Goal: Task Accomplishment & Management: Use online tool/utility

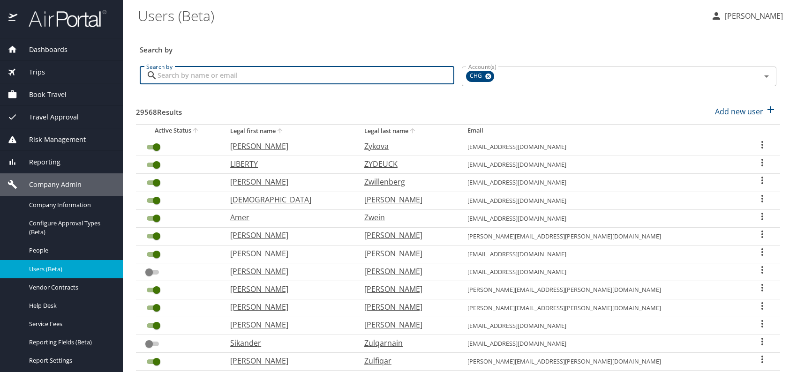
paste input "ericp14.ep@gmail.com"
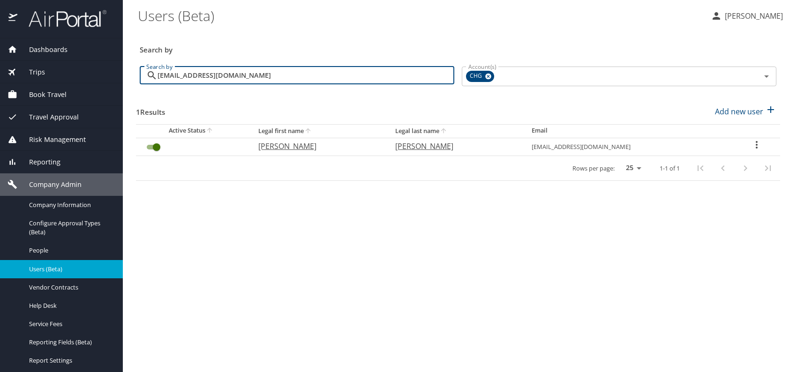
type input "ericp14.ep@gmail.com"
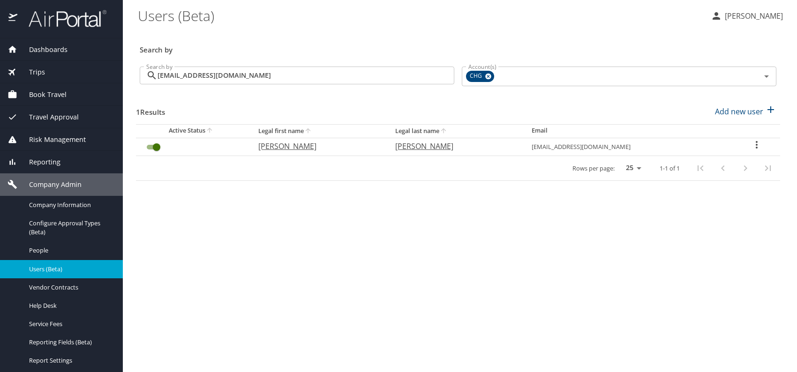
click at [285, 146] on p "Eric" at bounding box center [317, 146] width 118 height 11
select select "US"
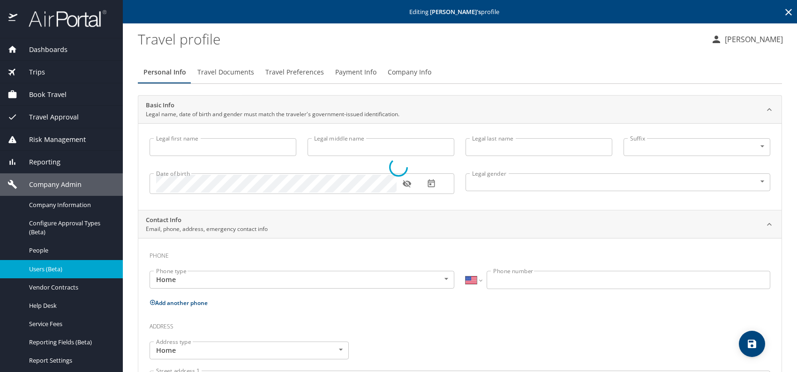
type input "Eric"
type input "Putz"
type input "Undisclosed"
select select "US"
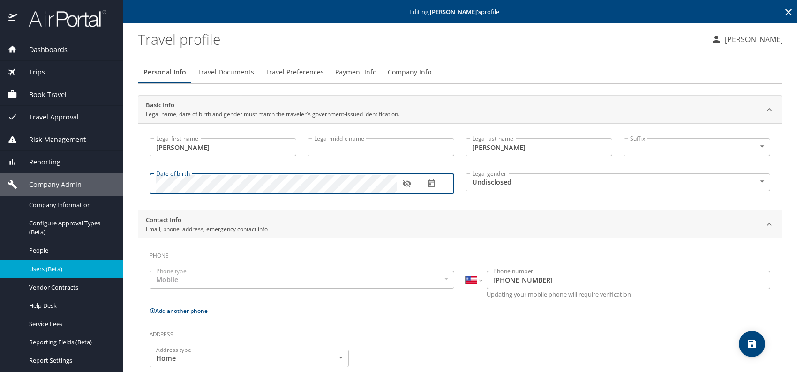
click at [630, 187] on body "Dashboards AirPortal 360™ Manager My Travel Dashboard Trips Airtinerary® Lookup…" at bounding box center [398, 186] width 797 height 372
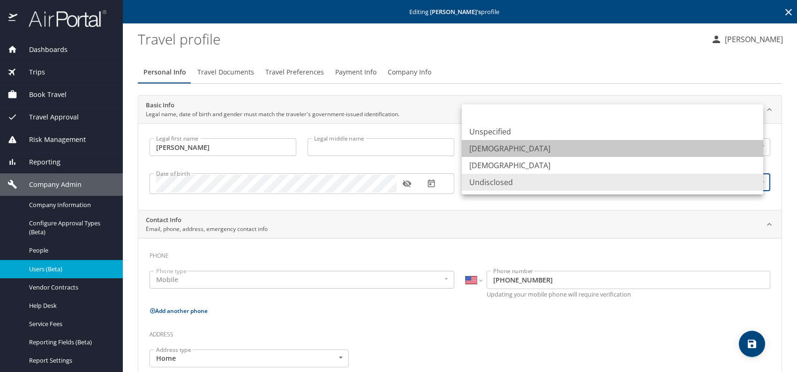
click at [492, 148] on li "[DEMOGRAPHIC_DATA]" at bounding box center [612, 148] width 301 height 17
type input "[DEMOGRAPHIC_DATA]"
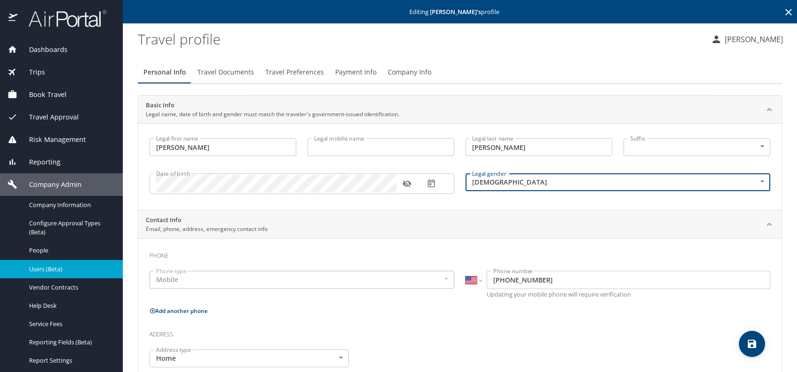
click at [407, 67] on span "Company Info" at bounding box center [410, 73] width 44 height 12
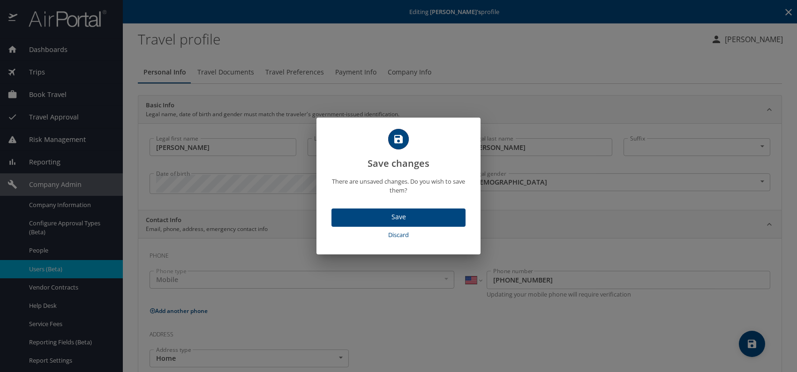
click at [433, 213] on span "Save" at bounding box center [398, 217] width 119 height 12
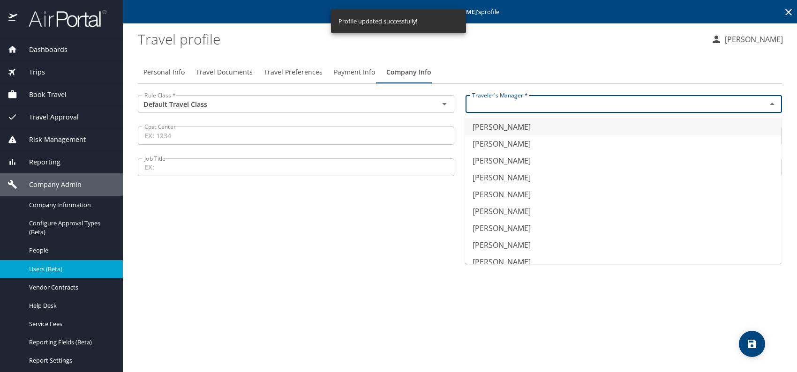
click at [498, 108] on input "text" at bounding box center [609, 104] width 283 height 12
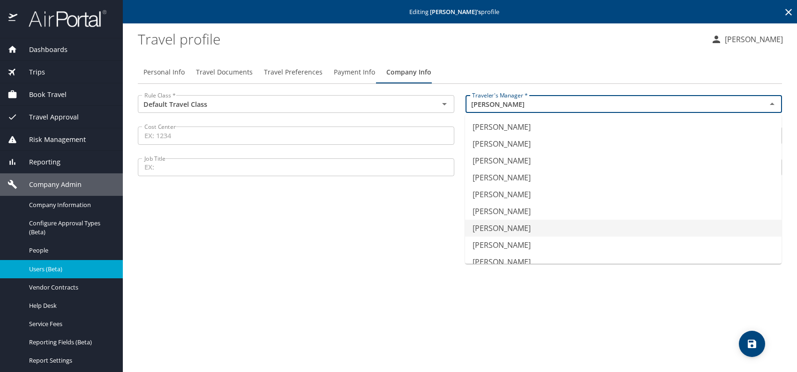
click at [495, 222] on li "Jeffery Bitton" at bounding box center [623, 228] width 316 height 17
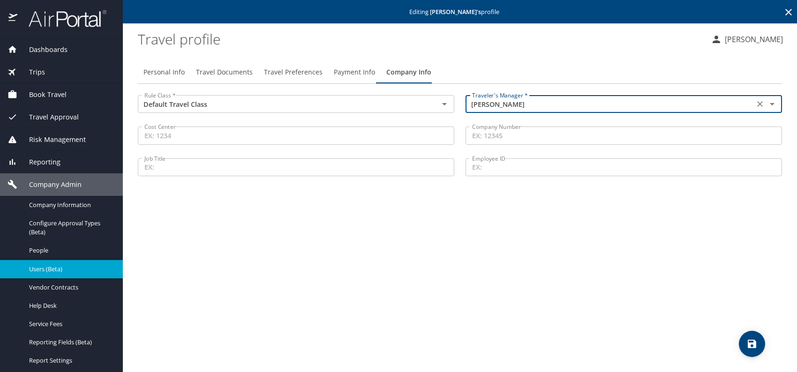
type input "Jeffery Bitton"
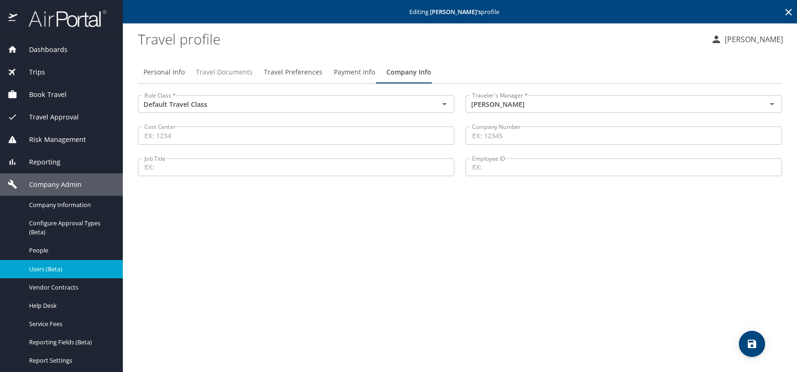
click at [227, 75] on span "Travel Documents" at bounding box center [224, 73] width 57 height 12
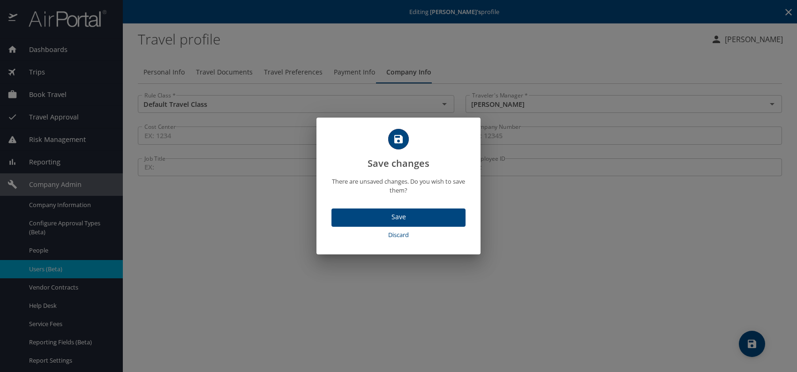
click at [392, 217] on span "Save" at bounding box center [398, 217] width 119 height 12
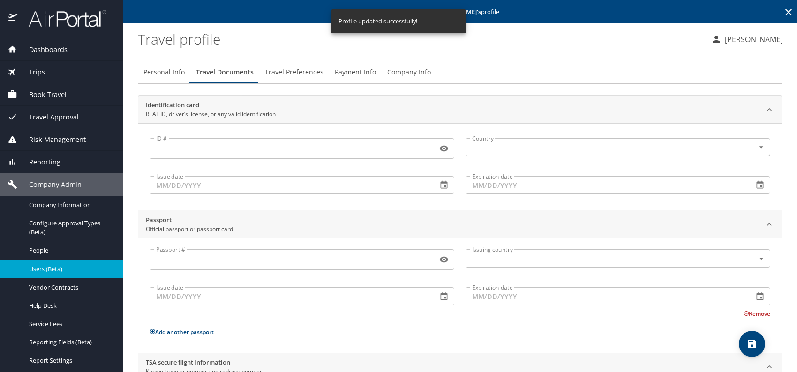
click at [298, 69] on span "Travel Preferences" at bounding box center [294, 73] width 59 height 12
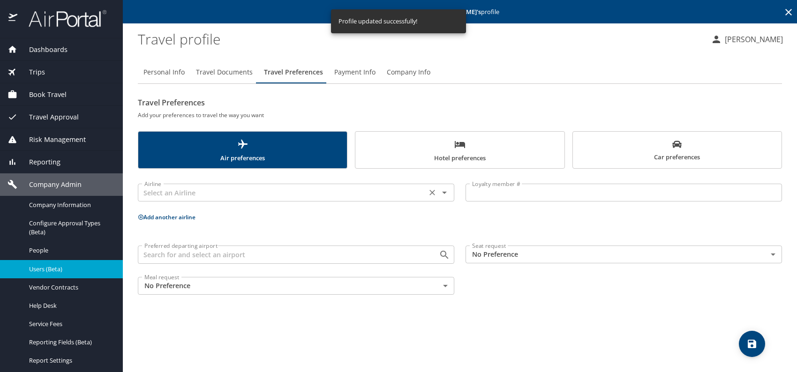
click at [197, 194] on input "text" at bounding box center [282, 193] width 283 height 12
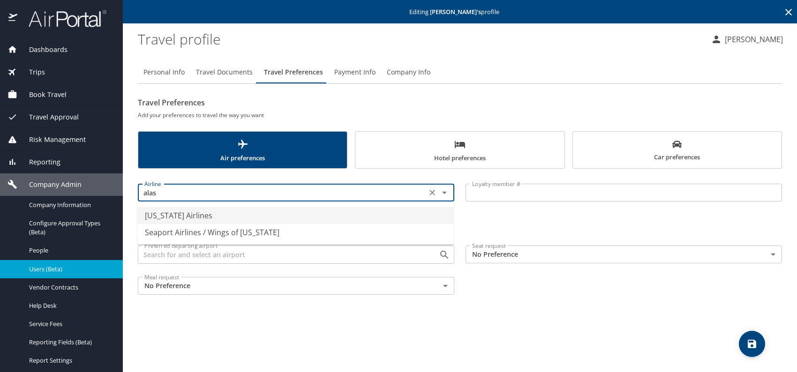
click at [211, 209] on li "Alaska Airlines" at bounding box center [295, 215] width 316 height 17
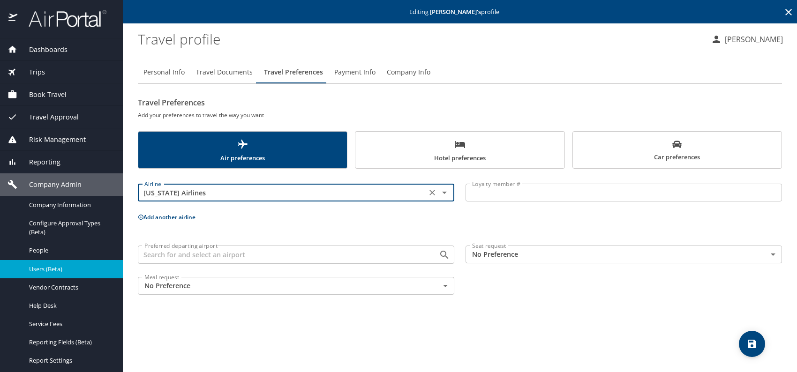
type input "Alaska Airlines"
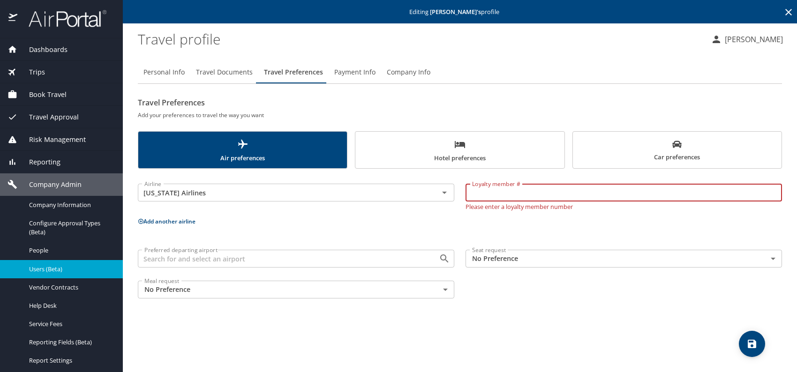
paste input "2803953"
type input "2803953"
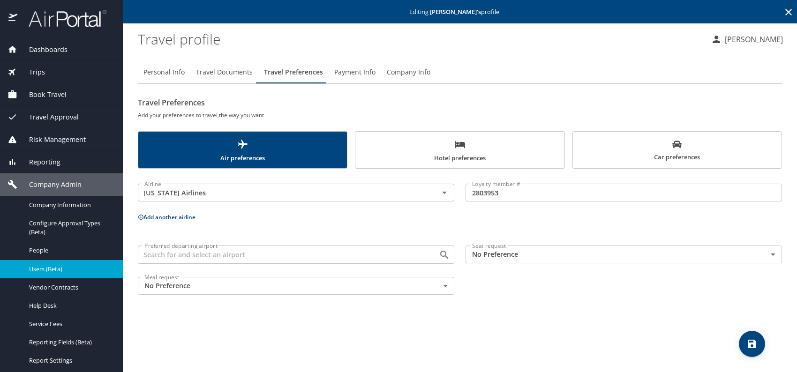
click at [179, 218] on button "Add another airline" at bounding box center [167, 217] width 58 height 8
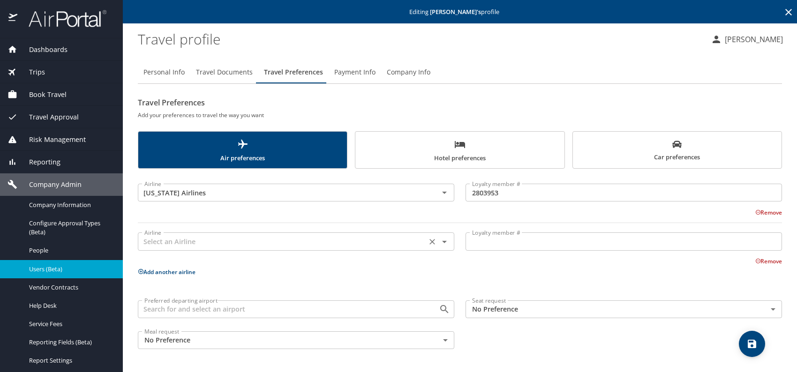
click at [209, 244] on input "text" at bounding box center [282, 241] width 283 height 12
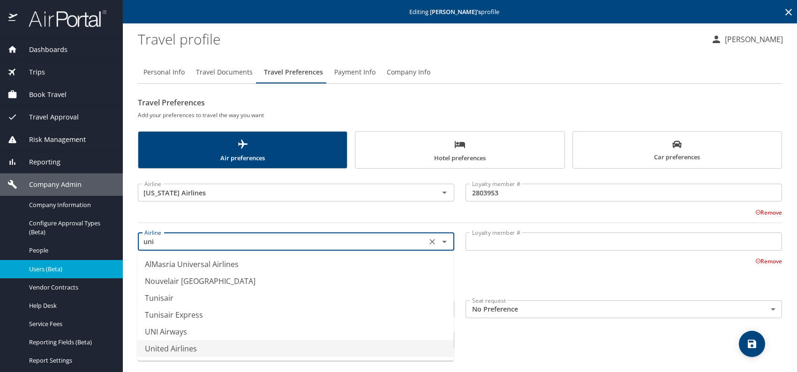
click at [202, 343] on li "United Airlines" at bounding box center [295, 348] width 316 height 17
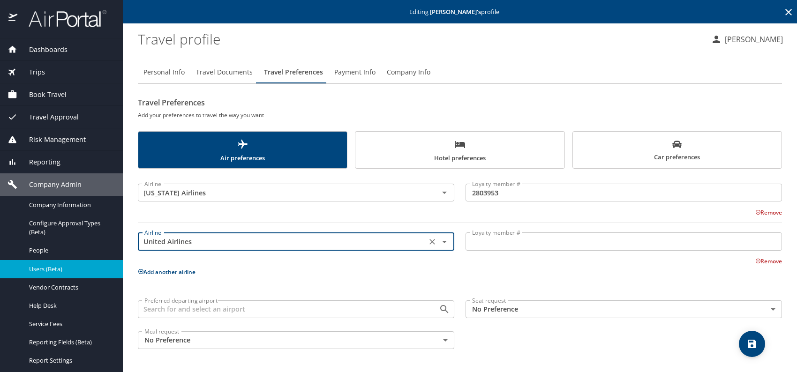
type input "United Airlines"
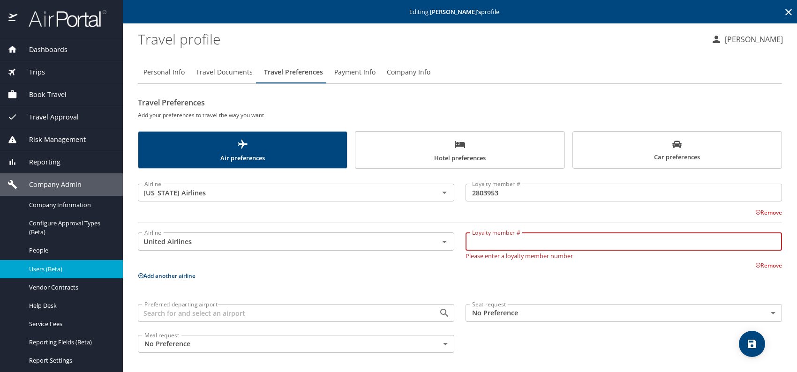
paste input "XL500002"
type input "XL500002"
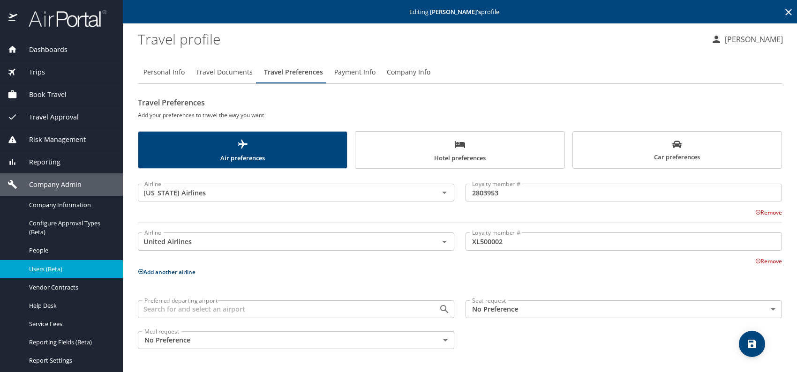
click at [664, 159] on span "Car preferences" at bounding box center [676, 151] width 197 height 23
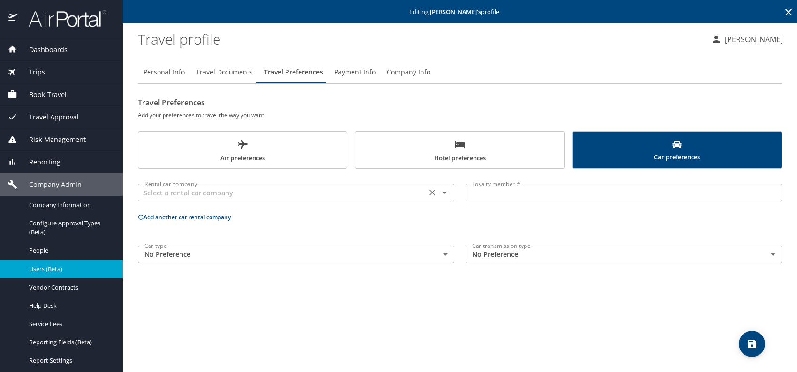
click at [207, 196] on input "text" at bounding box center [282, 193] width 283 height 12
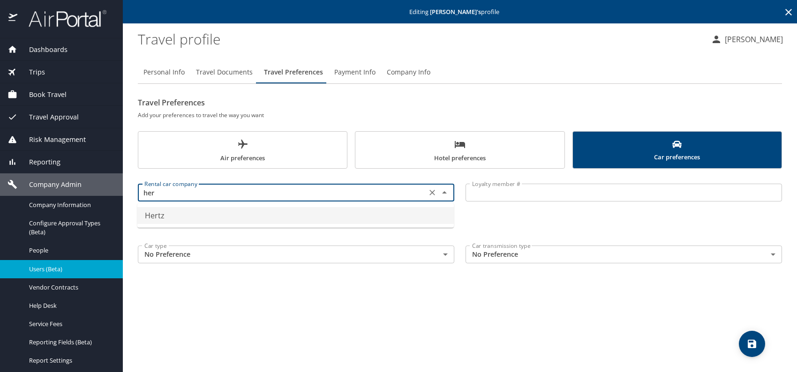
click at [158, 216] on li "Hertz" at bounding box center [295, 215] width 316 height 17
type input "Hertz"
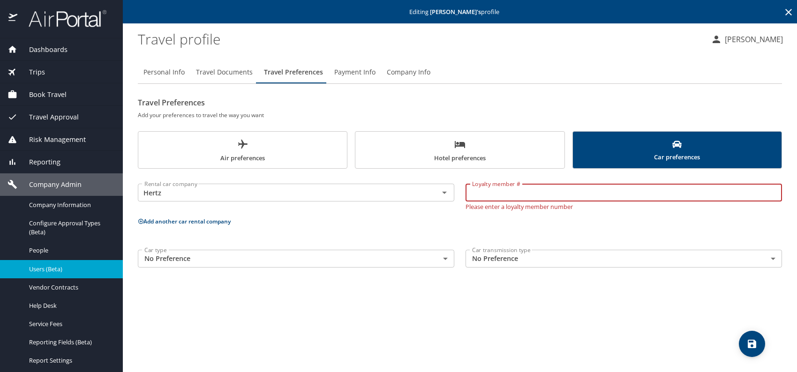
paste input "18181143"
type input "18181143"
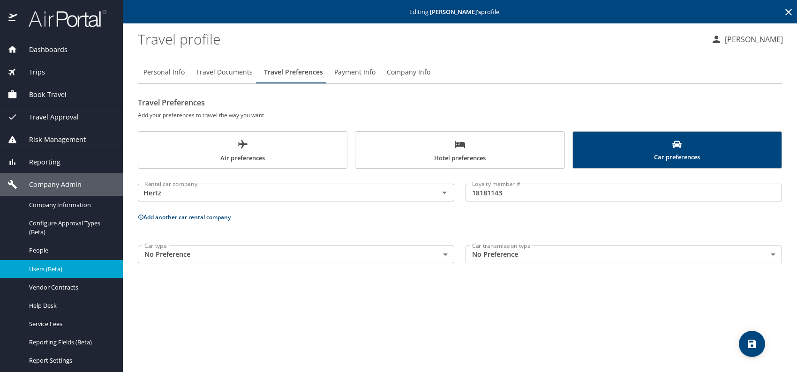
click at [431, 146] on span "Hotel preferences" at bounding box center [459, 151] width 197 height 25
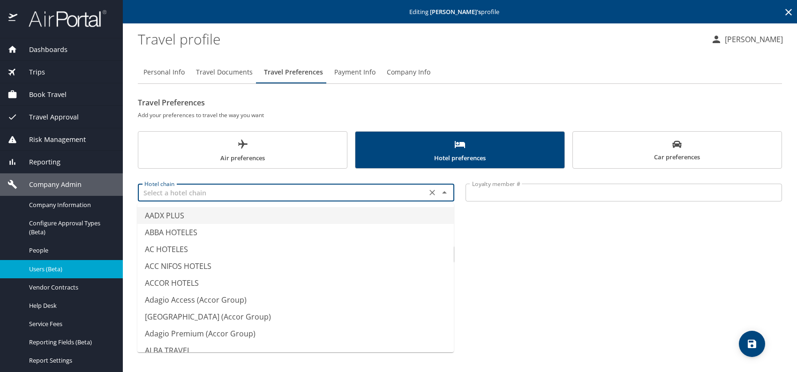
click at [281, 189] on input "text" at bounding box center [282, 193] width 283 height 12
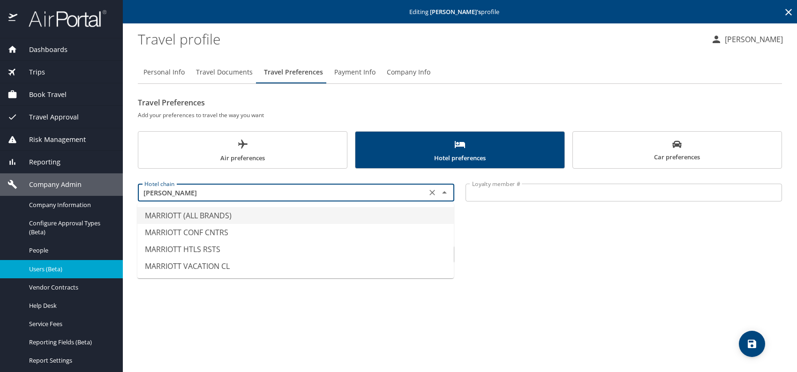
click at [192, 217] on li "MARRIOTT (ALL BRANDS)" at bounding box center [295, 215] width 316 height 17
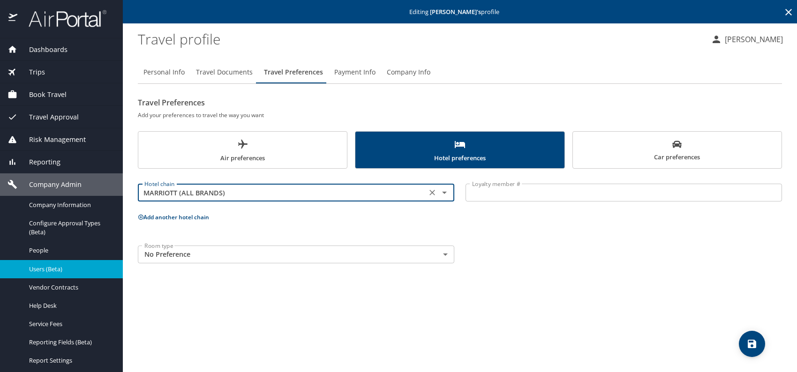
type input "MARRIOTT (ALL BRANDS)"
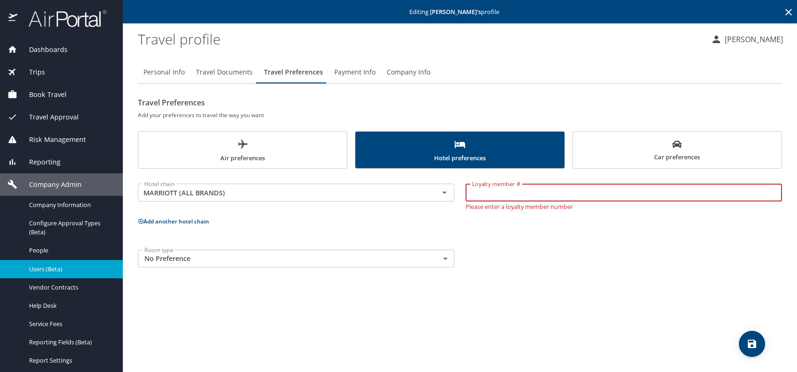
paste input "129545642"
type input "129545642"
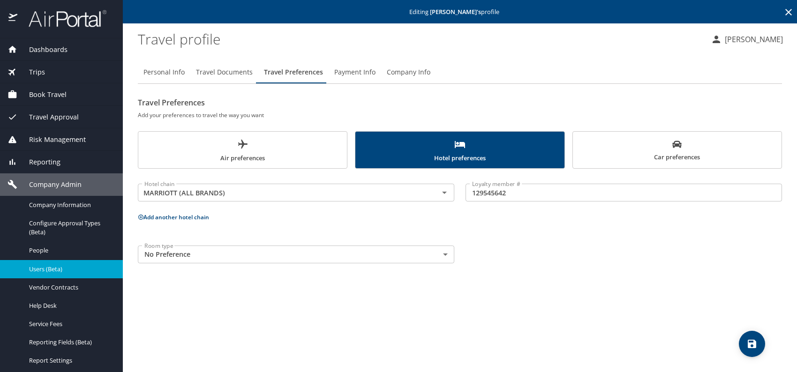
click at [631, 291] on div "Personal Info Travel Documents Travel Preferences Payment Info Company Info Tra…" at bounding box center [460, 212] width 644 height 319
click at [755, 339] on icon "save" at bounding box center [751, 343] width 11 height 11
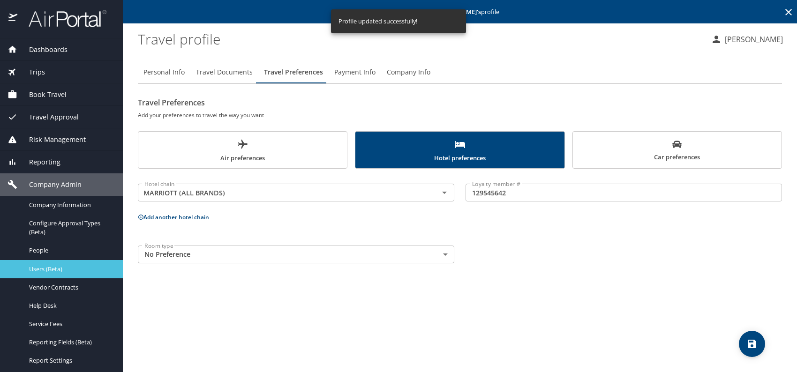
click at [67, 271] on span "Users (Beta)" at bounding box center [70, 269] width 82 height 9
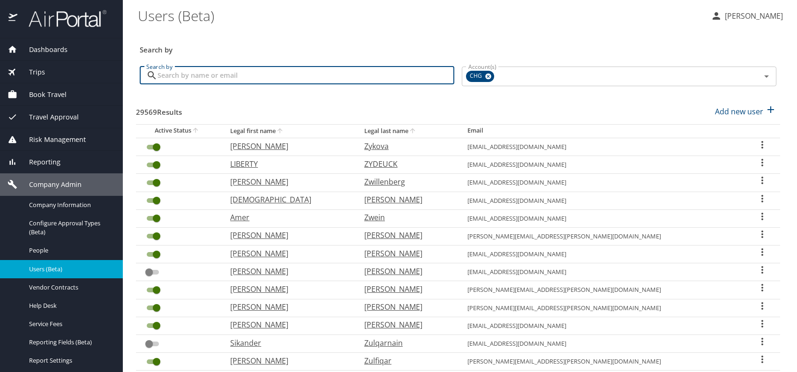
paste input "roscoe.chan@hotmail.com"
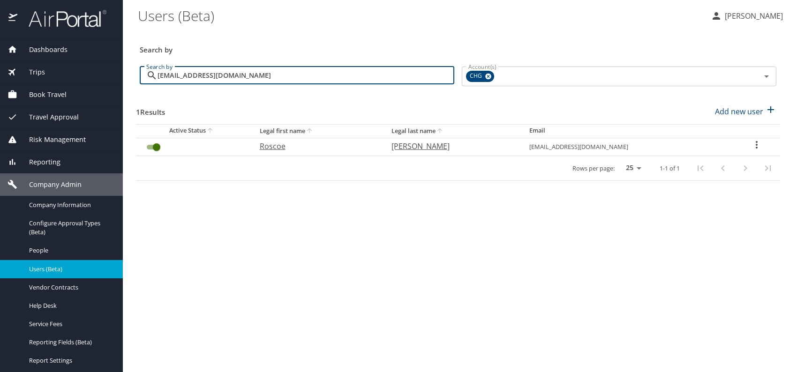
type input "roscoe.chan@hotmail.com"
click at [284, 146] on p "Roscoe" at bounding box center [316, 146] width 113 height 11
select select "US"
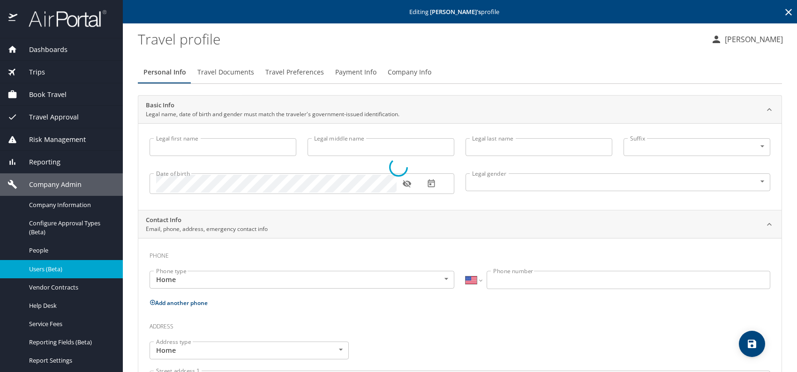
type input "Roscoe"
type input "Chan"
type input "Undisclosed"
select select "US"
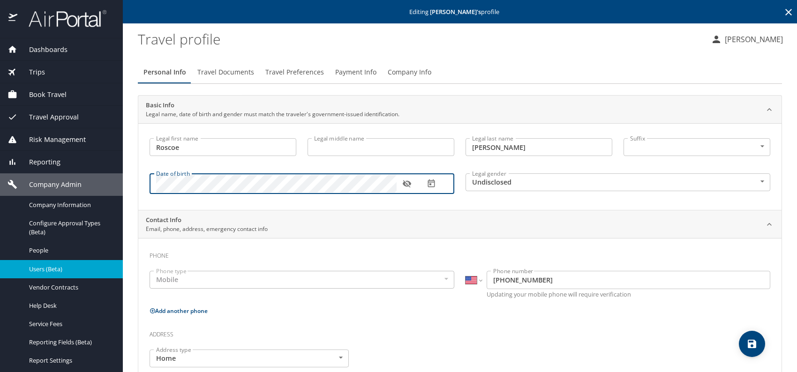
drag, startPoint x: 407, startPoint y: 183, endPoint x: 414, endPoint y: 185, distance: 6.7
click at [407, 183] on icon "button" at bounding box center [406, 183] width 9 height 9
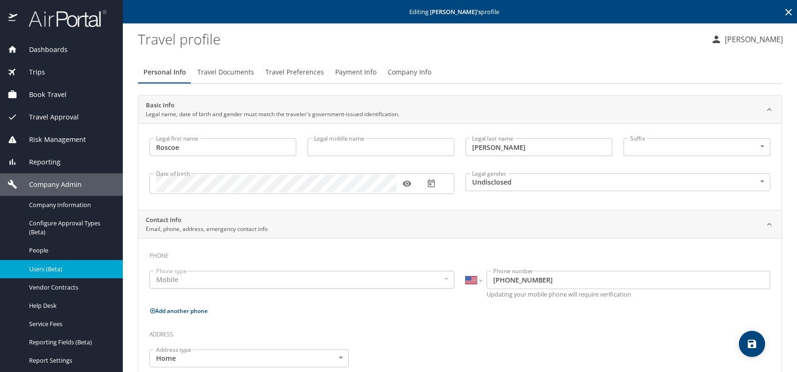
click at [529, 183] on body "Dashboards AirPortal 360™ Manager My Travel Dashboard Trips Airtinerary® Lookup…" at bounding box center [398, 186] width 797 height 372
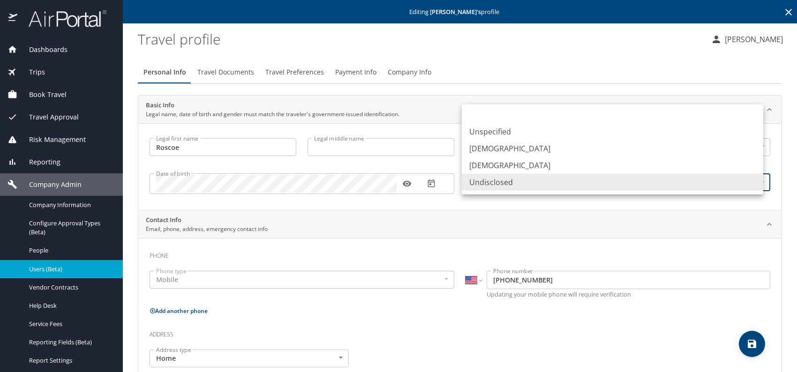
click at [485, 149] on li "Male" at bounding box center [612, 148] width 301 height 17
type input "Male"
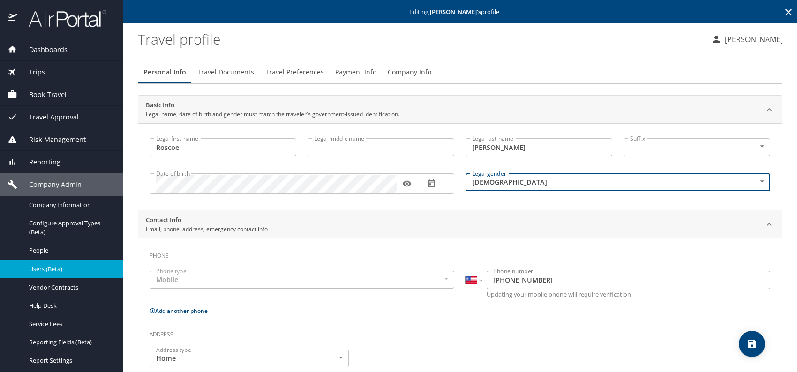
click at [408, 68] on span "Company Info" at bounding box center [410, 73] width 44 height 12
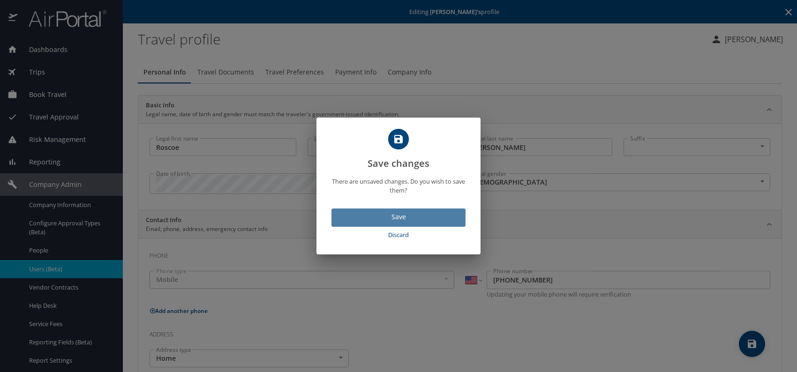
click at [429, 214] on span "Save" at bounding box center [398, 217] width 119 height 12
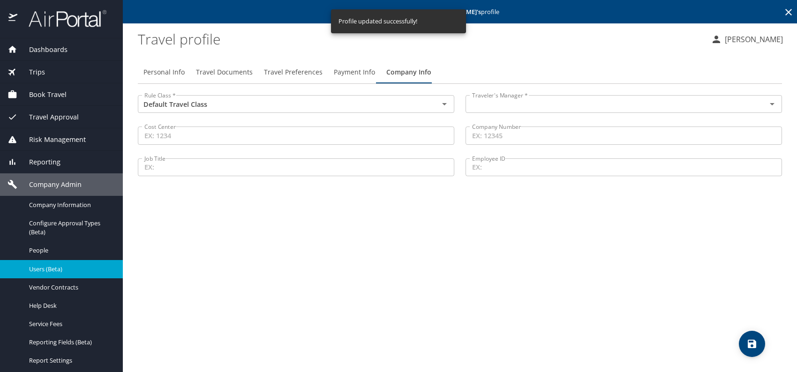
click at [515, 105] on input "text" at bounding box center [609, 104] width 283 height 12
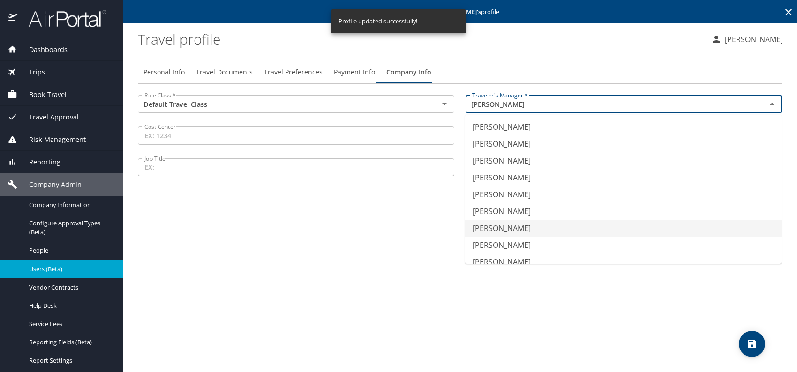
click at [520, 226] on li "Jeffery Bitton" at bounding box center [623, 228] width 316 height 17
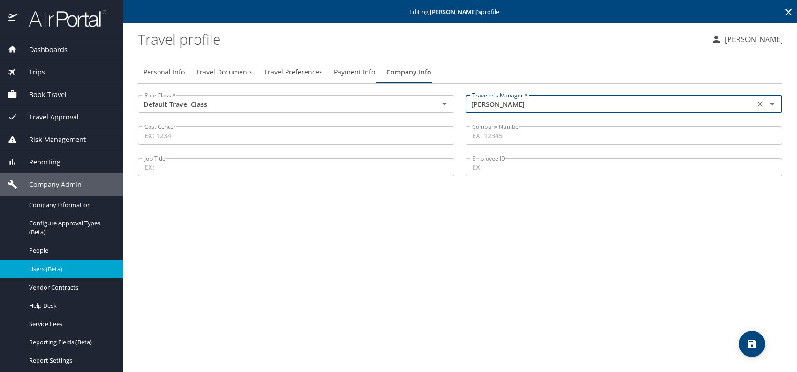
type input "Jeffery Bitton"
click at [231, 73] on span "Travel Documents" at bounding box center [224, 73] width 57 height 12
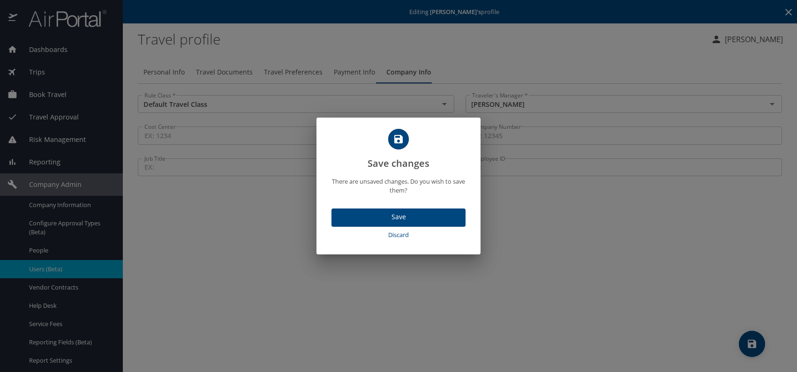
click at [358, 214] on span "Save" at bounding box center [398, 217] width 119 height 12
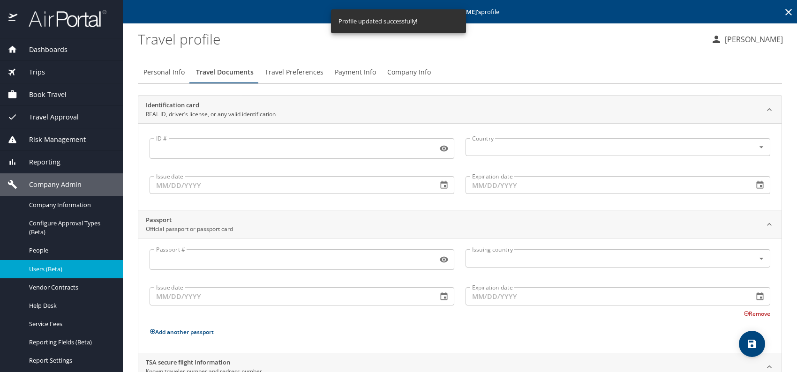
click at [295, 75] on span "Travel Preferences" at bounding box center [294, 73] width 59 height 12
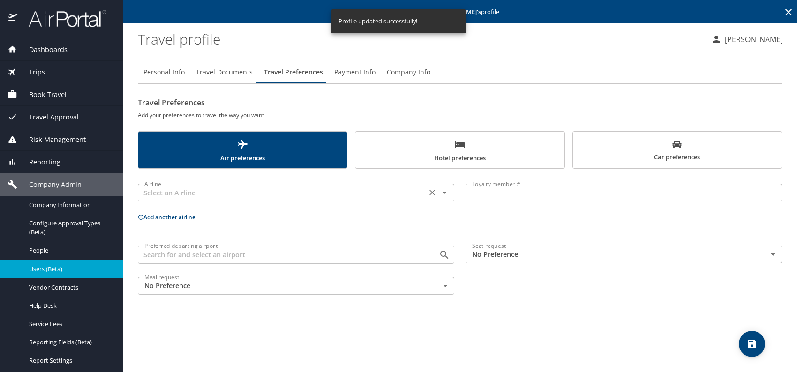
click at [218, 196] on input "text" at bounding box center [282, 193] width 283 height 12
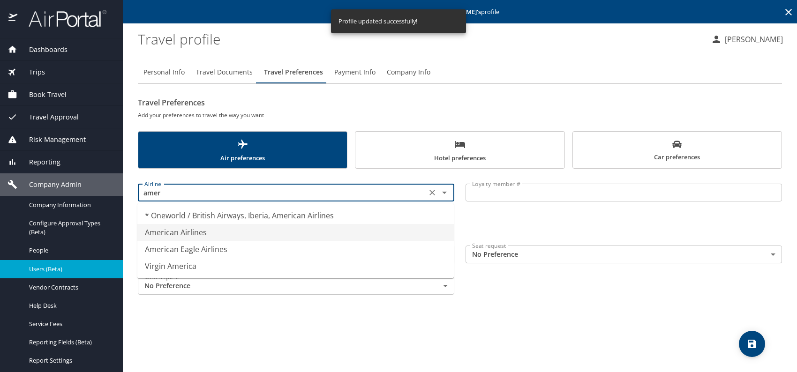
drag, startPoint x: 216, startPoint y: 233, endPoint x: 274, endPoint y: 223, distance: 59.5
click at [216, 233] on li "American Airlines" at bounding box center [295, 232] width 316 height 17
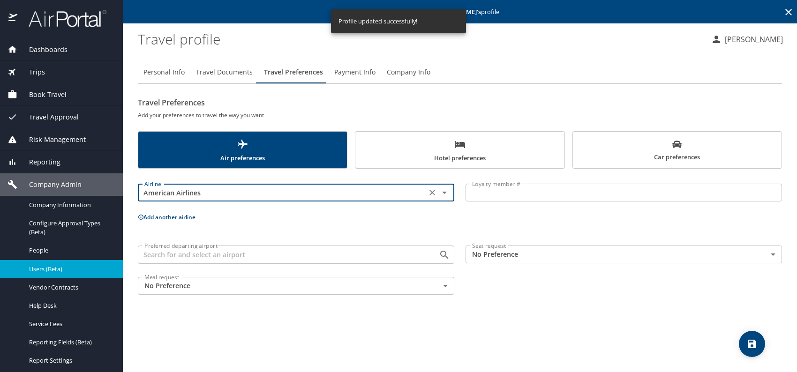
type input "American Airlines"
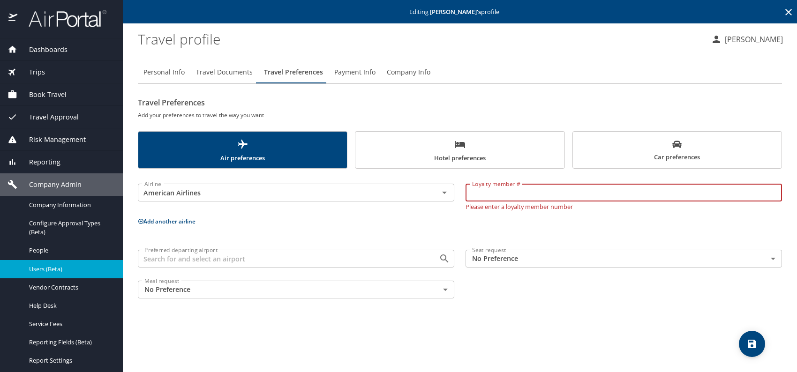
paste input "322H8X2"
type input "322H8X2"
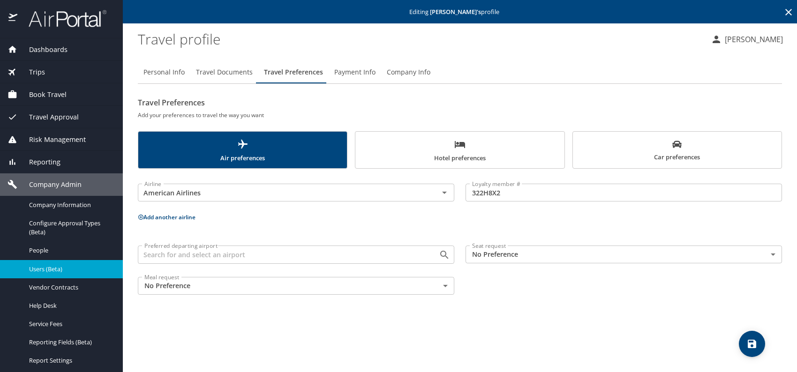
click at [651, 154] on span "Car preferences" at bounding box center [676, 151] width 197 height 23
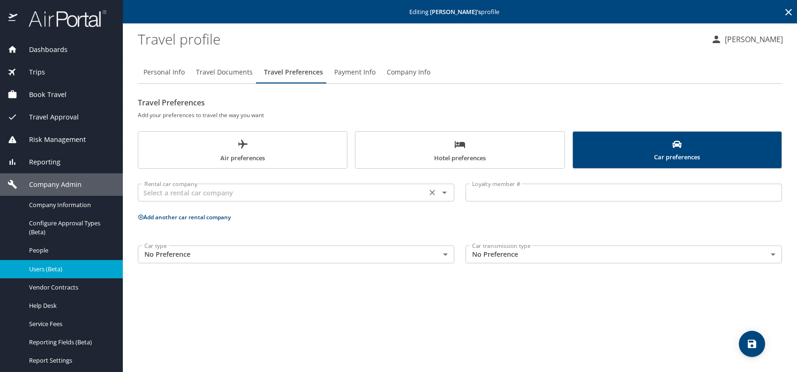
click at [335, 187] on input "text" at bounding box center [282, 193] width 283 height 12
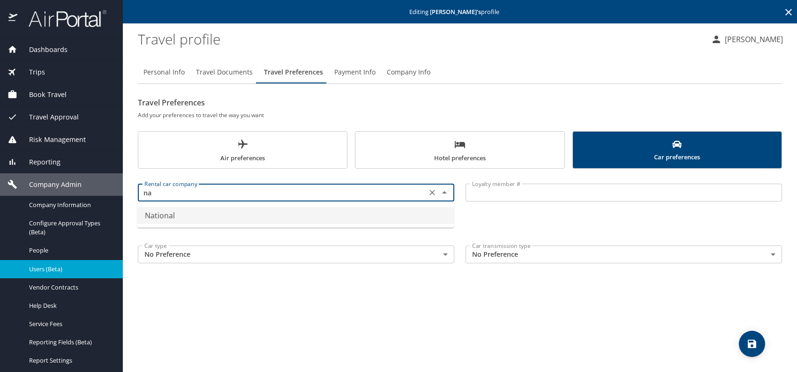
click at [233, 213] on li "National" at bounding box center [295, 215] width 316 height 17
type input "National"
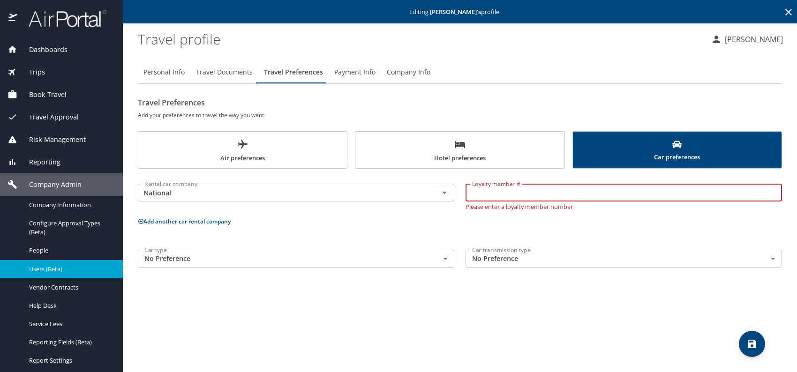
paste input "814774074"
type input "814774074"
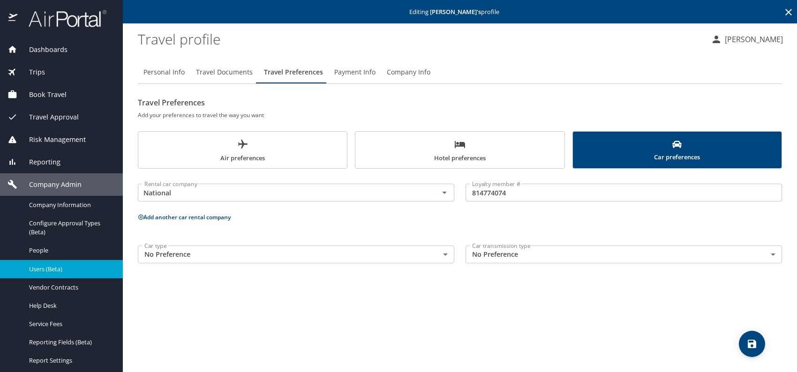
click at [432, 145] on span "Hotel preferences" at bounding box center [459, 151] width 197 height 25
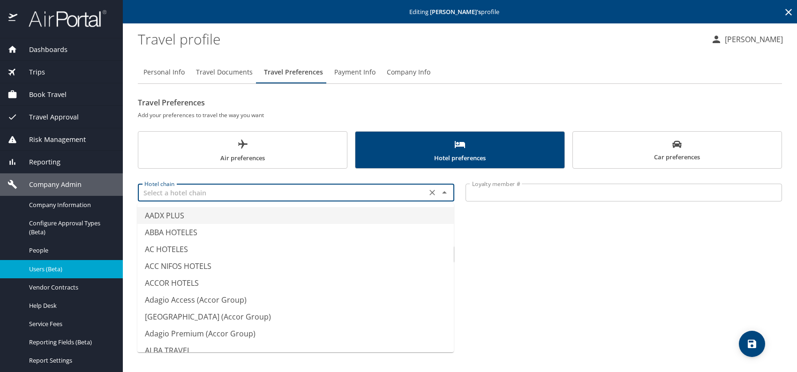
click at [273, 192] on input "text" at bounding box center [282, 193] width 283 height 12
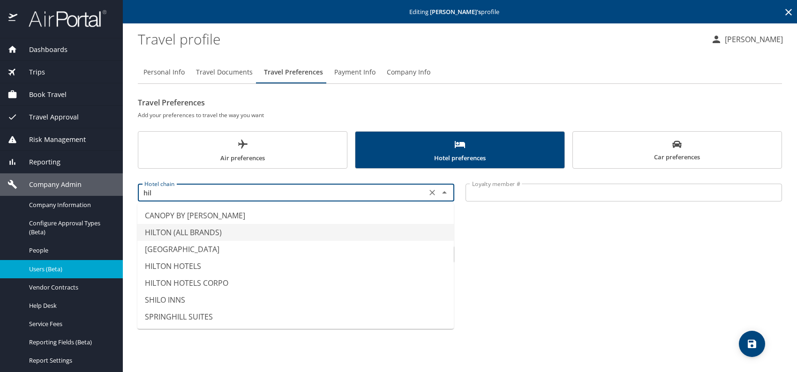
click at [214, 231] on li "HILTON (ALL BRANDS)" at bounding box center [295, 232] width 316 height 17
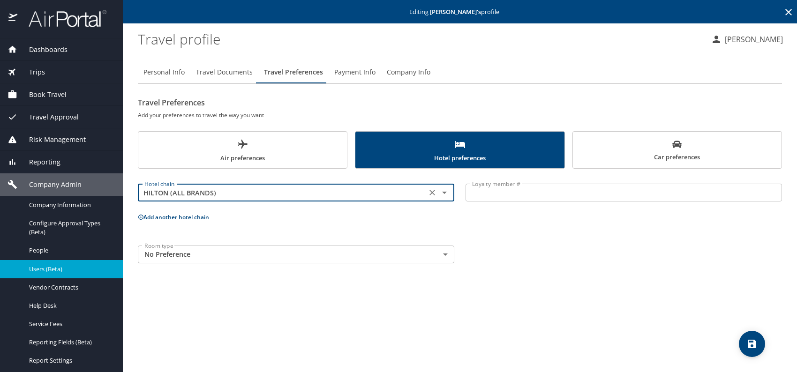
type input "HILTON (ALL BRANDS)"
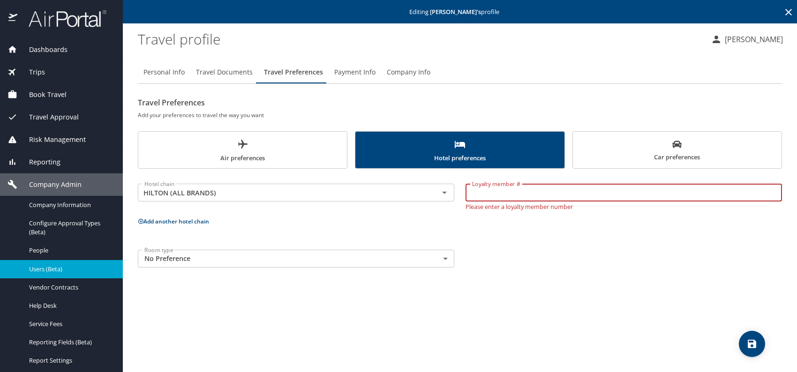
paste input "963327127"
type input "963327127"
click at [602, 260] on div "Room type No Preference NotApplicable Room type" at bounding box center [459, 258] width 655 height 29
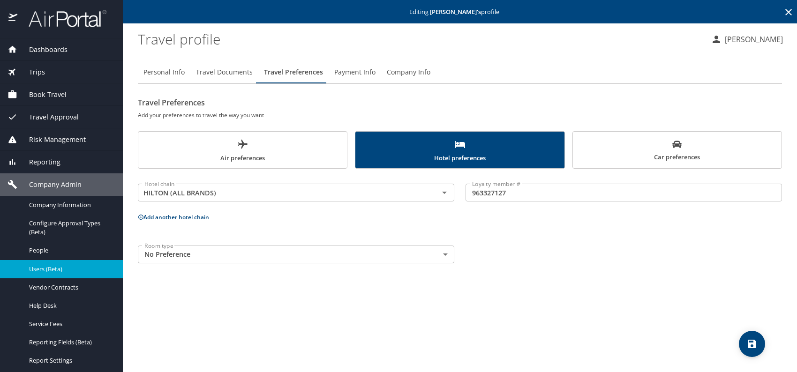
click at [746, 343] on icon "save" at bounding box center [751, 343] width 11 height 11
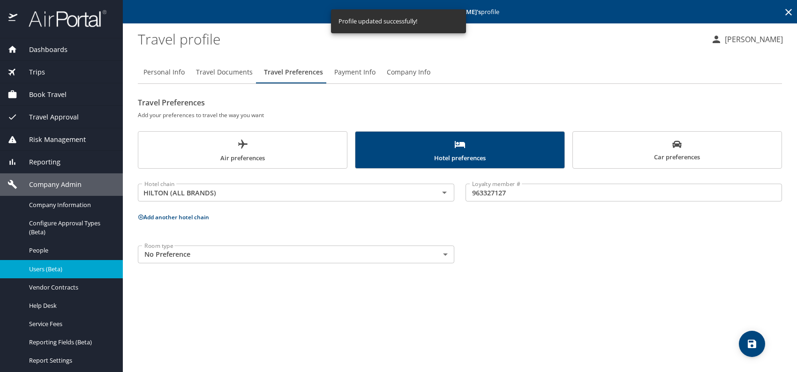
click at [612, 222] on p "Add another hotel chain" at bounding box center [460, 217] width 644 height 12
click at [750, 345] on icon "save" at bounding box center [751, 344] width 8 height 8
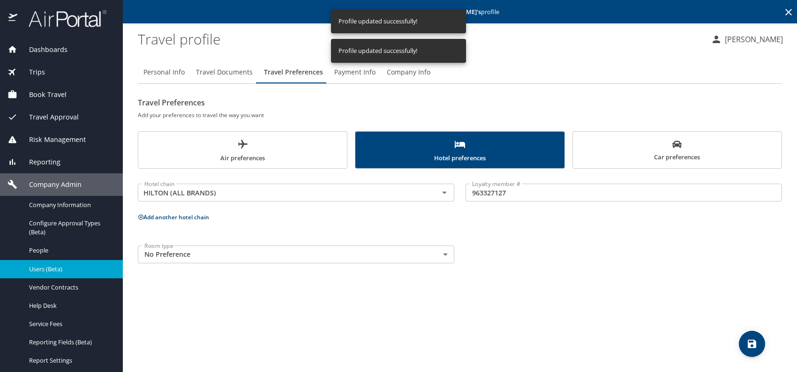
click at [80, 265] on span "Users (Beta)" at bounding box center [70, 269] width 82 height 9
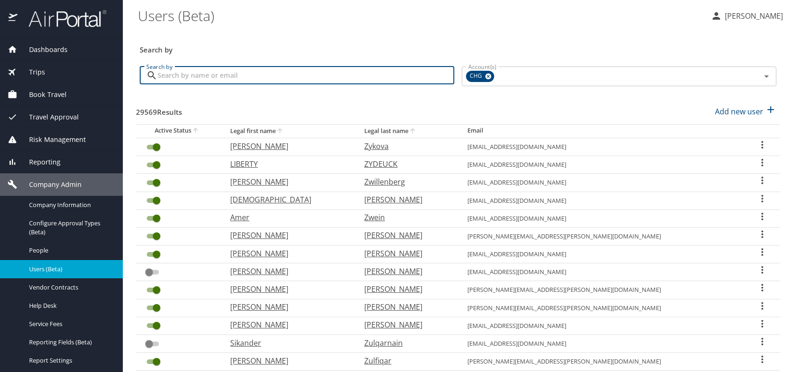
paste input "andrew.thagard@gmail.com"
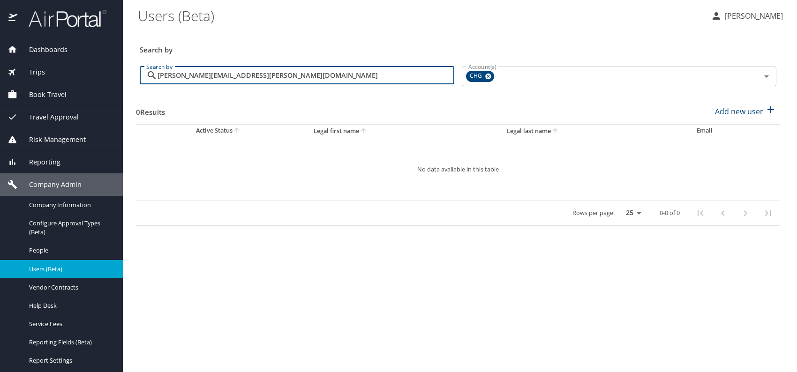
type input "andrew.thagard@gmail.com"
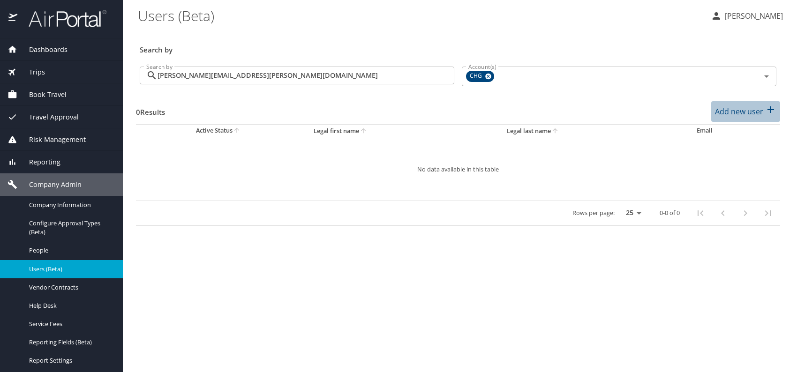
click at [740, 113] on p "Add new user" at bounding box center [739, 111] width 48 height 11
select select "US"
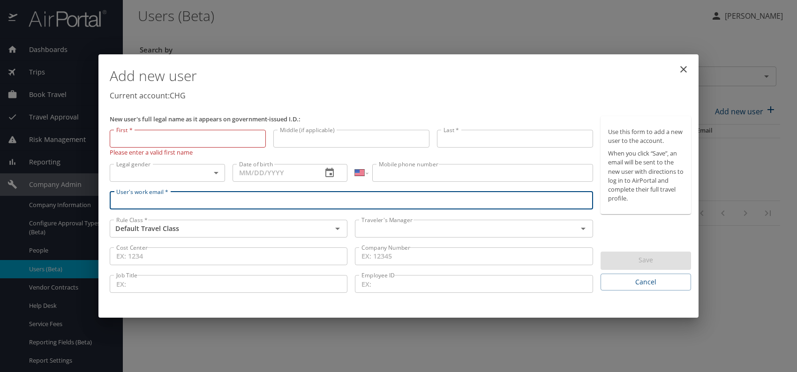
paste input "andrew.thagard@gmail.com"
type input "andrew.thagard@gmail.com"
click at [417, 229] on input "text" at bounding box center [460, 229] width 204 height 12
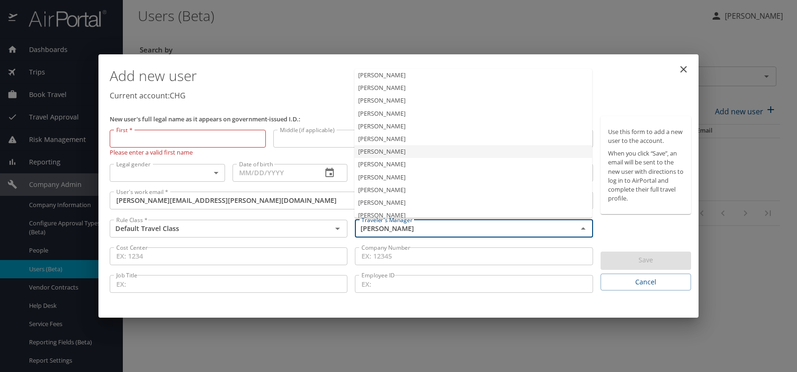
click at [404, 155] on li "Jeffery Bitton" at bounding box center [473, 151] width 238 height 13
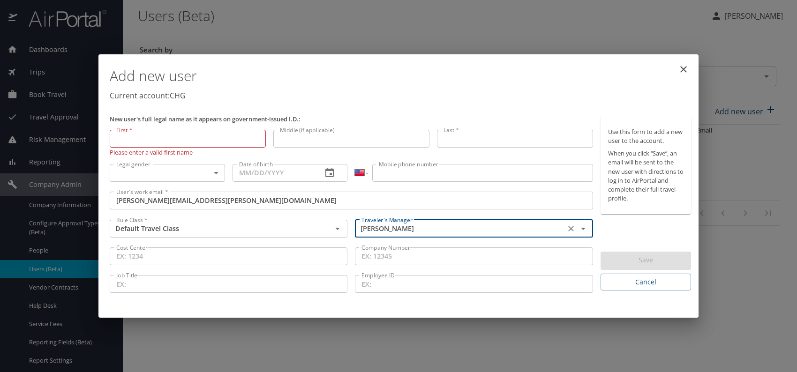
type input "Jeffery Bitton"
click at [209, 166] on body "Dashboards AirPortal 360™ Manager My Travel Dashboard Trips Airtinerary® Lookup…" at bounding box center [398, 186] width 797 height 372
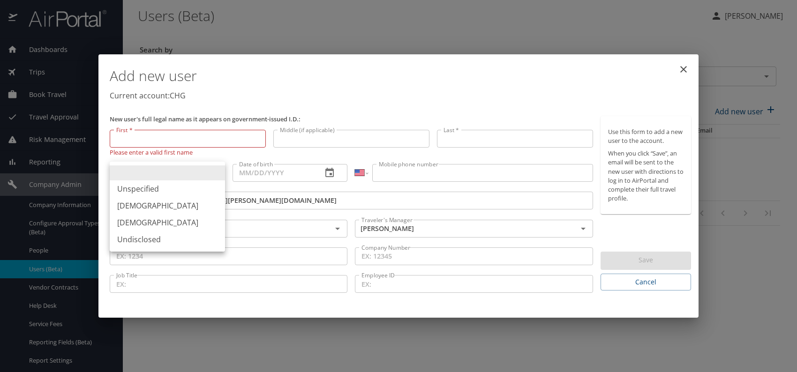
click at [165, 195] on li "Unspecified" at bounding box center [167, 188] width 115 height 17
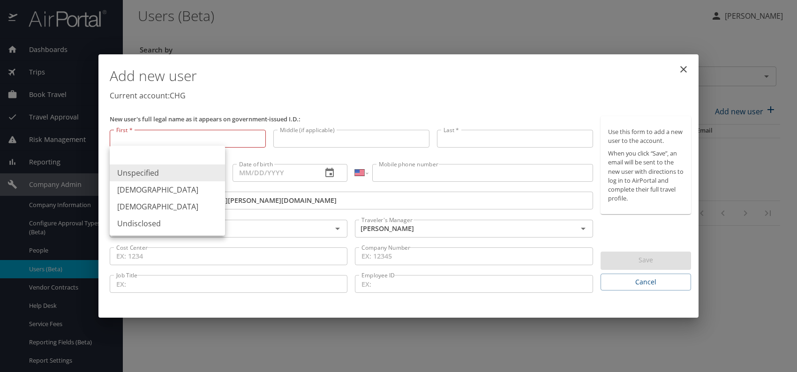
click at [151, 167] on body "Dashboards AirPortal 360™ Manager My Travel Dashboard Trips Airtinerary® Lookup…" at bounding box center [398, 186] width 797 height 372
click at [137, 190] on li "Male" at bounding box center [167, 189] width 115 height 17
type input "Male"
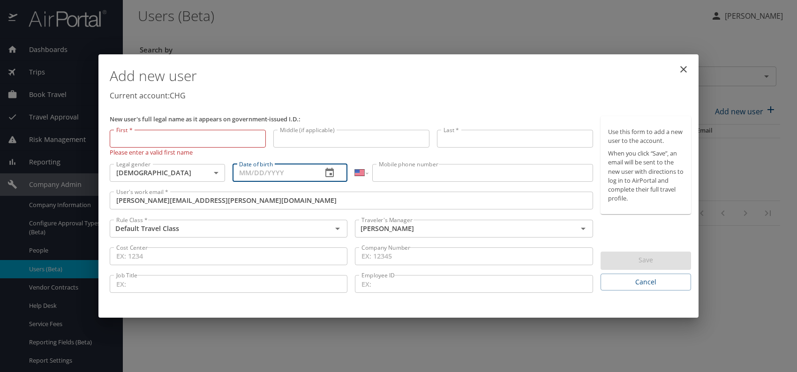
click at [263, 173] on input "Date of birth" at bounding box center [273, 173] width 82 height 18
type input "02/24/1982"
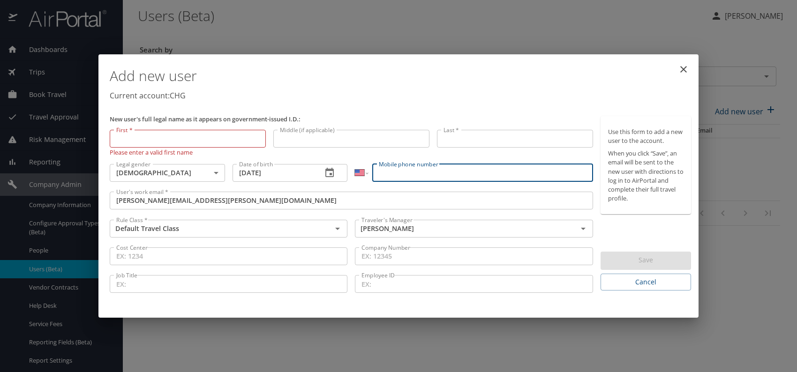
paste input "(757) 469-2977"
type input "(757) 469-2977"
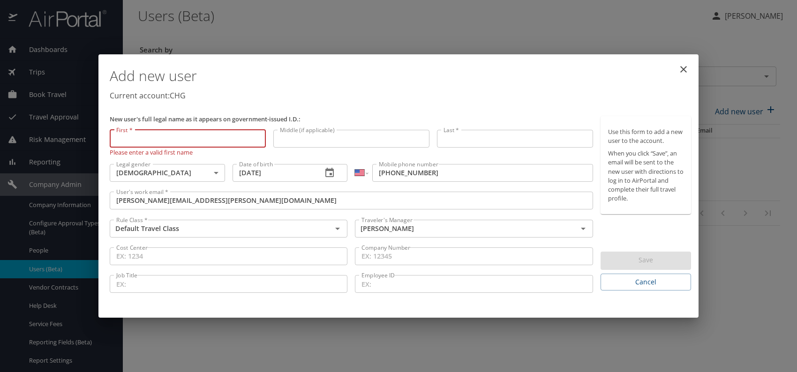
paste input "Andrew Thagard"
drag, startPoint x: 141, startPoint y: 137, endPoint x: 201, endPoint y: 140, distance: 59.6
click at [199, 141] on input "Andrew Thagard" at bounding box center [188, 139] width 156 height 18
type input "Andrew"
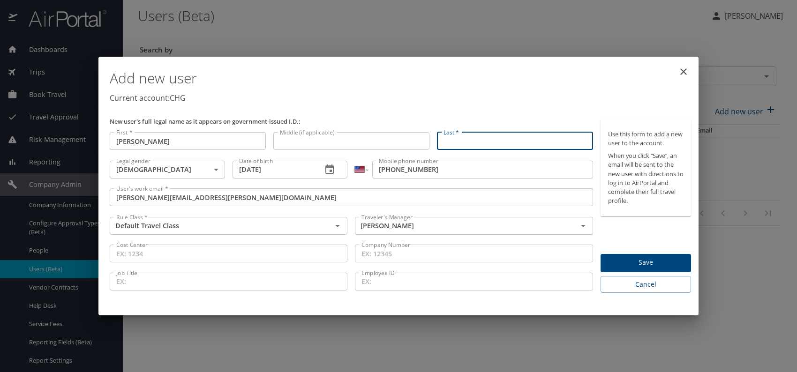
paste input "Andrew Thagard"
click at [469, 139] on input "Andrew Thagard" at bounding box center [515, 141] width 156 height 18
click at [470, 142] on input "Andrew Thagard" at bounding box center [515, 141] width 156 height 18
type input "Thagard"
click at [488, 102] on p "Current account: CHG" at bounding box center [400, 97] width 581 height 11
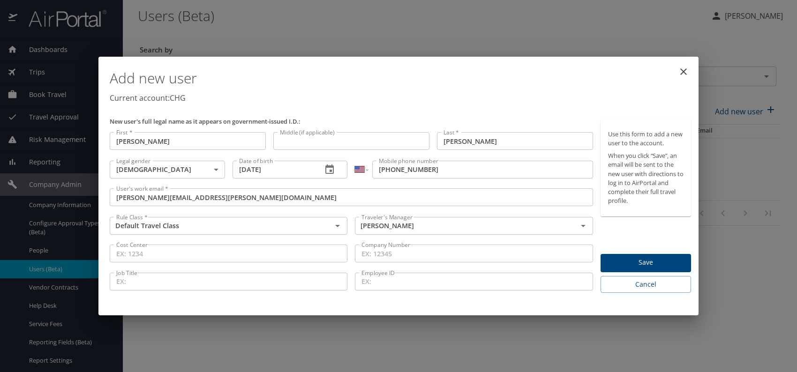
click at [644, 260] on span "Save" at bounding box center [645, 263] width 75 height 12
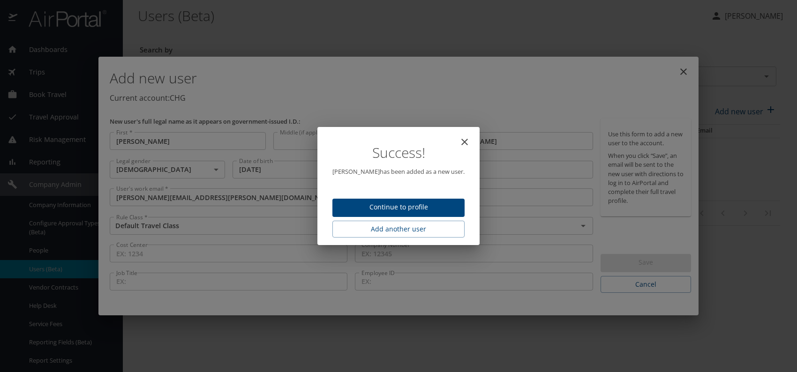
click at [407, 207] on span "Continue to profile" at bounding box center [398, 208] width 117 height 12
select select "US"
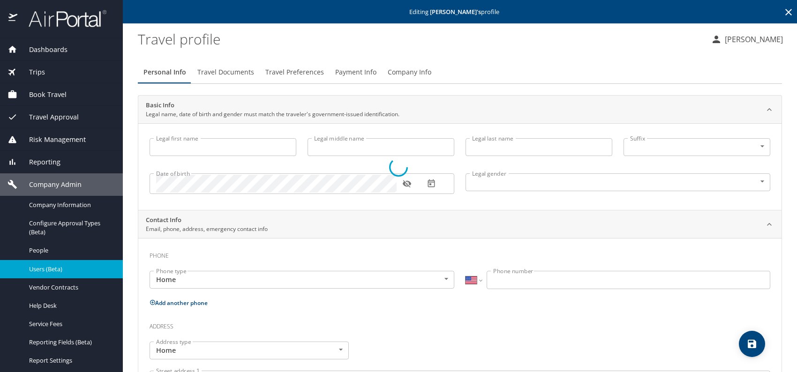
select select "US"
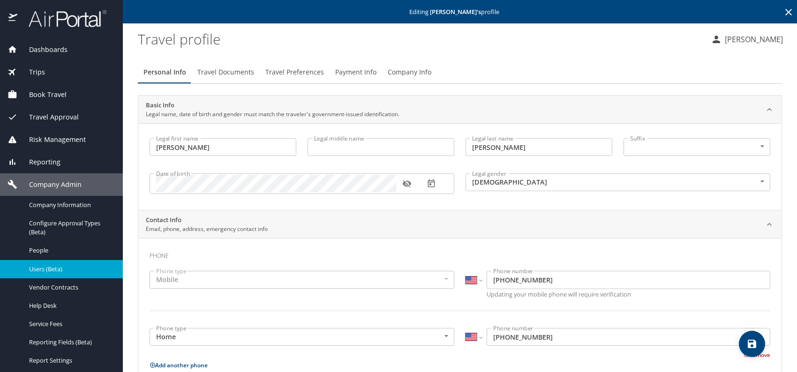
type input "Andrew"
type input "Thagard"
type input "Male"
click at [749, 343] on icon "save" at bounding box center [751, 344] width 8 height 8
select select "US"
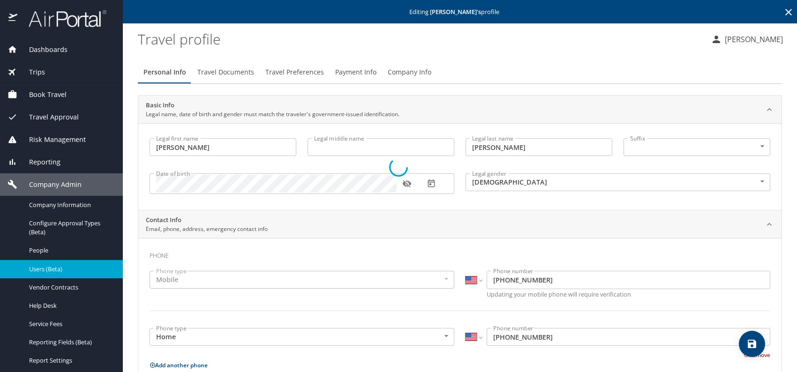
select select "US"
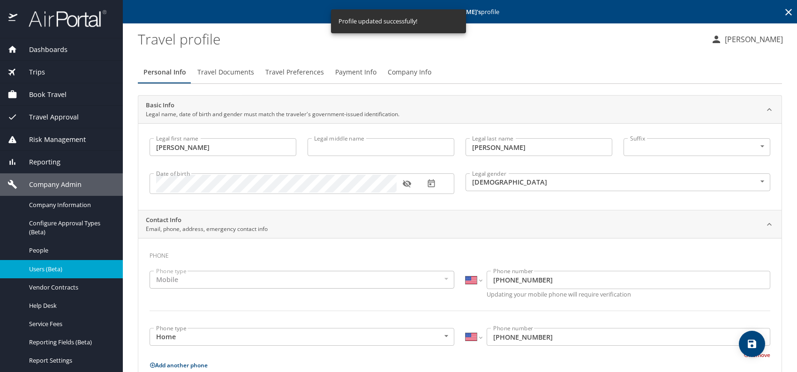
select select "US"
click at [59, 266] on span "Users (Beta)" at bounding box center [70, 269] width 82 height 9
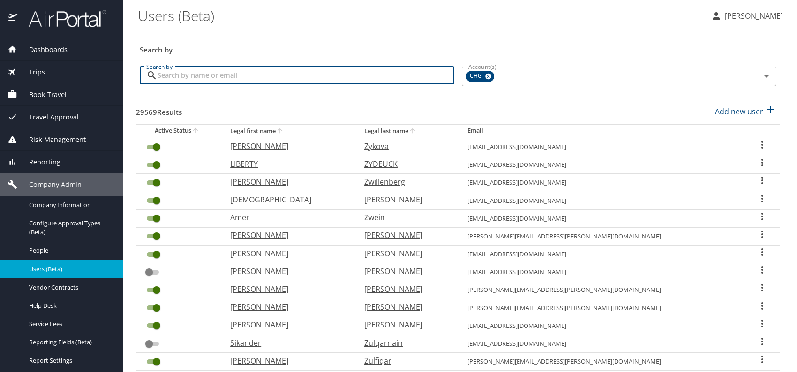
paste input "drharnek.singh@gmail.com"
type input "drharnek.singh@gmail.com"
checkbox input "false"
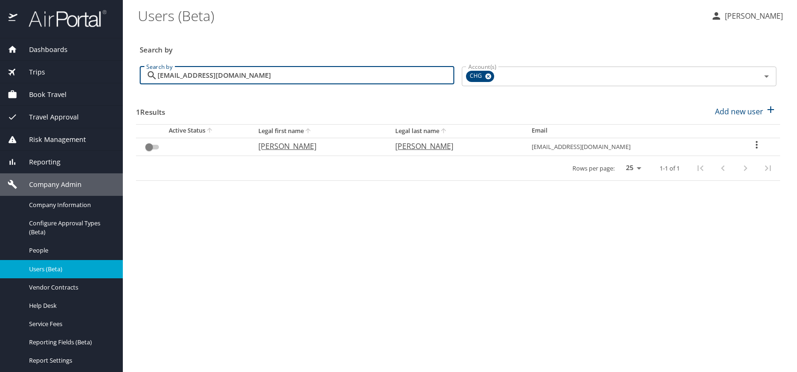
type input "drharnek.singh@gmail.com"
click at [281, 148] on p "Harnek" at bounding box center [317, 146] width 118 height 11
select select "US"
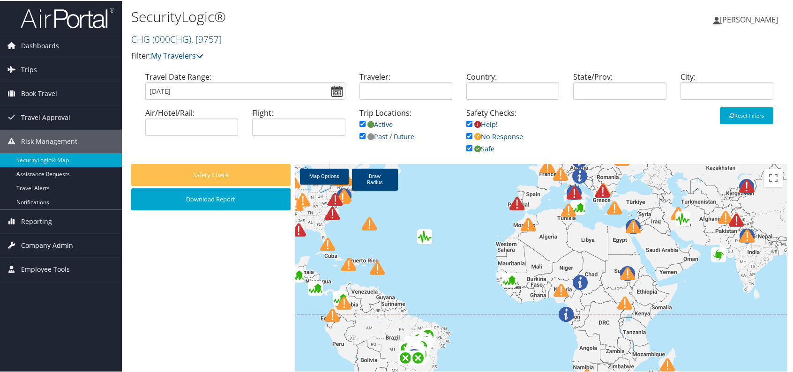
click at [43, 243] on span "Company Admin" at bounding box center [47, 244] width 52 height 23
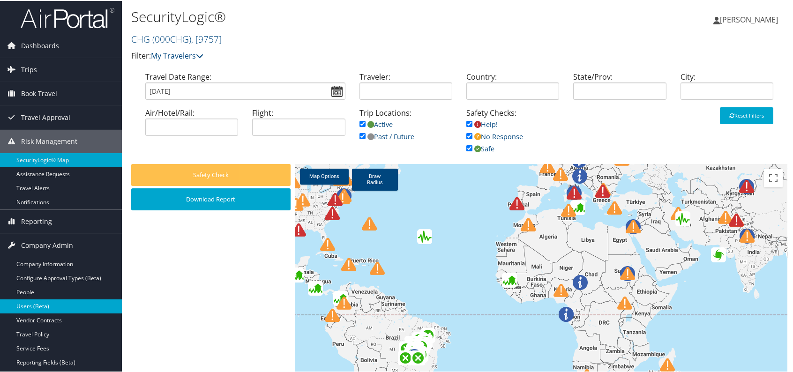
click at [55, 307] on link "Users (Beta)" at bounding box center [61, 306] width 122 height 14
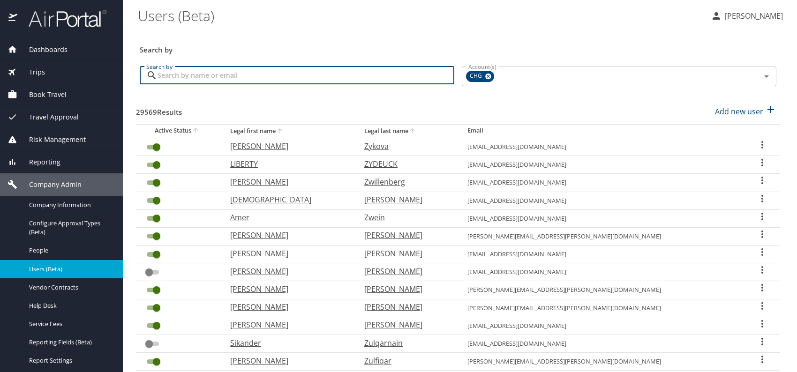
paste input "[EMAIL_ADDRESS][DOMAIN_NAME]"
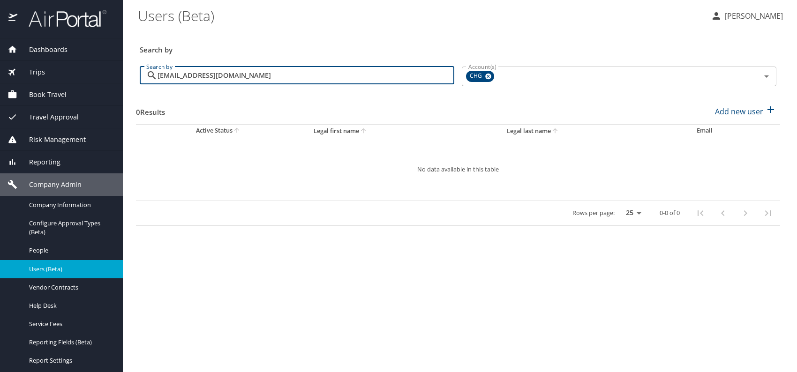
type input "[EMAIL_ADDRESS][DOMAIN_NAME]"
click at [724, 113] on p "Add new user" at bounding box center [739, 111] width 48 height 11
select select "US"
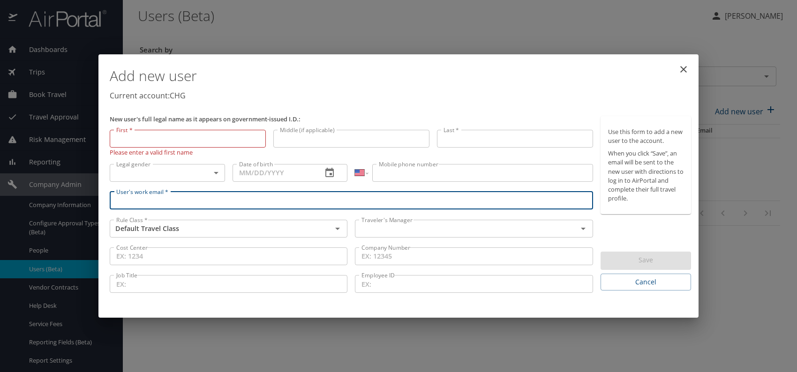
paste input "awais32@hotmail.com"
type input "awais32@hotmail.com"
click at [414, 224] on input "text" at bounding box center [460, 229] width 204 height 12
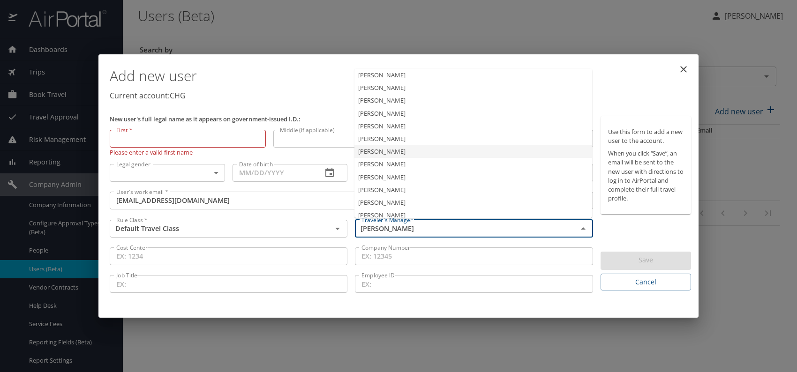
click at [377, 151] on li "Jeffery Bitton" at bounding box center [473, 151] width 238 height 13
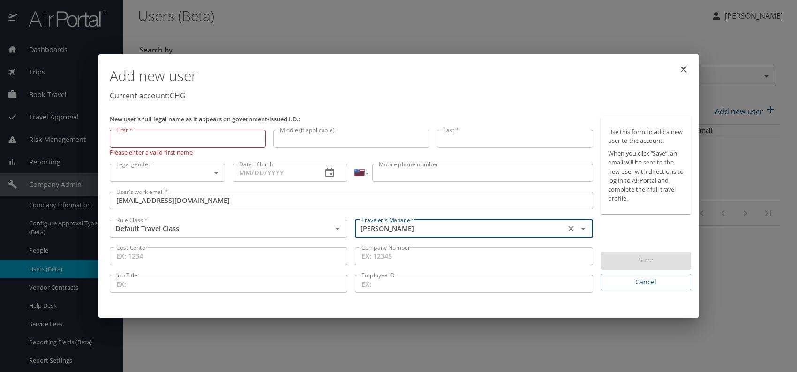
type input "Jeffery Bitton"
click at [200, 170] on body "Dashboards AirPortal 360™ Manager My Travel Dashboard Trips Airtinerary® Lookup…" at bounding box center [398, 186] width 797 height 372
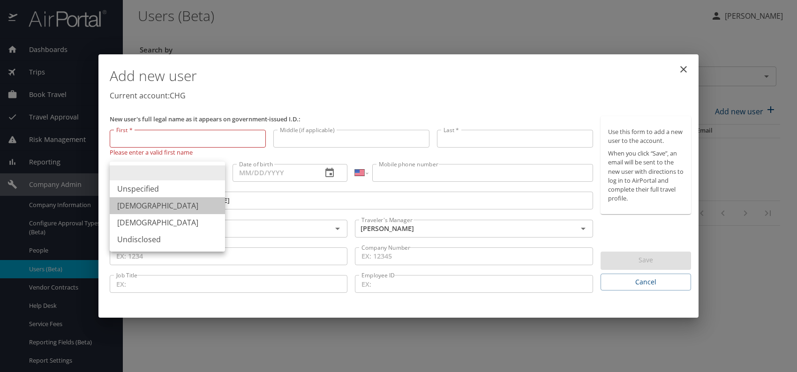
click at [153, 207] on li "Male" at bounding box center [167, 205] width 115 height 17
type input "Male"
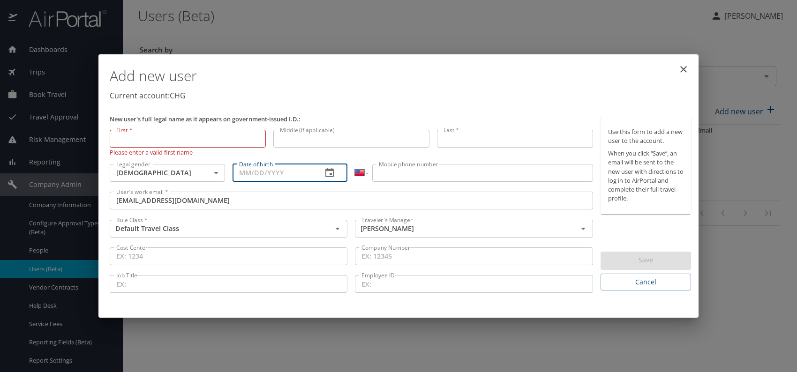
click at [261, 174] on input "Date of birth" at bounding box center [273, 173] width 82 height 18
type input "01/16/1981"
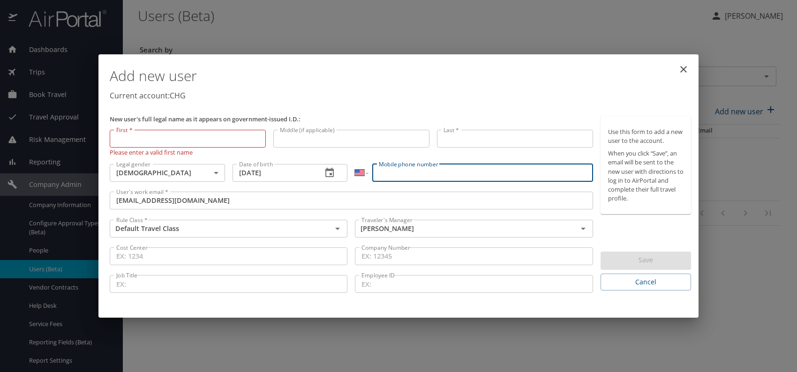
drag, startPoint x: 401, startPoint y: 171, endPoint x: 406, endPoint y: 170, distance: 5.2
paste input "(617) 319-8531"
type input "(617) 319-8531"
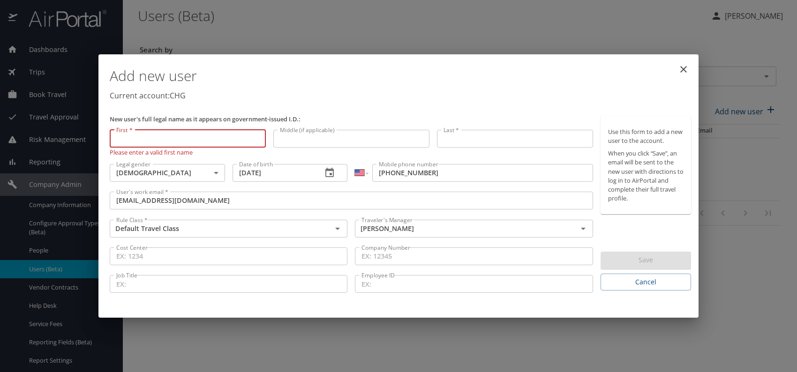
paste input "Awais Ahmed"
drag, startPoint x: 147, startPoint y: 139, endPoint x: 210, endPoint y: 139, distance: 63.3
click at [209, 139] on input "Awais Ahmed" at bounding box center [188, 139] width 156 height 18
type input "Awais"
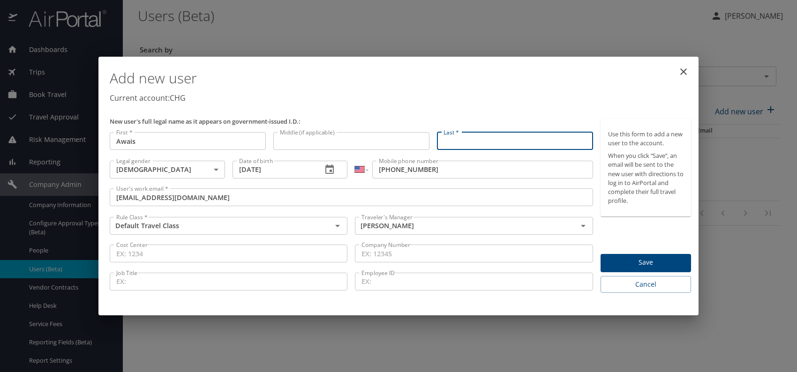
paste input "Awais Ahmed"
click at [465, 142] on input "Awais Ahmed" at bounding box center [515, 141] width 156 height 18
type input "Ahmed"
click at [533, 102] on p "Current account: CHG" at bounding box center [400, 97] width 581 height 11
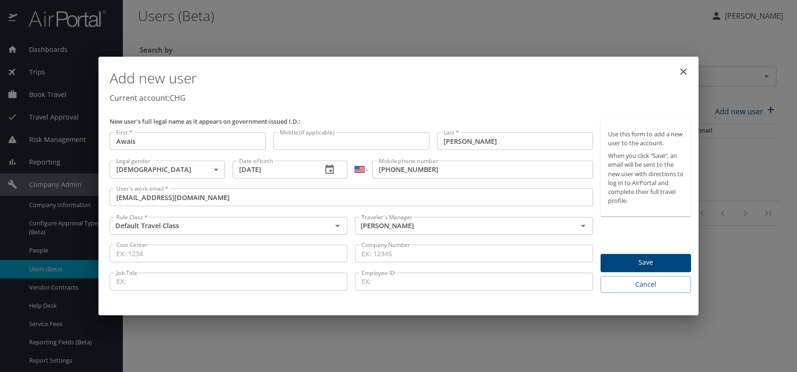
click at [644, 257] on span "Save" at bounding box center [645, 263] width 75 height 12
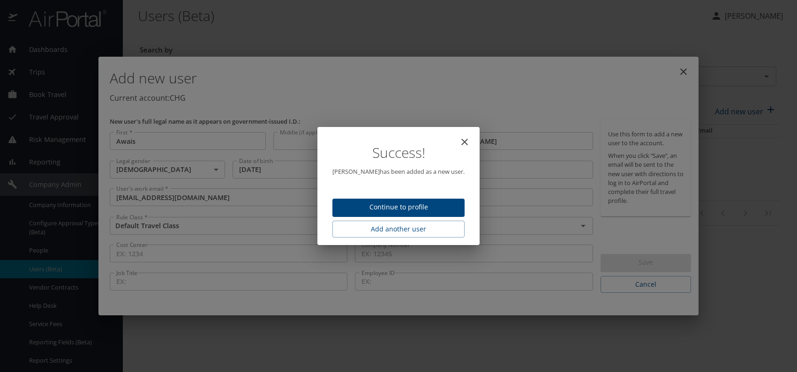
click at [424, 206] on span "Continue to profile" at bounding box center [398, 208] width 117 height 12
select select "US"
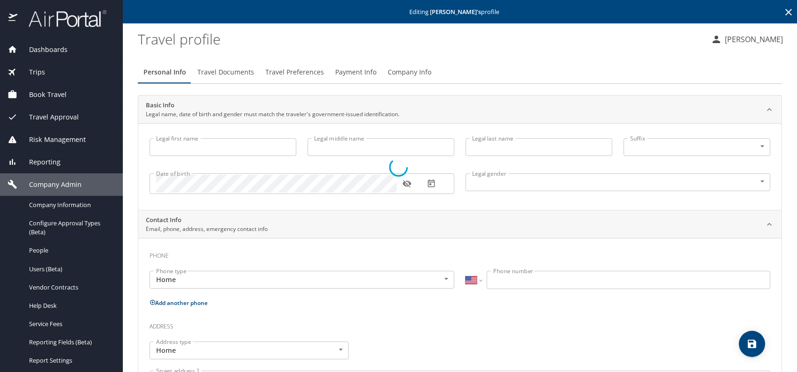
type input "Awais"
type input "Ahmed"
type input "Male"
select select "US"
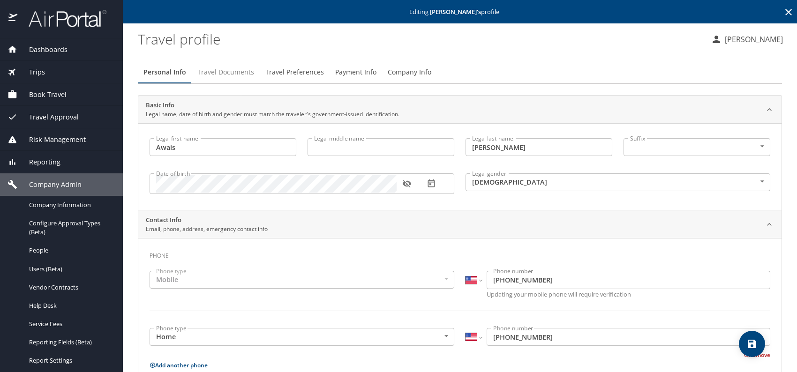
click at [223, 69] on span "Travel Documents" at bounding box center [225, 73] width 57 height 12
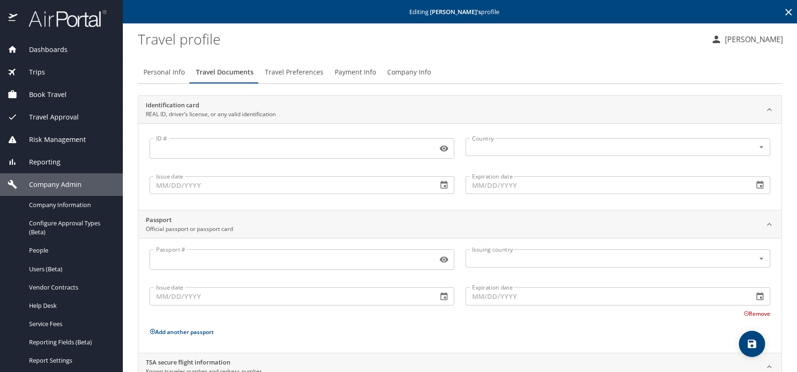
scroll to position [79, 0]
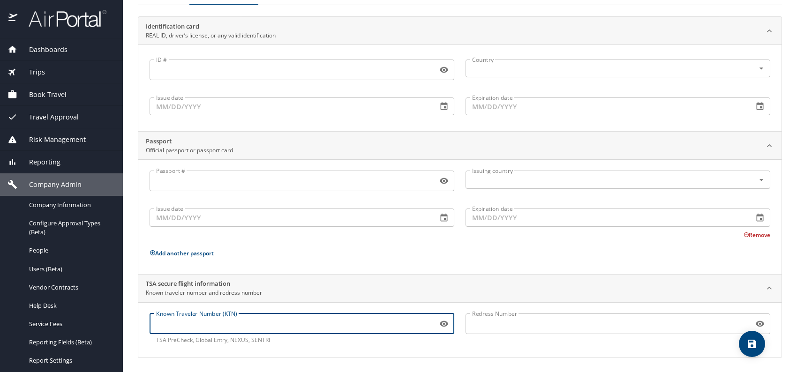
paste input "988087977"
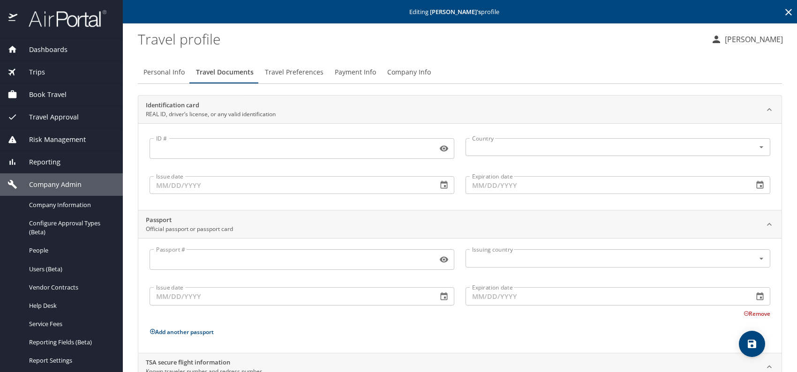
scroll to position [0, 0]
type input "988087977"
click at [287, 72] on span "Travel Preferences" at bounding box center [294, 73] width 59 height 12
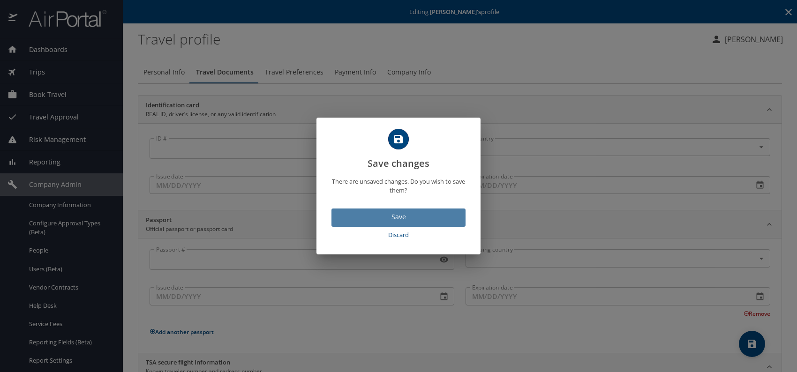
click at [416, 217] on span "Save" at bounding box center [398, 217] width 119 height 12
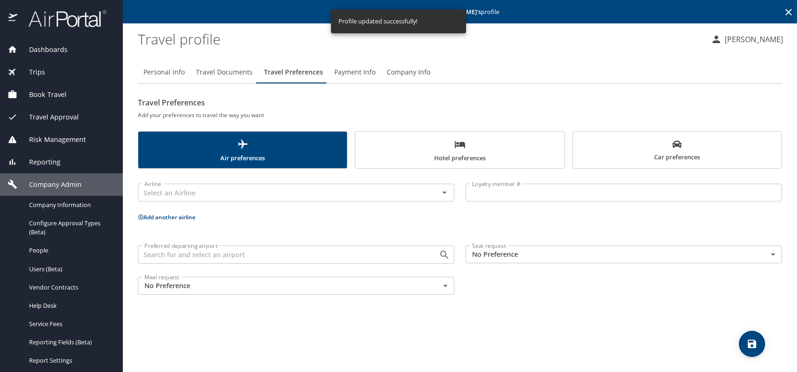
click at [557, 254] on body "Dashboards AirPortal 360™ Manager My Travel Dashboard Trips Airtinerary® Lookup…" at bounding box center [398, 186] width 797 height 372
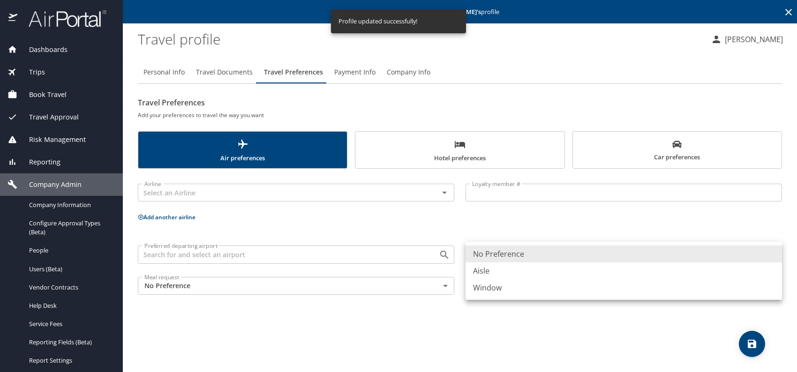
click at [533, 288] on li "Window" at bounding box center [623, 287] width 316 height 17
type input "Window"
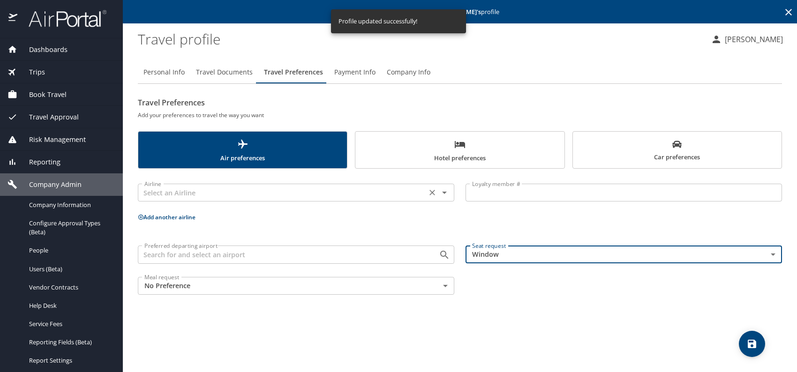
click at [243, 193] on input "text" at bounding box center [282, 193] width 283 height 12
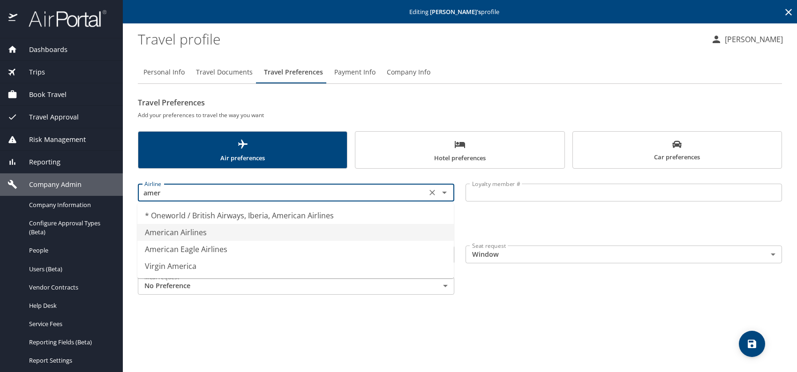
click at [207, 228] on li "American Airlines" at bounding box center [295, 232] width 316 height 17
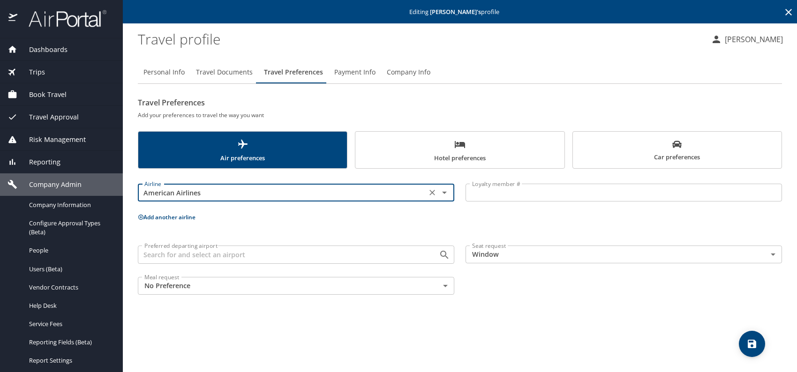
type input "American Airlines"
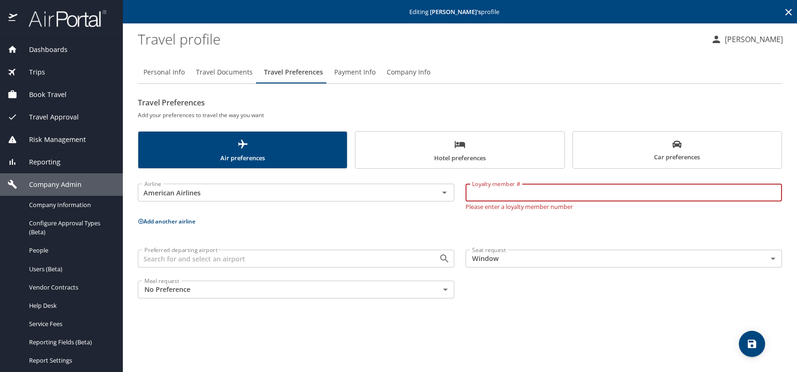
paste input "L7MD256"
type input "L7MD256"
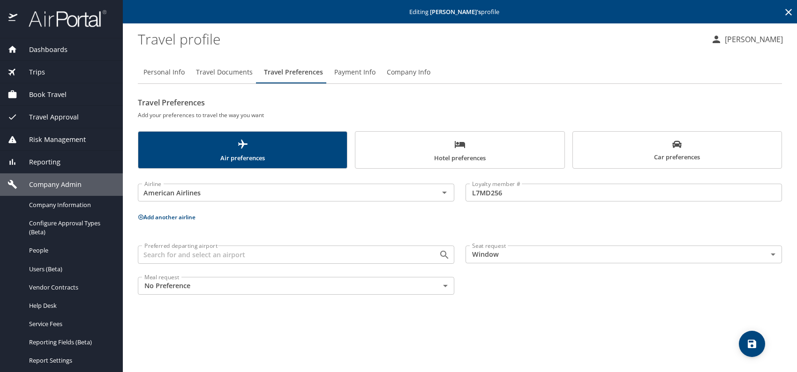
click at [177, 217] on button "Add another airline" at bounding box center [167, 217] width 58 height 8
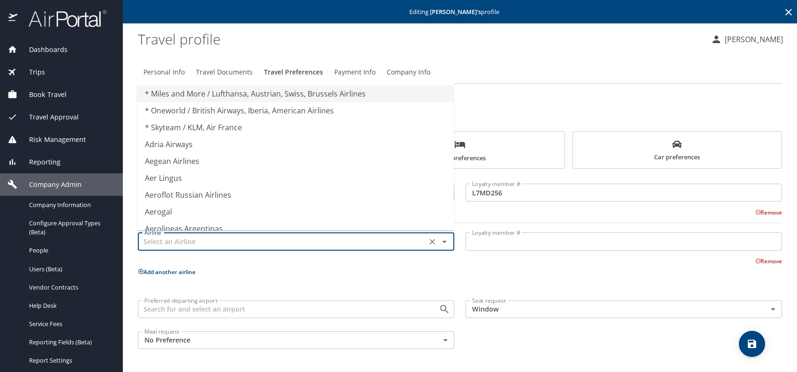
click at [178, 242] on input "text" at bounding box center [282, 241] width 283 height 12
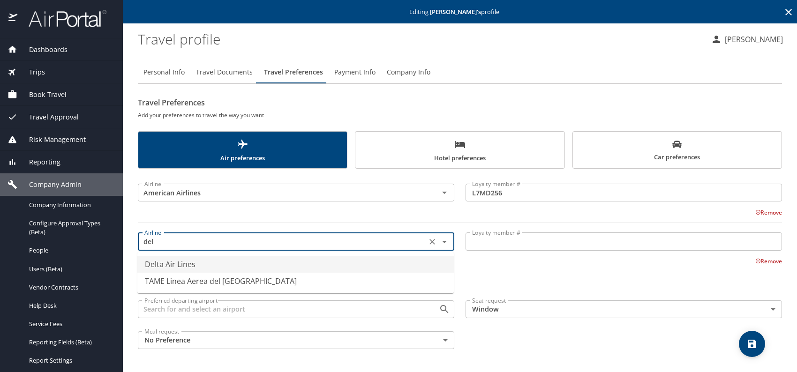
drag, startPoint x: 174, startPoint y: 268, endPoint x: 302, endPoint y: 262, distance: 127.6
click at [175, 268] on li "Delta Air Lines" at bounding box center [295, 264] width 316 height 17
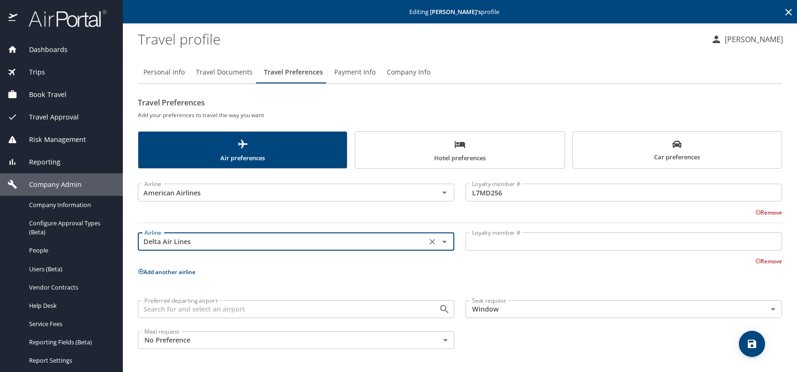
type input "Delta Air Lines"
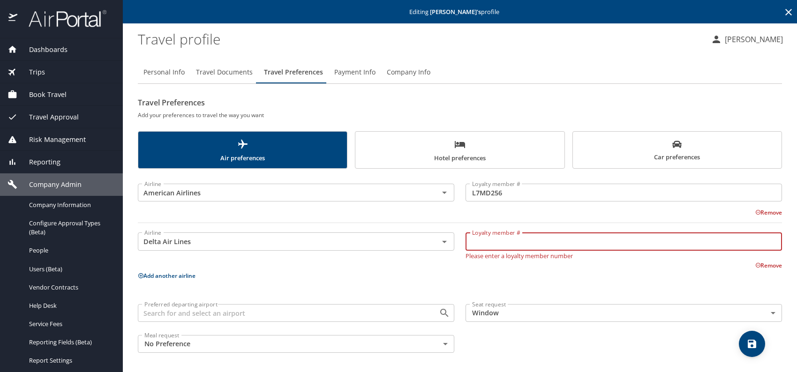
paste input "9320387138"
type input "9320387138"
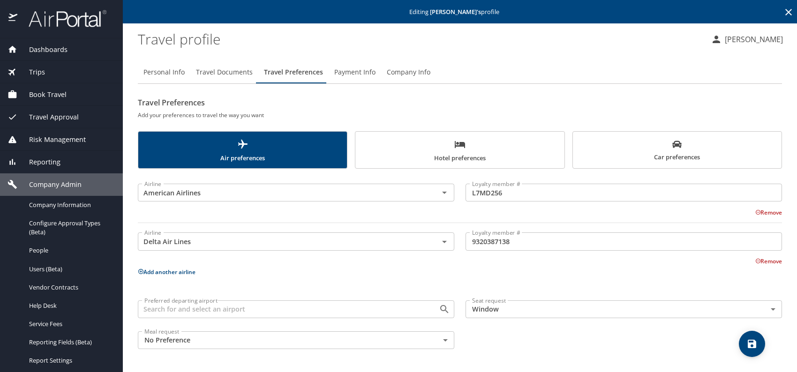
click at [172, 270] on button "Add another airline" at bounding box center [167, 272] width 58 height 8
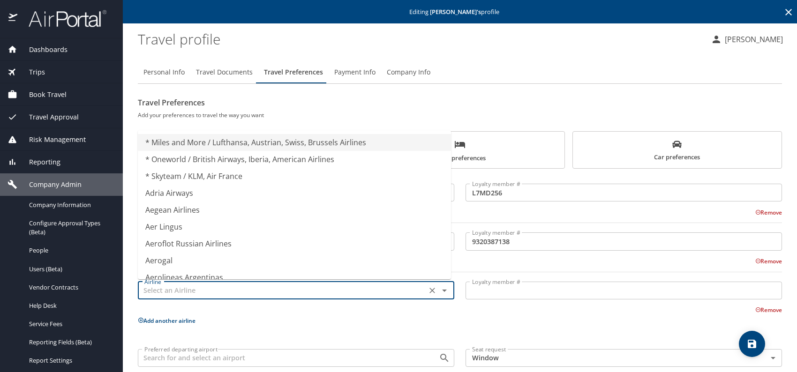
click at [178, 294] on input "text" at bounding box center [282, 290] width 283 height 12
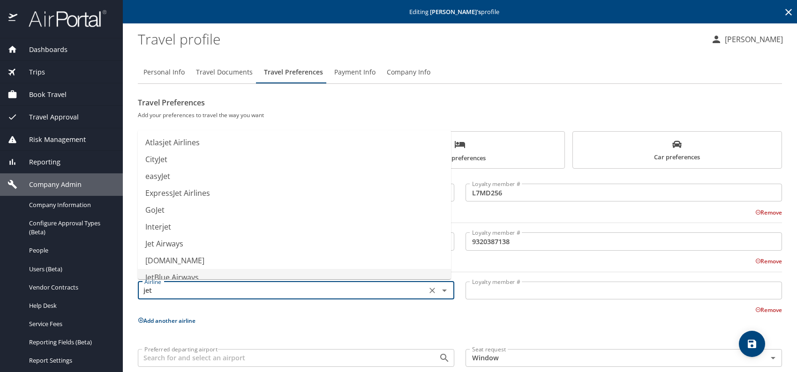
click at [187, 274] on li "JetBlue Airways" at bounding box center [294, 277] width 313 height 17
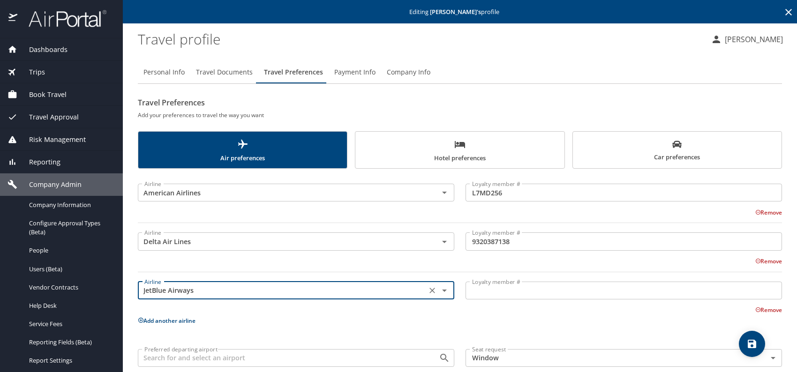
type input "JetBlue Airways"
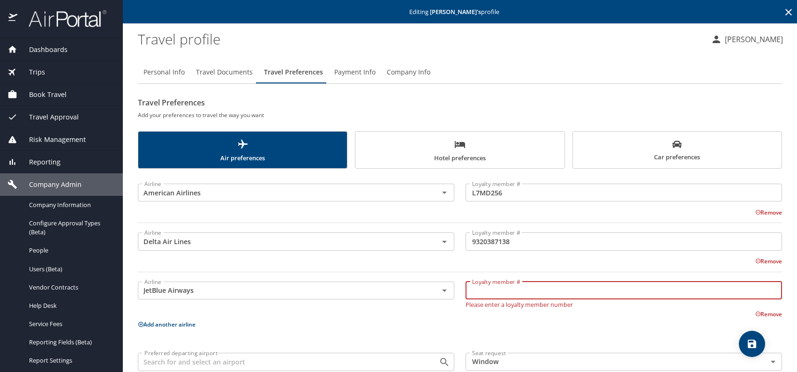
paste input "2146301286"
type input "2146301286"
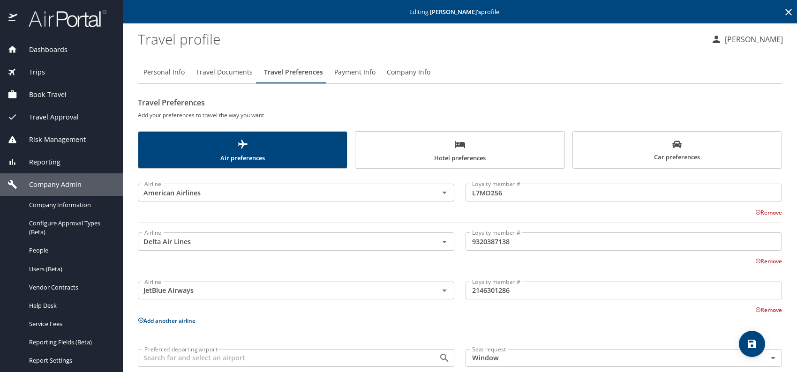
click at [164, 320] on button "Add another airline" at bounding box center [167, 321] width 58 height 8
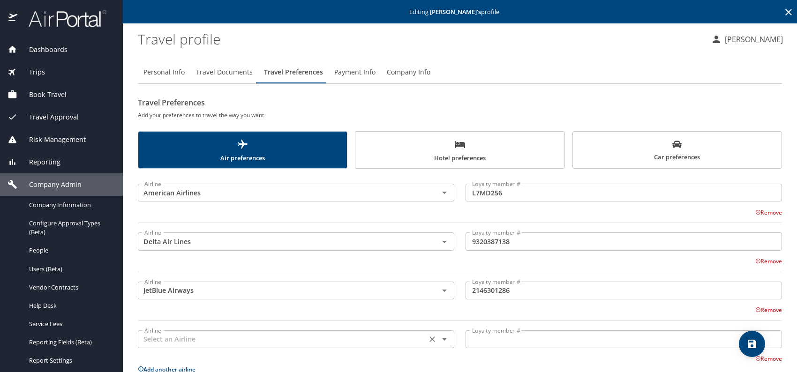
click at [180, 335] on input "text" at bounding box center [282, 339] width 283 height 12
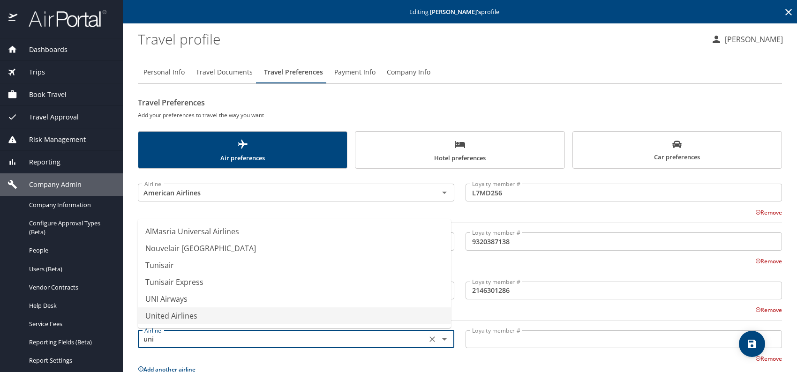
click at [192, 319] on li "United Airlines" at bounding box center [294, 315] width 313 height 17
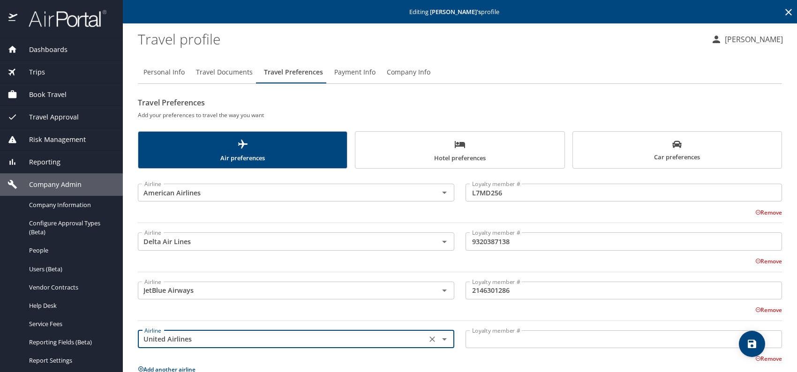
type input "United Airlines"
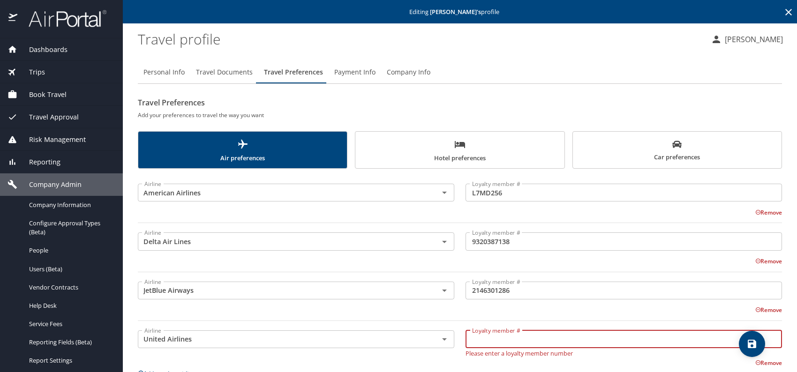
paste input "XWD33846"
type input "XWD33846"
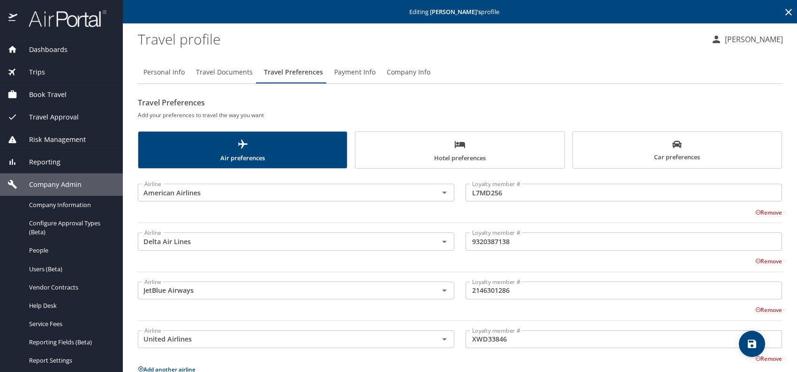
click at [688, 155] on span "Car preferences" at bounding box center [676, 151] width 197 height 23
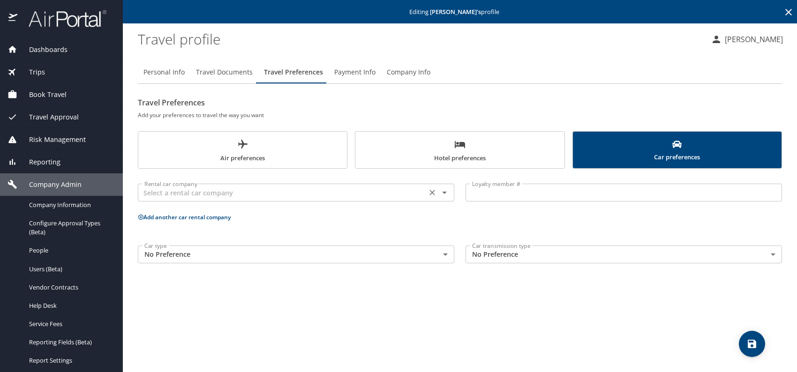
click at [209, 195] on input "text" at bounding box center [282, 193] width 283 height 12
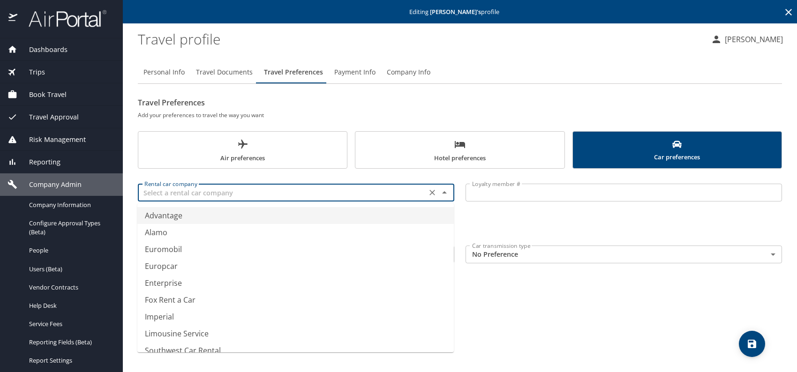
type input "a"
click at [183, 215] on li "National" at bounding box center [295, 215] width 316 height 17
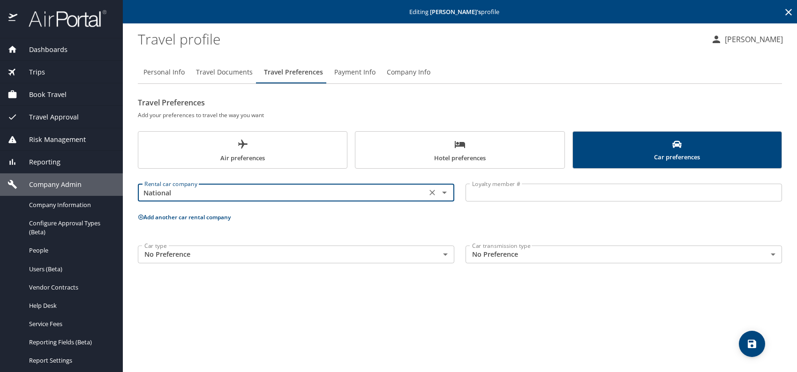
type input "National"
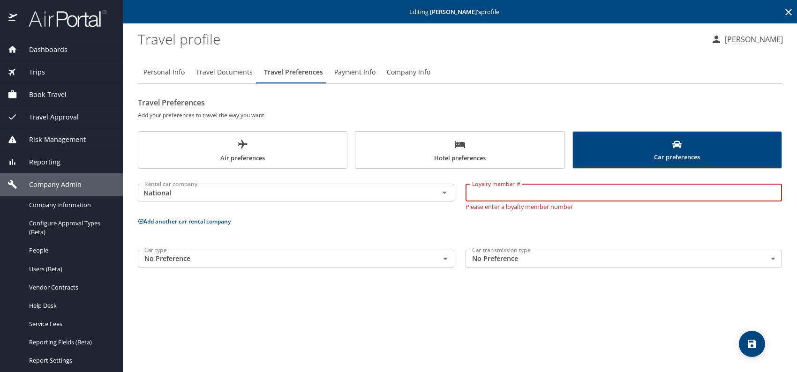
paste input "506186026"
type input "506186026"
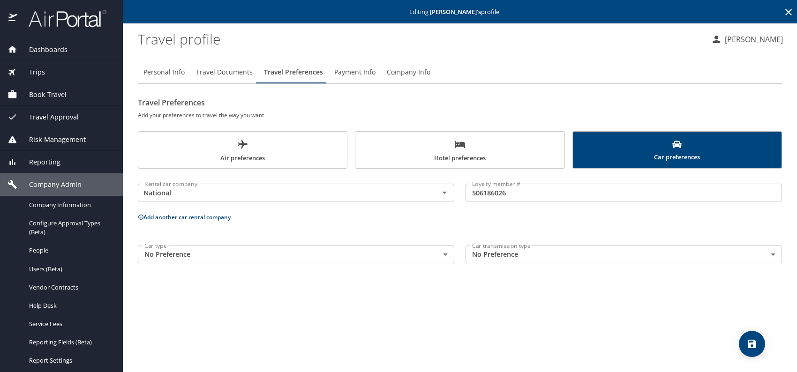
click at [219, 216] on button "Add another car rental company" at bounding box center [184, 217] width 93 height 8
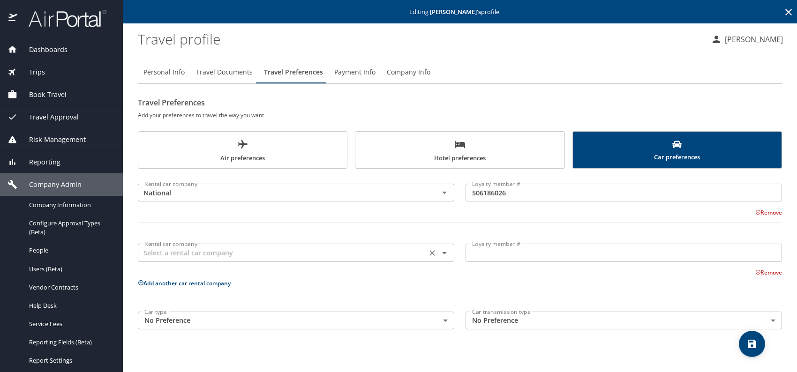
click at [163, 251] on input "text" at bounding box center [282, 252] width 283 height 12
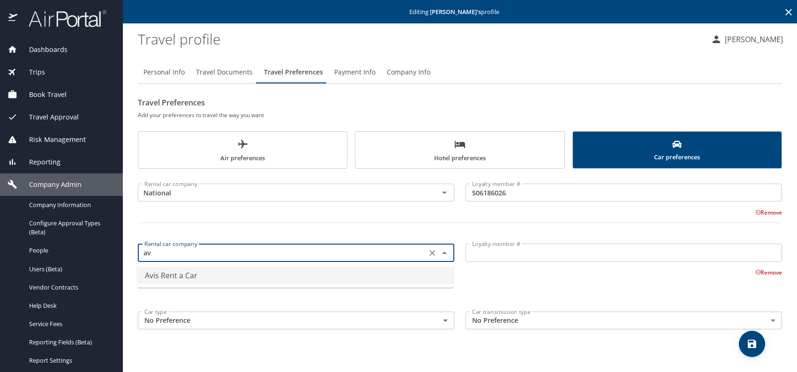
drag, startPoint x: 187, startPoint y: 275, endPoint x: 340, endPoint y: 271, distance: 152.3
click at [188, 275] on li "Avis Rent a Car" at bounding box center [295, 275] width 316 height 17
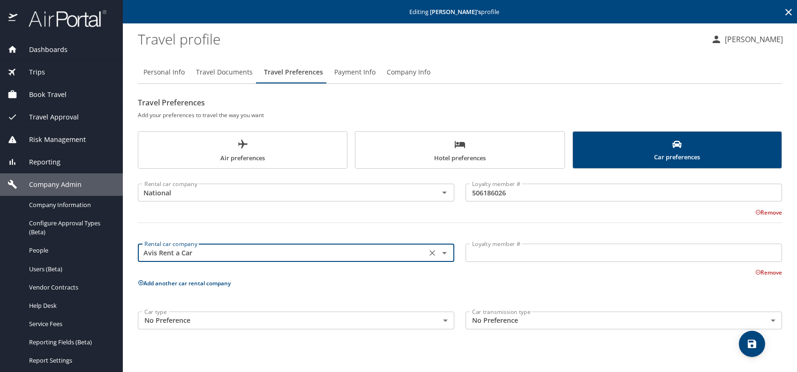
type input "Avis Rent a Car"
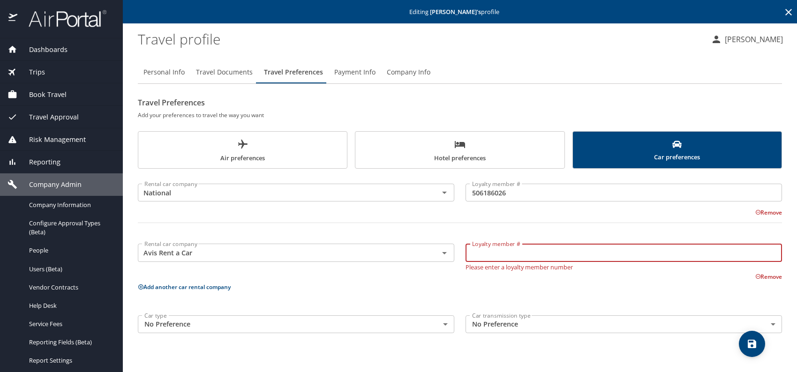
paste input "7ZB47H"
type input "7ZB47H"
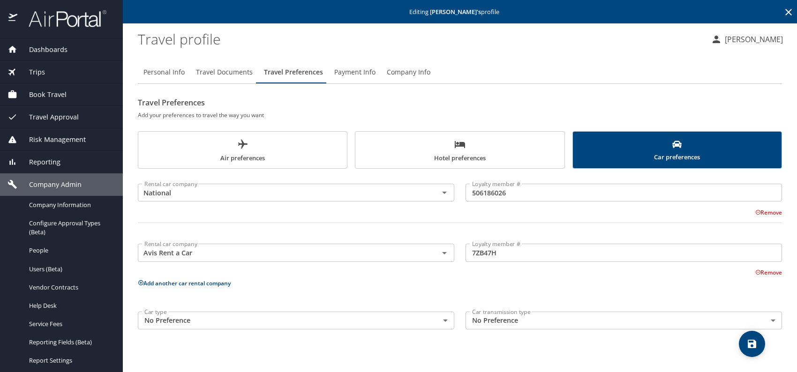
click at [445, 161] on span "Hotel preferences" at bounding box center [459, 151] width 197 height 25
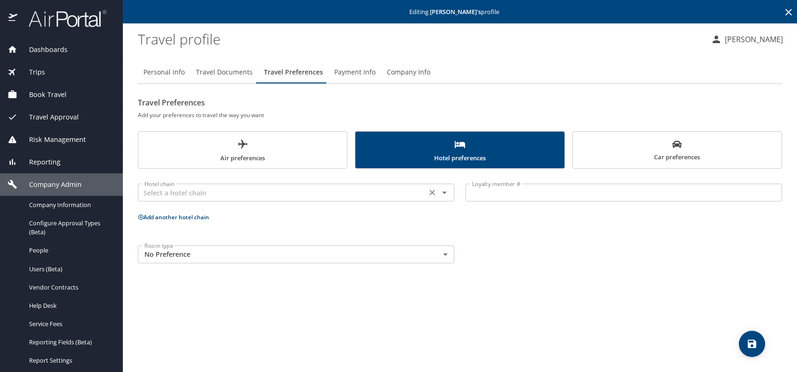
click at [316, 190] on input "text" at bounding box center [282, 193] width 283 height 12
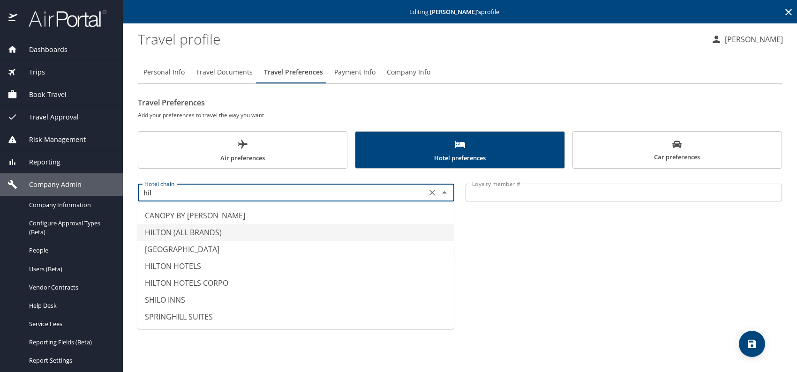
click at [229, 231] on li "HILTON (ALL BRANDS)" at bounding box center [295, 232] width 316 height 17
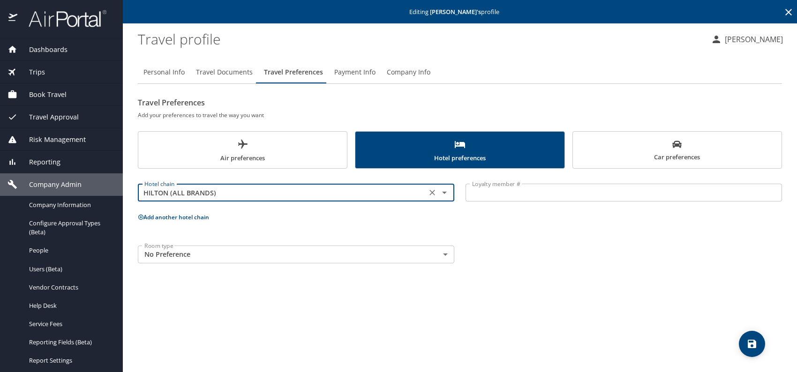
type input "HILTON (ALL BRANDS)"
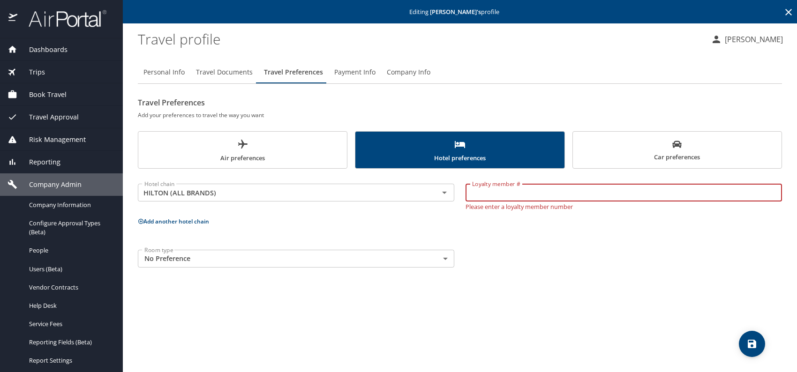
paste input "6008830764"
type input "6008830764"
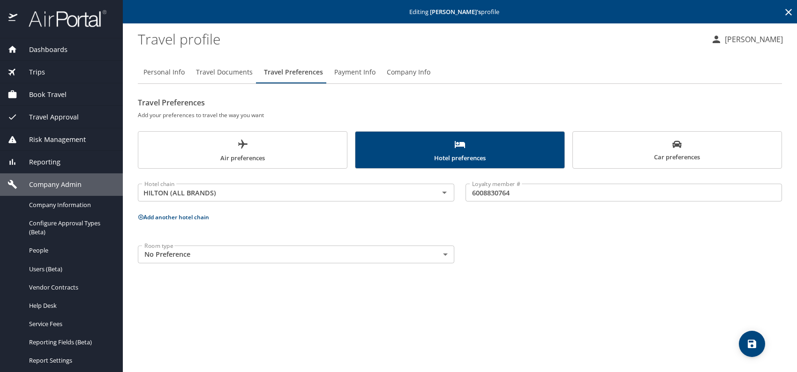
click at [200, 219] on button "Add another hotel chain" at bounding box center [173, 217] width 71 height 8
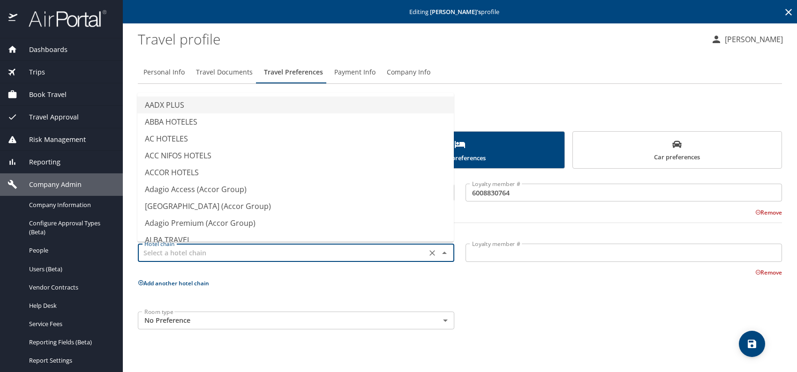
click at [198, 251] on input "text" at bounding box center [282, 252] width 283 height 12
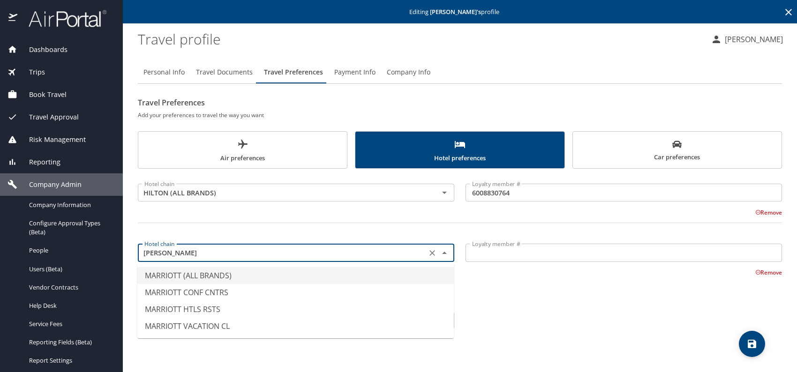
drag, startPoint x: 222, startPoint y: 276, endPoint x: 329, endPoint y: 263, distance: 108.5
click at [222, 276] on li "MARRIOTT (ALL BRANDS)" at bounding box center [295, 275] width 316 height 17
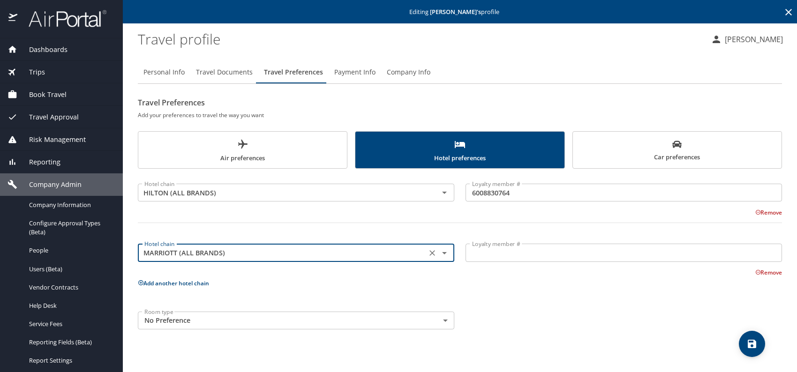
type input "MARRIOTT (ALL BRANDS)"
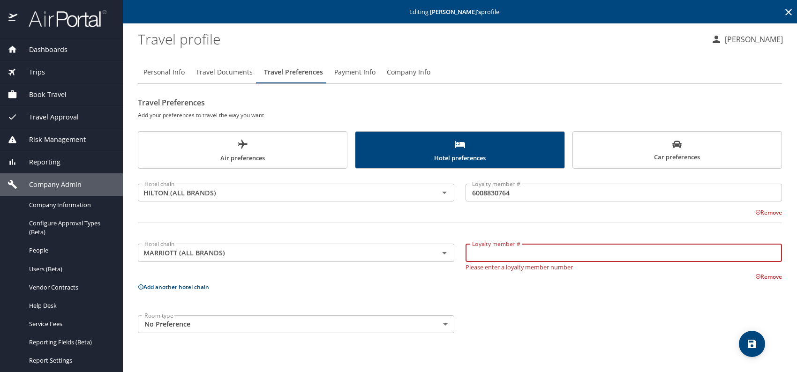
paste input "665247313"
type input "665247313"
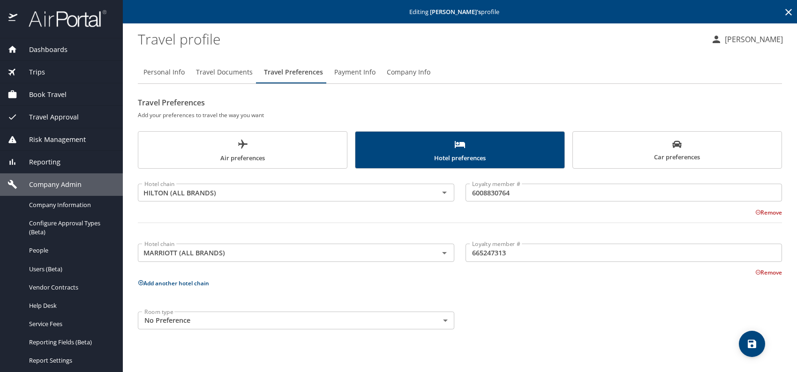
click at [575, 300] on div "Hotel chain HILTON (ALL BRANDS) Hotel chain Loyalty member # 6008830764 Loyalty…" at bounding box center [460, 254] width 644 height 160
click at [754, 342] on icon "save" at bounding box center [751, 344] width 8 height 8
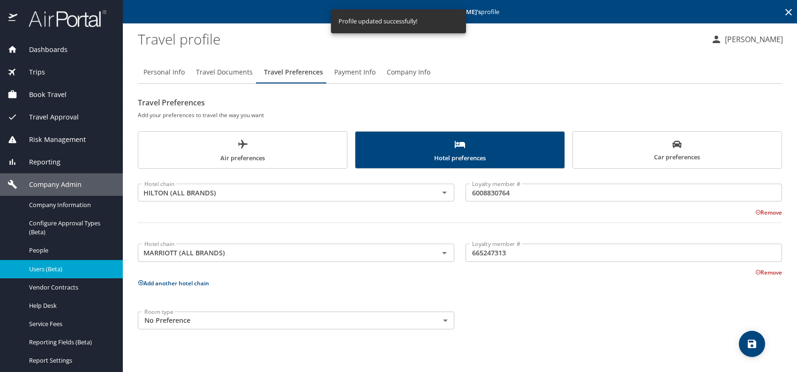
click at [45, 270] on span "Users (Beta)" at bounding box center [70, 269] width 82 height 9
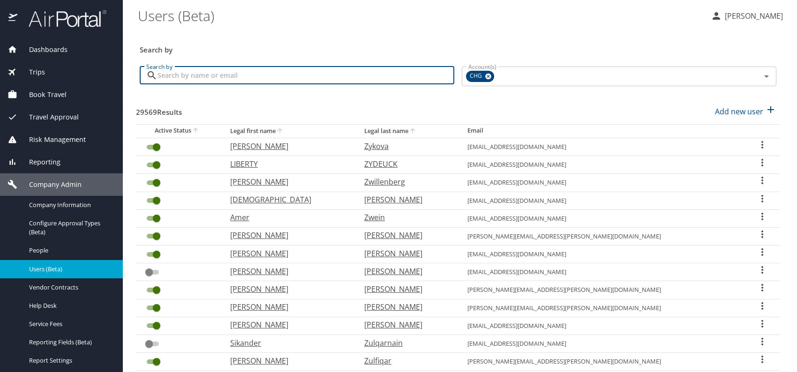
paste input "zzlaz@icloud.com"
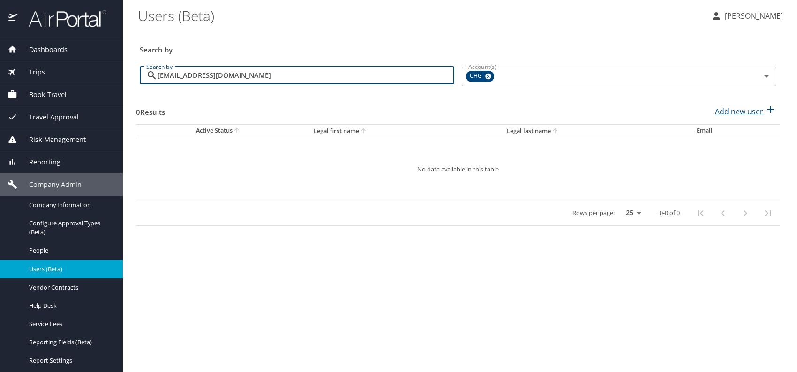
type input "zzlaz@icloud.com"
click at [728, 112] on p "Add new user" at bounding box center [739, 111] width 48 height 11
select select "US"
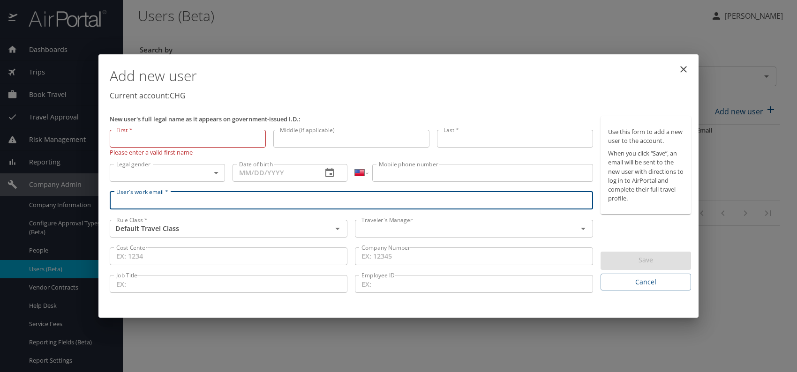
paste input "zzlaz@icloud.com"
type input "zzlaz@icloud.com"
click at [411, 226] on input "text" at bounding box center [460, 229] width 204 height 12
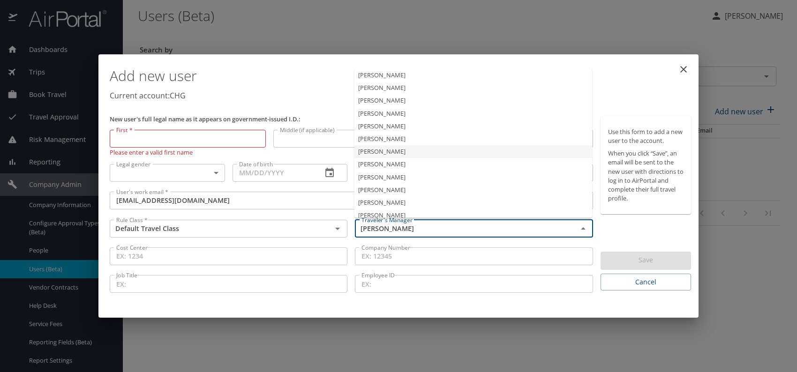
click at [396, 153] on li "Jeffery Bitton" at bounding box center [473, 151] width 238 height 13
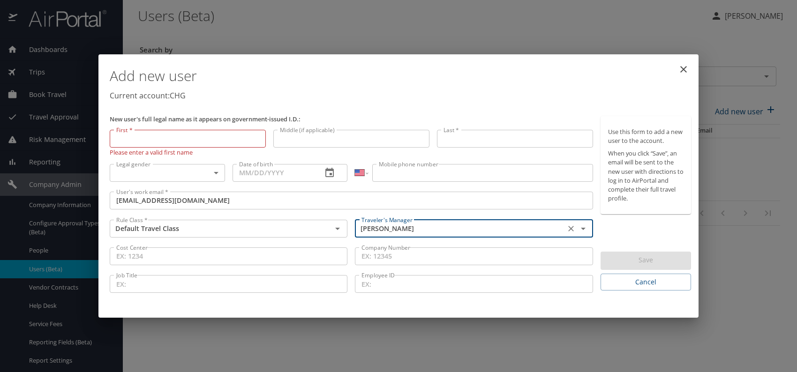
type input "Jeffery Bitton"
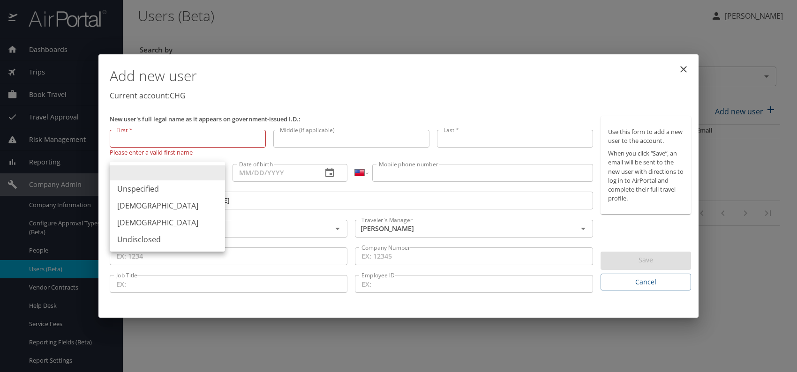
click at [194, 175] on body "Dashboards AirPortal 360™ Manager My Travel Dashboard Trips Airtinerary® Lookup…" at bounding box center [398, 186] width 797 height 372
drag, startPoint x: 143, startPoint y: 206, endPoint x: 228, endPoint y: 189, distance: 86.0
click at [144, 206] on li "Male" at bounding box center [167, 205] width 115 height 17
type input "Male"
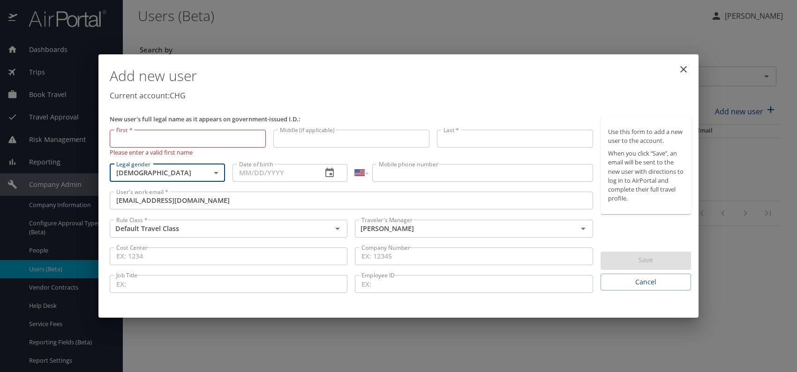
click at [261, 174] on input "Date of birth" at bounding box center [273, 173] width 82 height 18
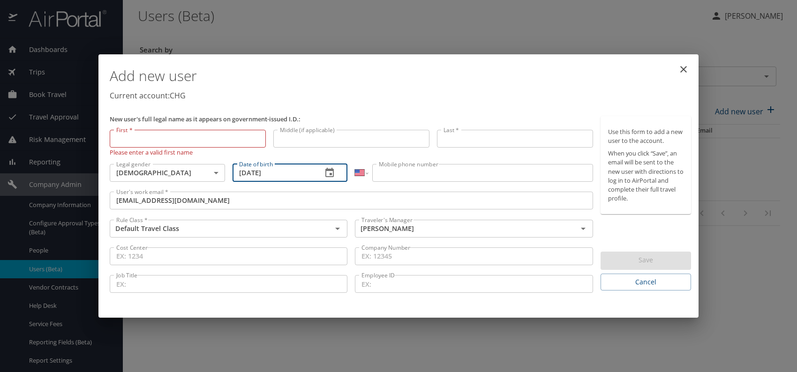
type input "02/04/1967"
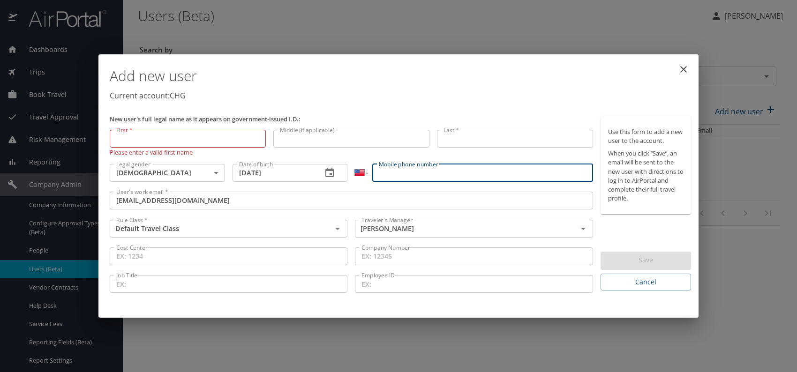
paste input "(617) 510-3119"
type input "(617) 510-3119"
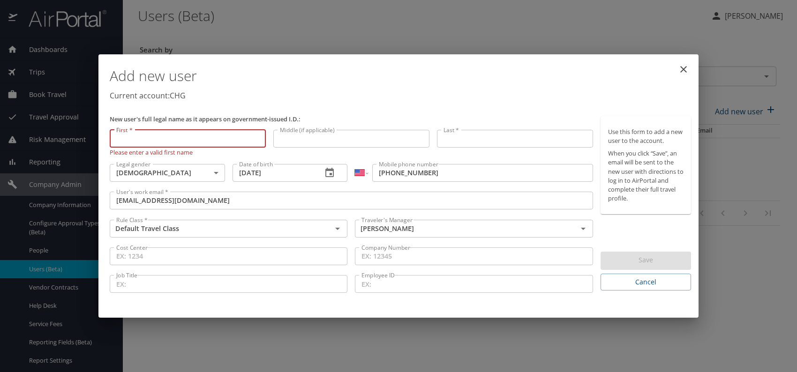
paste input "Lazaro Diaz"
drag, startPoint x: 137, startPoint y: 140, endPoint x: 243, endPoint y: 139, distance: 105.9
click at [243, 139] on input "Lazaro Diaz" at bounding box center [188, 139] width 156 height 18
type input "Lazaro"
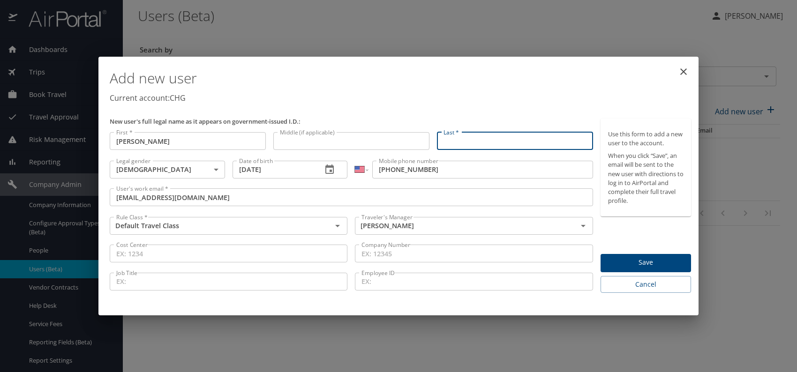
paste input "Lazaro Diaz"
click at [466, 142] on input "Lazaro Diaz" at bounding box center [515, 141] width 156 height 18
type input "Diaz"
click at [639, 263] on span "Save" at bounding box center [645, 263] width 75 height 12
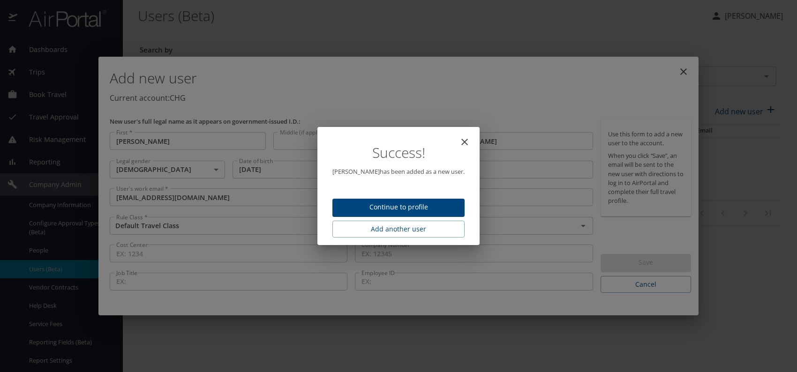
click at [407, 206] on span "Continue to profile" at bounding box center [398, 208] width 117 height 12
select select "US"
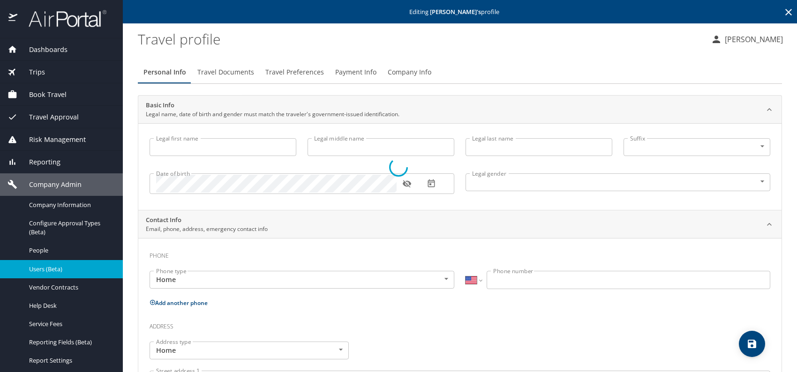
type input "Lazaro"
type input "Diaz"
type input "Male"
select select "US"
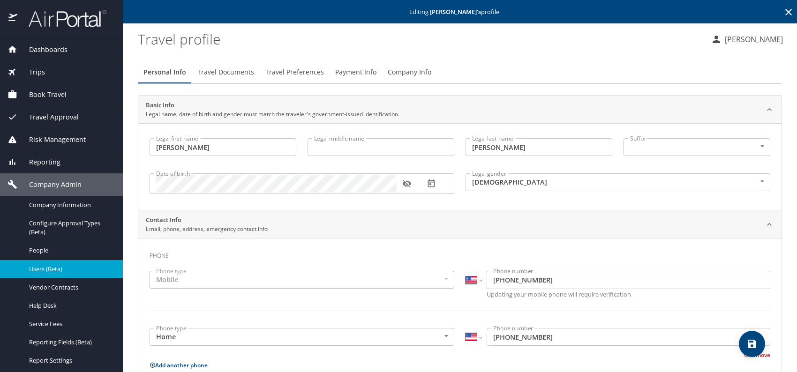
click at [216, 69] on span "Travel Documents" at bounding box center [225, 73] width 57 height 12
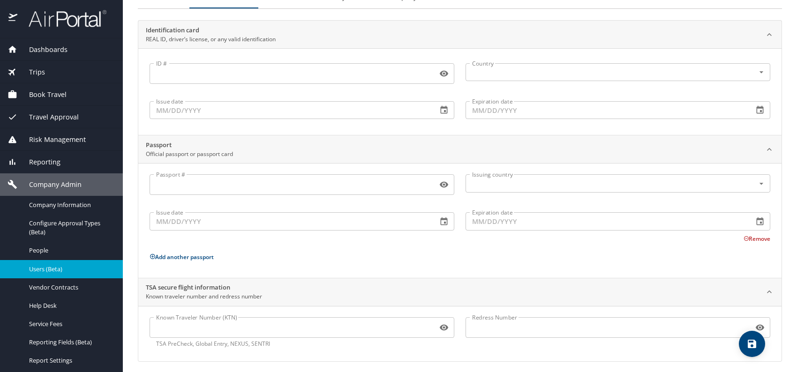
scroll to position [79, 0]
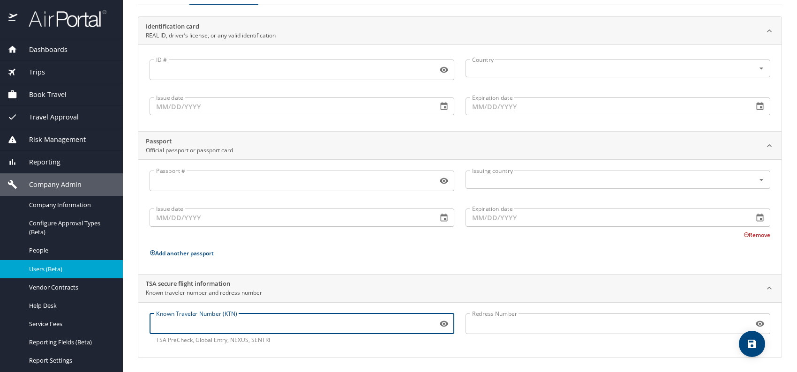
paste input "157245151"
type input "157245151"
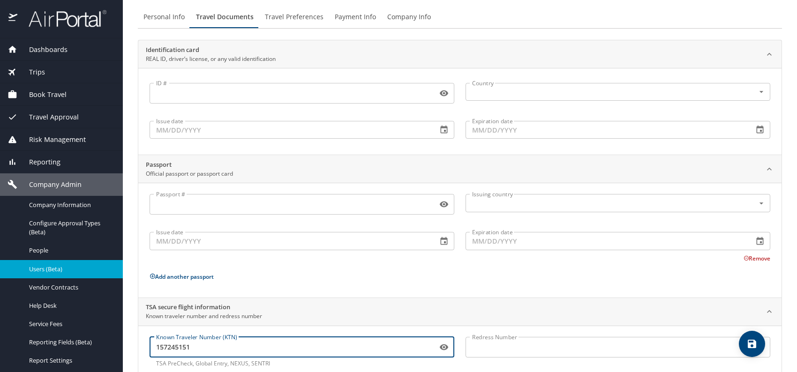
scroll to position [0, 0]
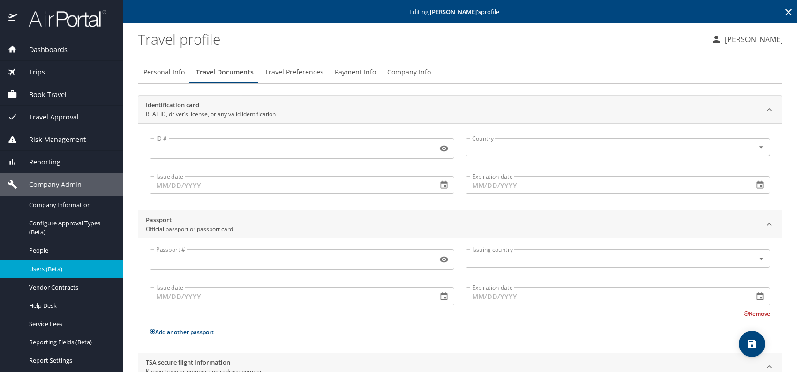
click at [306, 73] on span "Travel Preferences" at bounding box center [294, 73] width 59 height 12
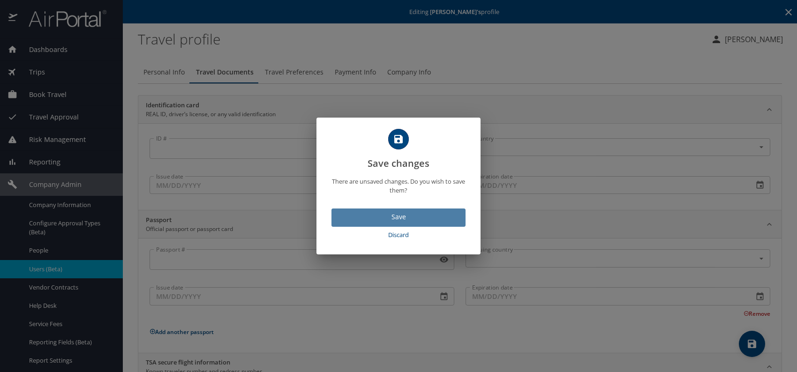
click at [422, 217] on span "Save" at bounding box center [398, 217] width 119 height 12
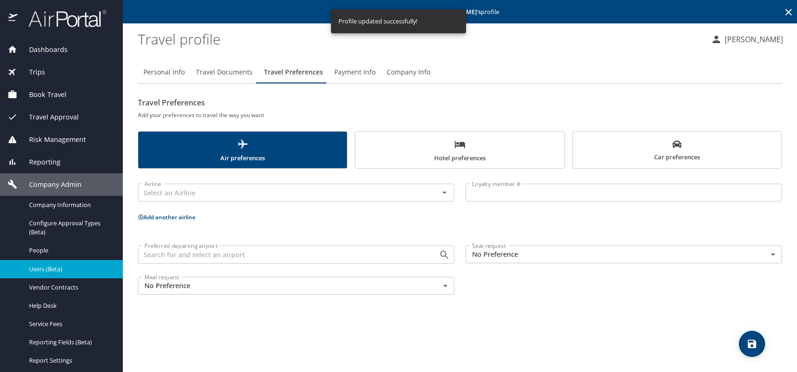
click at [535, 254] on body "Dashboards AirPortal 360™ Manager My Travel Dashboard Trips Airtinerary® Lookup…" at bounding box center [398, 186] width 797 height 372
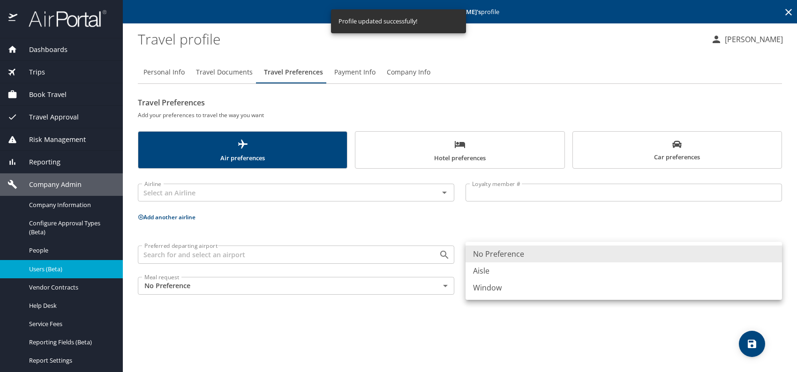
click at [501, 270] on li "Aisle" at bounding box center [623, 270] width 316 height 17
type input "Aisle"
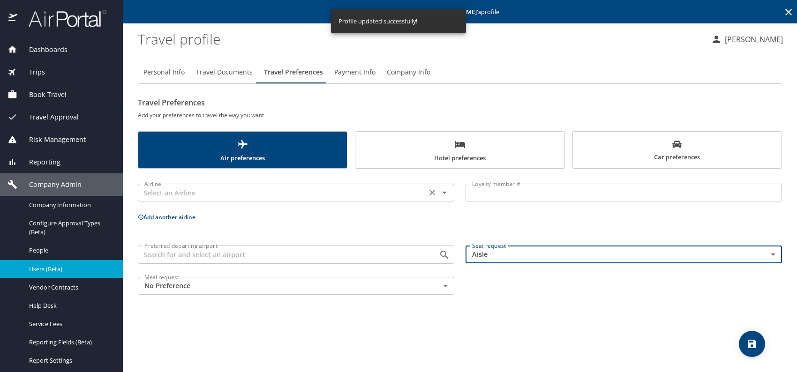
click at [201, 192] on input "text" at bounding box center [282, 193] width 283 height 12
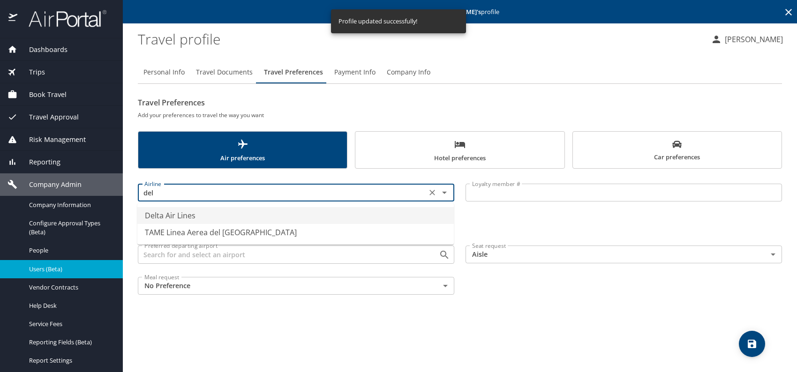
click at [187, 211] on li "Delta Air Lines" at bounding box center [295, 215] width 316 height 17
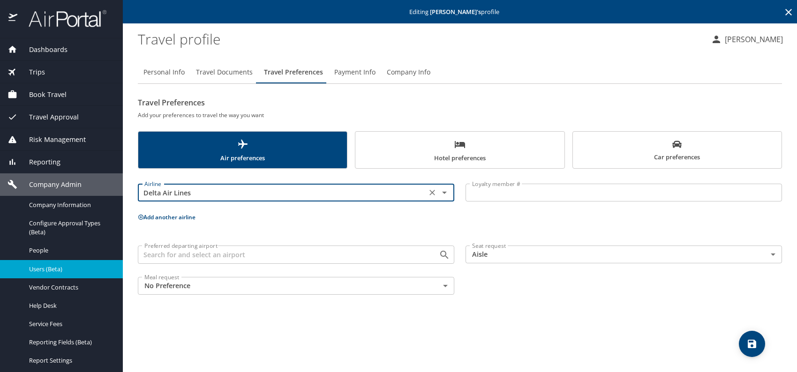
type input "Delta Air Lines"
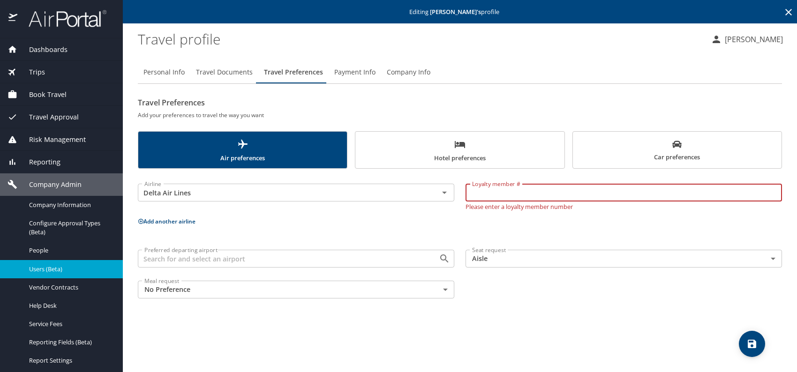
paste input "9335624046"
type input "9335624046"
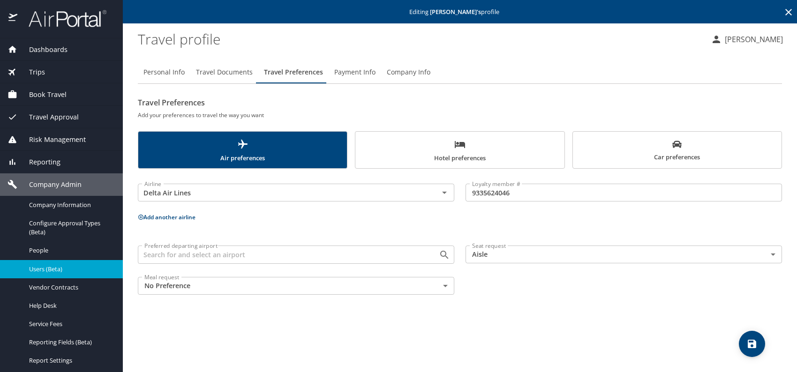
click at [179, 213] on button "Add another airline" at bounding box center [167, 217] width 58 height 8
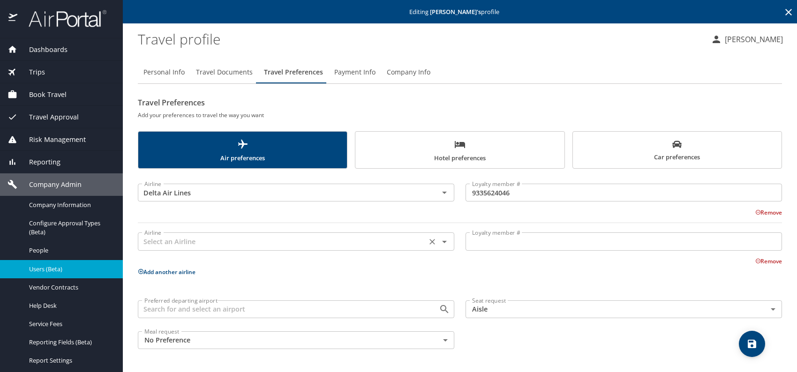
click at [179, 244] on input "text" at bounding box center [282, 241] width 283 height 12
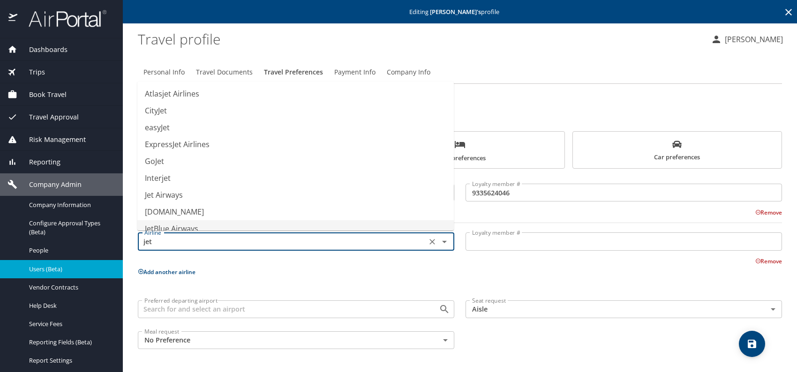
drag, startPoint x: 187, startPoint y: 228, endPoint x: 212, endPoint y: 224, distance: 24.7
click at [187, 227] on li "JetBlue Airways" at bounding box center [295, 228] width 316 height 17
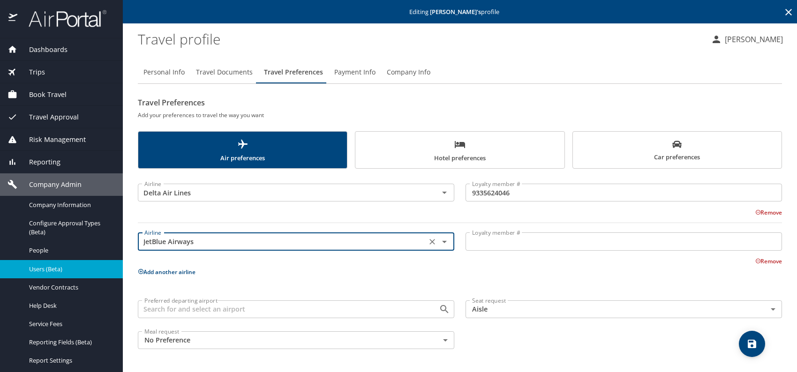
type input "JetBlue Airways"
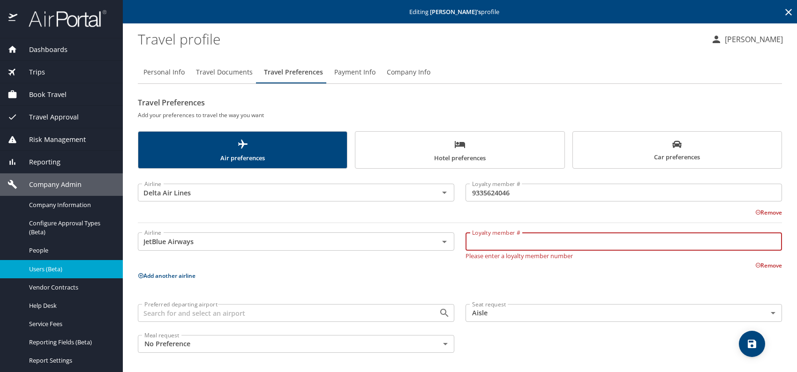
paste input "2082532861"
type input "2082532861"
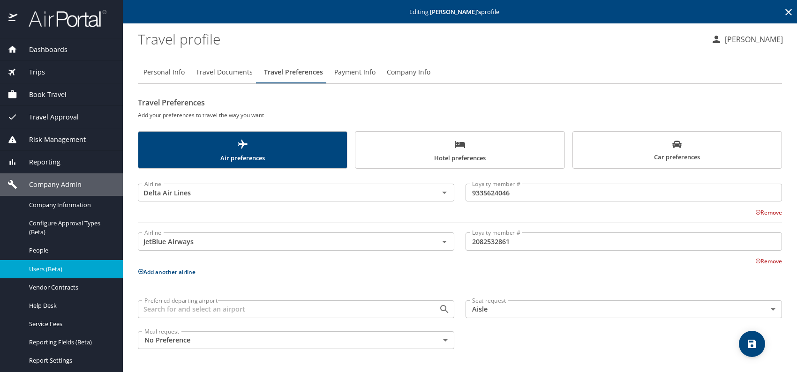
click at [633, 281] on div "Airline Delta Air Lines Airline Loyalty member # 9335624046 Loyalty member # Re…" at bounding box center [460, 264] width 644 height 180
click at [751, 339] on icon "save" at bounding box center [751, 343] width 11 height 11
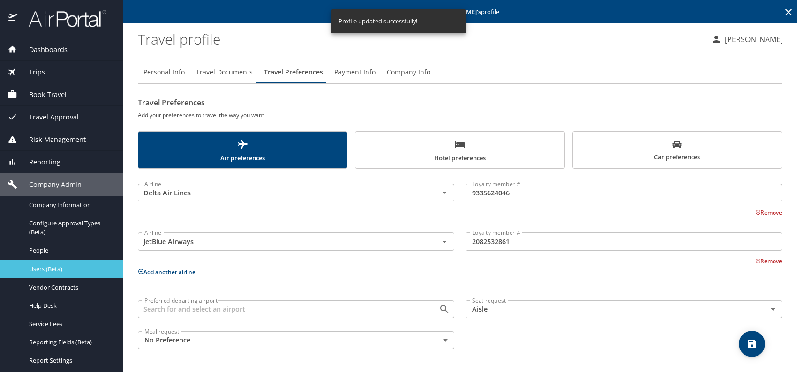
click at [44, 266] on span "Users (Beta)" at bounding box center [70, 269] width 82 height 9
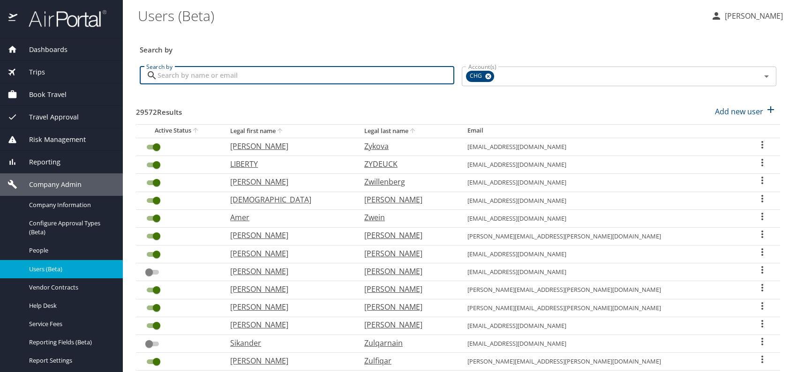
drag, startPoint x: 169, startPoint y: 66, endPoint x: 160, endPoint y: 74, distance: 12.3
paste input "awais32@hotmail.com"
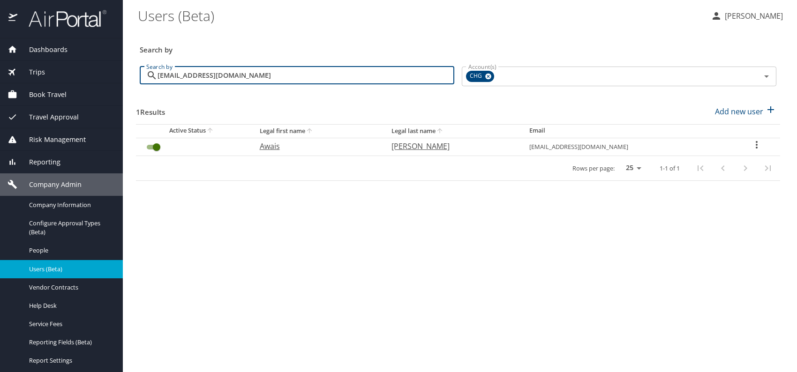
type input "awais32@hotmail.com"
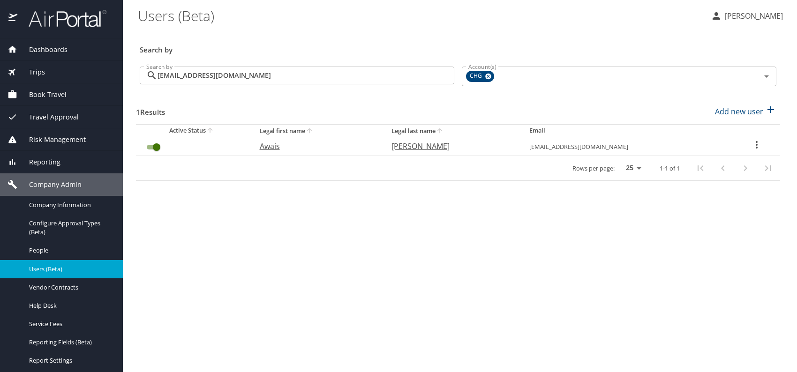
click at [279, 149] on p "Awais" at bounding box center [316, 146] width 113 height 11
select select "US"
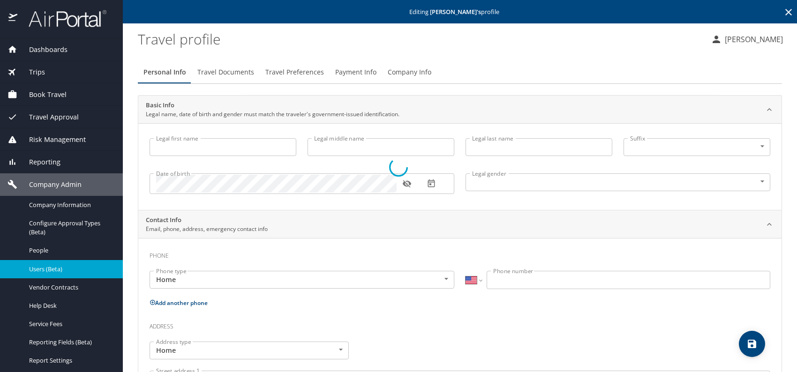
type input "Awais"
type input "Ahmed"
type input "Male"
select select "US"
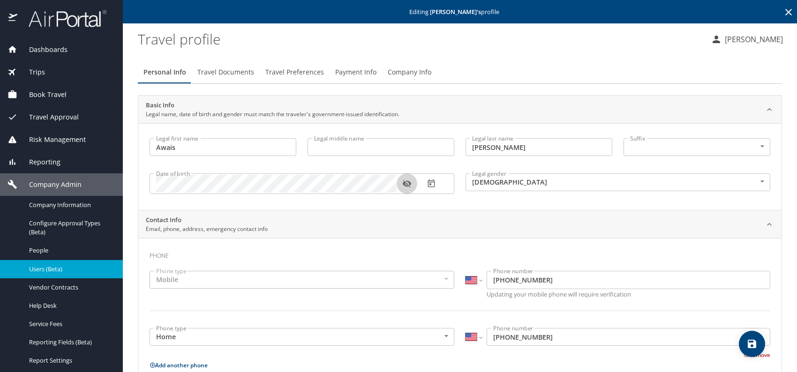
click at [399, 183] on button "button" at bounding box center [406, 183] width 21 height 21
click at [234, 73] on span "Travel Documents" at bounding box center [225, 73] width 57 height 12
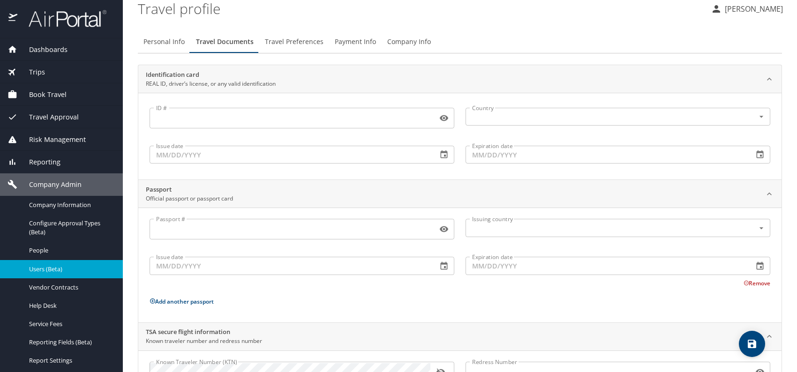
scroll to position [79, 0]
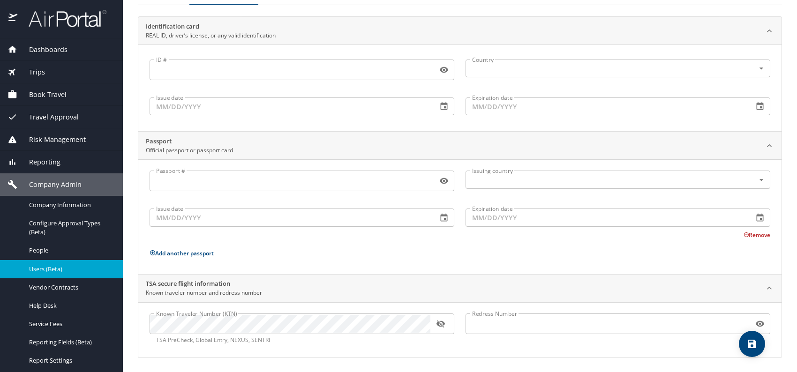
click at [440, 320] on icon "button" at bounding box center [440, 323] width 8 height 7
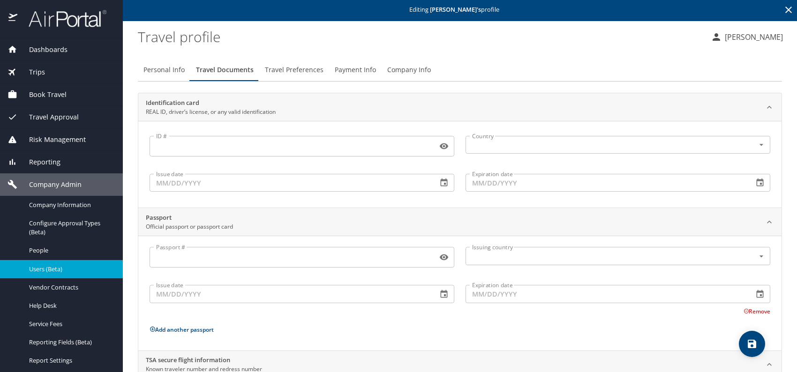
scroll to position [0, 0]
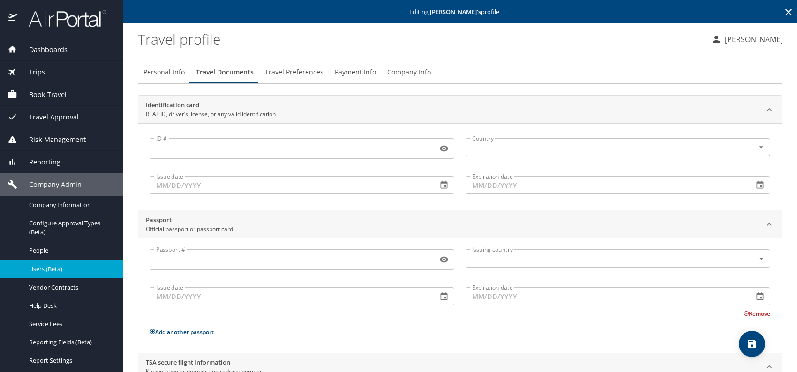
click at [293, 62] on button "Travel Preferences" at bounding box center [294, 72] width 70 height 22
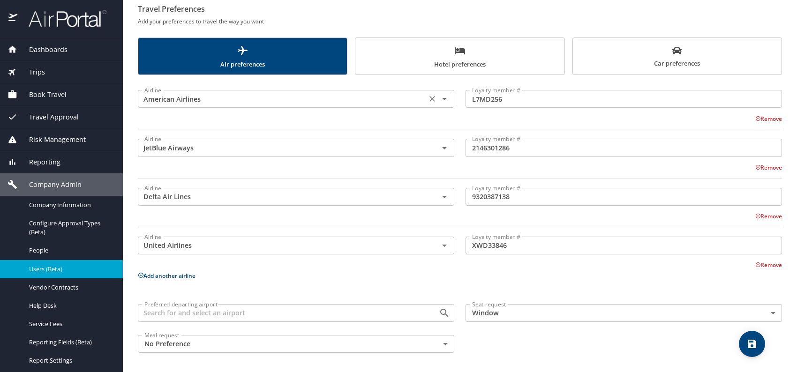
scroll to position [94, 0]
click at [640, 66] on span "Car preferences" at bounding box center [676, 57] width 197 height 23
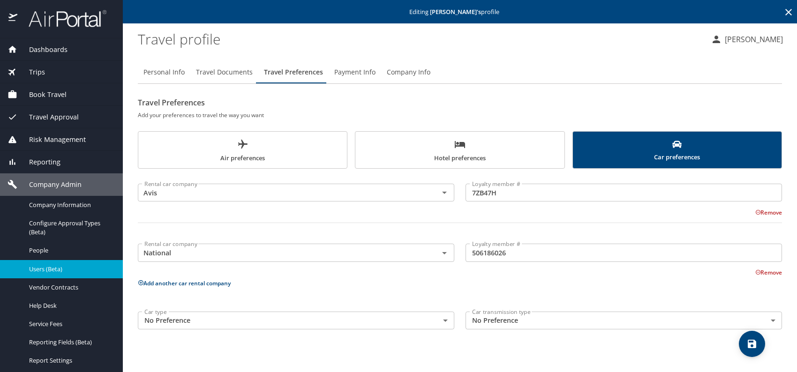
click at [450, 141] on span "Hotel preferences" at bounding box center [459, 151] width 197 height 25
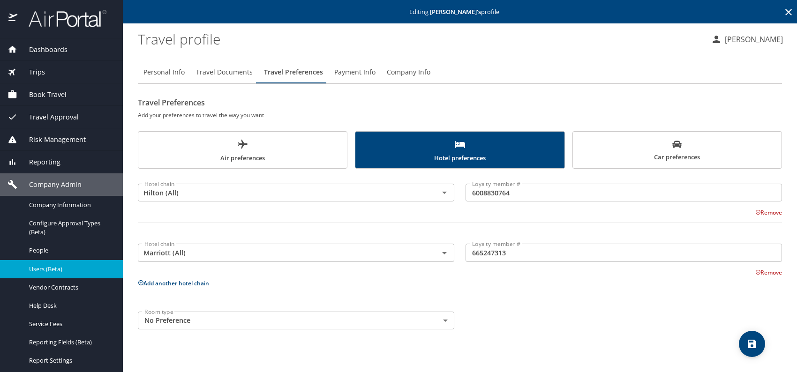
click at [752, 341] on icon "save" at bounding box center [751, 343] width 11 height 11
click at [692, 308] on div "Room type No Preference NotApplicable Room type" at bounding box center [459, 320] width 655 height 29
click at [748, 340] on icon "save" at bounding box center [751, 344] width 8 height 8
click at [43, 269] on div at bounding box center [398, 167] width 797 height 409
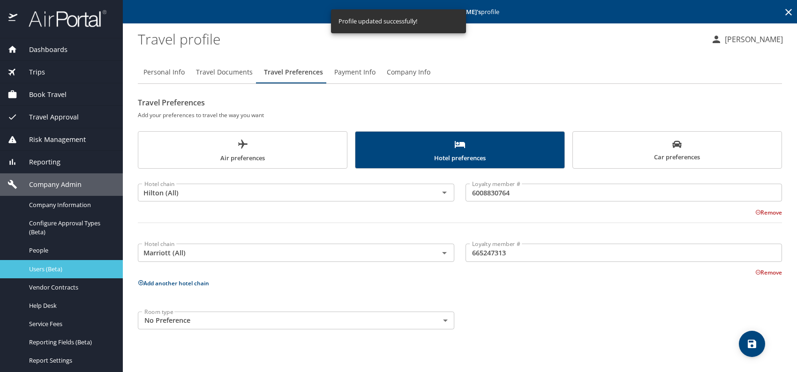
click at [43, 268] on span "Users (Beta)" at bounding box center [70, 269] width 82 height 9
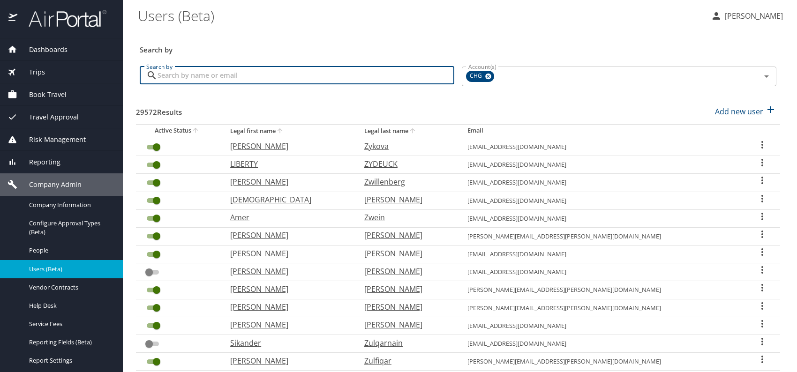
paste input "heartnurse07@yahoo.com"
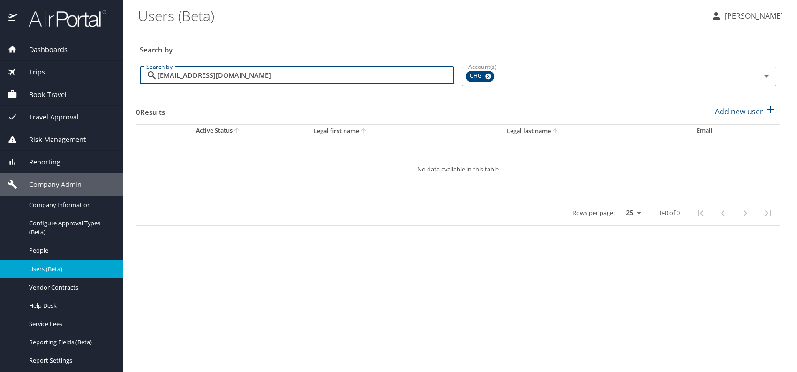
type input "heartnurse07@yahoo.com"
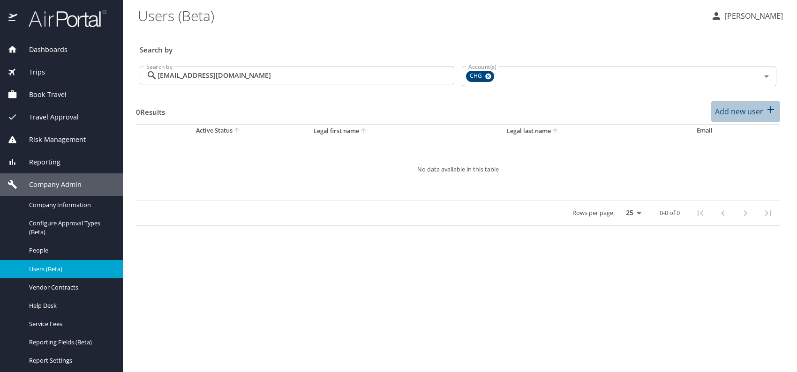
click at [733, 112] on p "Add new user" at bounding box center [739, 111] width 48 height 11
select select "US"
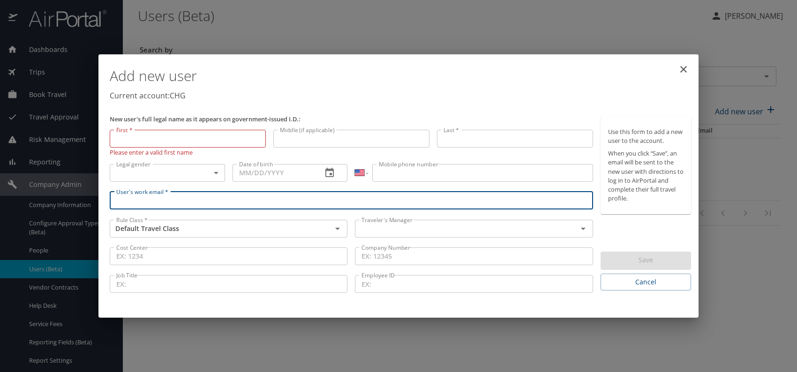
paste input "heartnurse07@yahoo.com"
type input "heartnurse07@yahoo.com"
click at [396, 226] on input "text" at bounding box center [460, 229] width 204 height 12
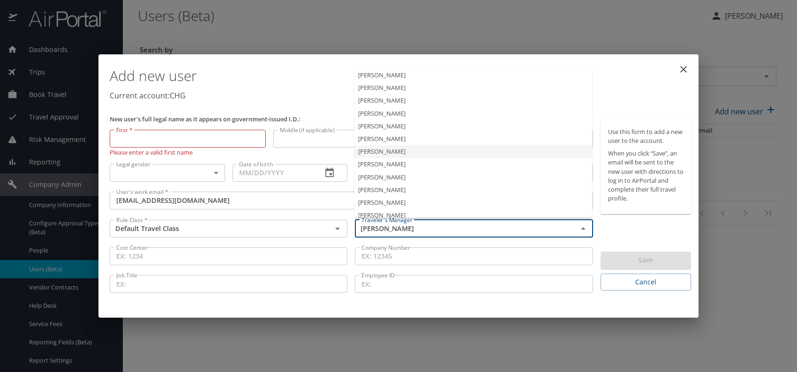
click at [382, 149] on li "[PERSON_NAME]" at bounding box center [473, 151] width 238 height 13
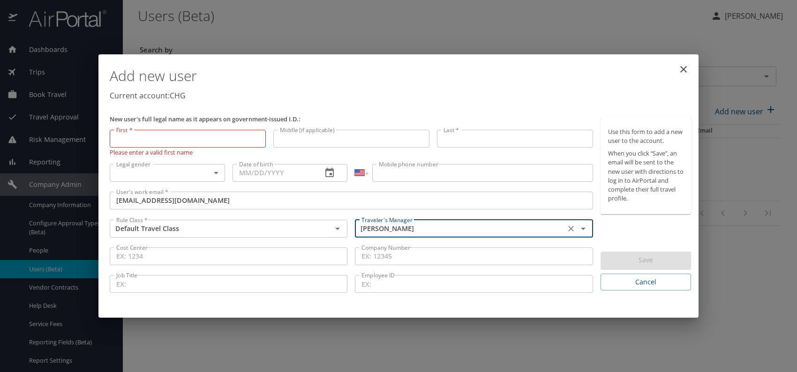
type input "[PERSON_NAME]"
click at [215, 172] on body "Dashboards AirPortal 360™ Manager My Travel Dashboard Trips Airtinerary® Lookup…" at bounding box center [398, 186] width 797 height 372
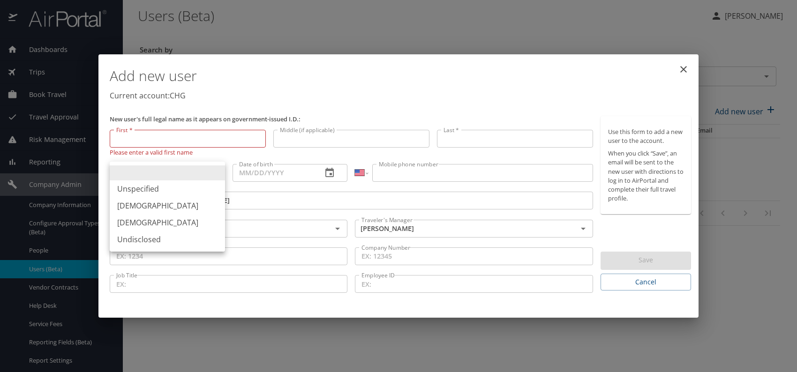
click at [142, 221] on li "[DEMOGRAPHIC_DATA]" at bounding box center [167, 222] width 115 height 17
type input "[DEMOGRAPHIC_DATA]"
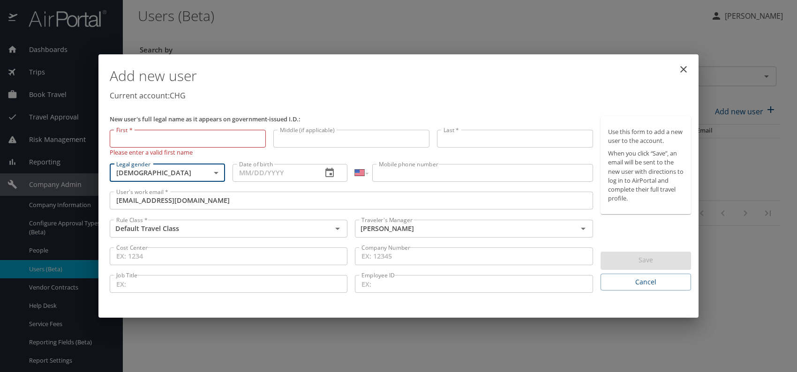
click at [252, 166] on input "Date of birth" at bounding box center [273, 173] width 82 height 18
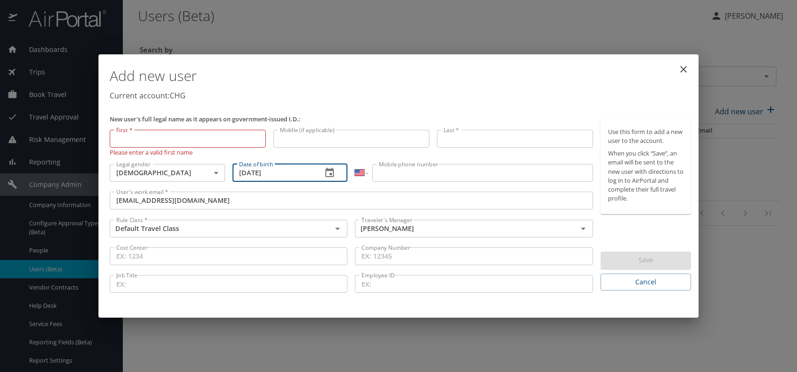
type input "01/20/1976"
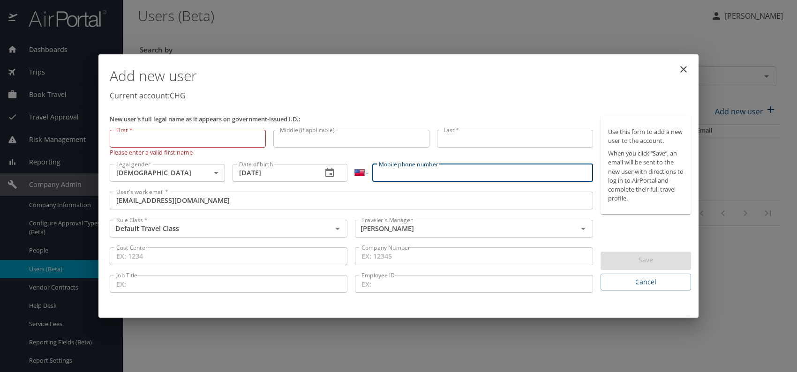
paste input "(803) 235-8884"
type input "(803) 235-8884"
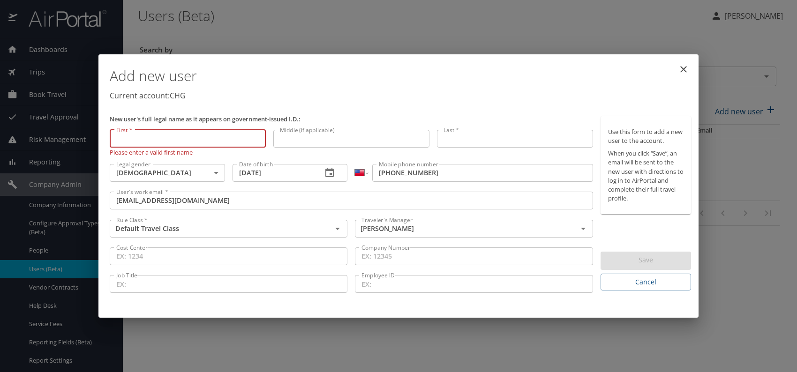
paste input "Ronda Johnson"
drag, startPoint x: 137, startPoint y: 139, endPoint x: 195, endPoint y: 141, distance: 58.1
click at [195, 141] on input "Ronda Johnson" at bounding box center [188, 139] width 156 height 18
type input "Ronda"
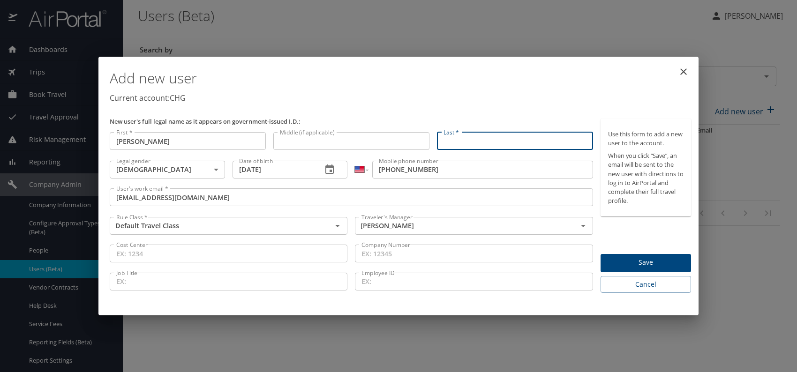
drag, startPoint x: 457, startPoint y: 134, endPoint x: 452, endPoint y: 134, distance: 5.2
paste input "Ronda Johnson"
click at [465, 141] on input "Ronda Johnson" at bounding box center [515, 141] width 156 height 18
type input "Johnson"
click at [495, 106] on div "Add new user Current account: CHG" at bounding box center [400, 87] width 589 height 54
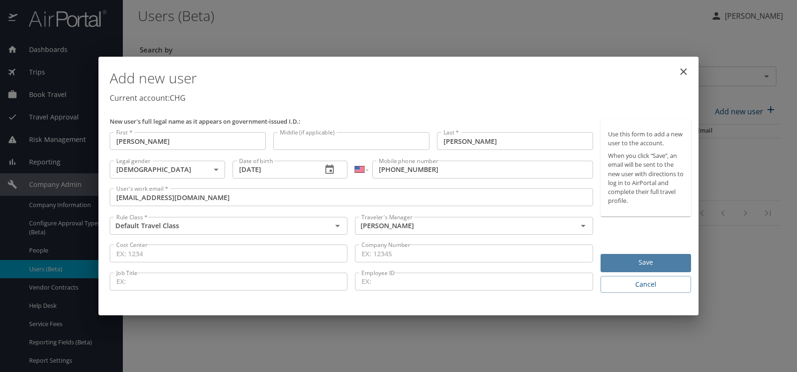
click at [622, 264] on span "Save" at bounding box center [645, 263] width 75 height 12
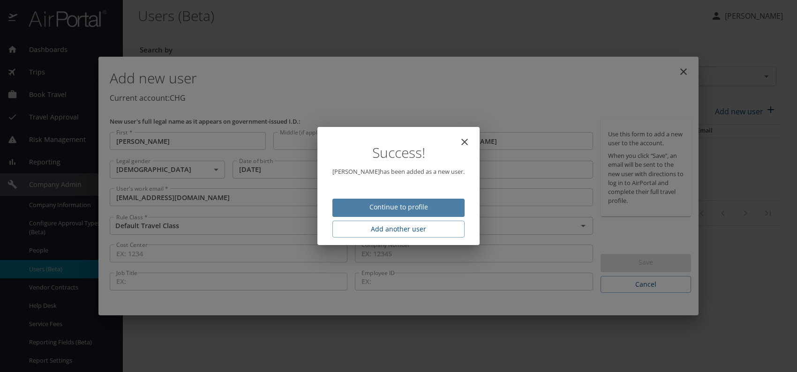
click at [401, 203] on span "Continue to profile" at bounding box center [398, 208] width 117 height 12
select select "US"
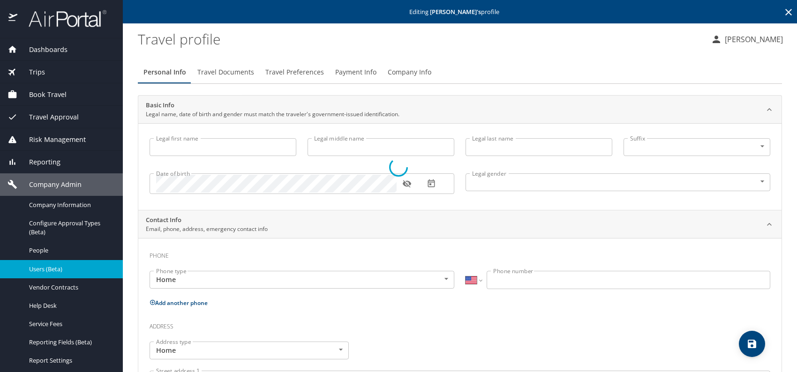
type input "Ronda"
type input "Johnson"
type input "Female"
select select "US"
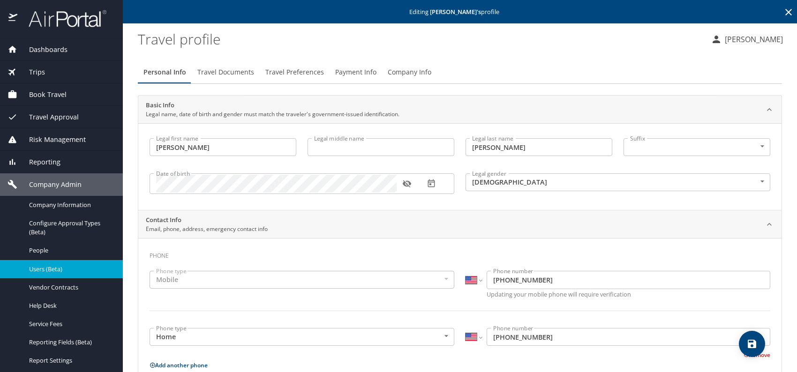
click at [300, 69] on span "Travel Preferences" at bounding box center [294, 73] width 59 height 12
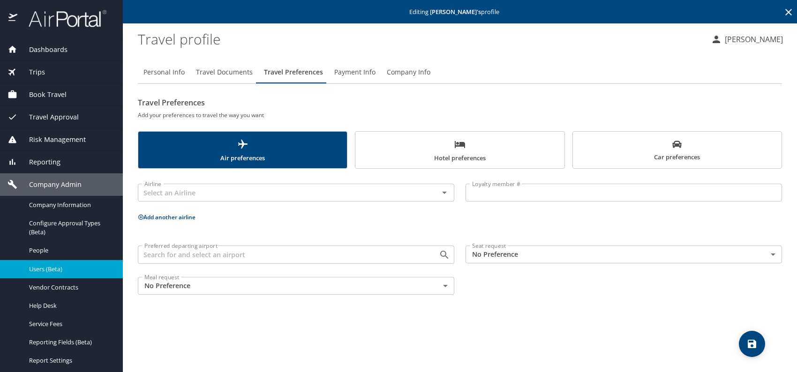
click at [511, 249] on body "Dashboards AirPortal 360™ Manager My Travel Dashboard Trips Airtinerary® Lookup…" at bounding box center [398, 186] width 797 height 372
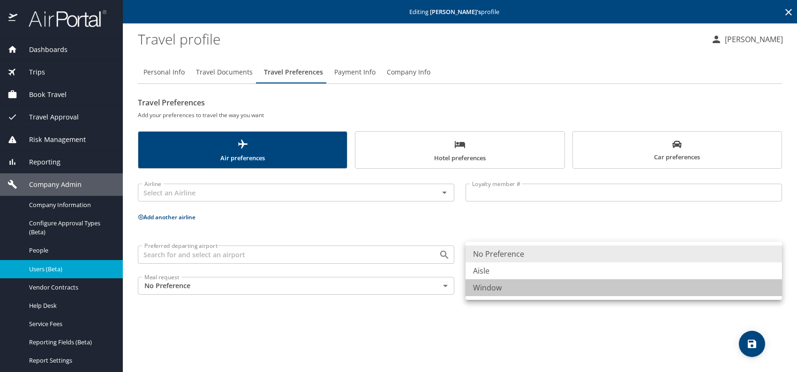
click at [503, 289] on li "Window" at bounding box center [623, 287] width 316 height 17
type input "Window"
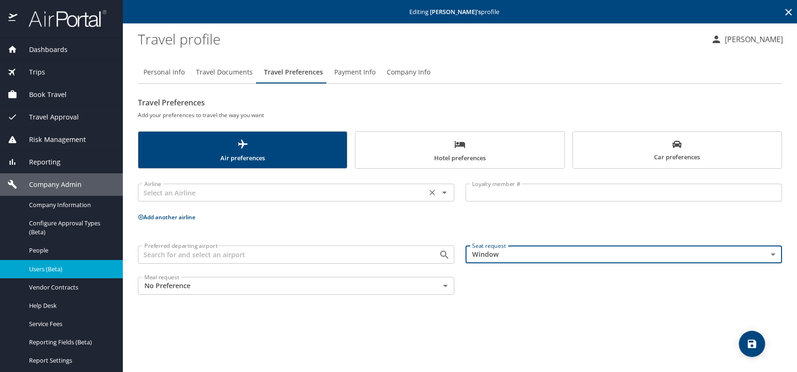
click at [203, 196] on input "text" at bounding box center [282, 193] width 283 height 12
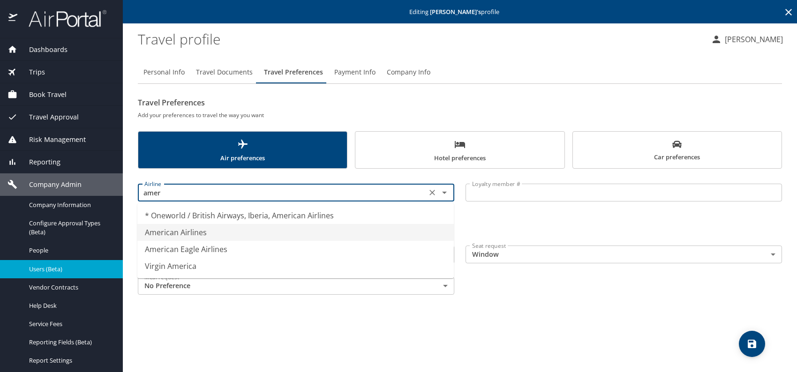
click at [200, 234] on li "American Airlines" at bounding box center [295, 232] width 316 height 17
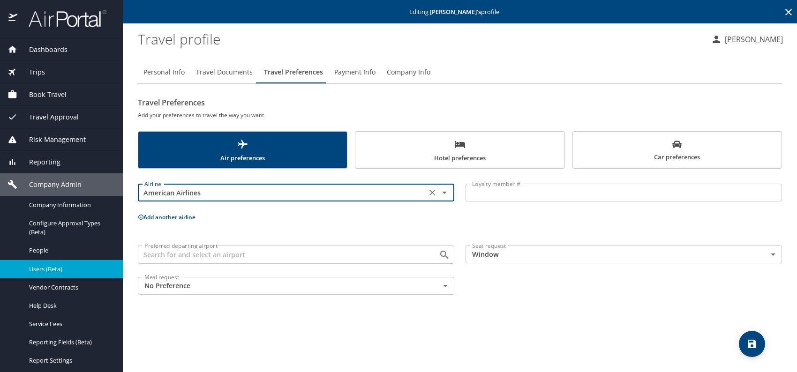
type input "American Airlines"
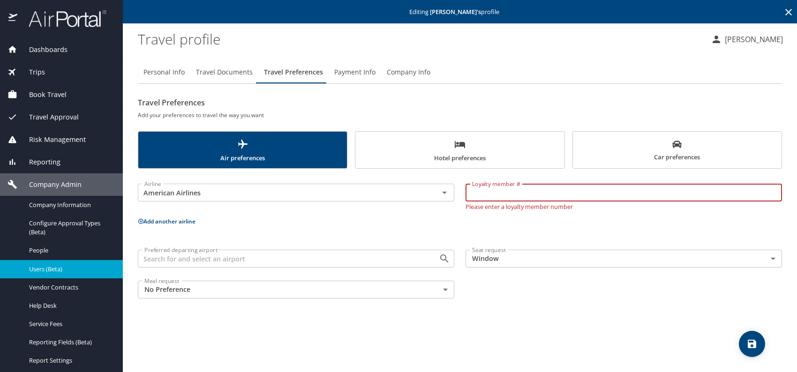
paste input "5Y1HP04"
type input "5Y1HP04"
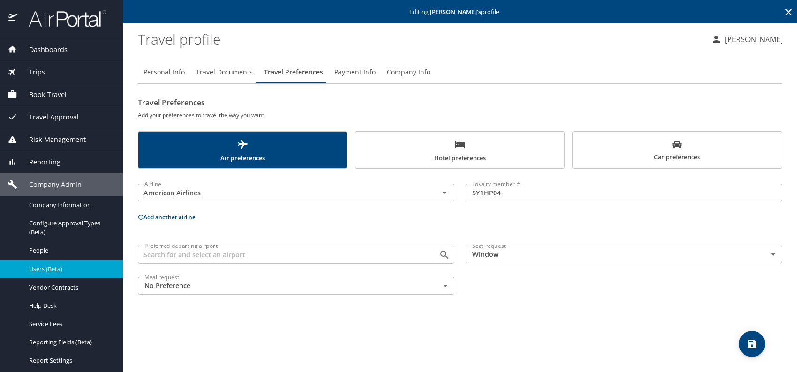
click at [654, 152] on span "Car preferences" at bounding box center [676, 151] width 197 height 23
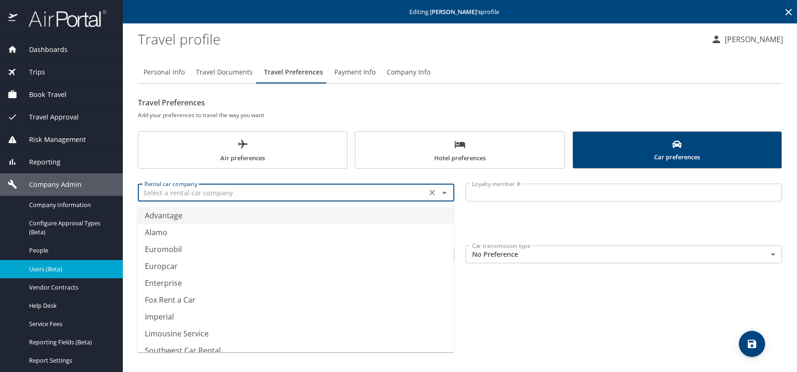
click at [334, 190] on input "text" at bounding box center [282, 193] width 283 height 12
click at [211, 216] on li "Enterprise" at bounding box center [295, 215] width 316 height 17
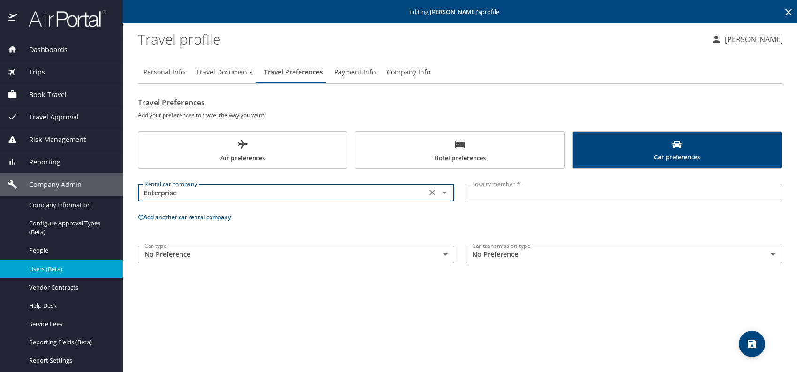
type input "Enterprise"
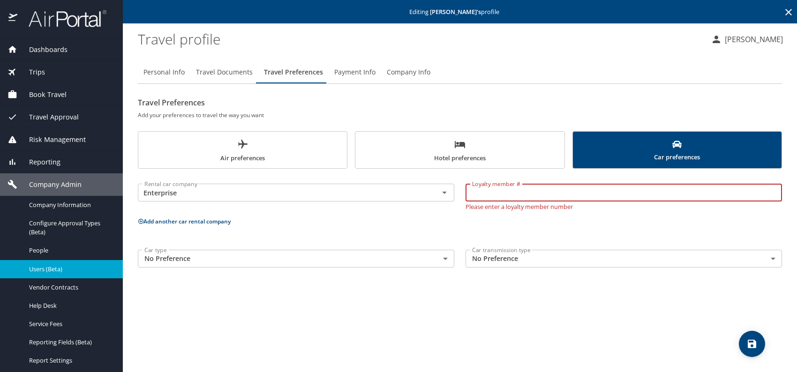
paste input "5JZ3FZC"
type input "5JZ3FZC"
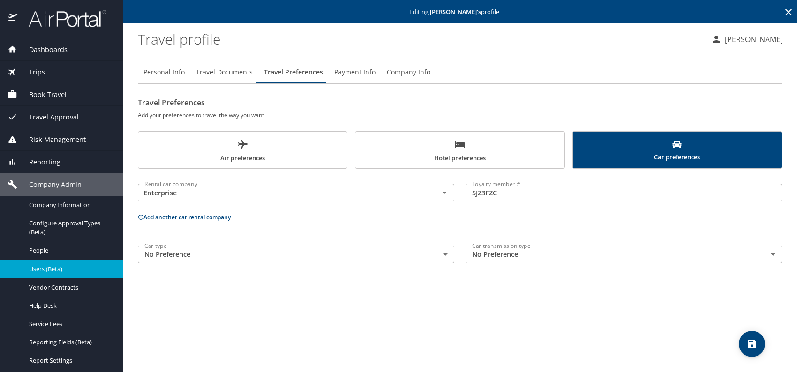
click at [459, 149] on span "Hotel preferences" at bounding box center [459, 151] width 197 height 25
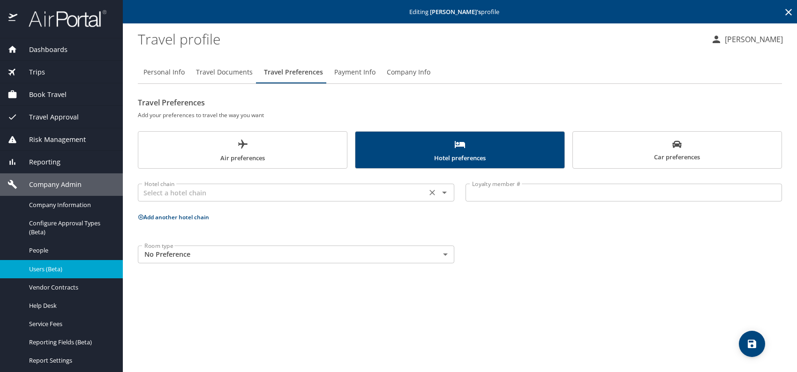
click at [289, 196] on input "text" at bounding box center [282, 193] width 283 height 12
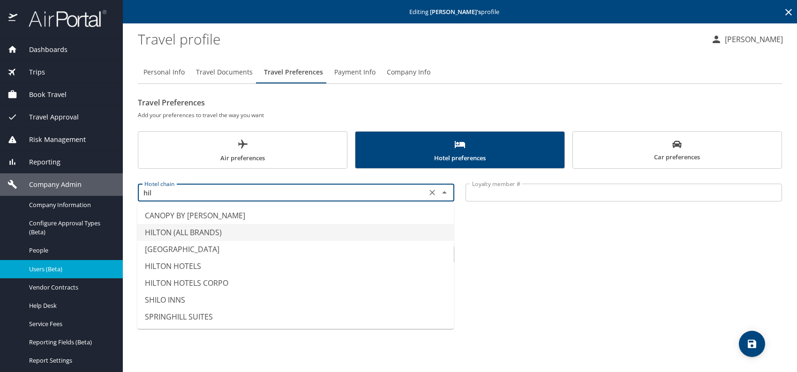
click at [203, 231] on li "HILTON (ALL BRANDS)" at bounding box center [295, 232] width 316 height 17
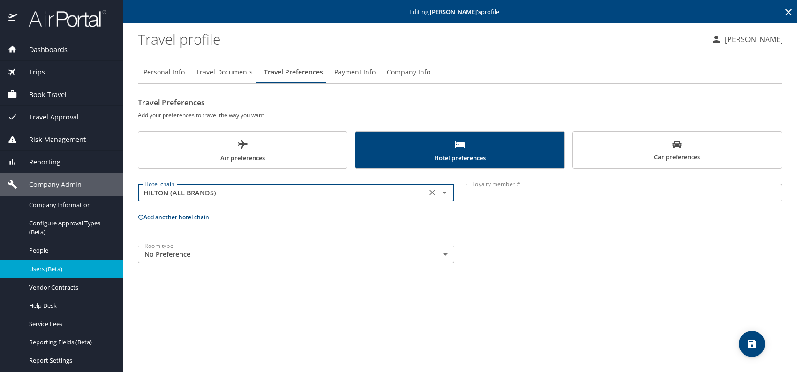
type input "HILTON (ALL BRANDS)"
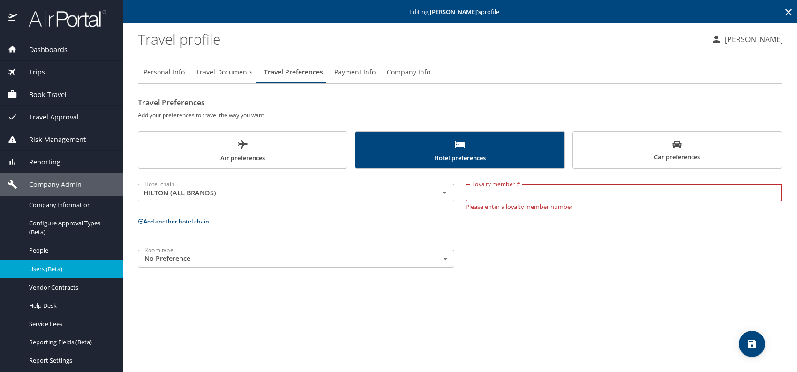
paste input "605023717"
type input "605023717"
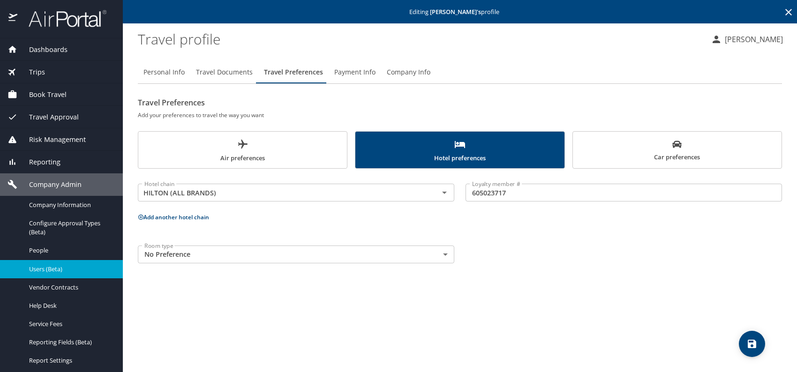
click at [536, 244] on div "Room type No Preference NotApplicable Room type" at bounding box center [459, 254] width 655 height 29
click at [748, 343] on icon "save" at bounding box center [751, 344] width 8 height 8
click at [511, 291] on div "Personal Info Travel Documents Travel Preferences Payment Info Company Info Tra…" at bounding box center [460, 212] width 644 height 319
click at [754, 339] on icon "save" at bounding box center [751, 343] width 11 height 11
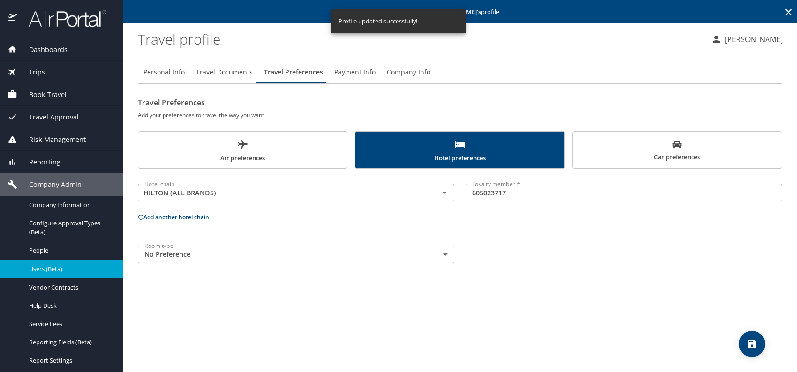
click at [45, 269] on span "Users (Beta)" at bounding box center [70, 269] width 82 height 9
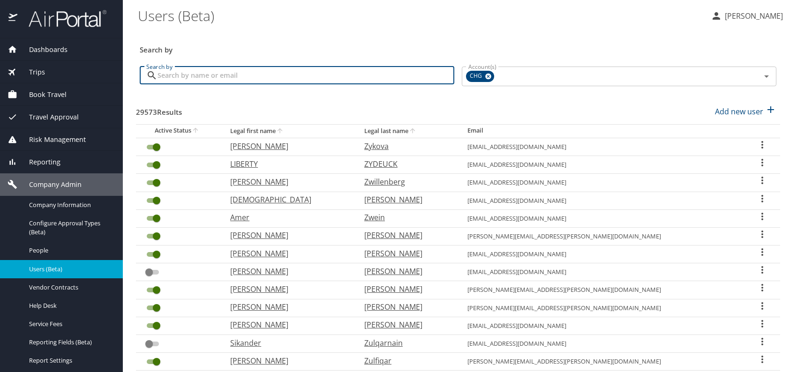
paste input "dwlazan@yahoo.com"
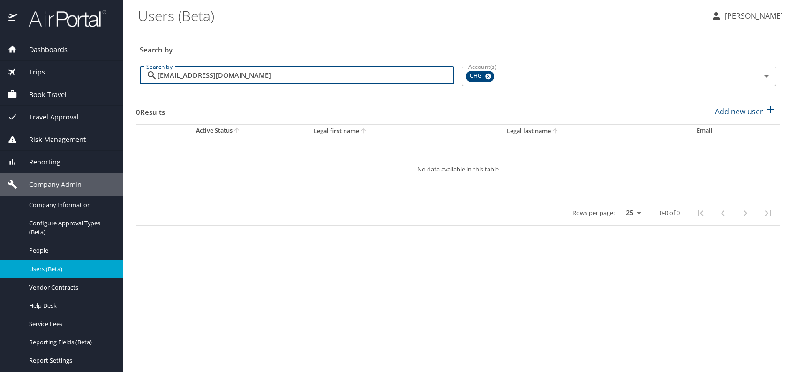
type input "dwlazan@yahoo.com"
click at [723, 108] on p "Add new user" at bounding box center [739, 111] width 48 height 11
select select "US"
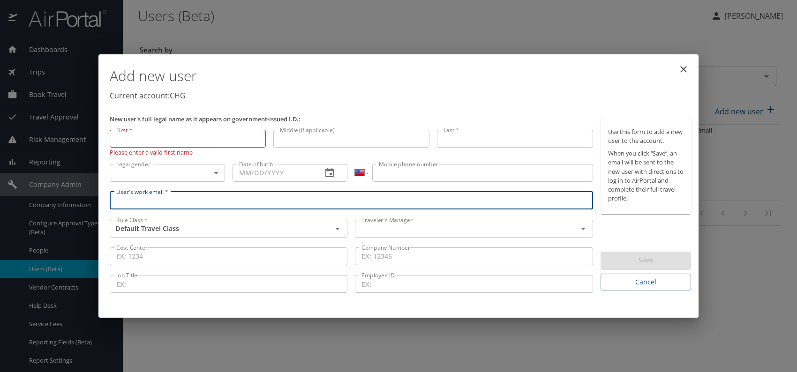
paste input "dwlazan@yahoo.com"
type input "dwlazan@yahoo.com"
click at [414, 229] on input "text" at bounding box center [460, 229] width 204 height 12
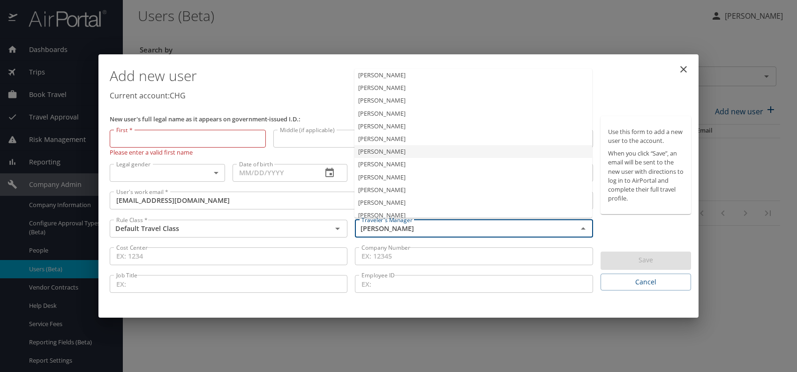
drag, startPoint x: 400, startPoint y: 150, endPoint x: 341, endPoint y: 166, distance: 61.6
click at [400, 150] on li "Jeffery Bitton" at bounding box center [473, 151] width 238 height 13
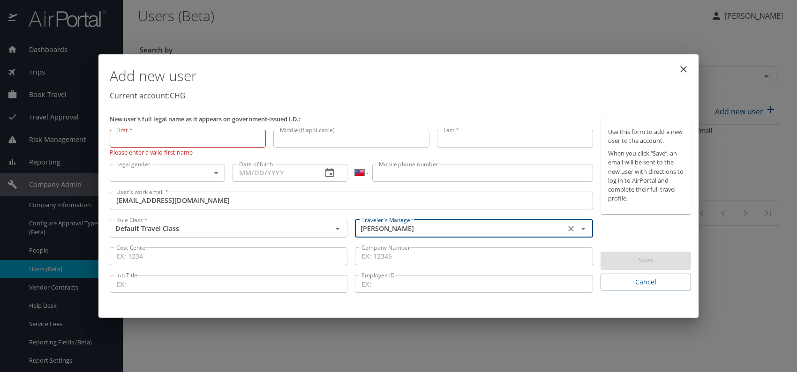
type input "Jeffery Bitton"
click at [202, 173] on body "Dashboards AirPortal 360™ Manager My Travel Dashboard Trips Airtinerary® Lookup…" at bounding box center [398, 186] width 797 height 372
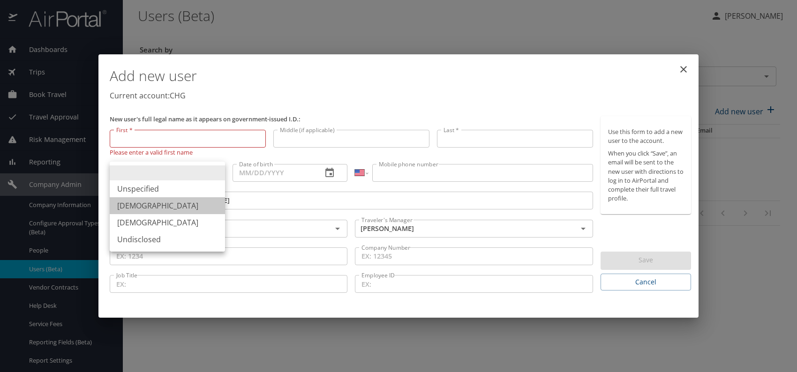
click at [137, 206] on li "Male" at bounding box center [167, 205] width 115 height 17
type input "Male"
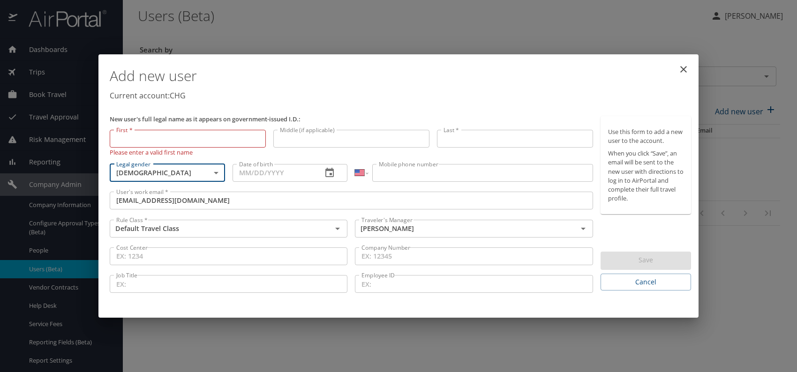
click at [273, 173] on input "Date of birth" at bounding box center [273, 173] width 82 height 18
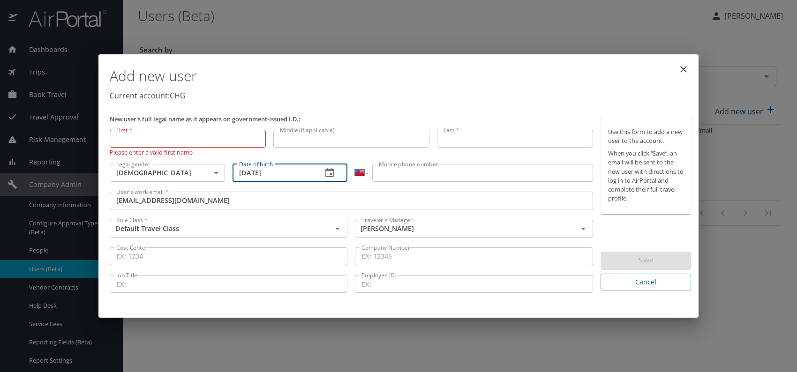
type input "05/08/1955"
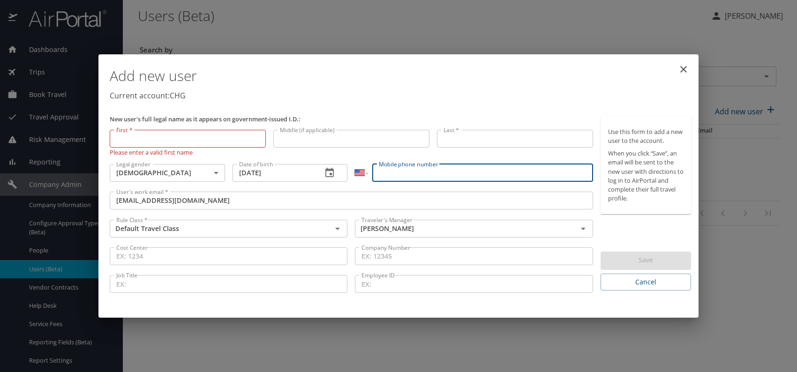
paste input "(772) 538-4431"
type input "(772) 538-4431"
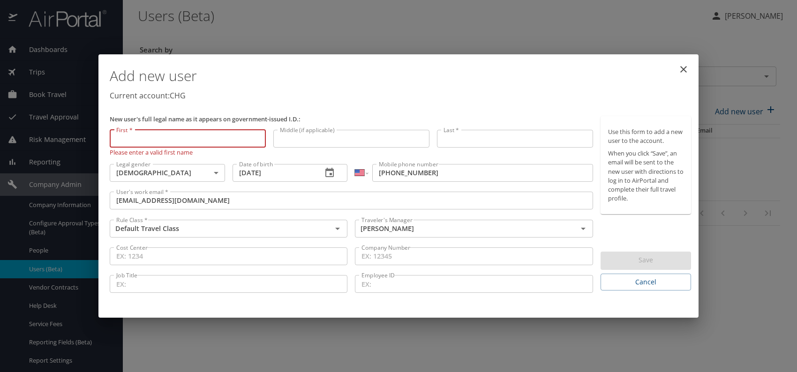
paste input "David Lazan"
drag, startPoint x: 134, startPoint y: 138, endPoint x: 224, endPoint y: 138, distance: 89.5
click at [224, 138] on input "David Lazan" at bounding box center [188, 139] width 156 height 18
type input "David"
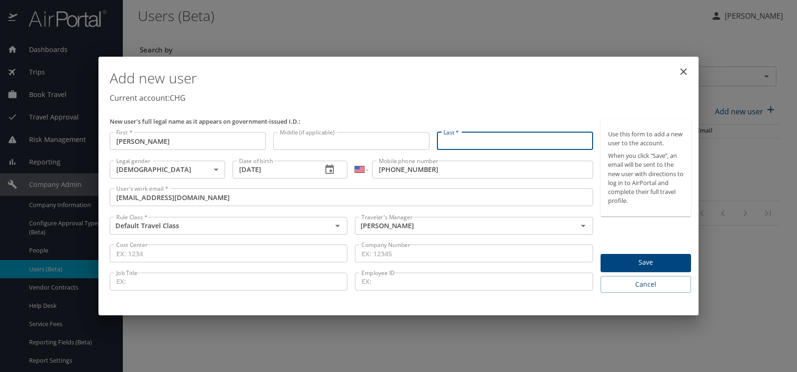
paste input "David Lazan"
click at [461, 139] on input "David Lazan" at bounding box center [515, 141] width 156 height 18
click at [463, 140] on input "David Lazan" at bounding box center [515, 141] width 156 height 18
type input "Lazan"
click at [480, 108] on div "Add new user Current account: CHG" at bounding box center [400, 87] width 589 height 54
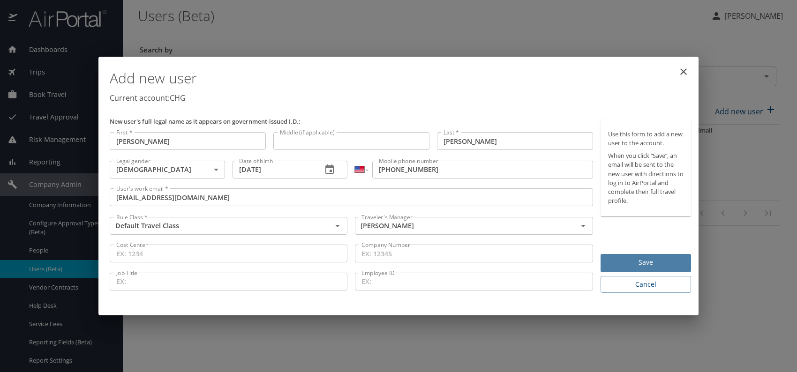
click at [625, 266] on span "Save" at bounding box center [645, 263] width 75 height 12
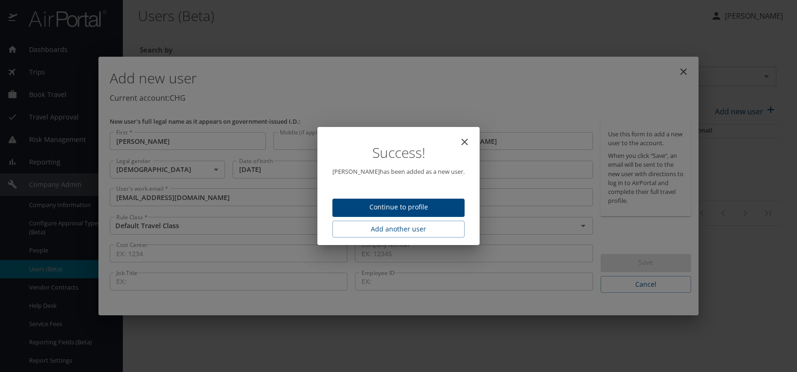
click at [389, 211] on span "Continue to profile" at bounding box center [398, 208] width 117 height 12
select select "US"
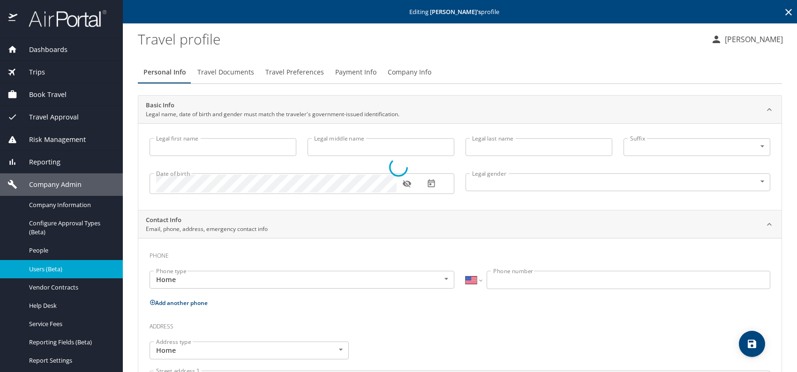
type input "David"
type input "Lazan"
type input "Male"
select select "US"
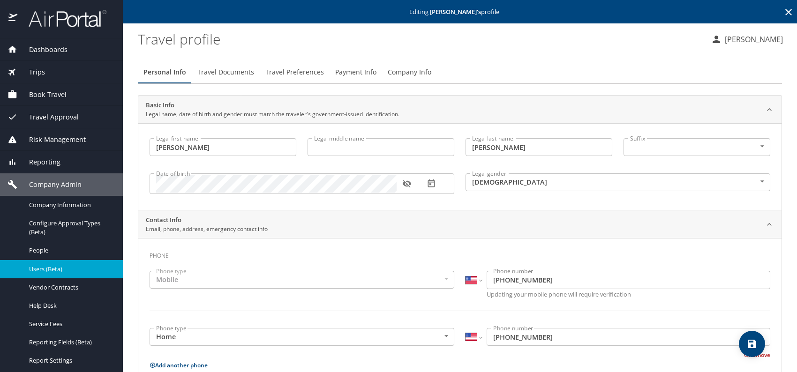
click at [288, 77] on span "Travel Preferences" at bounding box center [294, 73] width 59 height 12
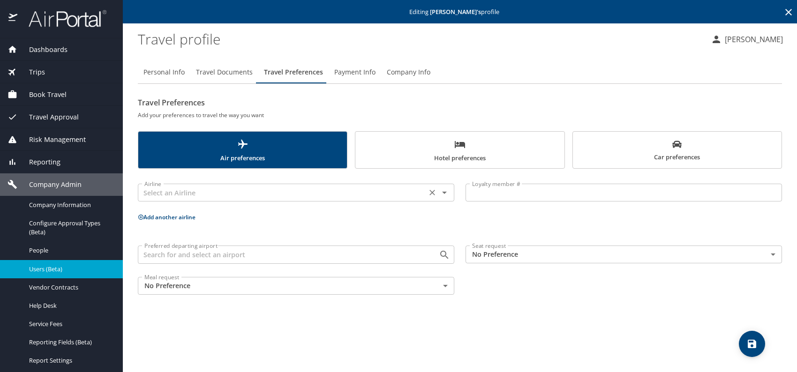
click at [262, 194] on input "text" at bounding box center [282, 193] width 283 height 12
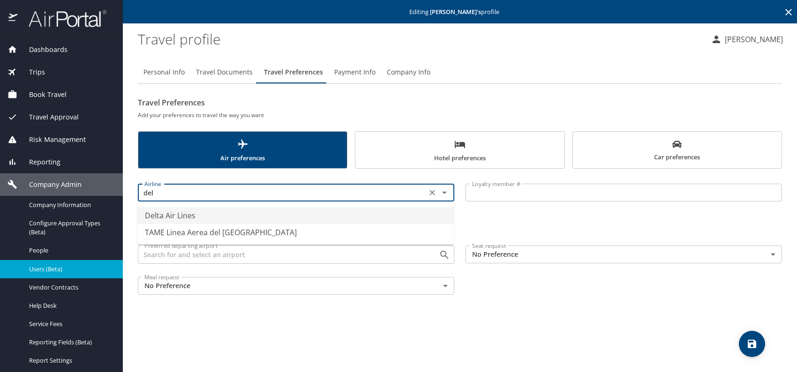
click at [204, 212] on li "Delta Air Lines" at bounding box center [295, 215] width 316 height 17
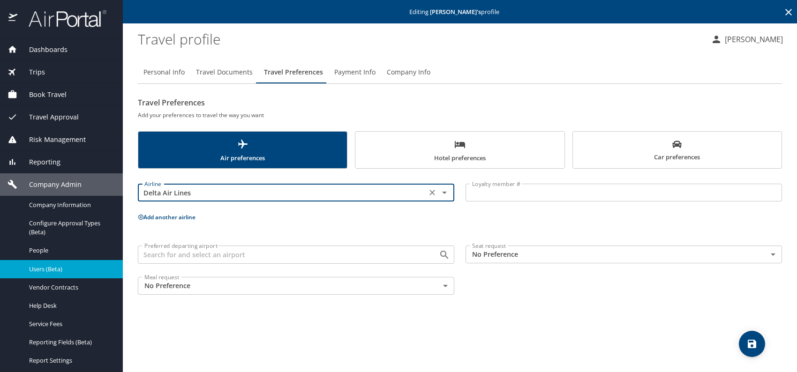
type input "Delta Air Lines"
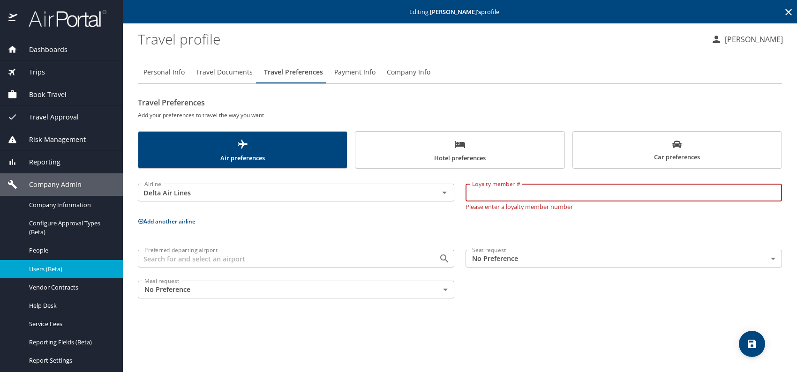
paste input "2061412959"
type input "2061412959"
click at [509, 256] on body "Dashboards AirPortal 360™ Manager My Travel Dashboard Trips Airtinerary® Lookup…" at bounding box center [398, 186] width 797 height 372
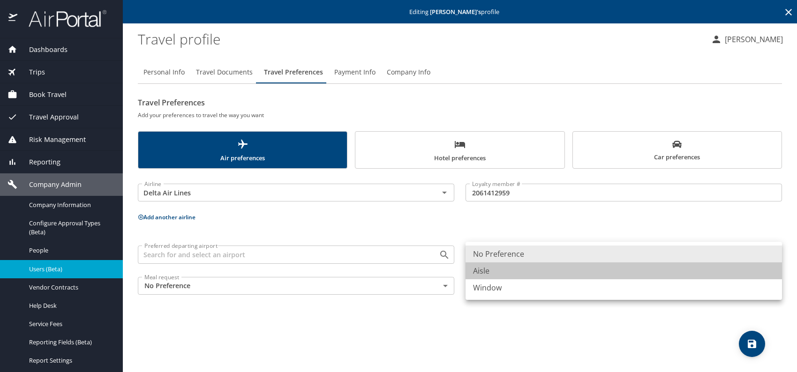
drag, startPoint x: 498, startPoint y: 274, endPoint x: 540, endPoint y: 269, distance: 42.4
click at [498, 274] on li "Aisle" at bounding box center [623, 270] width 316 height 17
type input "Aisle"
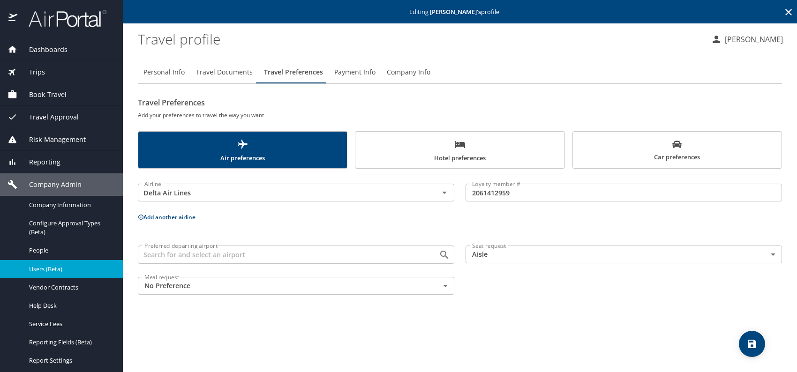
click at [172, 218] on button "Add another airline" at bounding box center [167, 217] width 58 height 8
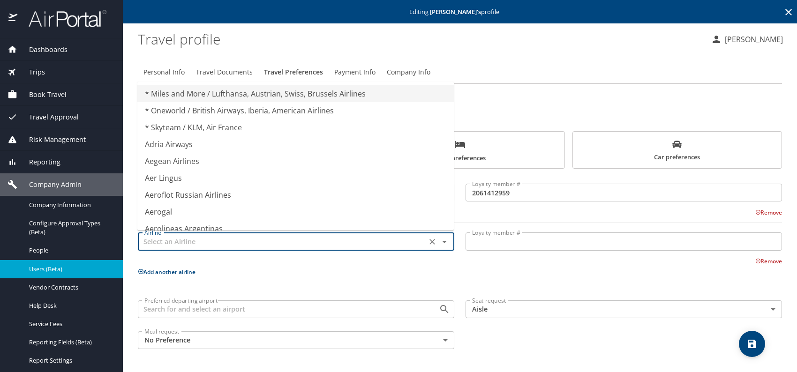
click at [189, 242] on input "text" at bounding box center [282, 241] width 283 height 12
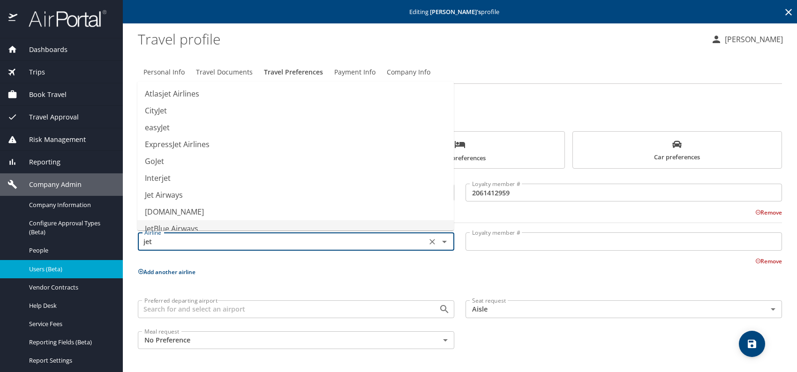
click at [181, 226] on li "JetBlue Airways" at bounding box center [295, 228] width 316 height 17
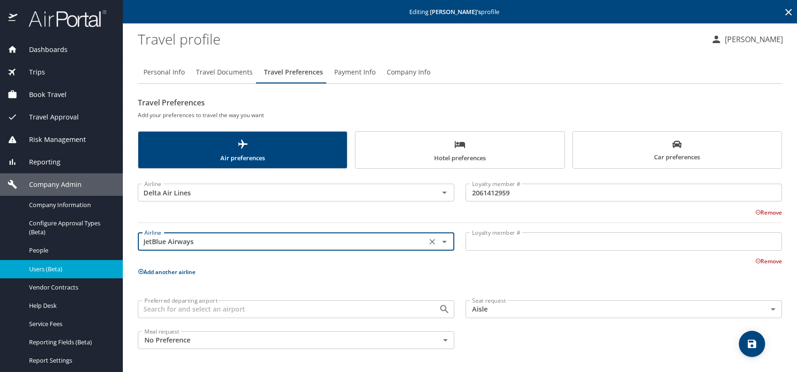
type input "JetBlue Airways"
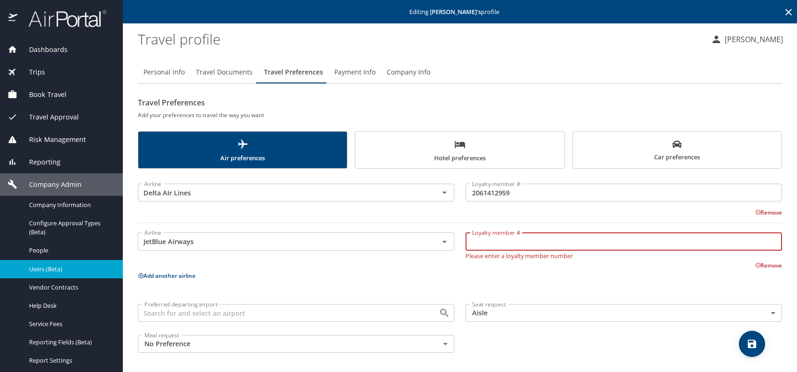
paste input "2070151713"
type input "2070151713"
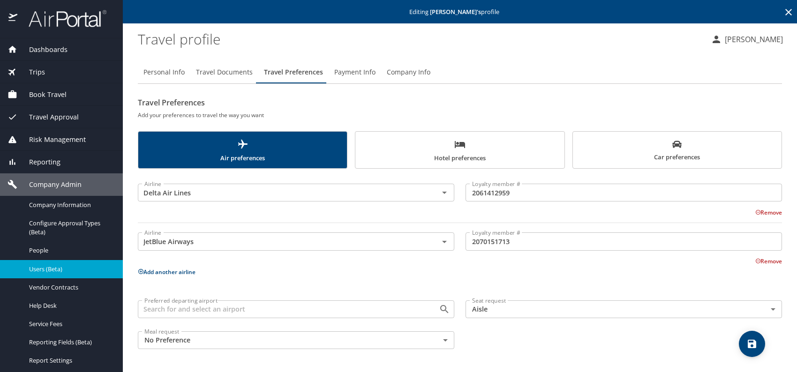
click at [710, 161] on span "Car preferences" at bounding box center [676, 151] width 197 height 23
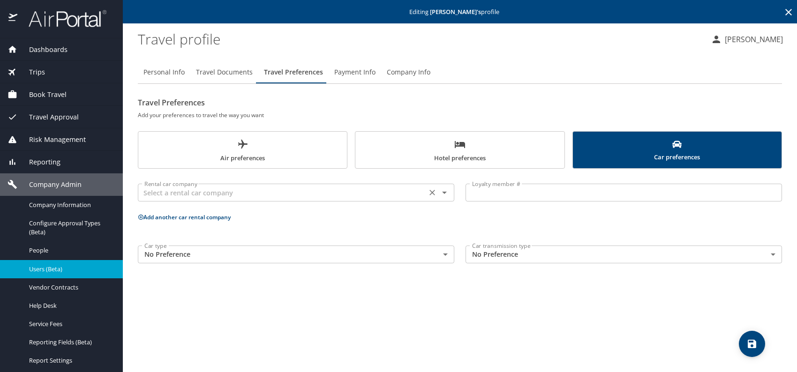
click at [323, 190] on input "text" at bounding box center [282, 193] width 283 height 12
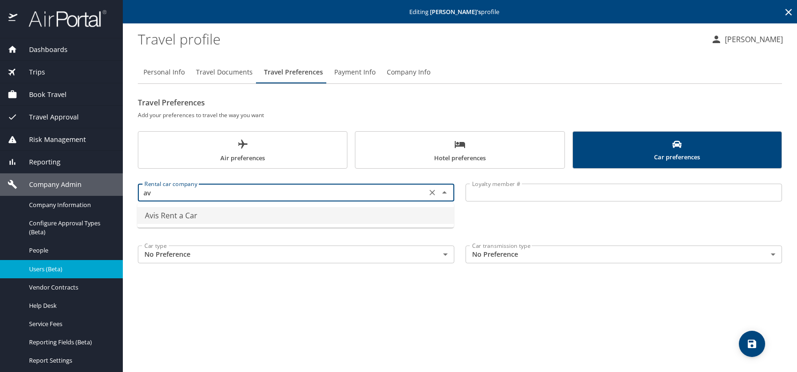
click at [178, 221] on li "Avis Rent a Car" at bounding box center [295, 215] width 316 height 17
type input "Avis Rent a Car"
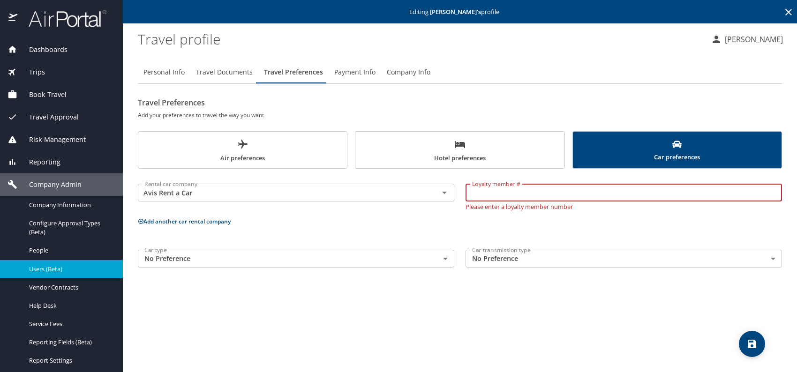
paste input "M4G565"
type input "M4G565"
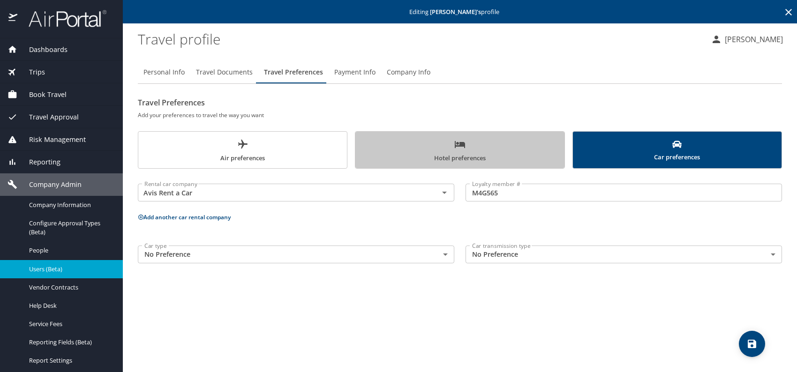
drag, startPoint x: 450, startPoint y: 139, endPoint x: 444, endPoint y: 141, distance: 6.8
click at [450, 140] on span "Hotel preferences" at bounding box center [459, 151] width 197 height 25
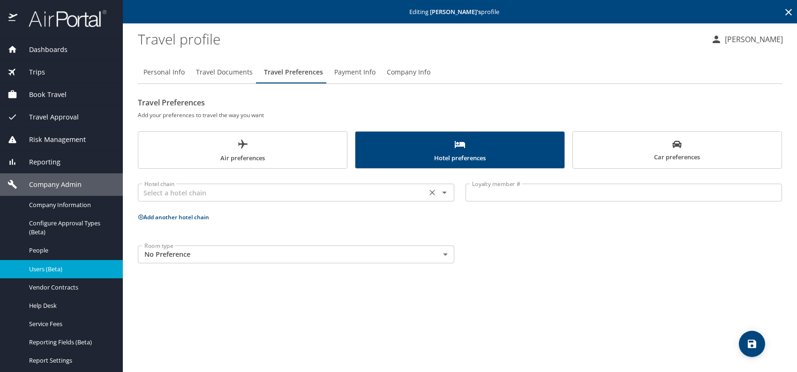
click at [244, 186] on div "Hotel chain" at bounding box center [296, 193] width 316 height 18
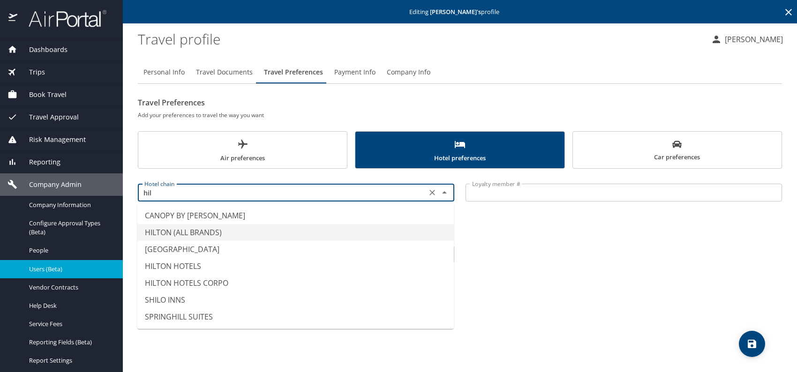
click at [182, 233] on li "HILTON (ALL BRANDS)" at bounding box center [295, 232] width 316 height 17
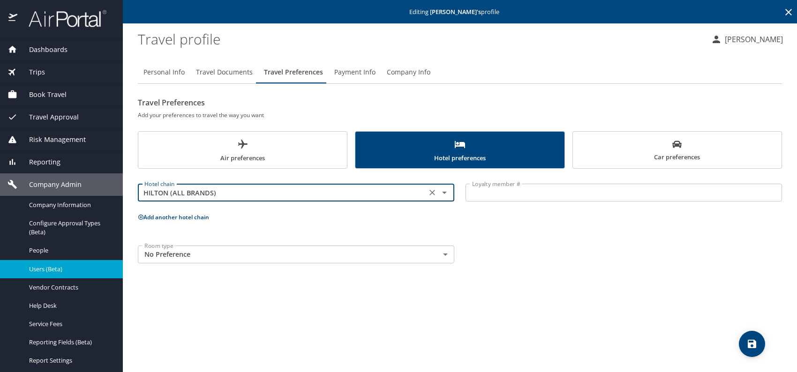
type input "HILTON (ALL BRANDS)"
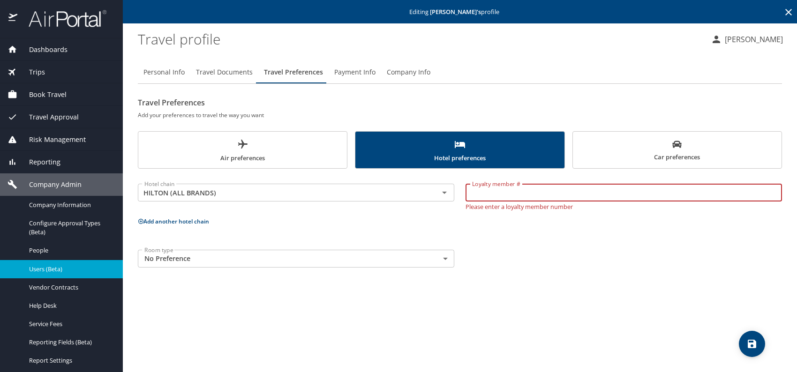
paste input "945174937"
type input "945174937"
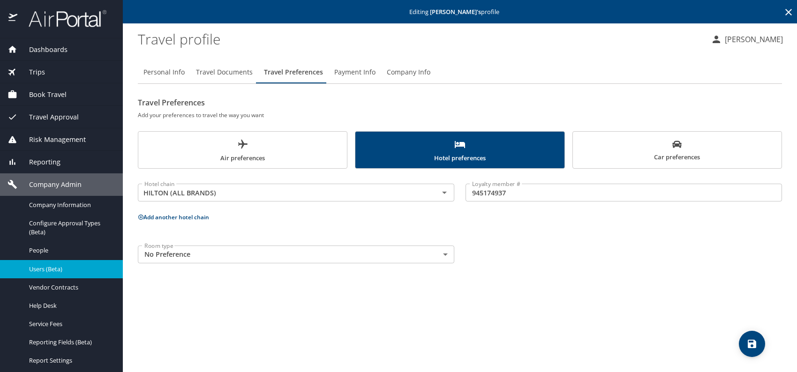
click at [169, 217] on button "Add another hotel chain" at bounding box center [173, 217] width 71 height 8
click at [233, 249] on input "text" at bounding box center [282, 252] width 283 height 12
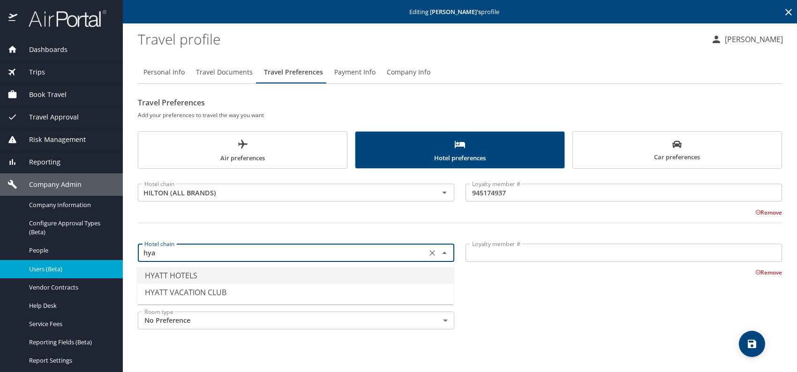
click at [200, 270] on li "HYATT HOTELS" at bounding box center [295, 275] width 316 height 17
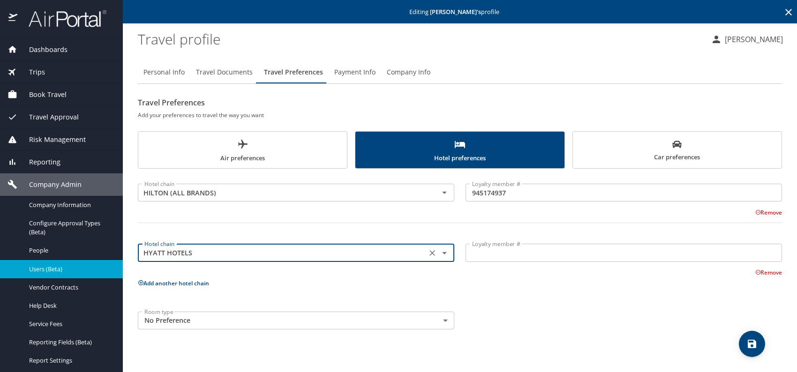
type input "HYATT HOTELS"
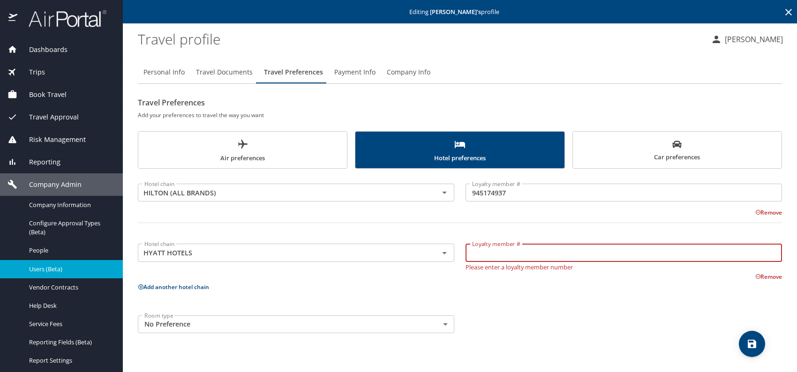
paste input "512108471"
type input "512108471"
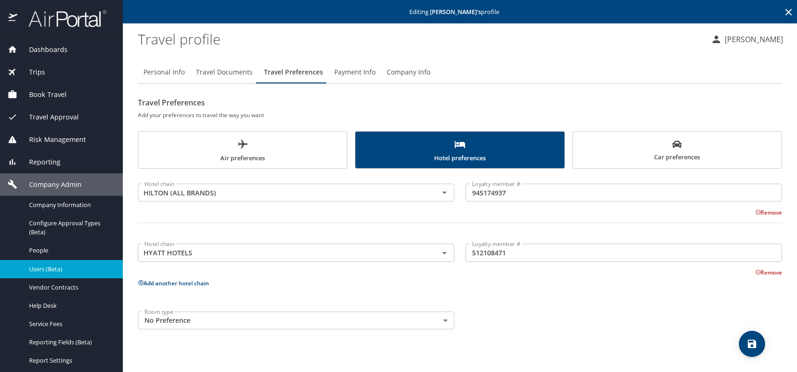
click at [180, 279] on button "Add another hotel chain" at bounding box center [173, 283] width 71 height 8
click at [195, 316] on input "text" at bounding box center [282, 313] width 283 height 12
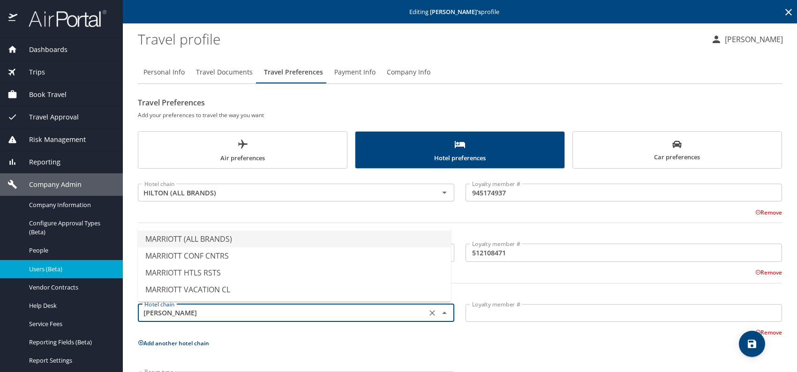
click at [213, 235] on li "MARRIOTT (ALL BRANDS)" at bounding box center [294, 239] width 313 height 17
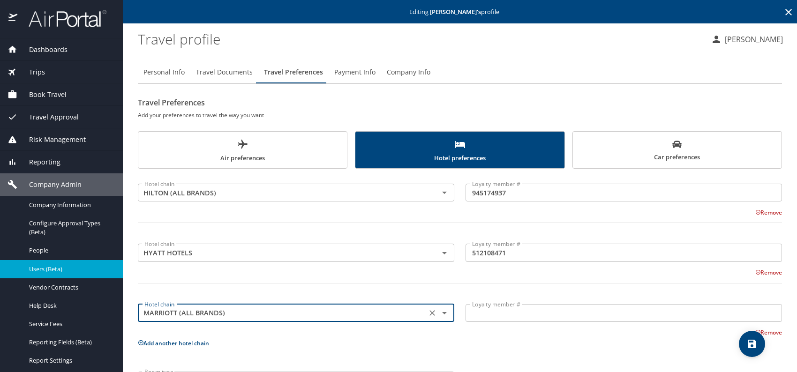
type input "MARRIOTT (ALL BRANDS)"
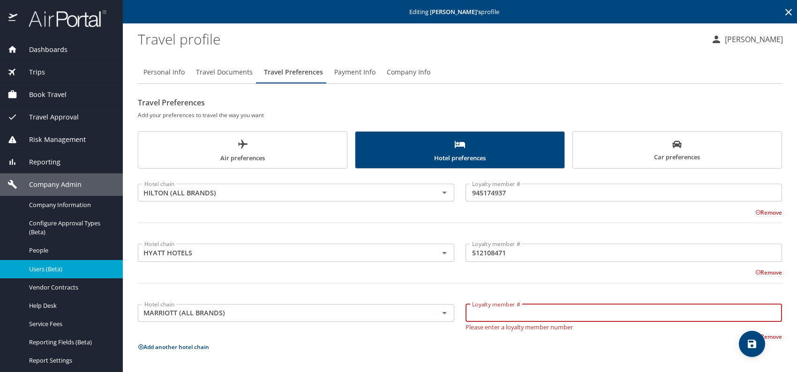
paste input "640062022"
type input "640062022"
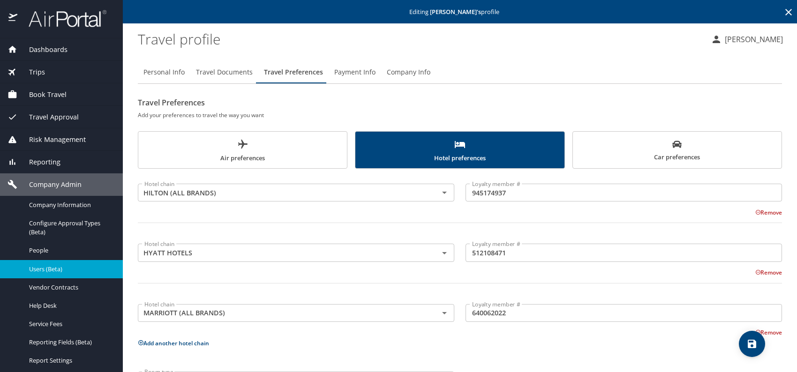
drag, startPoint x: 554, startPoint y: 331, endPoint x: 598, endPoint y: 336, distance: 44.8
click at [554, 331] on div "Remove" at bounding box center [454, 331] width 655 height 11
click at [745, 339] on span "save" at bounding box center [752, 343] width 26 height 11
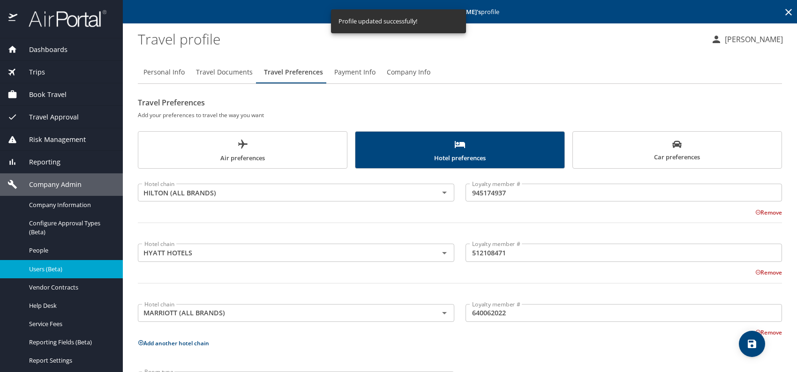
click at [46, 266] on span "Users (Beta)" at bounding box center [70, 269] width 82 height 9
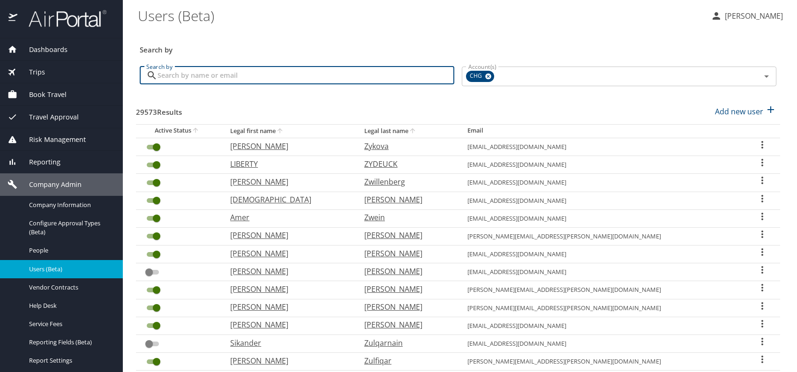
paste input "dlberrymd@yahoo.com"
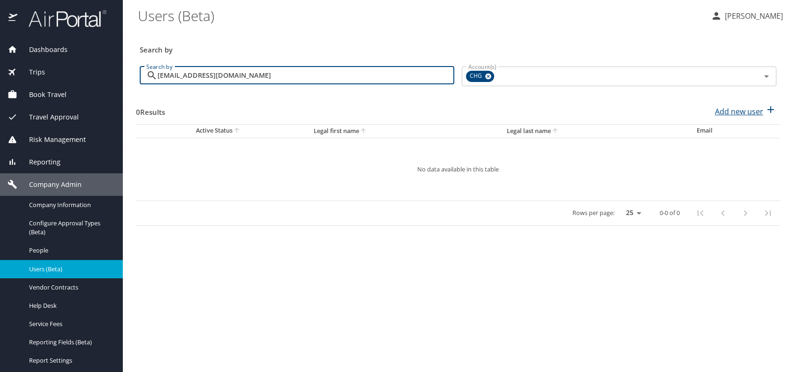
type input "dlberrymd@yahoo.com"
click at [751, 111] on p "Add new user" at bounding box center [739, 111] width 48 height 11
select select "US"
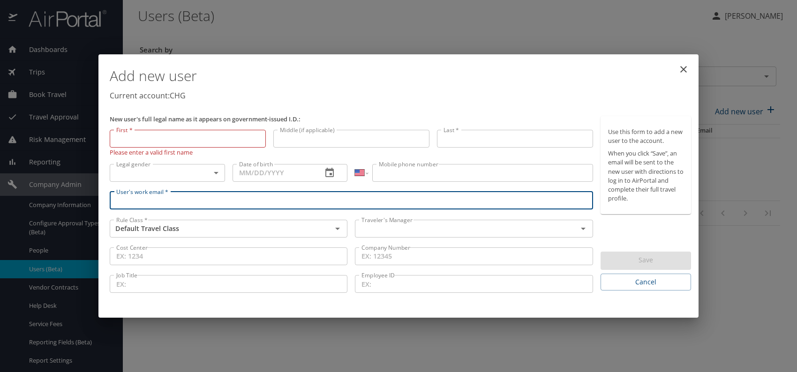
paste input "dlberrymd@yahoo.com"
type input "dlberrymd@yahoo.com"
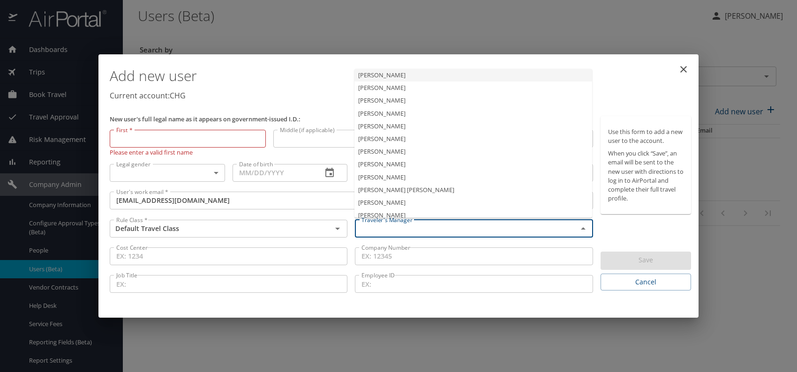
click at [389, 231] on input "text" at bounding box center [460, 229] width 204 height 12
click at [388, 151] on li "Jeffery Bitton" at bounding box center [473, 151] width 238 height 13
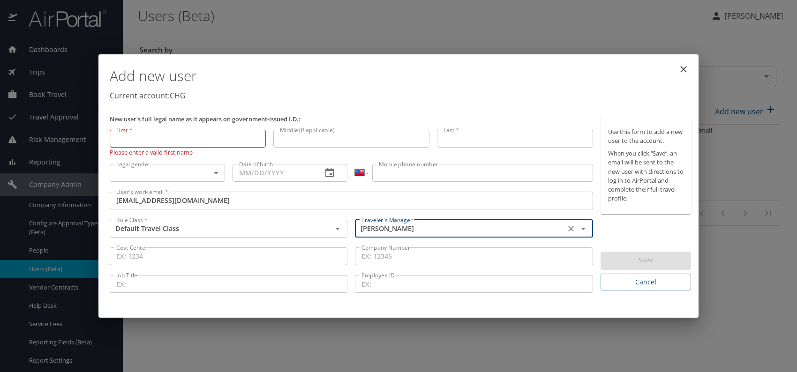
type input "Jeffery Bitton"
click at [187, 170] on body "Dashboards AirPortal 360™ Manager My Travel Dashboard Trips Airtinerary® Lookup…" at bounding box center [398, 186] width 797 height 372
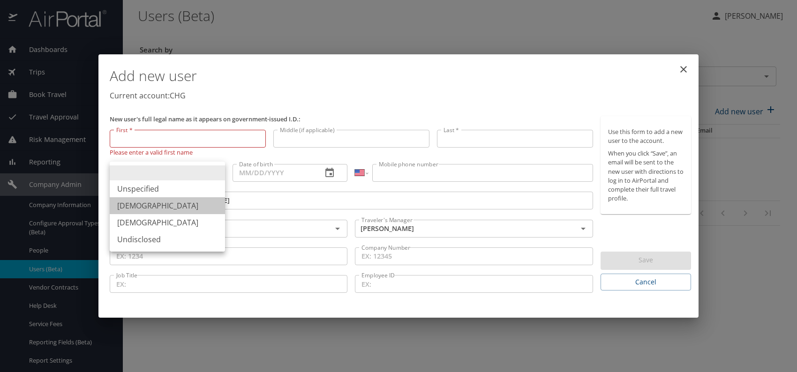
click at [141, 204] on li "Male" at bounding box center [167, 205] width 115 height 17
type input "Male"
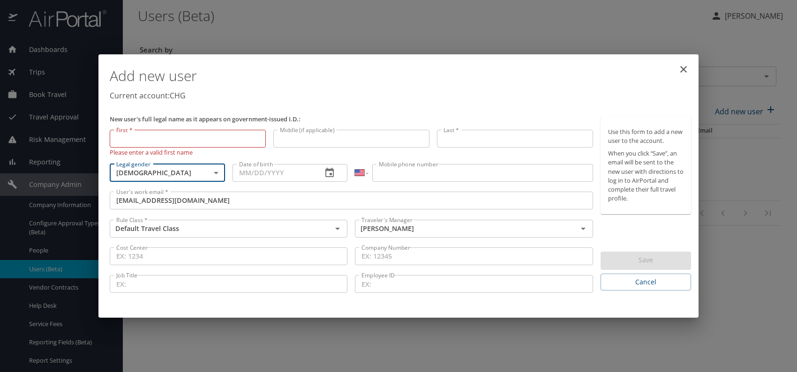
click at [258, 175] on input "Date of birth" at bounding box center [273, 173] width 82 height 18
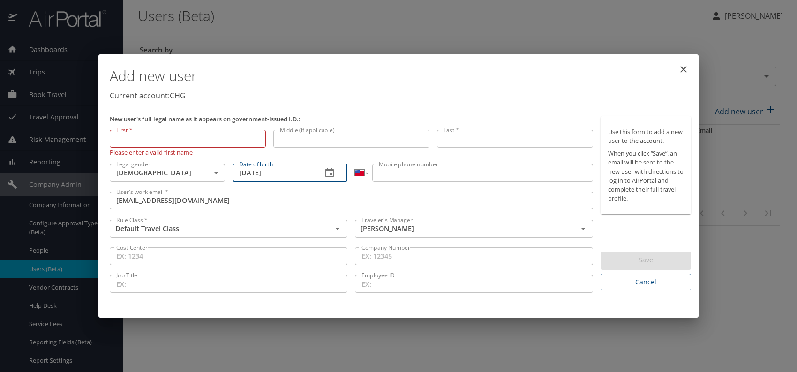
type input "06/17/1965"
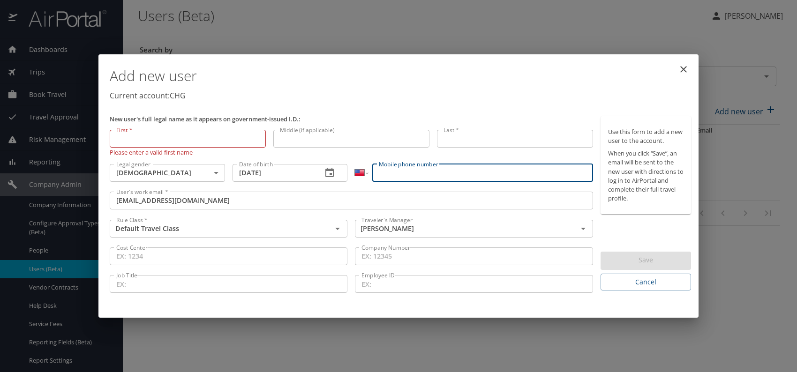
paste input "(512) 422-3764"
type input "(512) 422-3764"
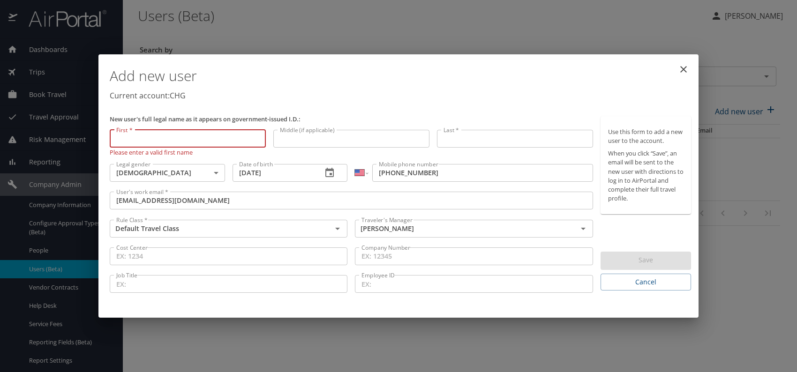
paste input "David Berry"
drag, startPoint x: 134, startPoint y: 137, endPoint x: 228, endPoint y: 138, distance: 93.7
click at [228, 138] on input "David Berry" at bounding box center [188, 139] width 156 height 18
type input "David"
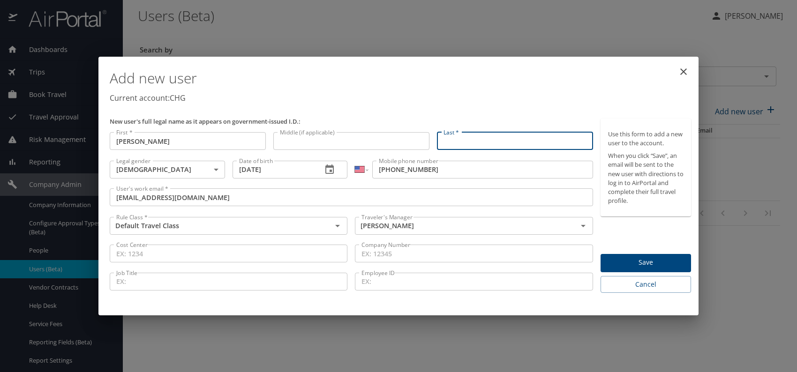
paste input "David Berry"
click at [464, 139] on input "David Berry" at bounding box center [515, 141] width 156 height 18
type input "Berry"
click at [511, 92] on p "Current account: CHG" at bounding box center [400, 97] width 581 height 11
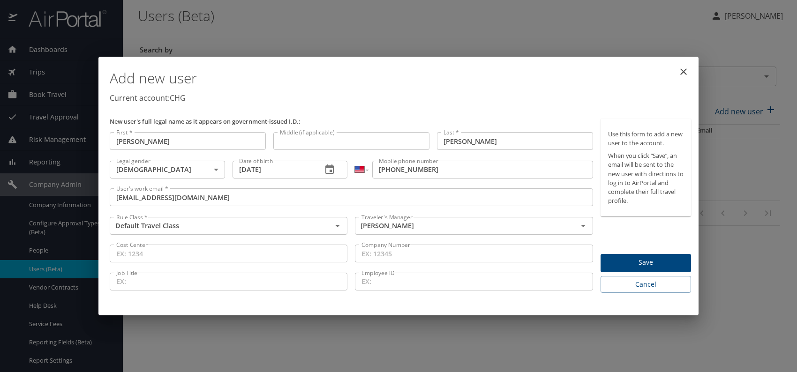
click at [652, 266] on span "Save" at bounding box center [645, 263] width 75 height 12
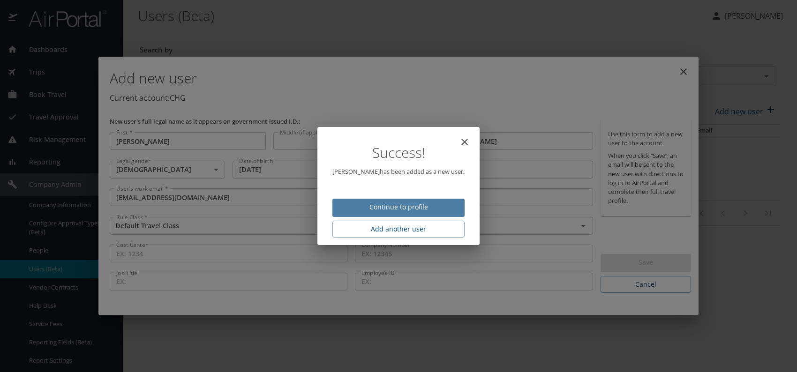
click at [405, 210] on span "Continue to profile" at bounding box center [398, 208] width 117 height 12
select select "US"
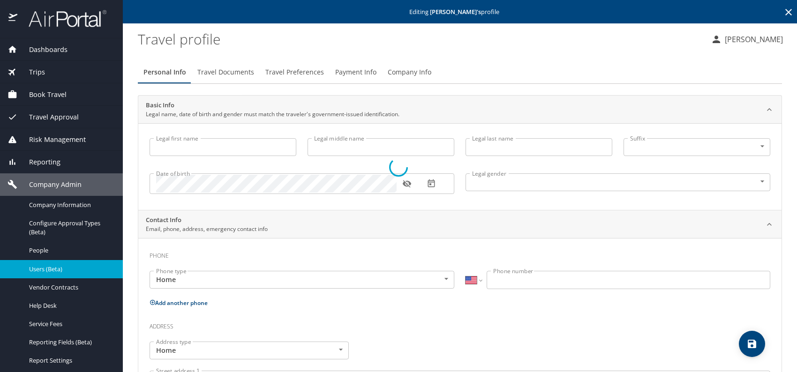
type input "David"
type input "Berry"
type input "Male"
select select "US"
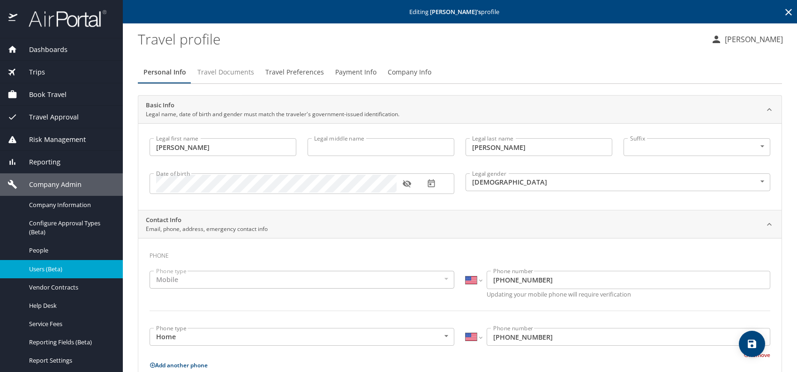
click at [227, 72] on span "Travel Documents" at bounding box center [225, 73] width 57 height 12
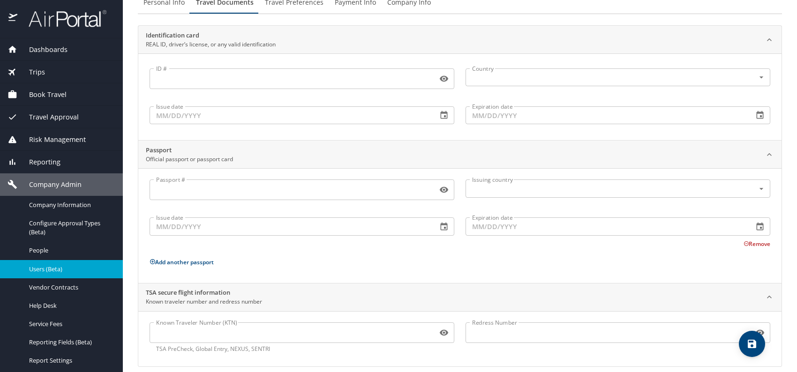
scroll to position [79, 0]
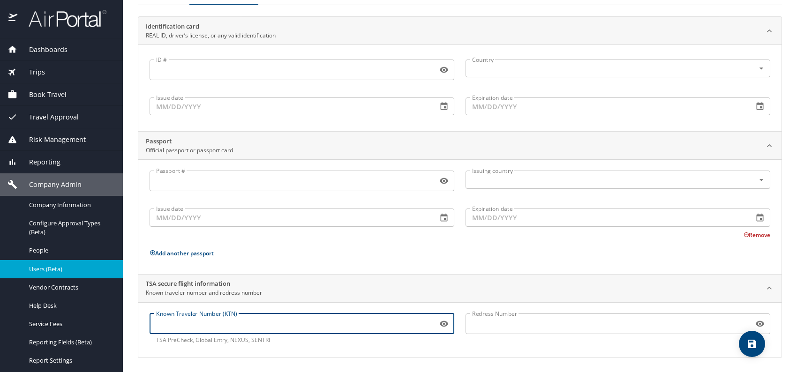
paste input "TT116Q9JH"
type input "TT116Q9JH"
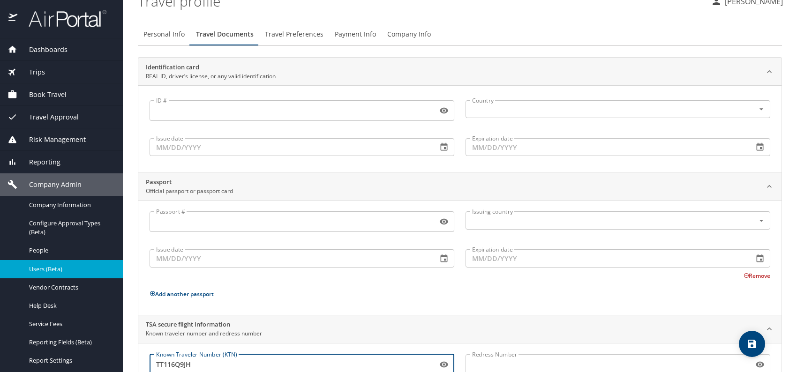
scroll to position [0, 0]
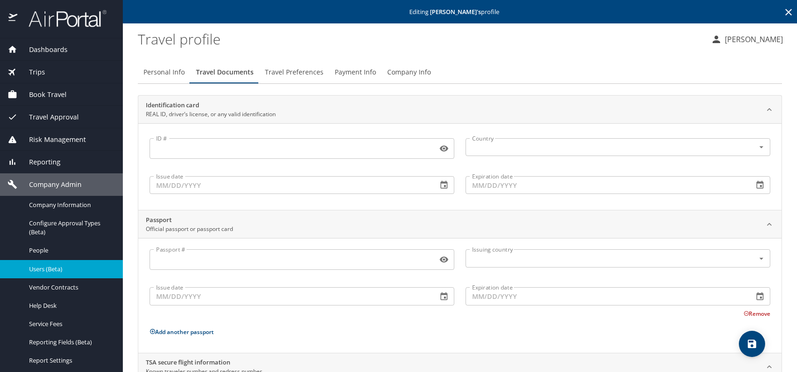
click at [306, 75] on span "Travel Preferences" at bounding box center [294, 73] width 59 height 12
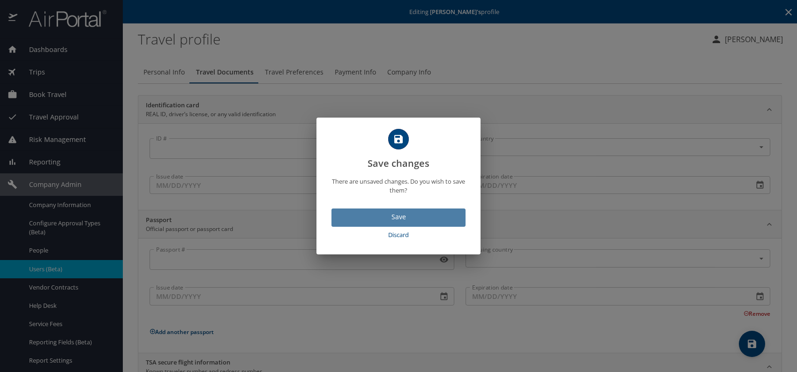
click at [424, 219] on span "Save" at bounding box center [398, 217] width 119 height 12
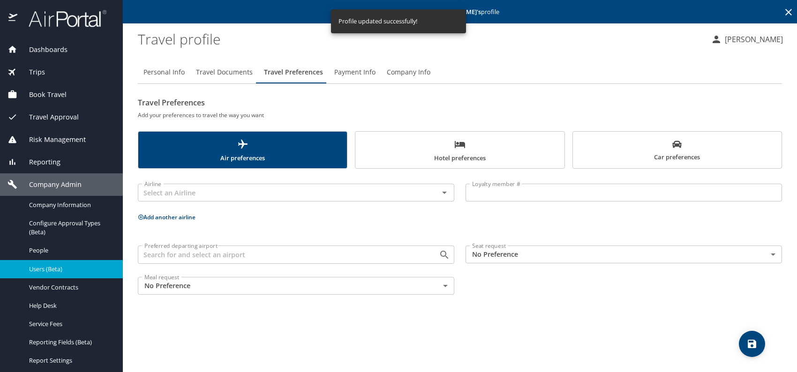
click at [578, 258] on body "Dashboards AirPortal 360™ Manager My Travel Dashboard Trips Airtinerary® Lookup…" at bounding box center [398, 186] width 797 height 372
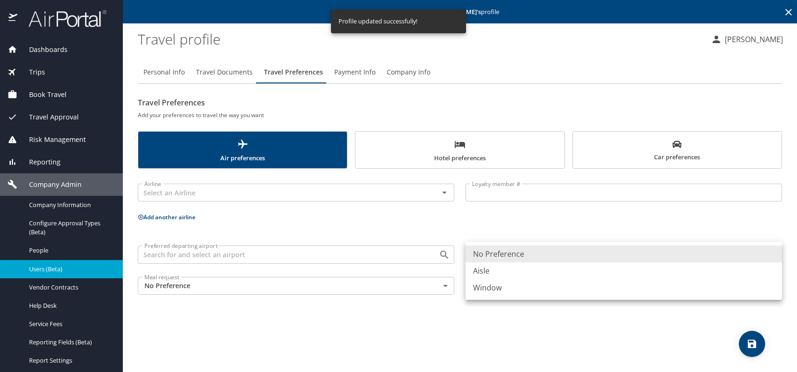
click at [509, 270] on li "Aisle" at bounding box center [623, 270] width 316 height 17
type input "Aisle"
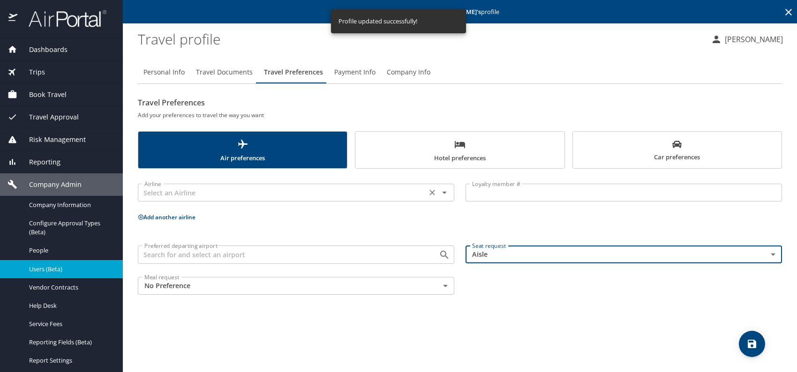
click at [284, 195] on input "text" at bounding box center [282, 193] width 283 height 12
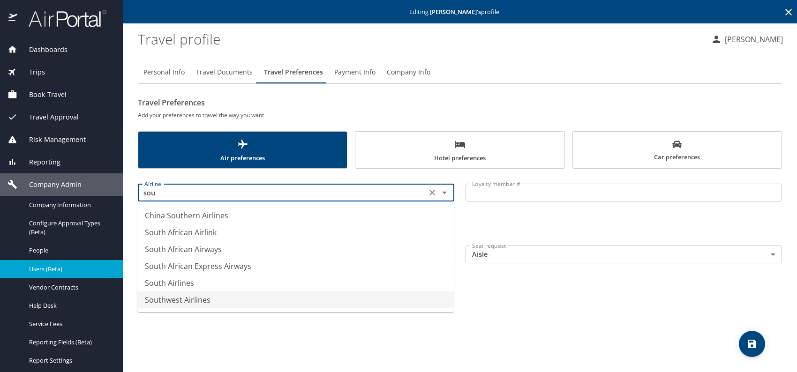
click at [243, 295] on li "Southwest Airlines" at bounding box center [295, 299] width 316 height 17
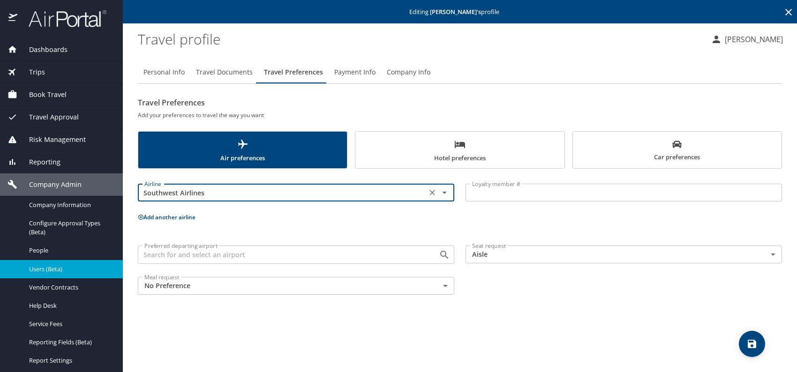
type input "Southwest Airlines"
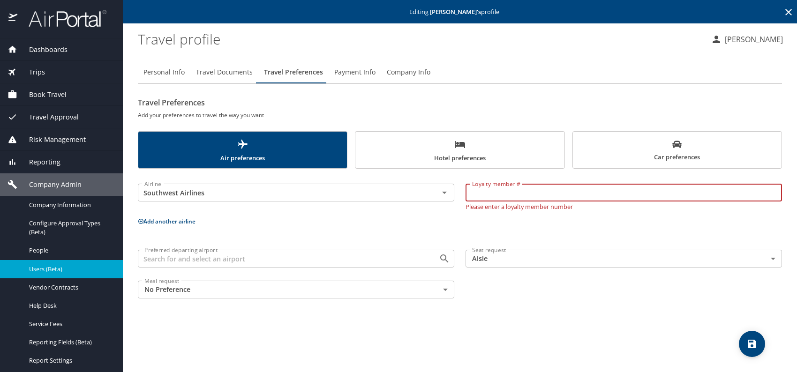
paste input "418081602"
type input "418081602"
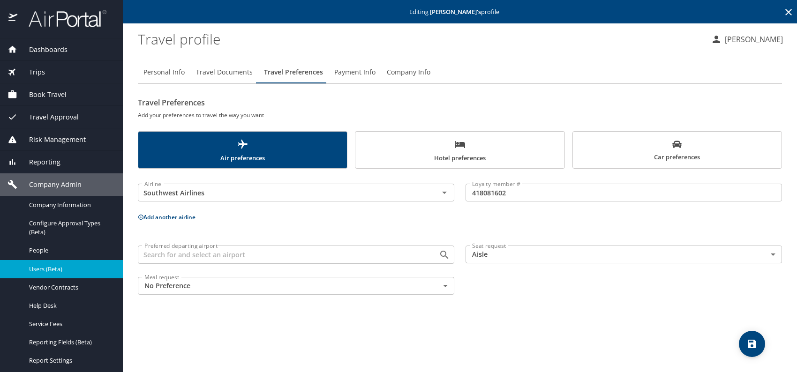
click at [393, 154] on span "Hotel preferences" at bounding box center [459, 151] width 197 height 25
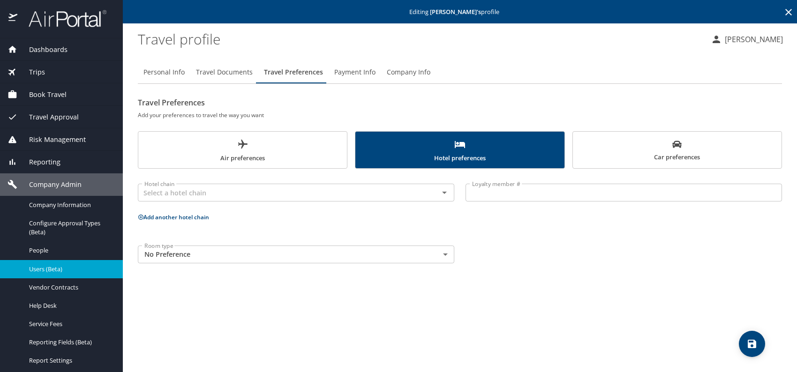
click at [203, 258] on body "Dashboards AirPortal 360™ Manager My Travel Dashboard Trips Airtinerary® Lookup…" at bounding box center [398, 186] width 797 height 372
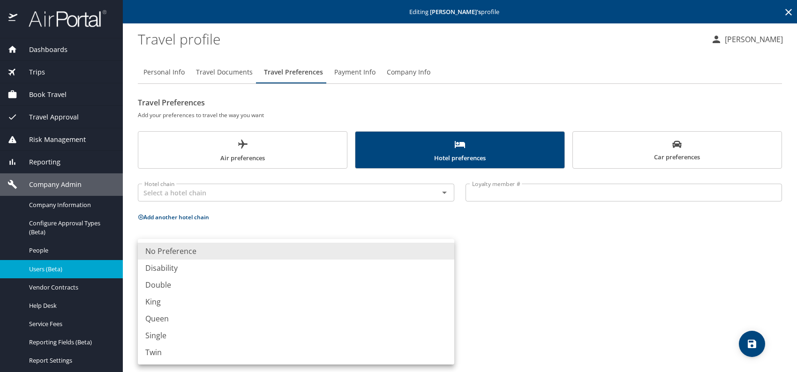
click at [163, 302] on li "King" at bounding box center [296, 301] width 316 height 17
type input "King"
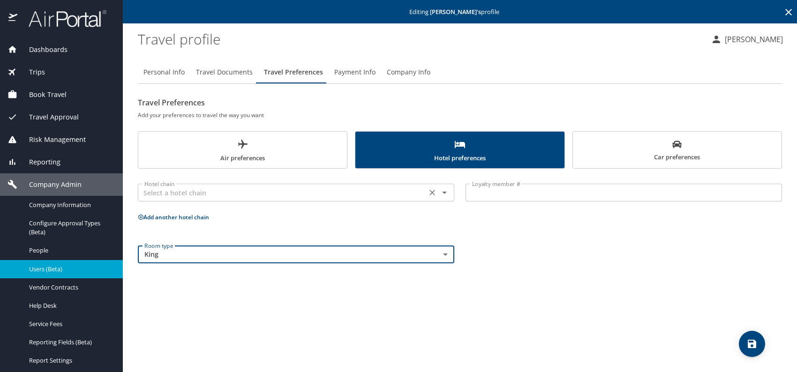
click at [182, 190] on input "text" at bounding box center [282, 193] width 283 height 12
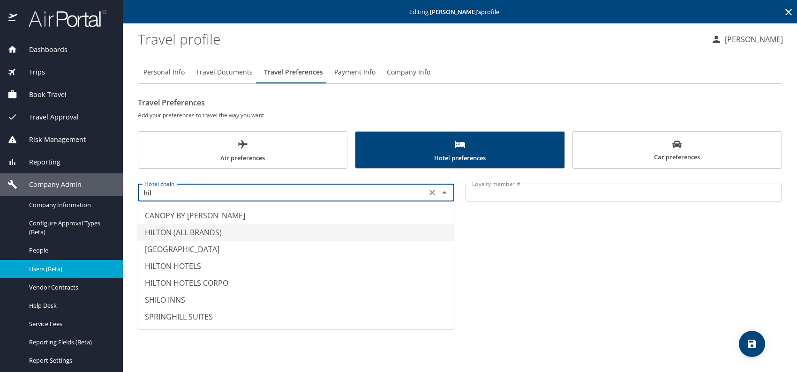
drag, startPoint x: 191, startPoint y: 235, endPoint x: 226, endPoint y: 233, distance: 35.2
click at [193, 235] on li "HILTON (ALL BRANDS)" at bounding box center [295, 232] width 316 height 17
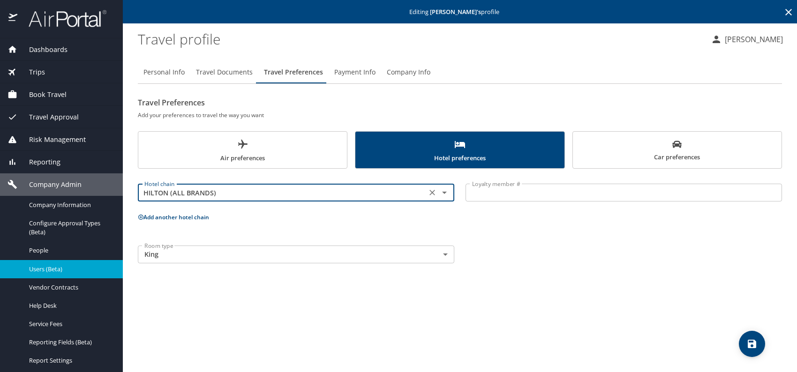
type input "HILTON (ALL BRANDS)"
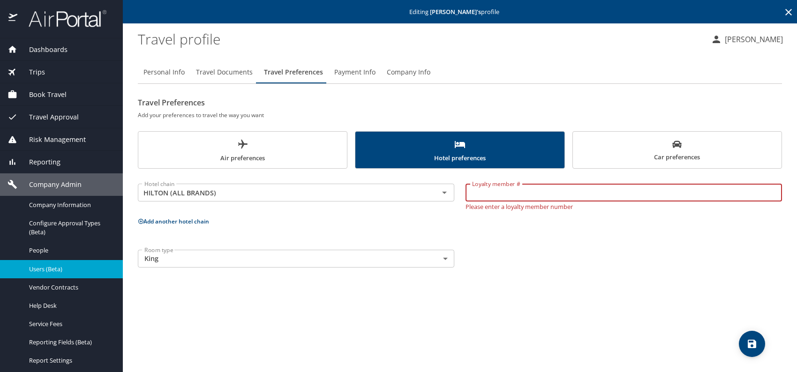
paste input "1385891245"
type input "1385891245"
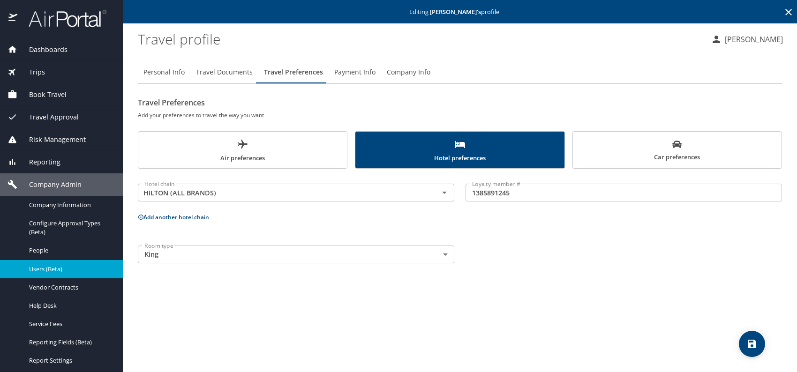
click at [538, 246] on div "Room type King King Room type" at bounding box center [459, 254] width 655 height 29
click at [754, 347] on icon "save" at bounding box center [751, 344] width 8 height 8
click at [512, 261] on div "Room type King King Room type" at bounding box center [459, 254] width 655 height 29
click at [58, 269] on span "Users (Beta)" at bounding box center [70, 269] width 82 height 9
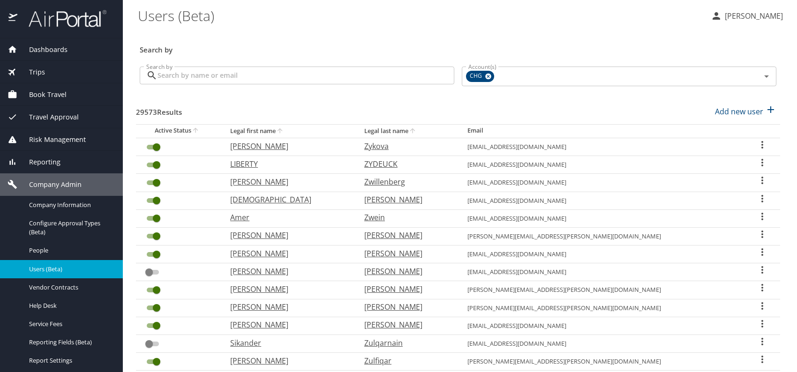
click at [47, 161] on span "Reporting" at bounding box center [38, 162] width 43 height 10
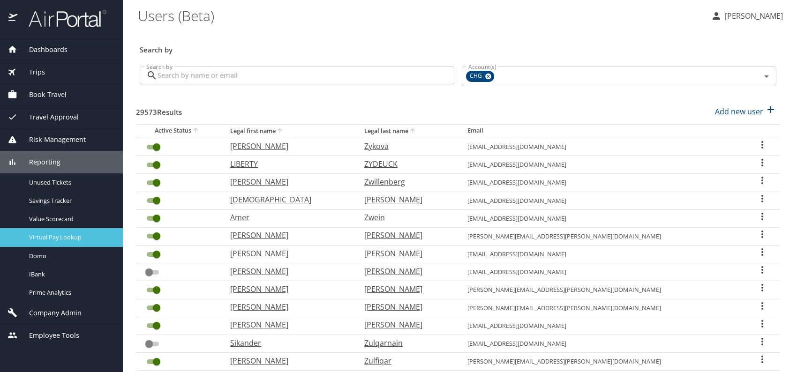
click at [59, 239] on span "Virtual Pay Lookup" at bounding box center [70, 237] width 82 height 9
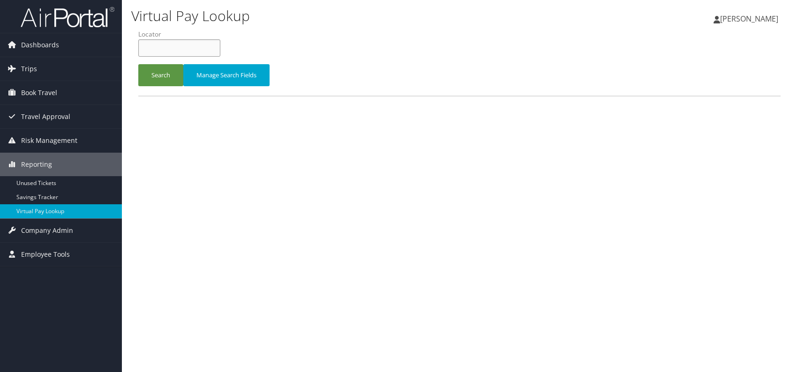
paste input "MLLZFS"
click at [158, 48] on input "MLLZFS" at bounding box center [179, 47] width 82 height 17
type input "MLLZFS"
click at [166, 79] on button "Search" at bounding box center [160, 75] width 45 height 22
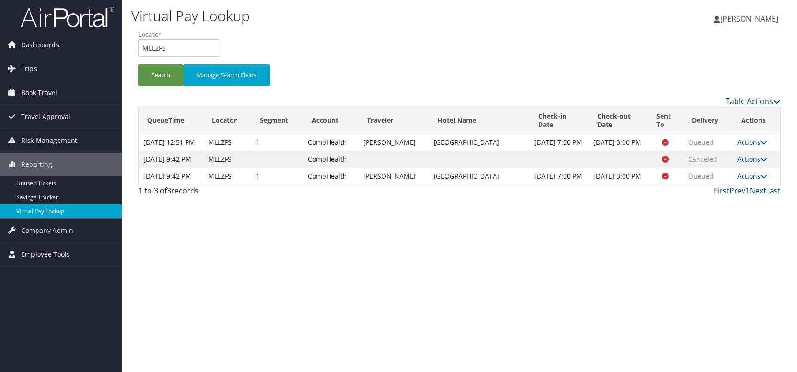
click at [658, 271] on div "Virtual Pay Lookup [PERSON_NAME] [PERSON_NAME] My Settings Travel Agency Contac…" at bounding box center [459, 186] width 675 height 372
click at [751, 180] on link "Actions" at bounding box center [752, 176] width 30 height 9
click at [725, 225] on link "Logs" at bounding box center [734, 226] width 59 height 16
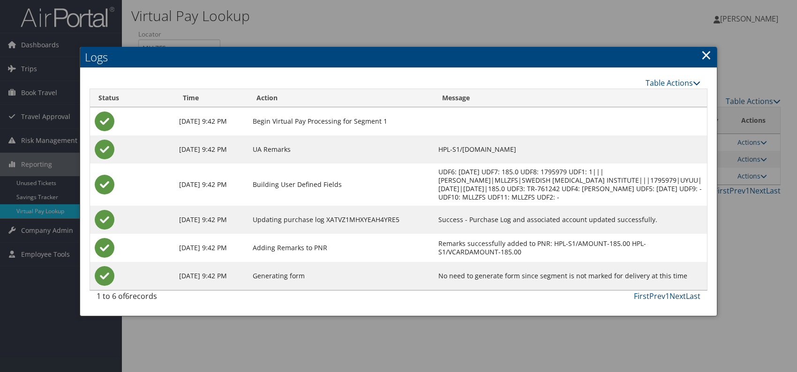
drag, startPoint x: 703, startPoint y: 53, endPoint x: 716, endPoint y: 72, distance: 22.6
click at [703, 53] on link "×" at bounding box center [706, 54] width 11 height 19
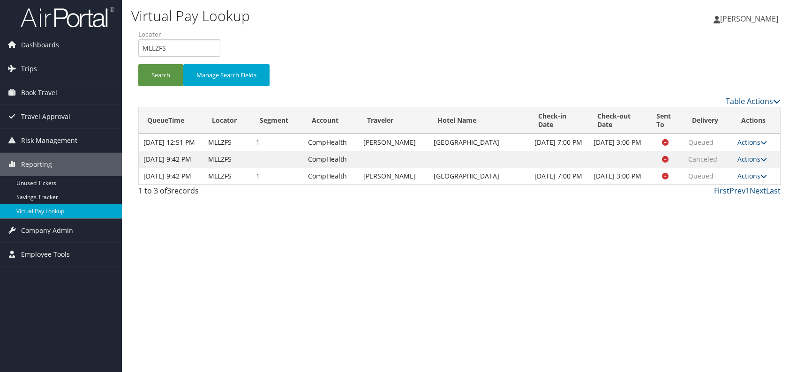
drag, startPoint x: 760, startPoint y: 194, endPoint x: 746, endPoint y: 199, distance: 15.0
click at [760, 179] on icon at bounding box center [763, 176] width 7 height 7
click at [735, 210] on link "Resend" at bounding box center [734, 210] width 59 height 16
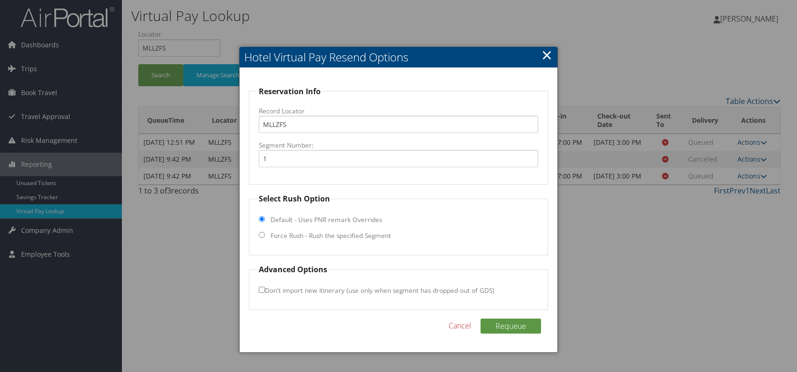
click at [267, 236] on fieldset "Select Rush Option Default - Uses PNR remark Overrides Force Rush - Rush the sp…" at bounding box center [398, 224] width 299 height 62
click at [262, 232] on input "Force Rush - Rush the specified Segment" at bounding box center [262, 235] width 6 height 6
radio input "true"
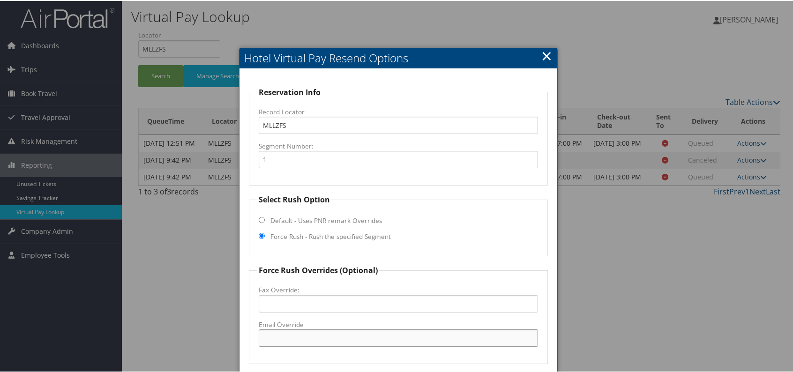
click at [302, 338] on input "Email Override" at bounding box center [398, 336] width 279 height 17
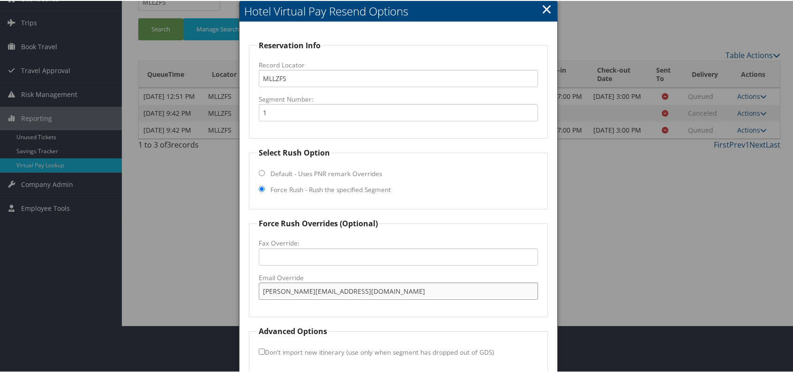
scroll to position [87, 0]
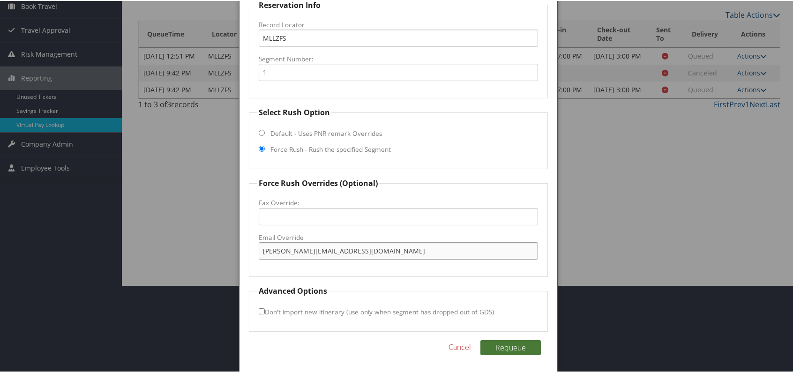
type input "romina.kwock@chghealthcare.com"
click at [509, 346] on button "Requeue" at bounding box center [510, 346] width 60 height 15
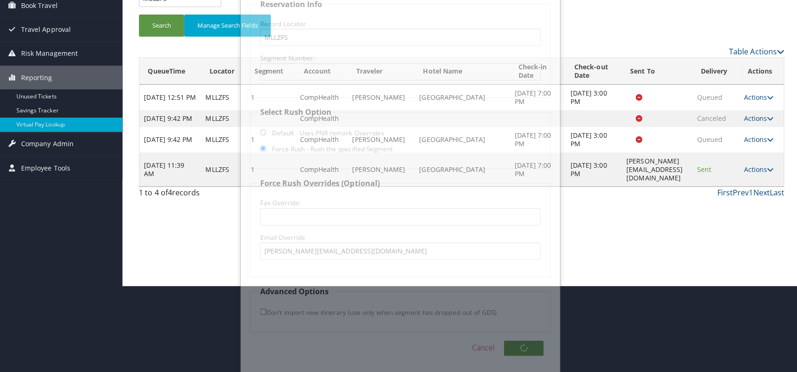
scroll to position [0, 0]
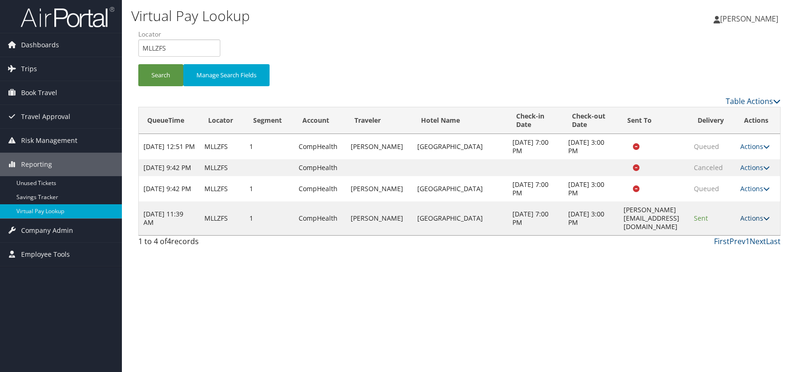
click at [763, 218] on link "Actions" at bounding box center [755, 218] width 30 height 9
click at [730, 251] on link "Logs" at bounding box center [740, 252] width 59 height 16
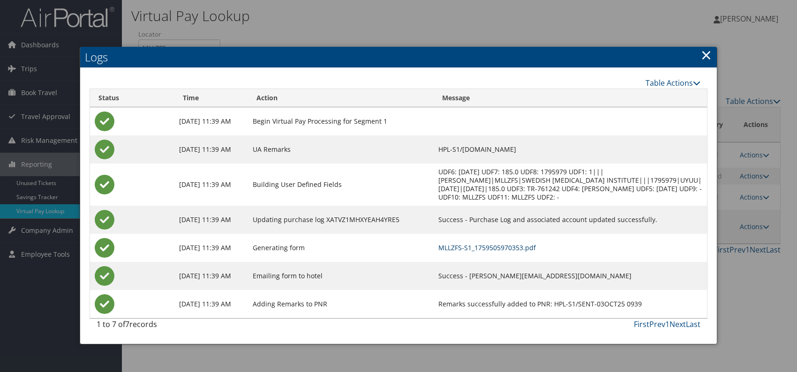
click at [530, 246] on link "MLLZFS-S1_1759505970353.pdf" at bounding box center [486, 247] width 97 height 9
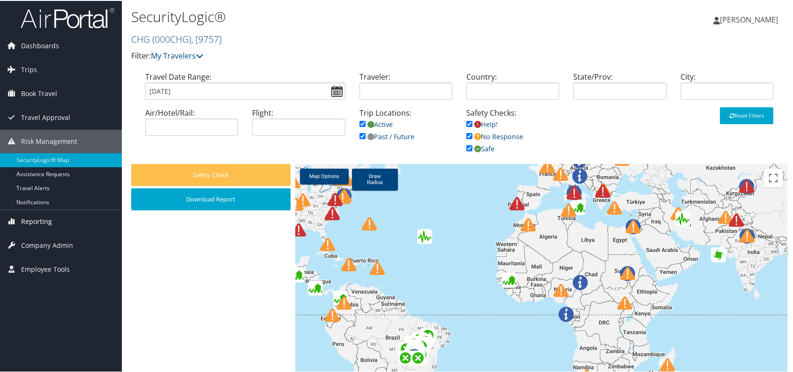
click at [43, 220] on span "Reporting" at bounding box center [36, 220] width 31 height 23
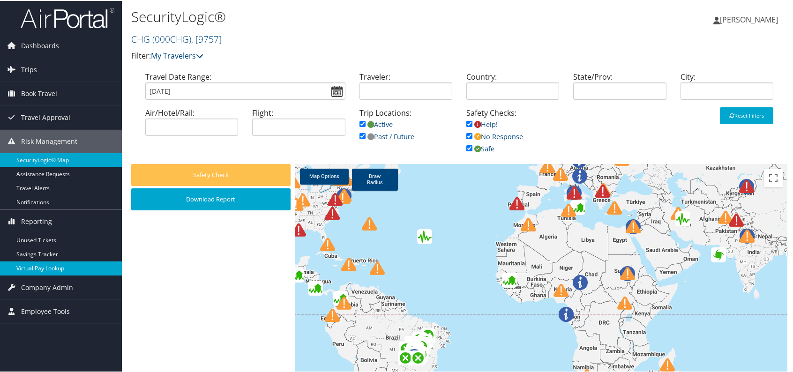
click at [68, 270] on link "Virtual Pay Lookup" at bounding box center [61, 268] width 122 height 14
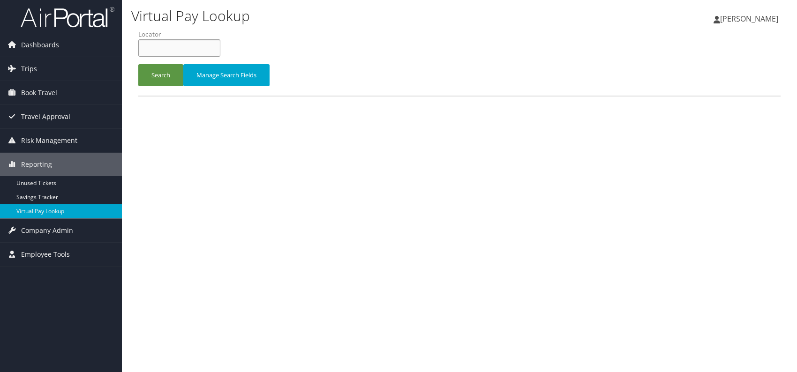
paste input "JPEWMW"
type input "JPEWMW"
click at [159, 74] on button "Search" at bounding box center [160, 75] width 45 height 22
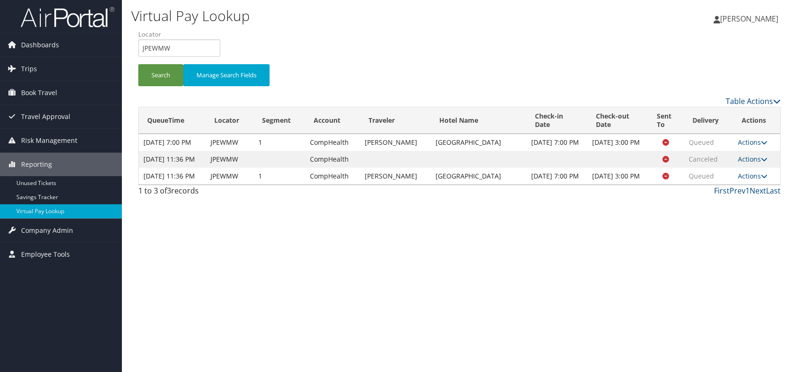
click at [609, 201] on div "1 to 3 of 3 records First Prev 1 Next Last" at bounding box center [459, 193] width 656 height 16
click at [758, 180] on link "Actions" at bounding box center [753, 176] width 30 height 9
click at [741, 209] on link "Resend" at bounding box center [734, 210] width 59 height 16
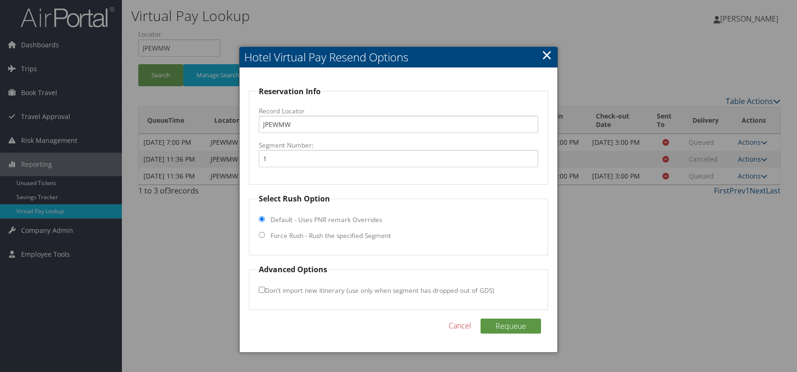
click at [263, 237] on input "Force Rush - Rush the specified Segment" at bounding box center [262, 235] width 6 height 6
radio input "true"
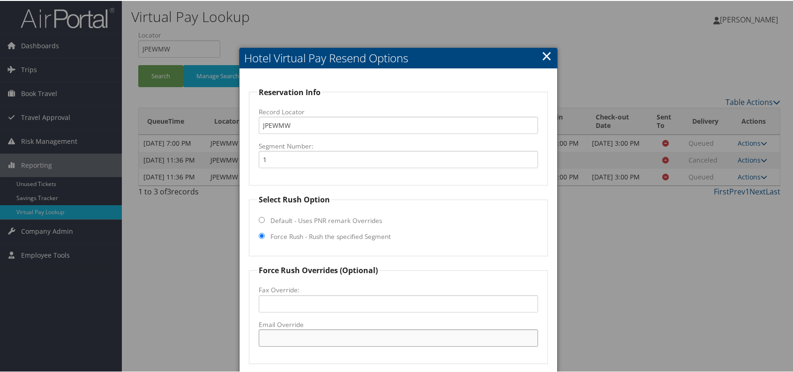
click at [299, 340] on input "Email Override" at bounding box center [398, 336] width 279 height 17
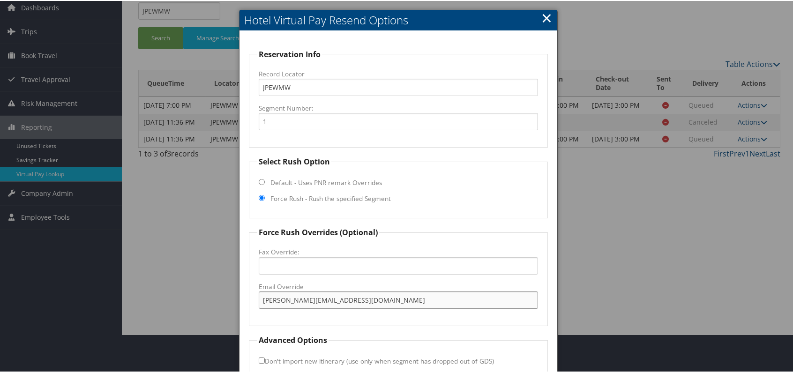
scroll to position [87, 0]
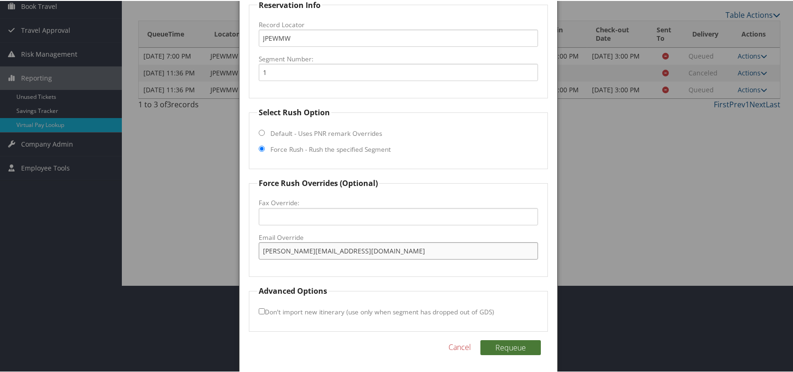
type input "[PERSON_NAME][EMAIL_ADDRESS][DOMAIN_NAME]"
click at [517, 343] on button "Requeue" at bounding box center [510, 346] width 60 height 15
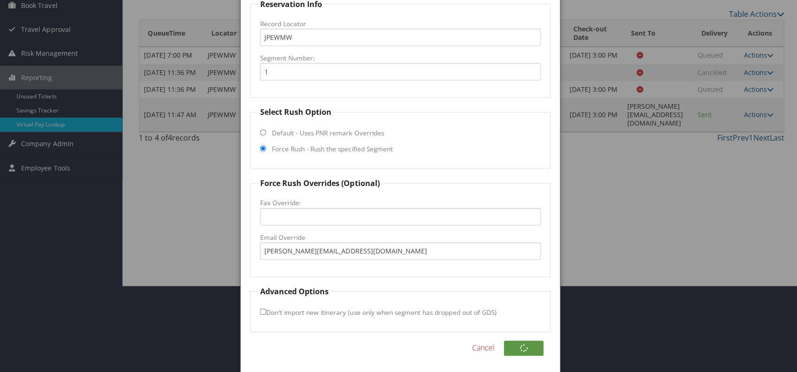
scroll to position [0, 0]
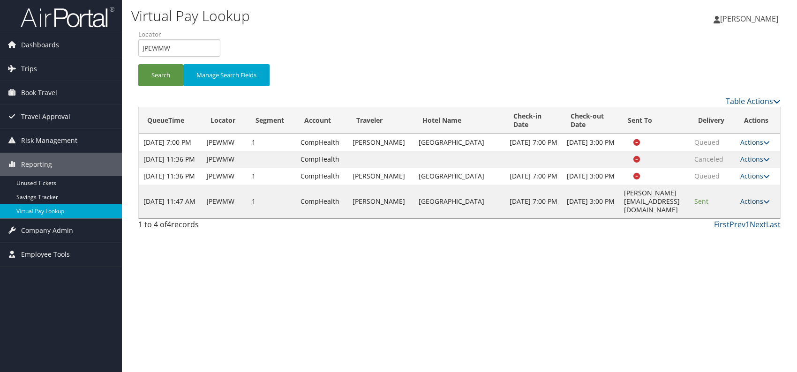
click at [761, 206] on link "Actions" at bounding box center [755, 201] width 30 height 9
click at [741, 248] on link "Logs" at bounding box center [740, 252] width 59 height 16
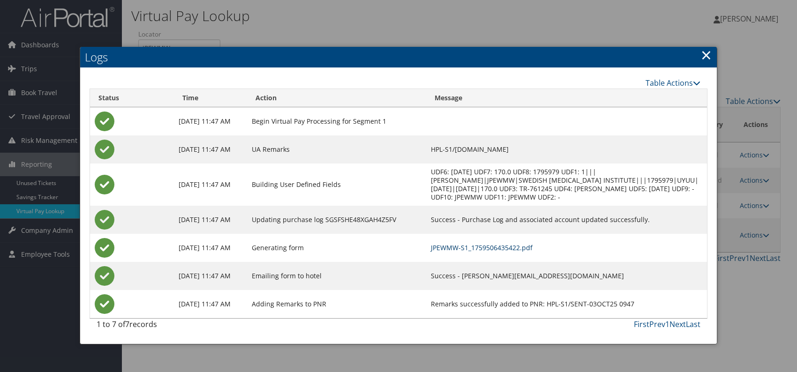
click at [513, 246] on link "JPEWMW-S1_1759506435422.pdf" at bounding box center [482, 247] width 102 height 9
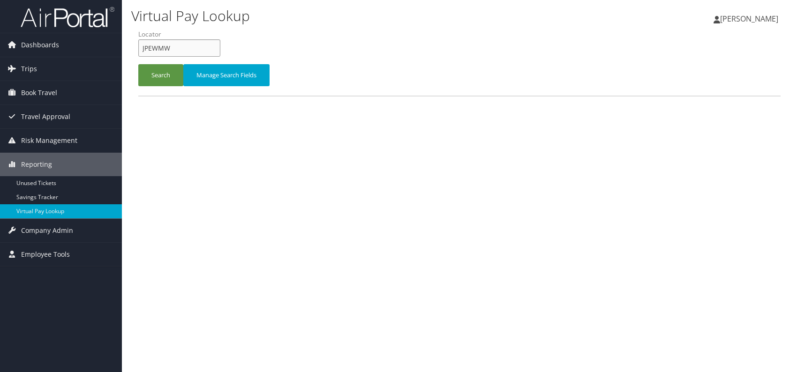
drag, startPoint x: 155, startPoint y: 49, endPoint x: 134, endPoint y: 49, distance: 20.2
click at [138, 49] on form "QueueTime Locator JPEWMW Segment Account Traveler Hotel Name Check-in Date Chec…" at bounding box center [459, 63] width 642 height 66
paste input "EXMBM"
type input "JEXMBM"
click at [159, 78] on button "Search" at bounding box center [160, 75] width 45 height 22
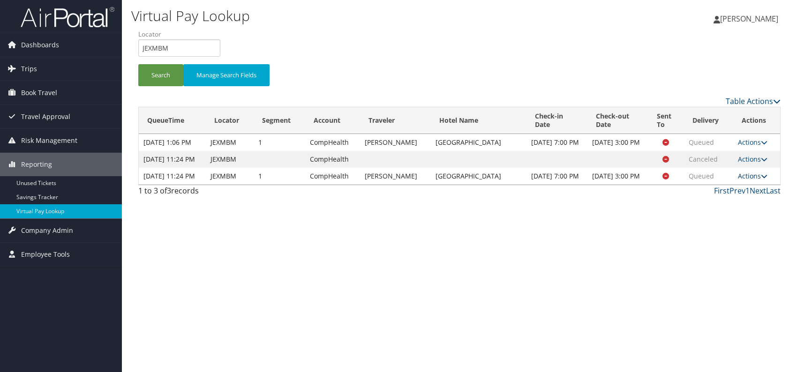
drag, startPoint x: 762, startPoint y: 195, endPoint x: 751, endPoint y: 199, distance: 11.9
click at [761, 179] on icon at bounding box center [764, 176] width 7 height 7
click at [732, 210] on link "Resend" at bounding box center [734, 210] width 59 height 16
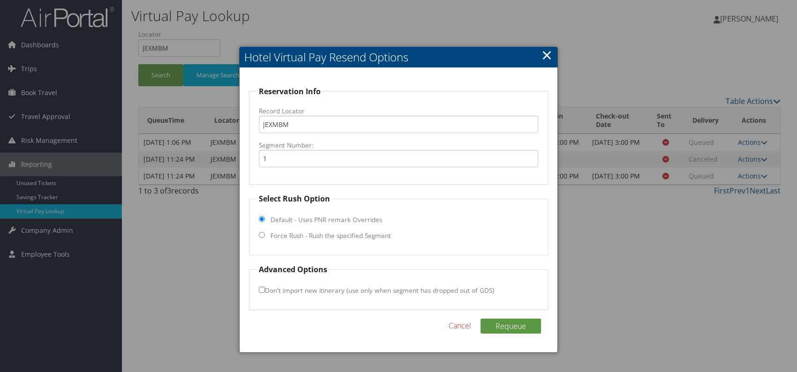
click at [259, 233] on input "Force Rush - Rush the specified Segment" at bounding box center [262, 235] width 6 height 6
radio input "true"
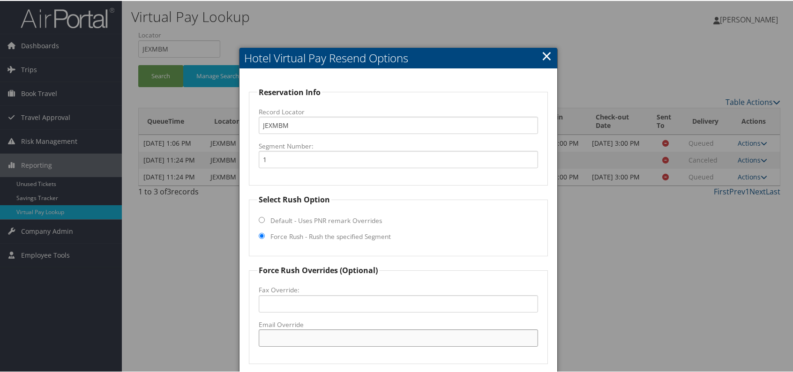
click at [281, 336] on input "Email Override" at bounding box center [398, 336] width 279 height 17
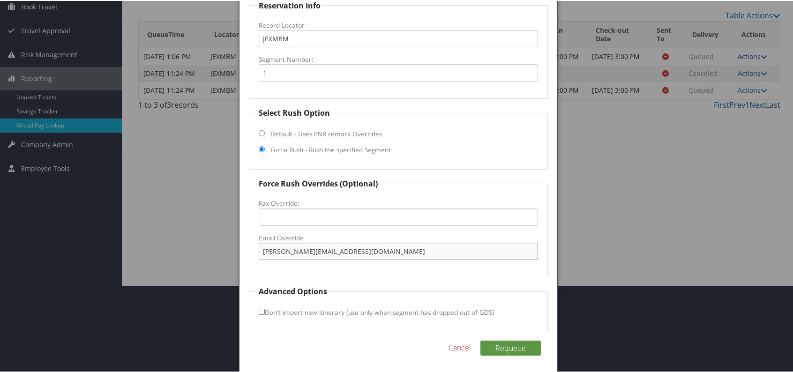
scroll to position [87, 0]
type input "[PERSON_NAME][EMAIL_ADDRESS][DOMAIN_NAME]"
click at [506, 345] on button "Requeue" at bounding box center [510, 346] width 60 height 15
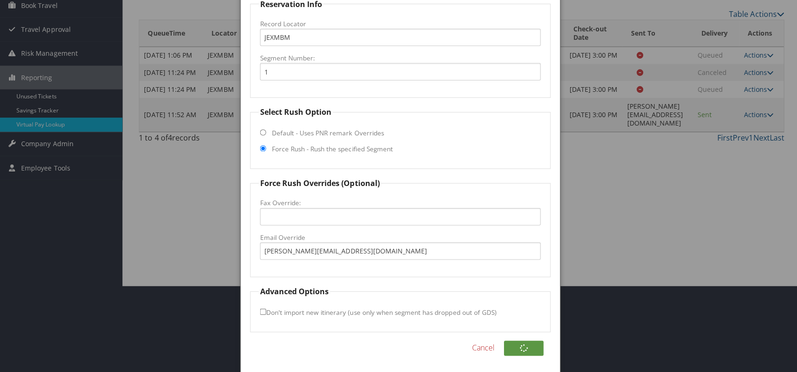
scroll to position [0, 0]
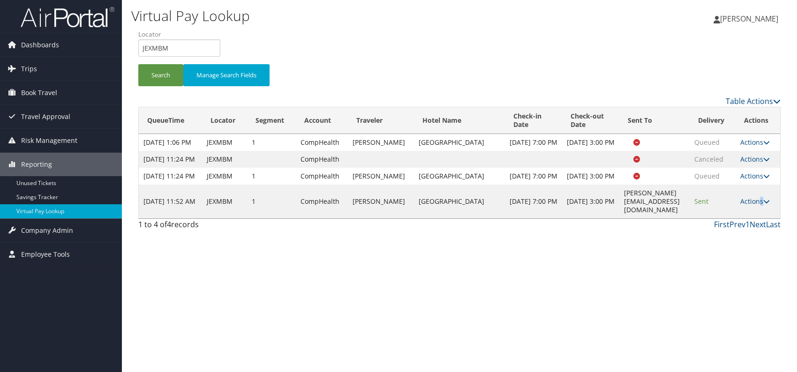
click at [763, 206] on link "Actions" at bounding box center [755, 201] width 30 height 9
click at [728, 249] on link "Logs" at bounding box center [740, 252] width 59 height 16
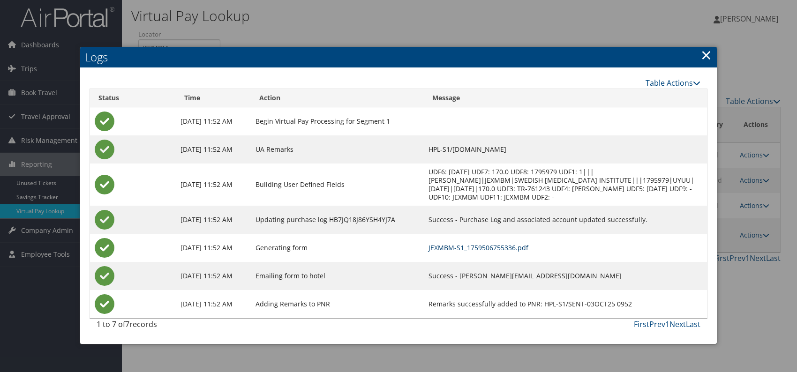
click at [512, 246] on link "JEXMBM-S1_1759506755336.pdf" at bounding box center [478, 247] width 100 height 9
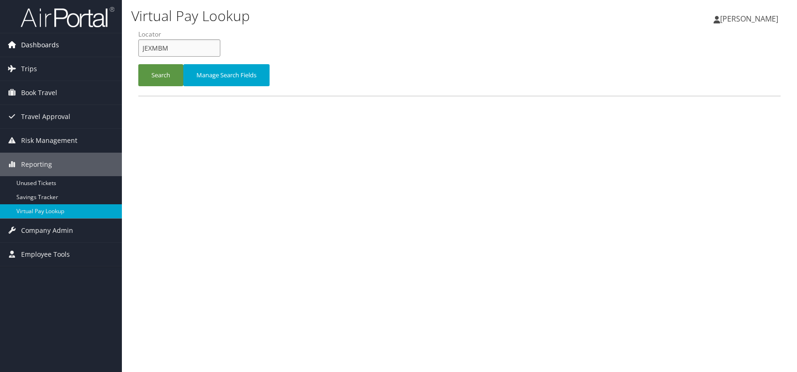
drag, startPoint x: 127, startPoint y: 47, endPoint x: 111, endPoint y: 45, distance: 16.0
click at [113, 45] on div "Dashboards AirPortal 360™ (Manager) AirPortal 360™ (Agent) My Travel Dashboard …" at bounding box center [398, 186] width 797 height 372
paste input "LNSVUU"
click at [159, 48] on input "LNSVUU" at bounding box center [179, 47] width 82 height 17
click at [158, 48] on input "LNSVUU" at bounding box center [179, 47] width 82 height 17
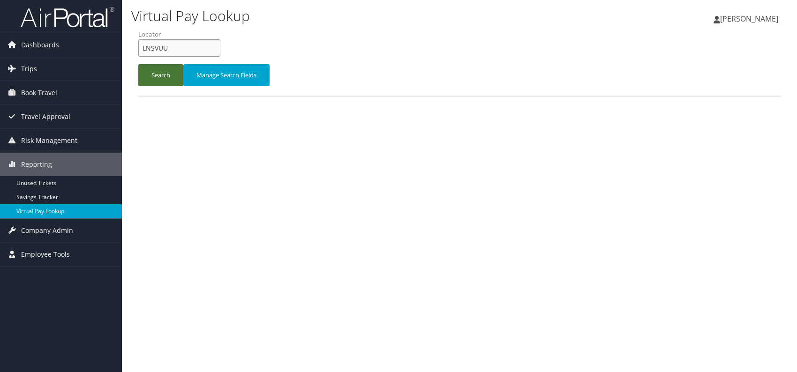
type input "LNSVUU"
drag, startPoint x: 158, startPoint y: 73, endPoint x: 167, endPoint y: 76, distance: 9.2
click at [159, 73] on button "Search" at bounding box center [160, 75] width 45 height 22
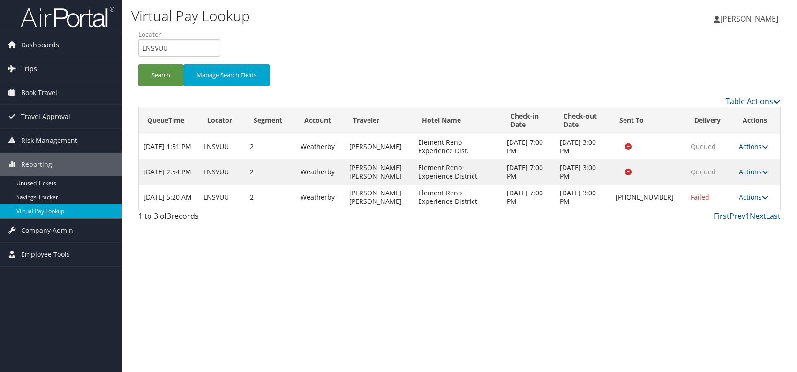
click at [620, 260] on div "Virtual Pay Lookup [PERSON_NAME] [PERSON_NAME] My Settings Travel Agency Contac…" at bounding box center [459, 186] width 675 height 372
click at [761, 195] on icon at bounding box center [764, 197] width 7 height 7
click at [706, 226] on link "Logs" at bounding box center [723, 226] width 80 height 16
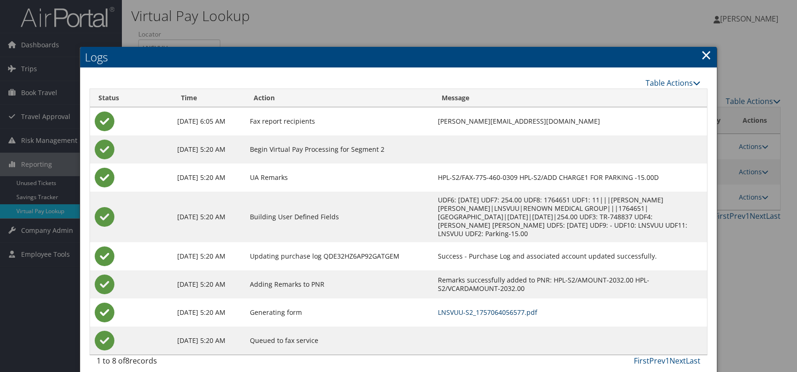
click at [484, 308] on link "LNSVUU-S2_1757064056577.pdf" at bounding box center [487, 312] width 99 height 9
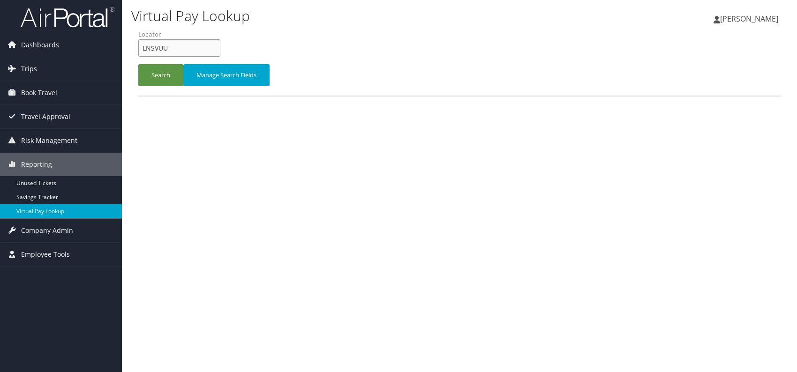
drag, startPoint x: 176, startPoint y: 40, endPoint x: 138, endPoint y: 52, distance: 39.6
click at [138, 52] on input "LNSVUU" at bounding box center [179, 47] width 82 height 17
paste input "IDNMQE"
click at [158, 49] on input "IDNMQE" at bounding box center [179, 47] width 82 height 17
click at [158, 48] on input "IDNMQE" at bounding box center [179, 47] width 82 height 17
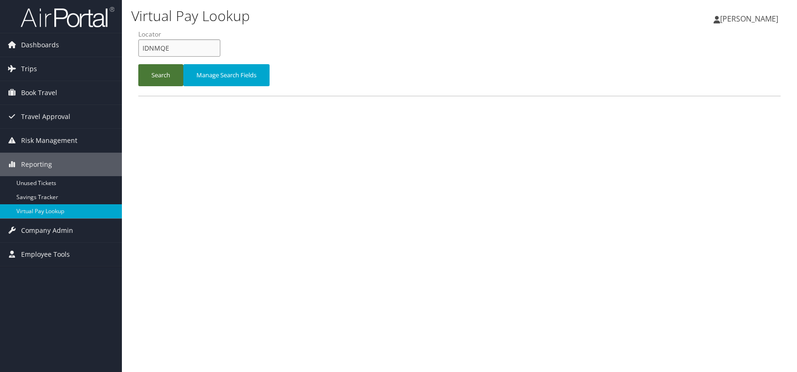
type input "IDNMQE"
click at [151, 68] on button "Search" at bounding box center [160, 75] width 45 height 22
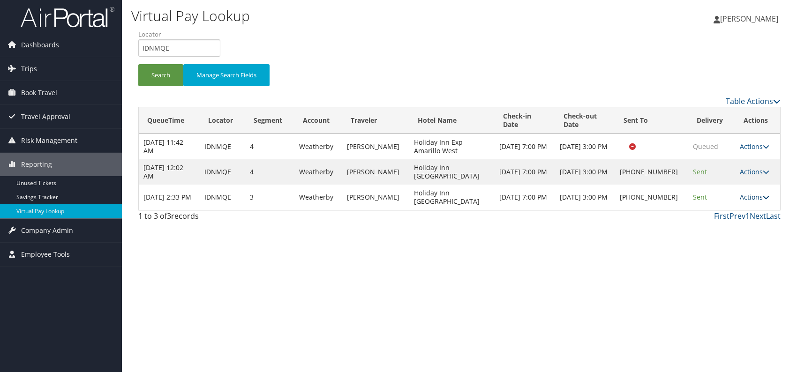
click at [756, 200] on link "Actions" at bounding box center [754, 197] width 30 height 9
click at [720, 226] on link "Logs" at bounding box center [724, 226] width 80 height 16
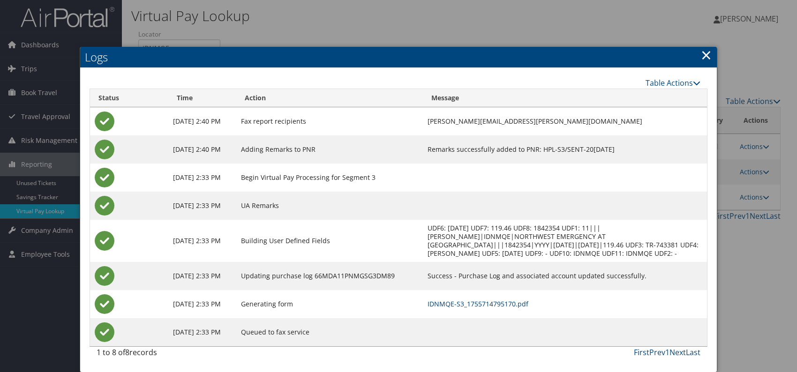
click at [478, 304] on link "IDNMQE-S3_1755714795170.pdf" at bounding box center [477, 303] width 101 height 9
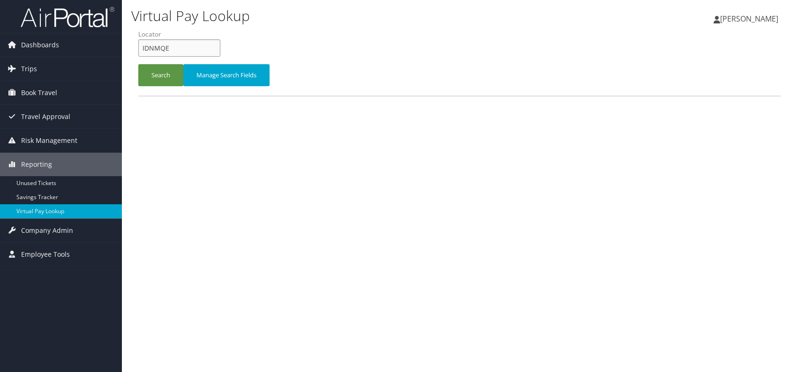
drag, startPoint x: 174, startPoint y: 49, endPoint x: 134, endPoint y: 51, distance: 40.8
click at [138, 51] on form "QueueTime Locator IDNMQE Segment Account Traveler Hotel Name Check-in Date Chec…" at bounding box center [459, 63] width 642 height 66
paste input "LNSVUU"
click at [158, 45] on input "LNSVUU" at bounding box center [179, 47] width 82 height 17
type input "LNSVUU"
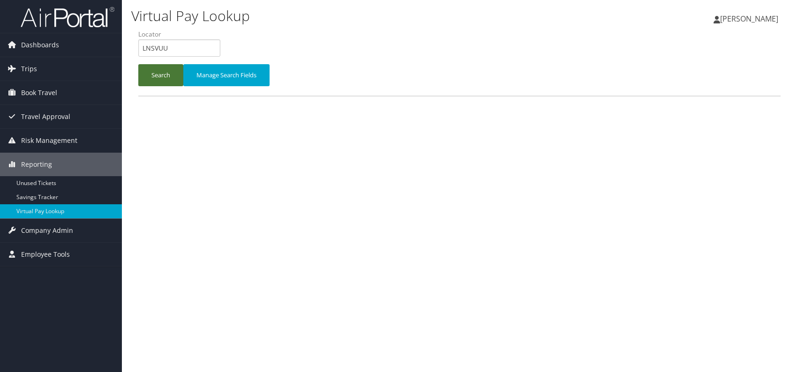
click at [148, 70] on button "Search" at bounding box center [160, 75] width 45 height 22
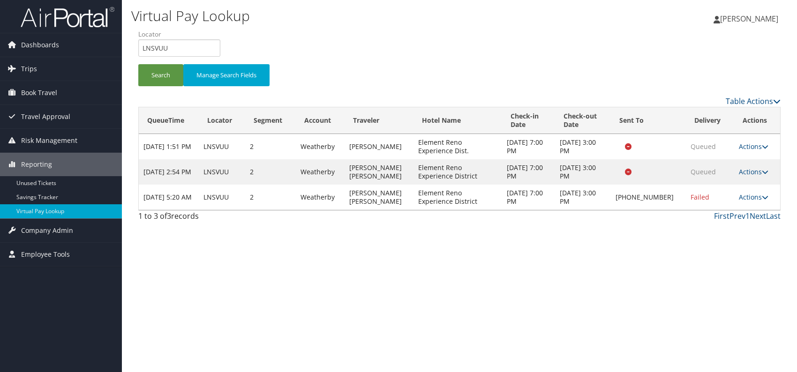
click at [529, 264] on div "Virtual Pay Lookup [PERSON_NAME] [PERSON_NAME] My Settings Travel Agency Contac…" at bounding box center [459, 186] width 675 height 372
click at [753, 199] on link "Actions" at bounding box center [754, 197] width 30 height 9
click at [707, 227] on link "Logs" at bounding box center [723, 226] width 80 height 16
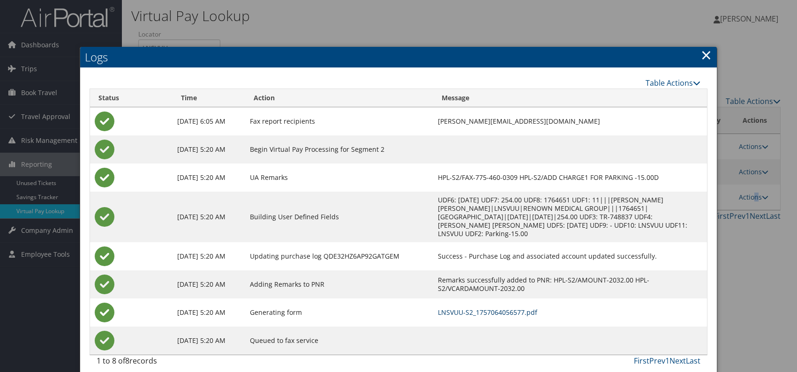
click at [472, 308] on link "LNSVUU-S2_1757064056577.pdf" at bounding box center [487, 312] width 99 height 9
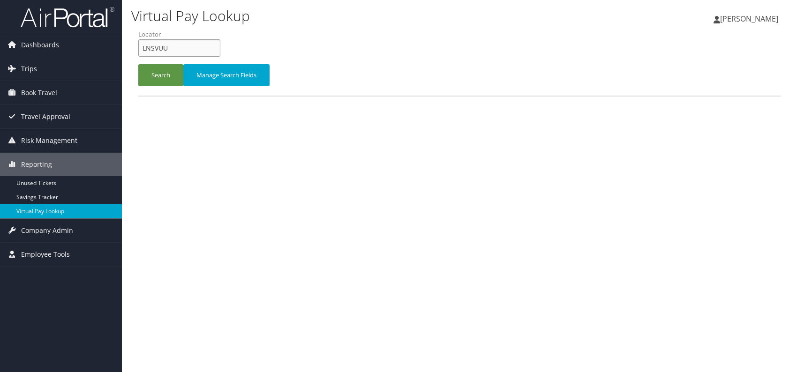
drag, startPoint x: 187, startPoint y: 45, endPoint x: 130, endPoint y: 50, distance: 57.4
click at [130, 51] on div "Virtual Pay Lookup [PERSON_NAME] [PERSON_NAME] My Settings Travel Agency Contac…" at bounding box center [459, 186] width 675 height 372
paste input "WGAFKQ"
type input "WGAFKQ"
click at [155, 69] on button "Search" at bounding box center [160, 75] width 45 height 22
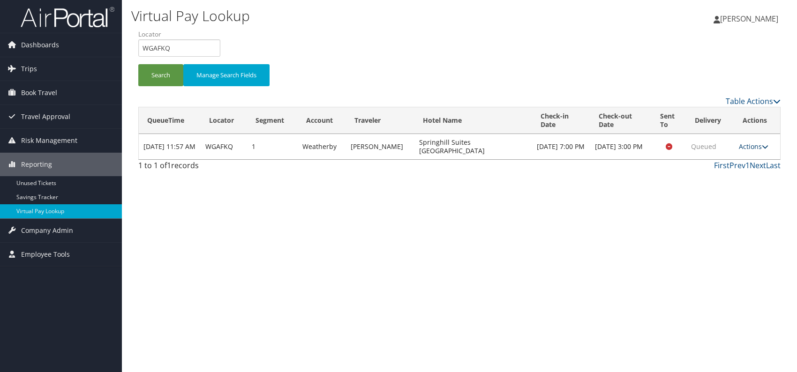
click at [761, 145] on link "Actions" at bounding box center [754, 146] width 30 height 9
click at [732, 160] on link "Resend" at bounding box center [735, 160] width 59 height 16
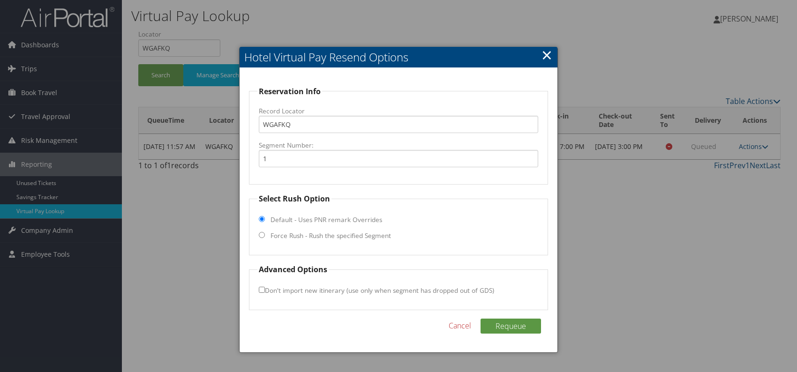
click at [262, 234] on input "Force Rush - Rush the specified Segment" at bounding box center [262, 235] width 6 height 6
radio input "true"
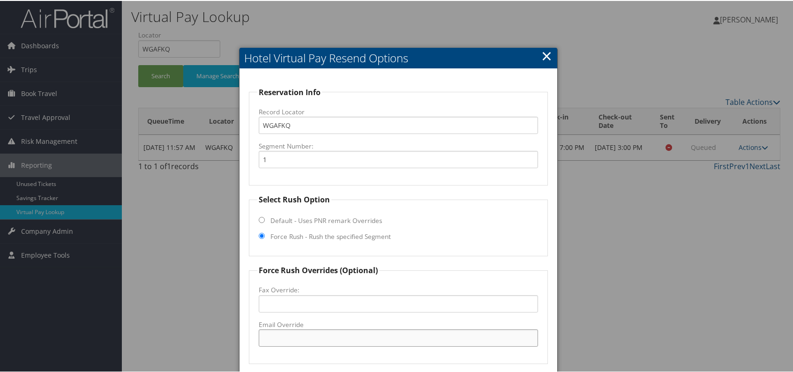
click at [299, 337] on input "Email Override" at bounding box center [398, 336] width 279 height 17
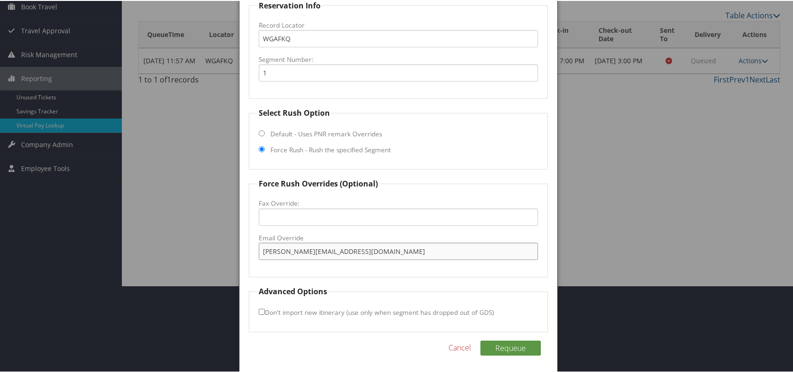
scroll to position [87, 0]
type input "romina.kwock@chghealthcare.com"
click at [508, 348] on button "Requeue" at bounding box center [510, 346] width 60 height 15
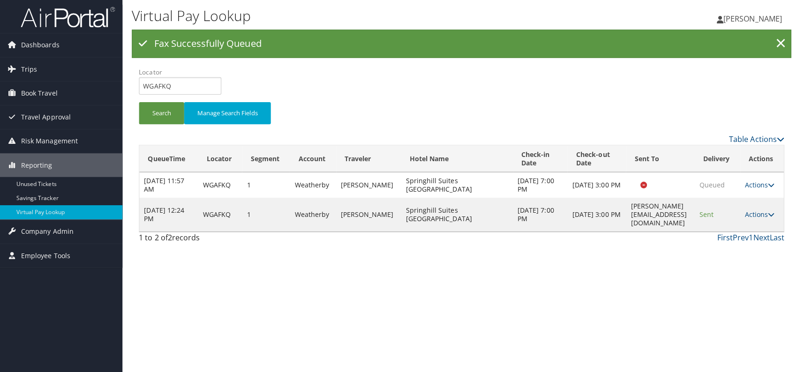
scroll to position [0, 0]
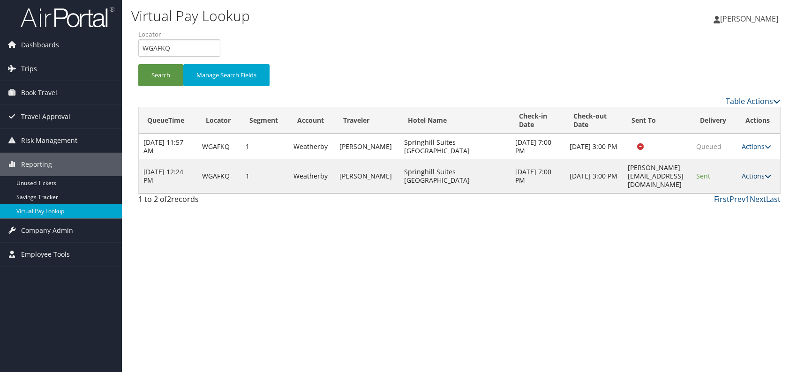
click at [758, 172] on link "Actions" at bounding box center [756, 176] width 30 height 9
click at [735, 201] on link "Logs" at bounding box center [741, 201] width 59 height 16
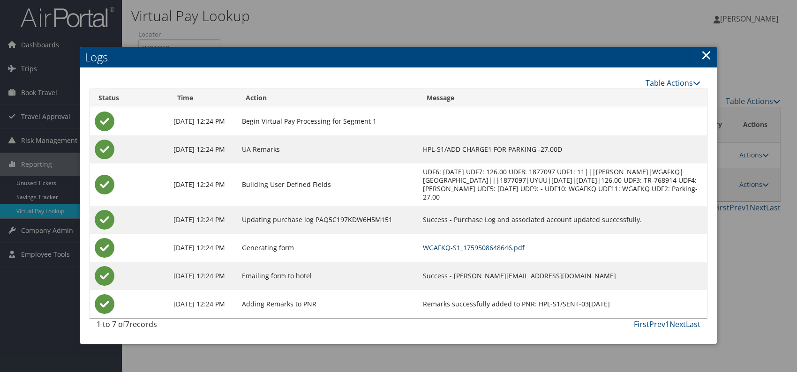
click at [521, 247] on link "WGAFKQ-S1_1759508648646.pdf" at bounding box center [474, 247] width 102 height 9
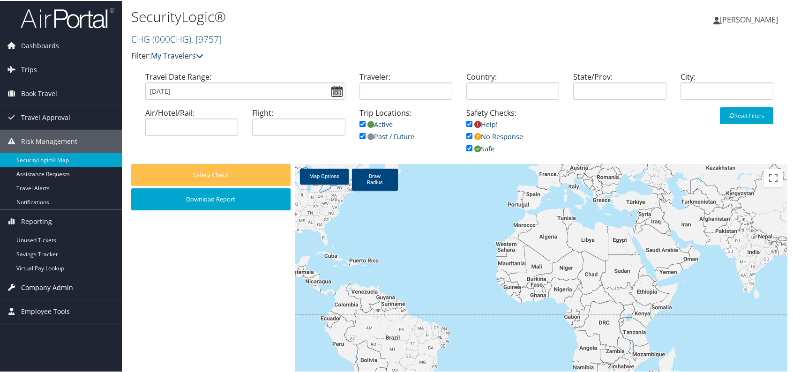
click at [52, 284] on span "Company Admin" at bounding box center [47, 286] width 52 height 23
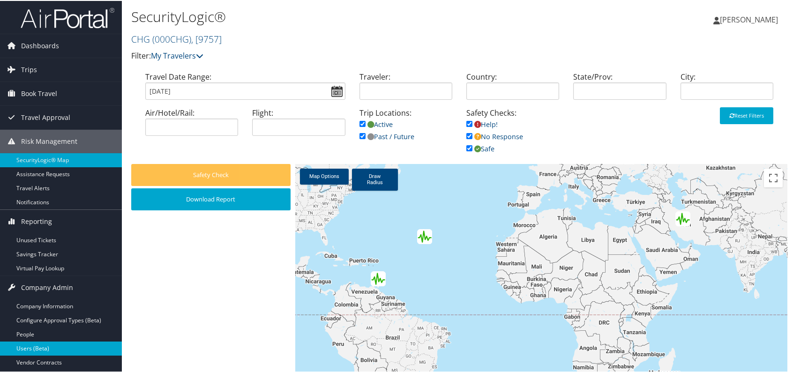
click at [50, 345] on link "Users (Beta)" at bounding box center [61, 348] width 122 height 14
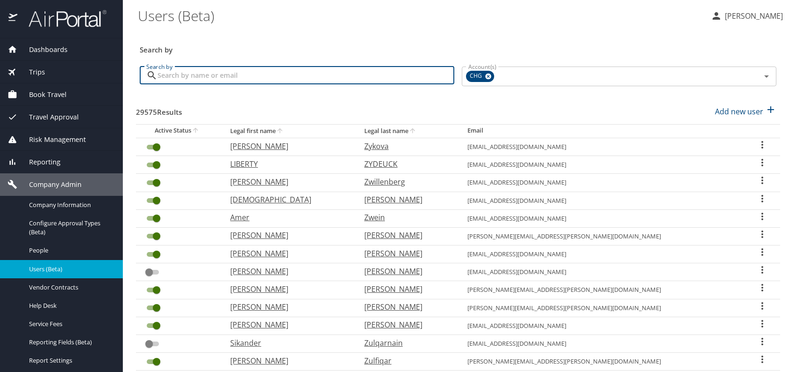
paste input "[EMAIL_ADDRESS][DOMAIN_NAME]"
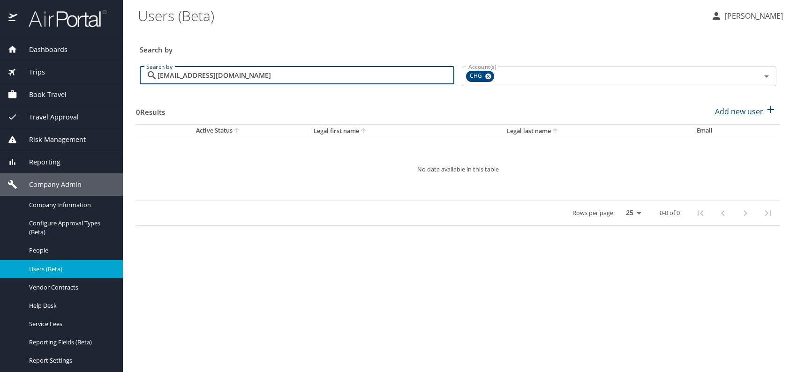
type input "[EMAIL_ADDRESS][DOMAIN_NAME]"
click at [749, 110] on p "Add new user" at bounding box center [739, 111] width 48 height 11
select select "US"
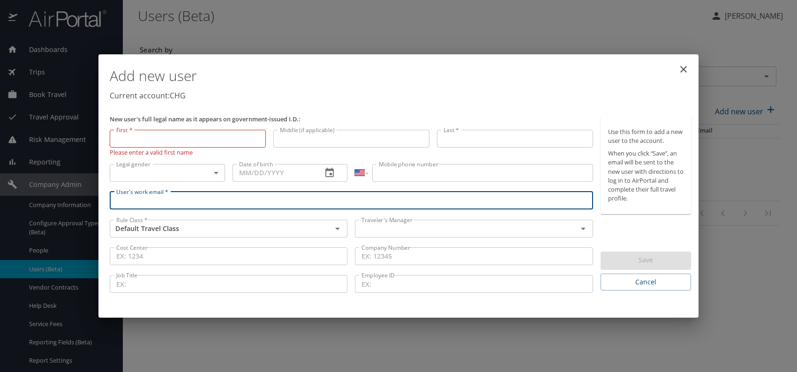
paste input "[EMAIL_ADDRESS][DOMAIN_NAME]"
type input "[EMAIL_ADDRESS][DOMAIN_NAME]"
click at [419, 223] on input "text" at bounding box center [460, 229] width 204 height 12
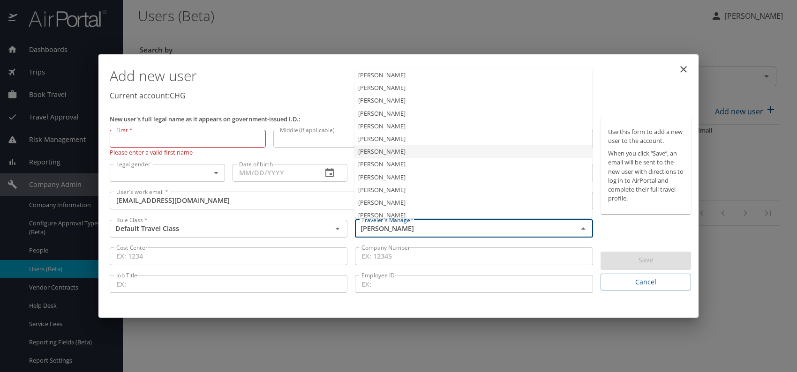
click at [399, 151] on li "[PERSON_NAME]" at bounding box center [473, 151] width 238 height 13
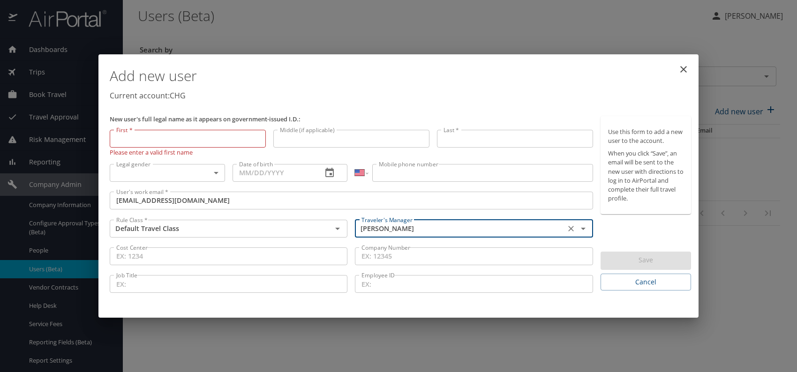
type input "[PERSON_NAME]"
click at [207, 172] on body "Dashboards AirPortal 360™ Manager My Travel Dashboard Trips Airtinerary® Lookup…" at bounding box center [398, 186] width 797 height 372
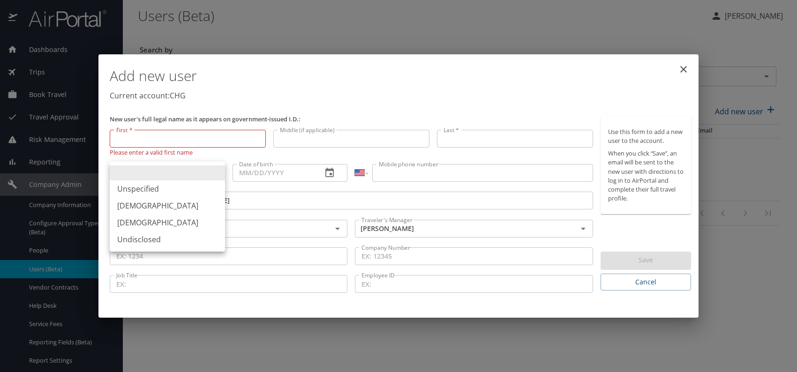
click at [146, 206] on li "[DEMOGRAPHIC_DATA]" at bounding box center [167, 205] width 115 height 17
type input "[DEMOGRAPHIC_DATA]"
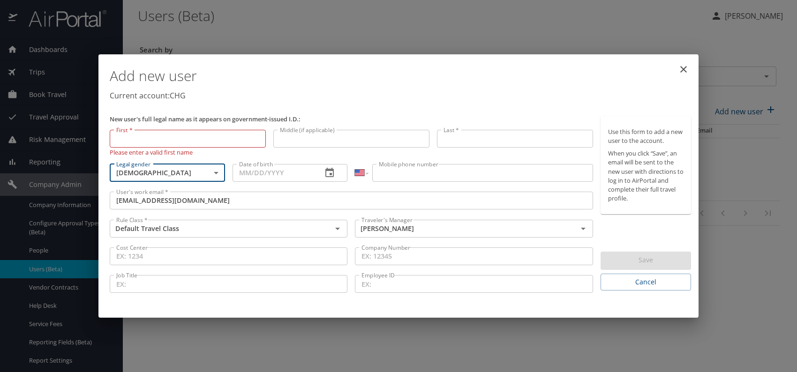
click at [263, 170] on input "Date of birth" at bounding box center [273, 173] width 82 height 18
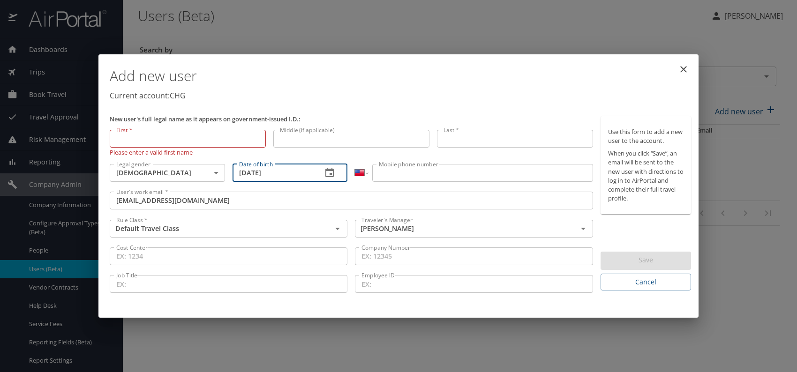
type input "[DATE]"
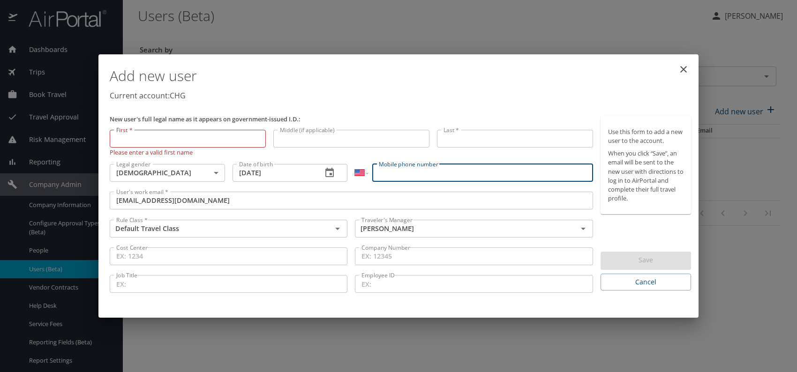
paste input "[PHONE_NUMBER]"
type input "[PHONE_NUMBER]"
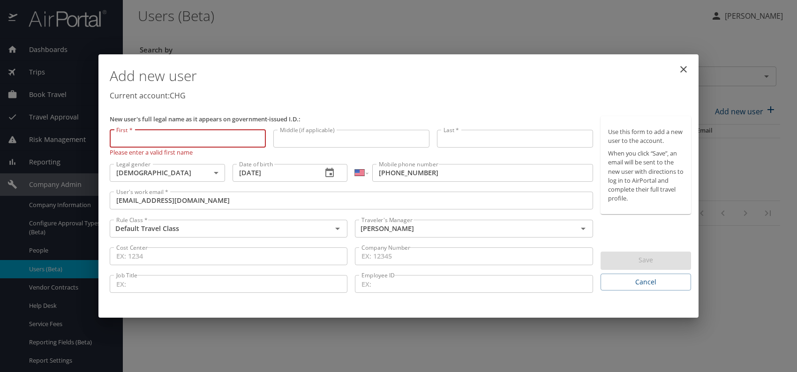
paste input "[PERSON_NAME]"
drag, startPoint x: 137, startPoint y: 138, endPoint x: 198, endPoint y: 139, distance: 60.9
click at [197, 138] on input "[PERSON_NAME]" at bounding box center [188, 139] width 156 height 18
type input "[PERSON_NAME]"
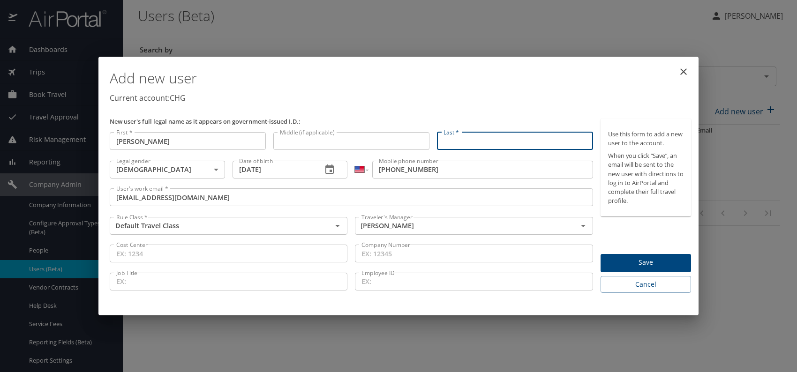
paste input "[PERSON_NAME]"
click at [466, 140] on input "[PERSON_NAME]" at bounding box center [515, 141] width 156 height 18
type input "[PERSON_NAME]"
drag, startPoint x: 521, startPoint y: 88, endPoint x: 600, endPoint y: 179, distance: 120.2
click at [521, 88] on h1 "Add new user" at bounding box center [400, 78] width 581 height 28
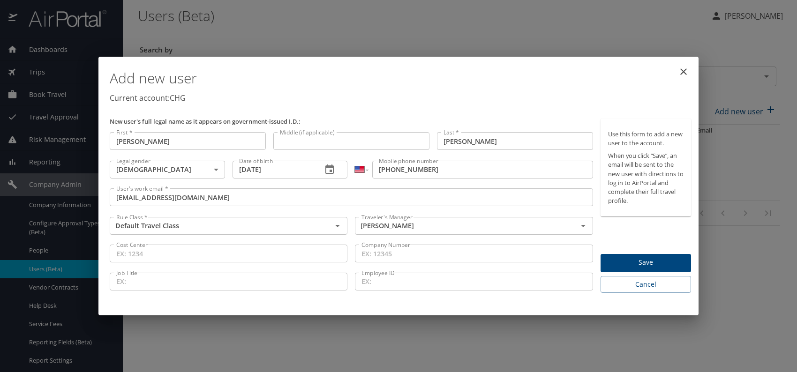
click at [640, 260] on span "Save" at bounding box center [645, 263] width 75 height 12
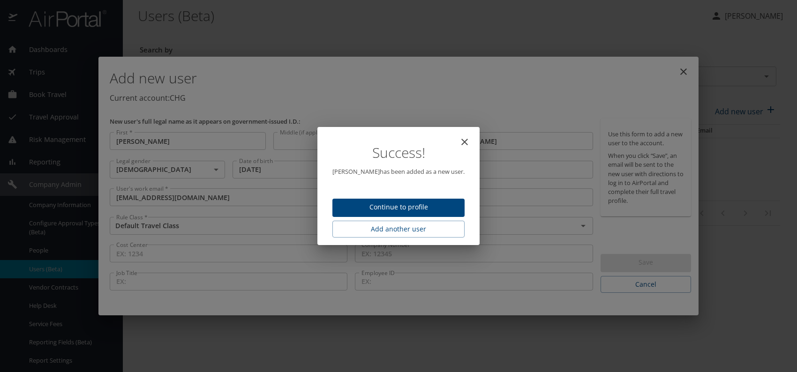
click at [412, 203] on span "Continue to profile" at bounding box center [398, 208] width 117 height 12
select select "US"
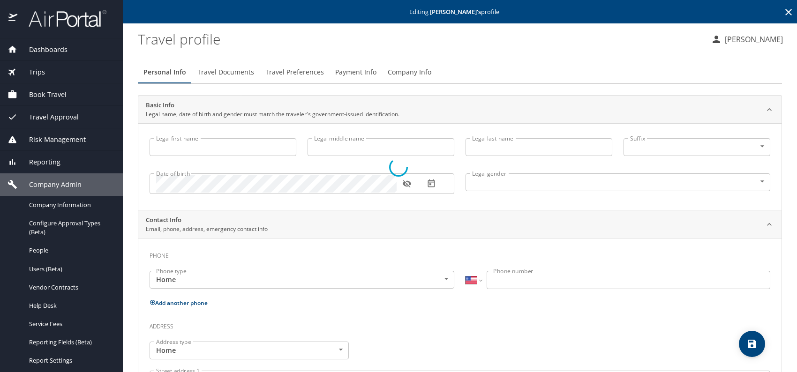
type input "[PERSON_NAME]"
type input "[DEMOGRAPHIC_DATA]"
select select "US"
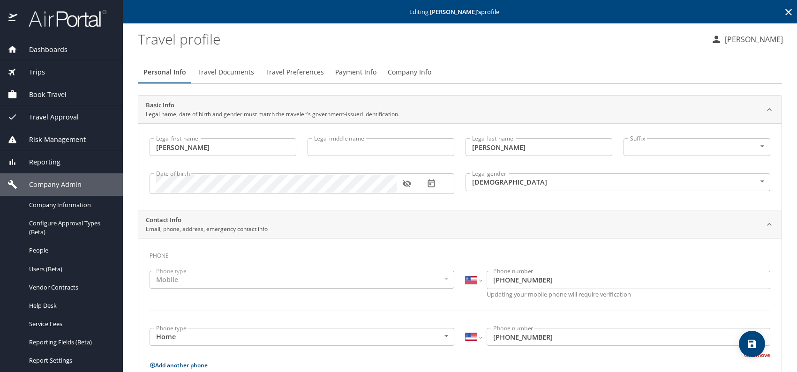
click at [228, 67] on span "Travel Documents" at bounding box center [225, 73] width 57 height 12
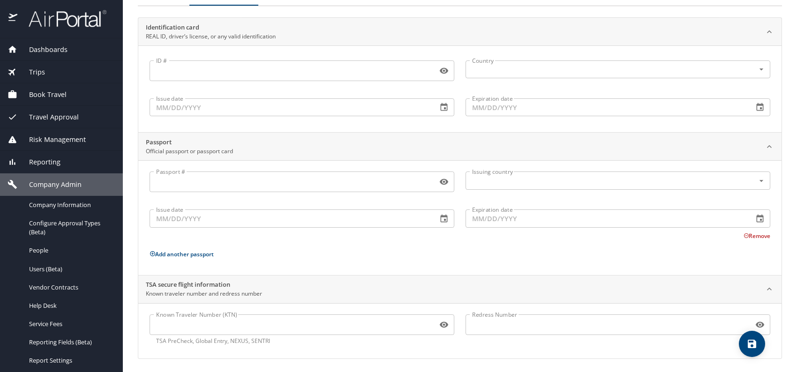
scroll to position [79, 0]
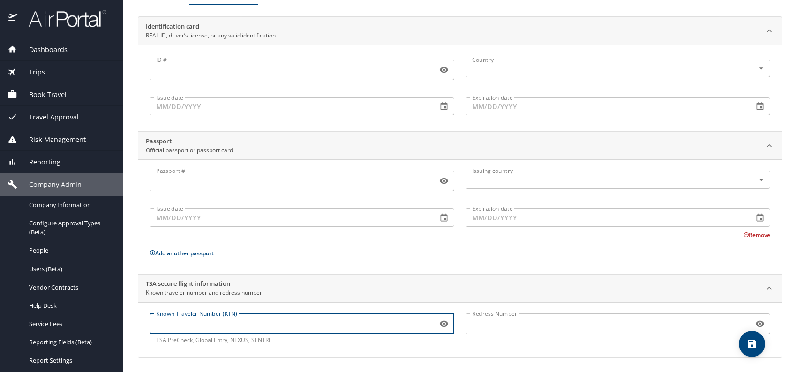
paste input "TT1264795"
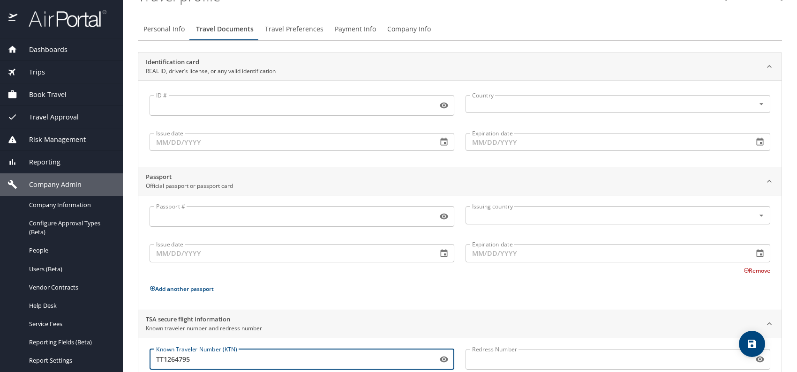
scroll to position [0, 0]
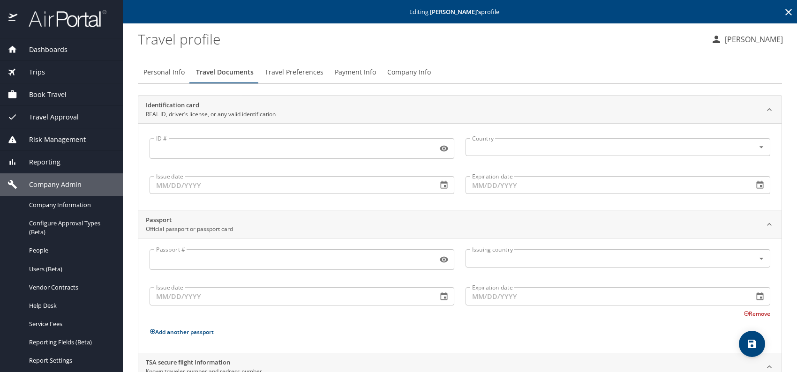
type input "TT1264795"
click at [300, 70] on span "Travel Preferences" at bounding box center [294, 73] width 59 height 12
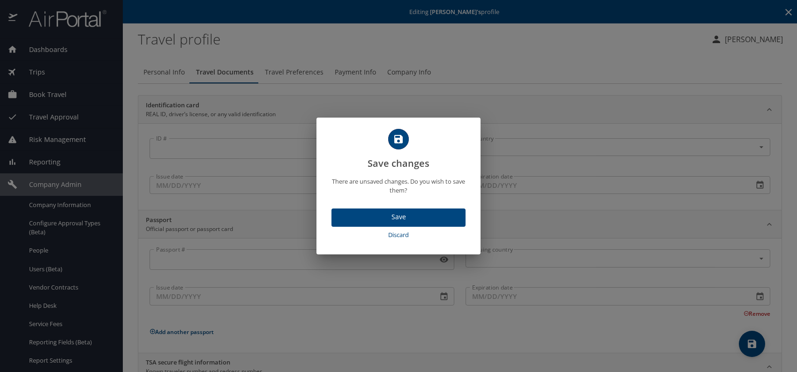
click at [407, 220] on span "Save" at bounding box center [398, 217] width 119 height 12
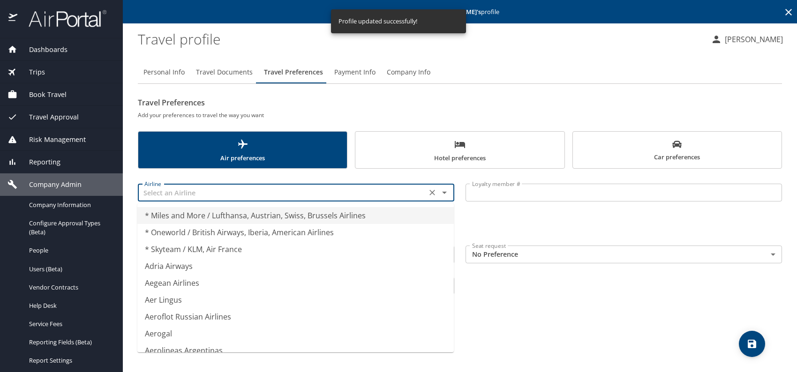
click at [213, 194] on input "text" at bounding box center [282, 193] width 283 height 12
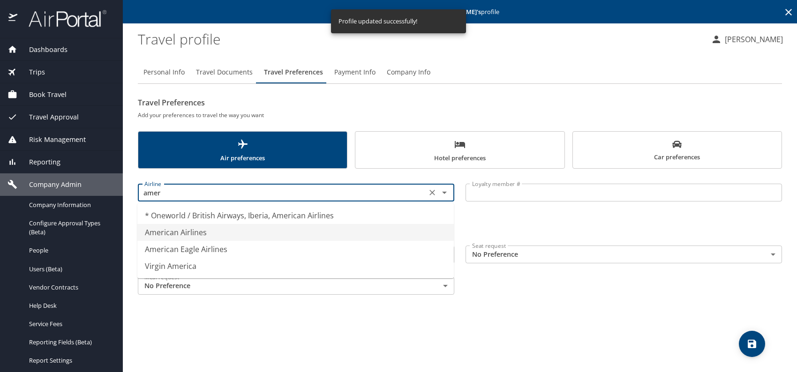
drag, startPoint x: 201, startPoint y: 232, endPoint x: 269, endPoint y: 232, distance: 68.4
click at [201, 232] on li "American Airlines" at bounding box center [295, 232] width 316 height 17
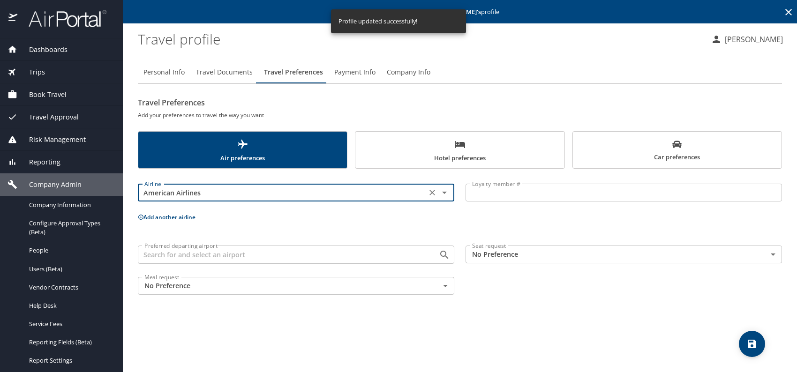
type input "American Airlines"
click at [514, 250] on body "Dashboards AirPortal 360™ Manager My Travel Dashboard Trips Airtinerary® Lookup…" at bounding box center [398, 186] width 797 height 372
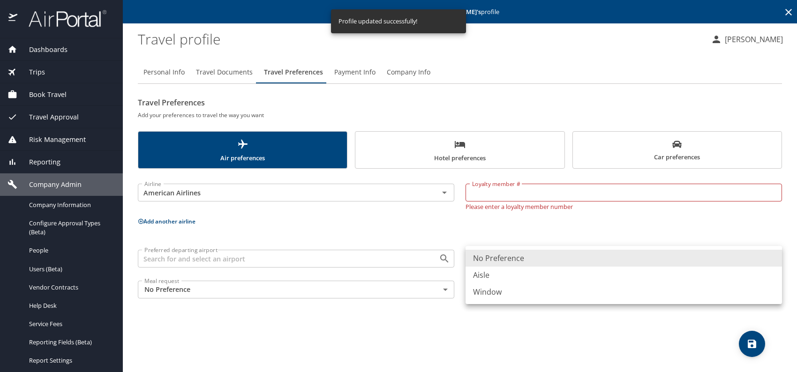
drag, startPoint x: 500, startPoint y: 277, endPoint x: 505, endPoint y: 251, distance: 26.8
click at [500, 276] on li "Aisle" at bounding box center [623, 275] width 316 height 17
type input "Aisle"
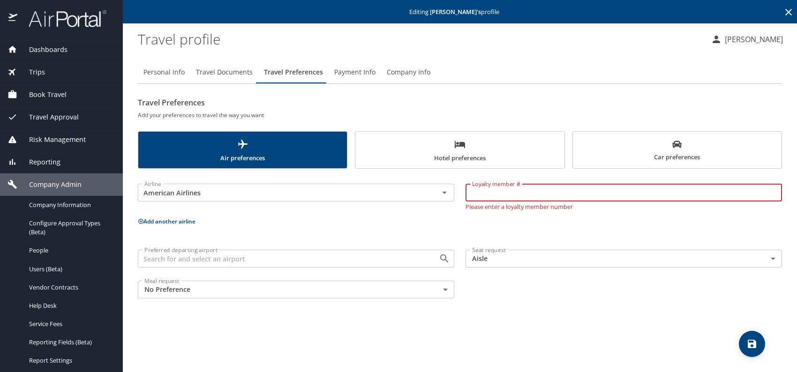
paste input "9AP1W36"
type input "9AP1W36"
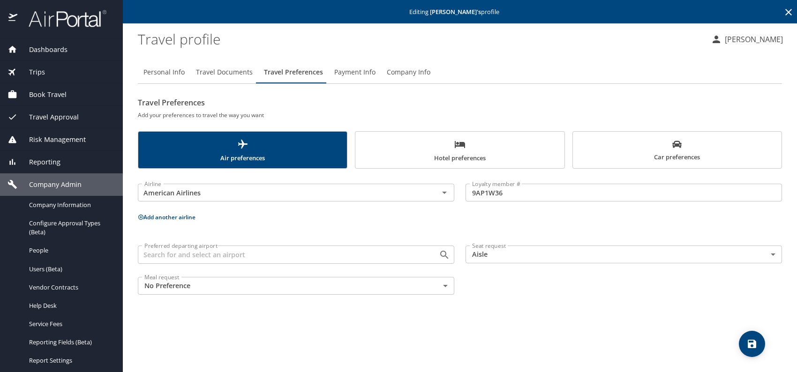
click at [158, 222] on p "Add another airline" at bounding box center [460, 217] width 644 height 12
click at [162, 217] on button "Add another airline" at bounding box center [167, 217] width 58 height 8
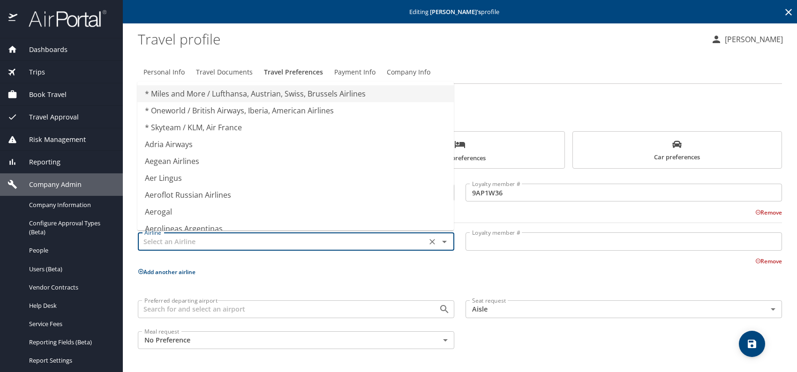
click at [188, 246] on input "text" at bounding box center [282, 241] width 283 height 12
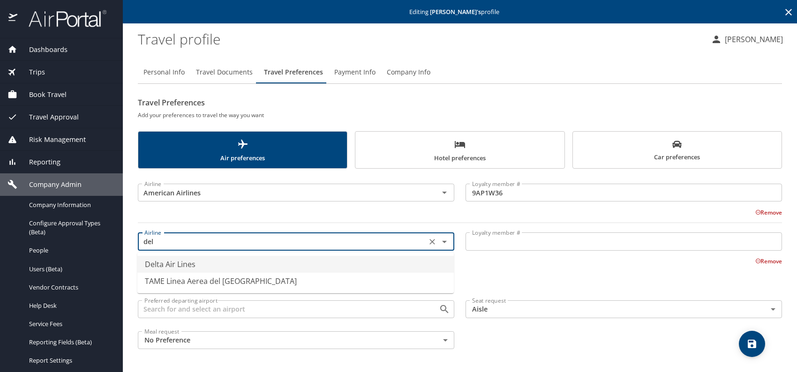
click at [189, 261] on li "Delta Air Lines" at bounding box center [295, 264] width 316 height 17
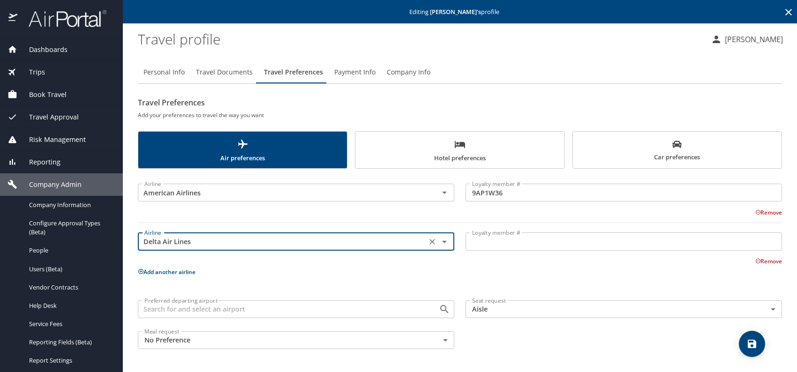
type input "Delta Air Lines"
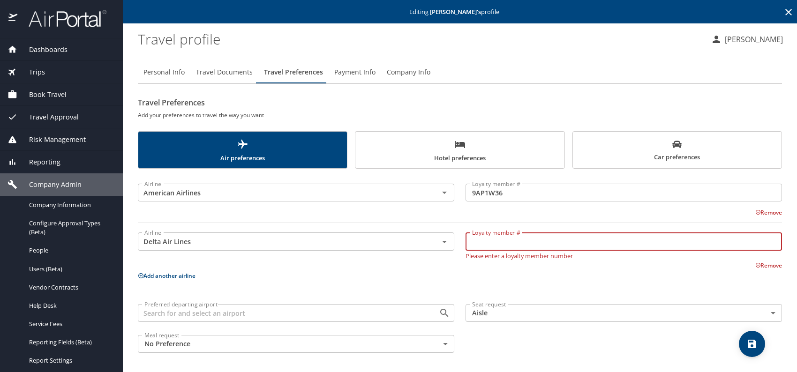
paste input "9414424144"
type input "9414424144"
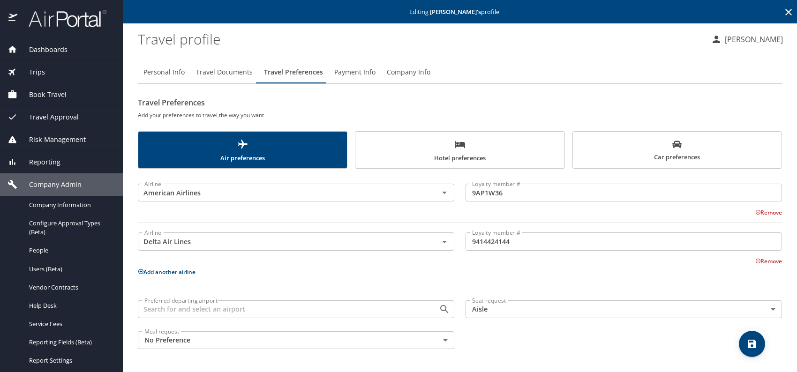
click at [162, 270] on button "Add another airline" at bounding box center [167, 272] width 58 height 8
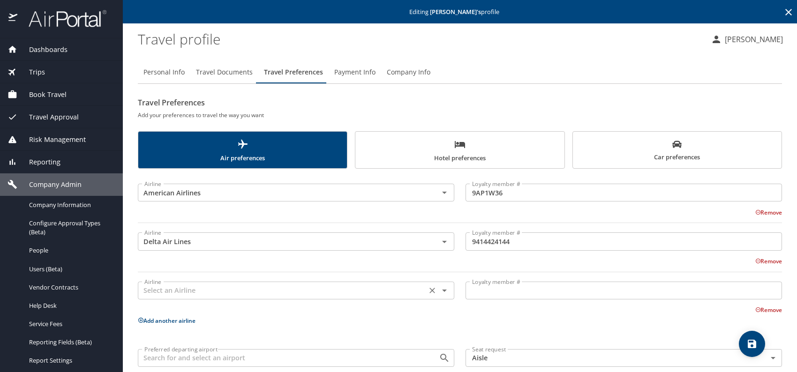
click at [176, 291] on input "text" at bounding box center [282, 290] width 283 height 12
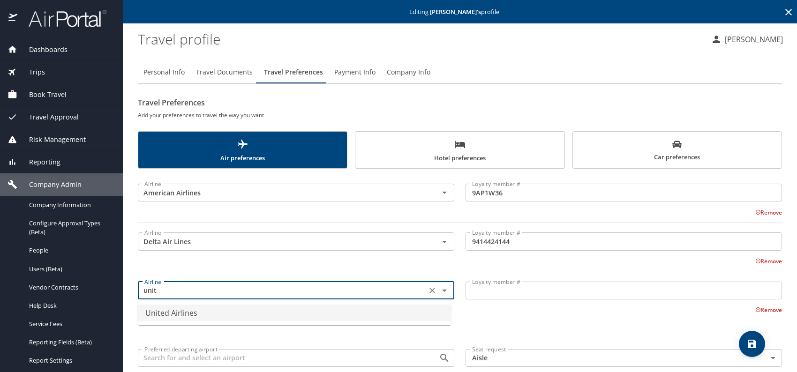
click at [193, 313] on li "United Airlines" at bounding box center [294, 313] width 313 height 17
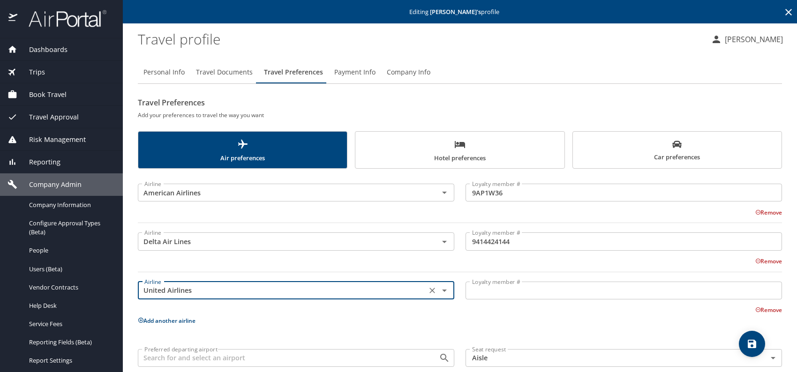
type input "United Airlines"
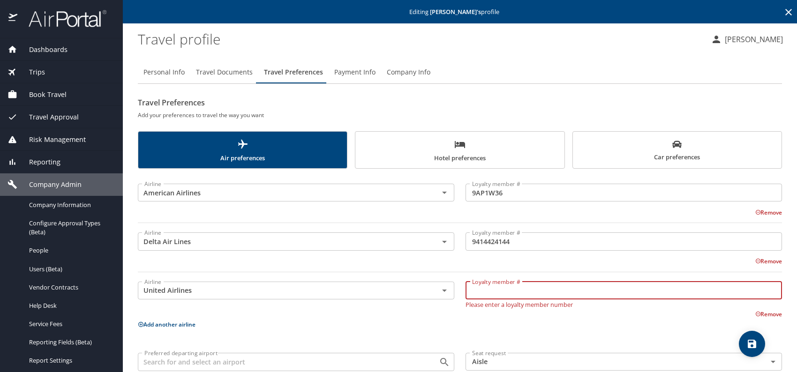
paste input "IDG13054"
type input "IDG13054"
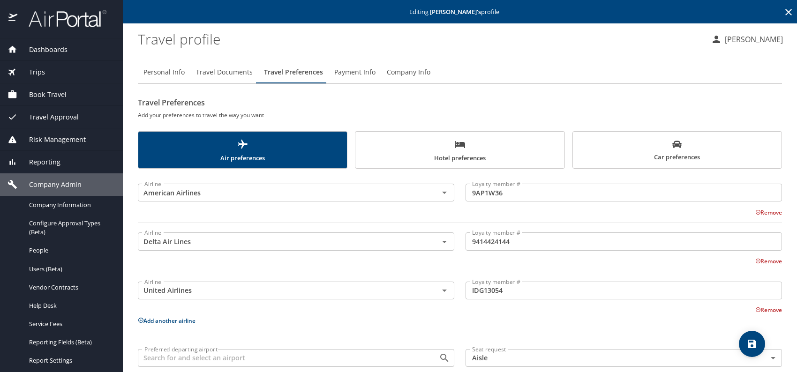
click at [672, 146] on icon "scrollable force tabs example" at bounding box center [676, 144] width 9 height 7
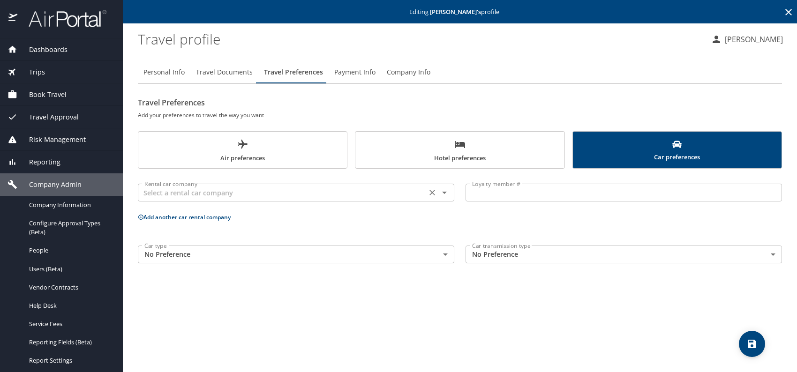
click at [342, 191] on input "text" at bounding box center [282, 193] width 283 height 12
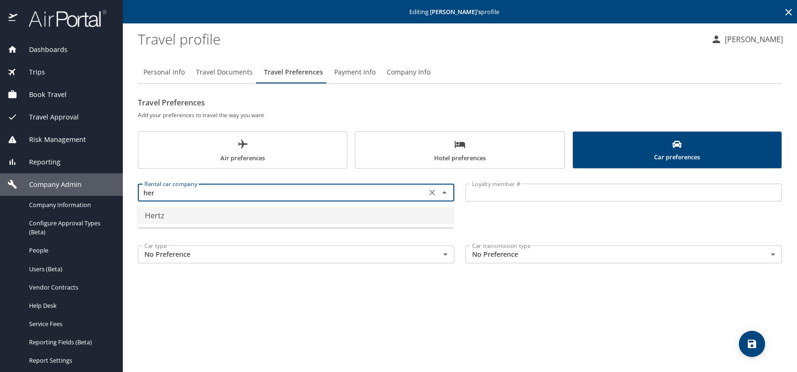
click at [198, 215] on li "Hertz" at bounding box center [295, 215] width 316 height 17
type input "Hertz"
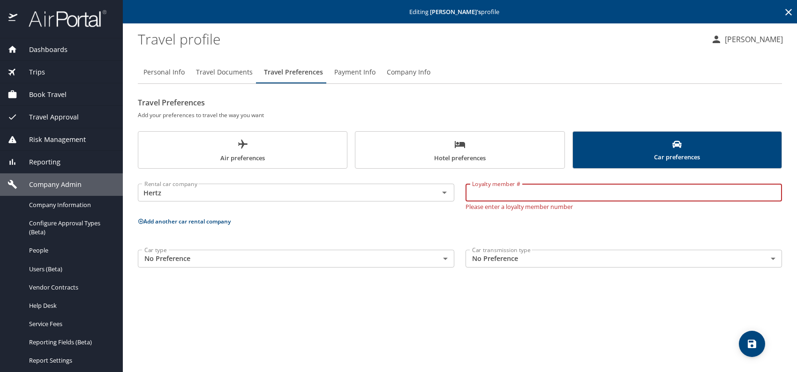
paste input "99129480"
type input "99129480"
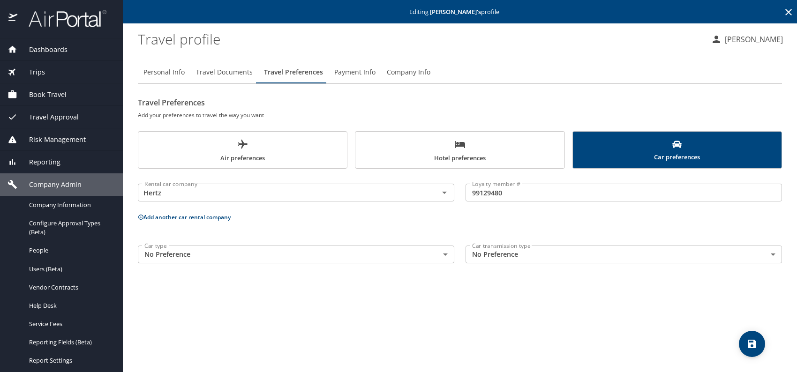
click at [476, 126] on div "Travel Preferences Add your preferences to travel the way you want Air preferen…" at bounding box center [460, 182] width 644 height 174
click at [443, 152] on span "Hotel preferences" at bounding box center [459, 151] width 197 height 25
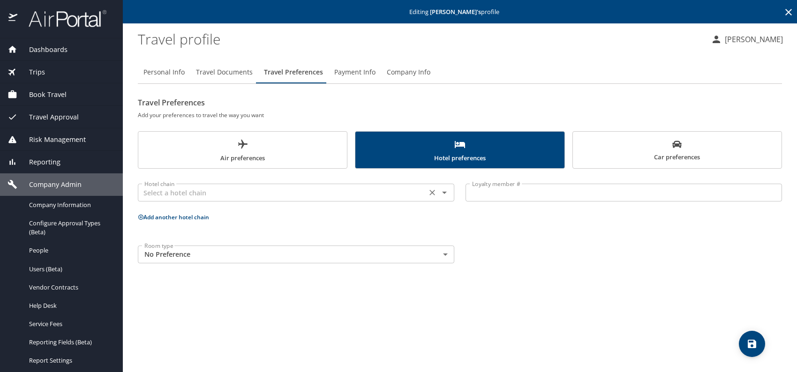
click at [233, 190] on input "text" at bounding box center [282, 193] width 283 height 12
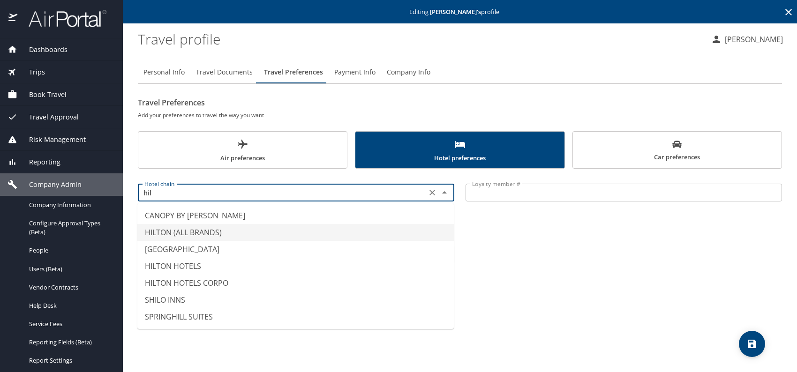
drag, startPoint x: 181, startPoint y: 234, endPoint x: 360, endPoint y: 212, distance: 179.8
click at [184, 232] on li "HILTON (ALL BRANDS)" at bounding box center [295, 232] width 316 height 17
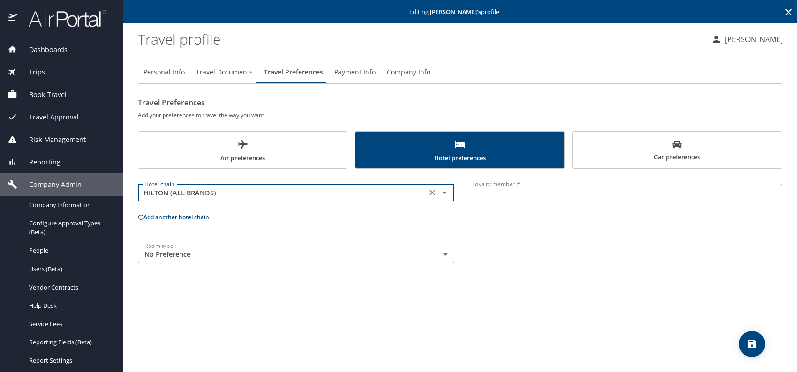
type input "HILTON (ALL BRANDS)"
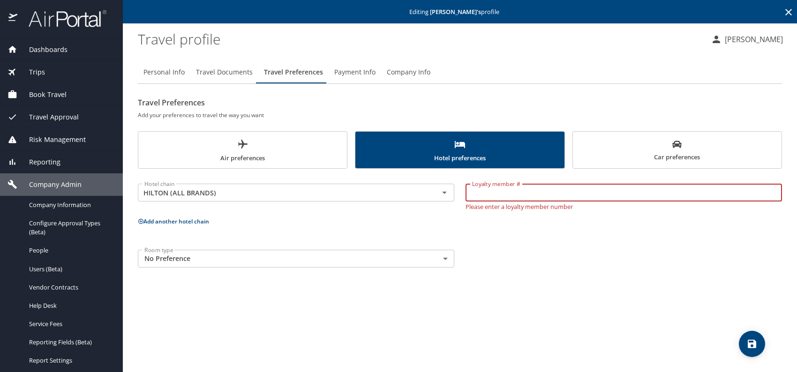
paste input "428875111"
type input "428875111"
click at [174, 258] on body "Dashboards AirPortal 360™ Manager My Travel Dashboard Trips Airtinerary® Lookup…" at bounding box center [398, 186] width 797 height 372
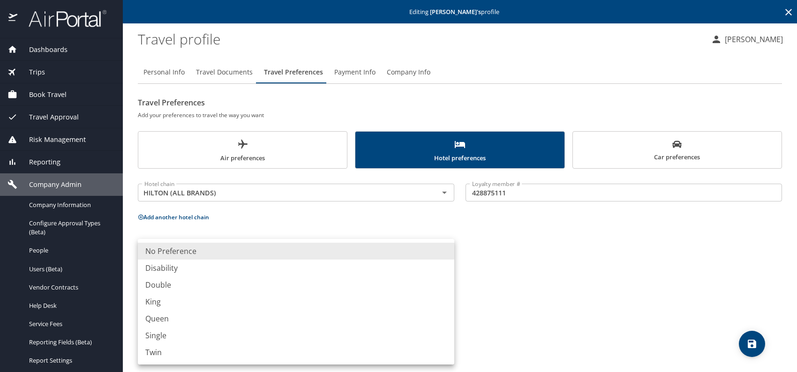
click at [165, 300] on li "King" at bounding box center [296, 301] width 316 height 17
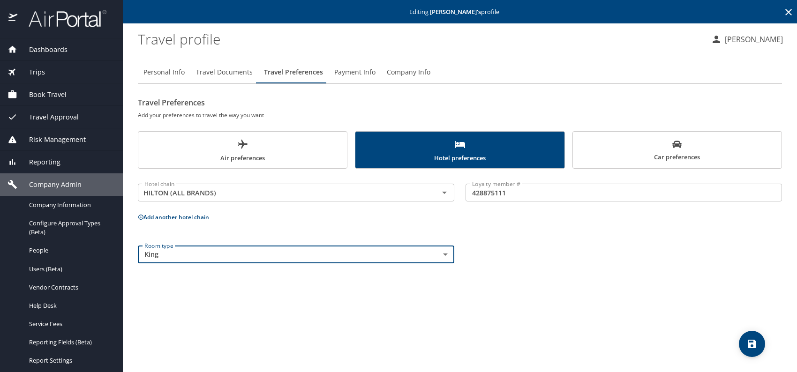
type input "King"
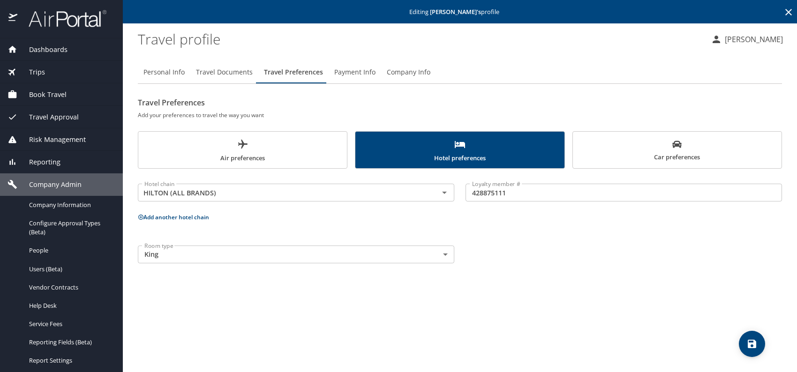
click at [167, 215] on button "Add another hotel chain" at bounding box center [173, 217] width 71 height 8
click at [239, 251] on input "text" at bounding box center [282, 252] width 283 height 12
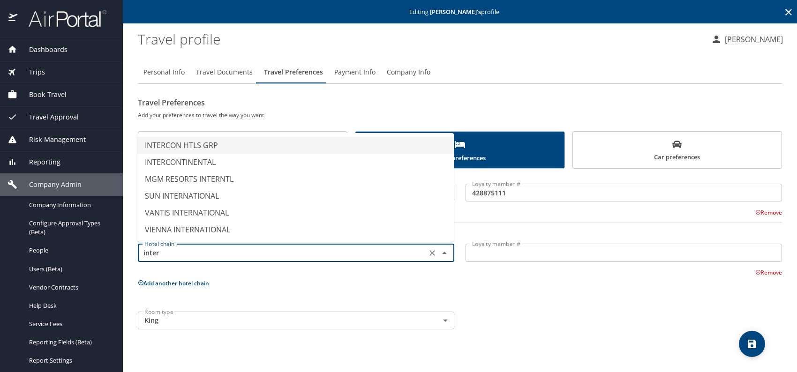
click at [196, 144] on li "INTERCON HTLS GRP" at bounding box center [295, 145] width 316 height 17
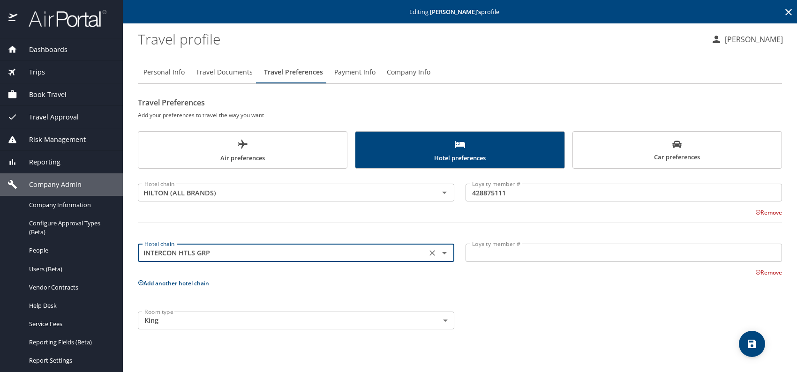
type input "INTERCON HTLS GRP"
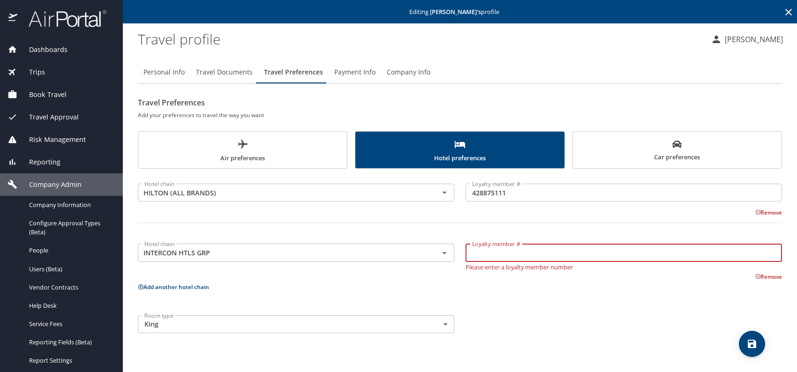
paste input "377646518"
type input "377646518"
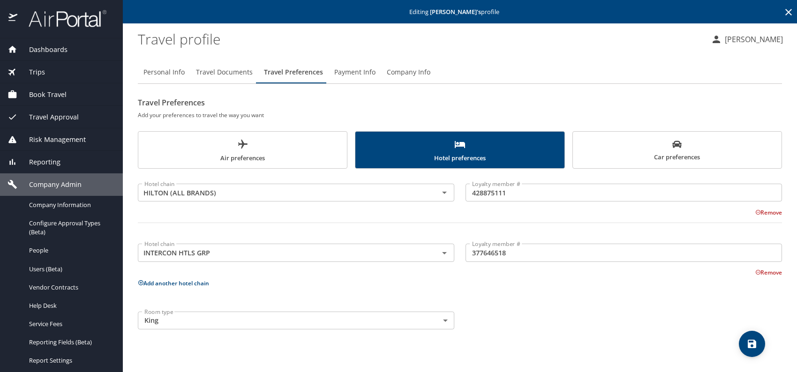
click at [187, 280] on button "Add another hotel chain" at bounding box center [173, 283] width 71 height 8
click at [204, 310] on input "text" at bounding box center [282, 313] width 283 height 12
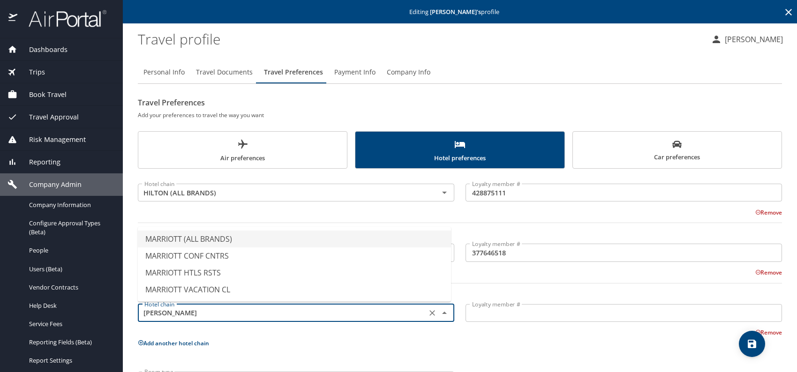
click at [225, 242] on li "MARRIOTT (ALL BRANDS)" at bounding box center [294, 239] width 313 height 17
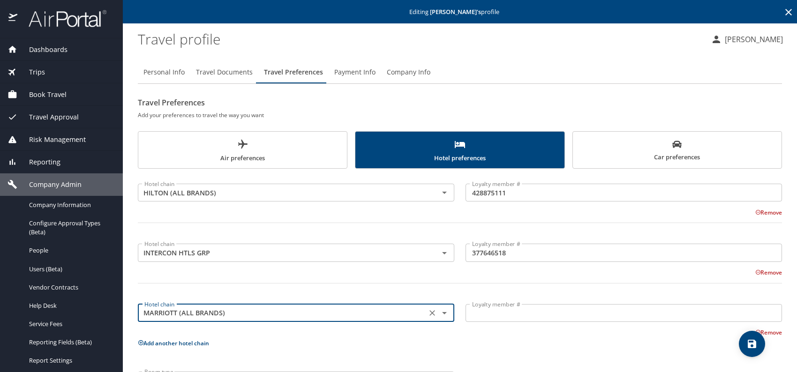
type input "MARRIOTT (ALL BRANDS)"
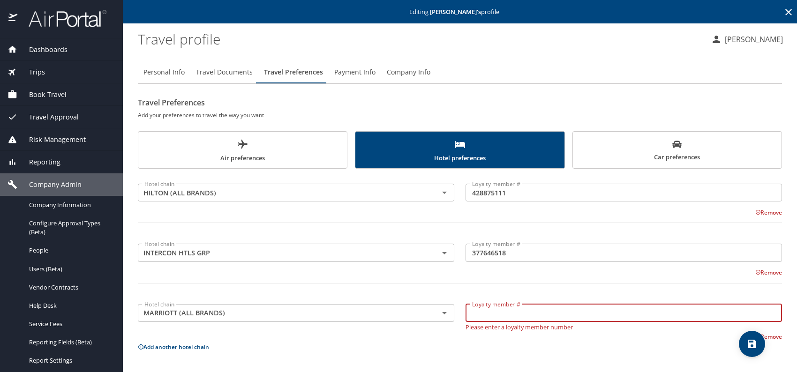
paste input "271901920"
type input "271901920"
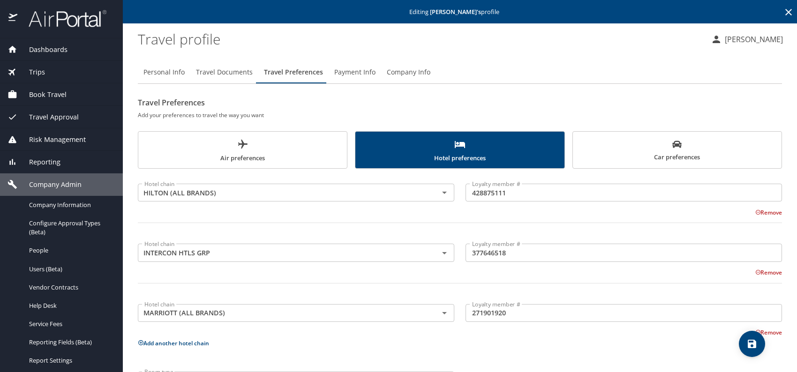
click at [600, 331] on div "Remove" at bounding box center [454, 331] width 655 height 11
click at [753, 344] on icon "save" at bounding box center [751, 344] width 8 height 8
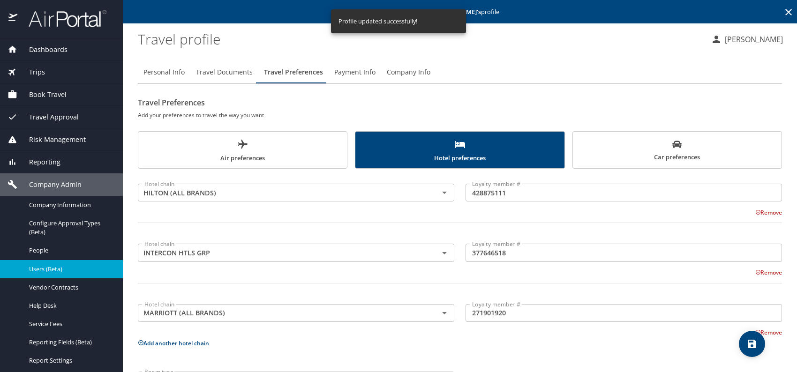
click at [61, 272] on span "Users (Beta)" at bounding box center [70, 269] width 82 height 9
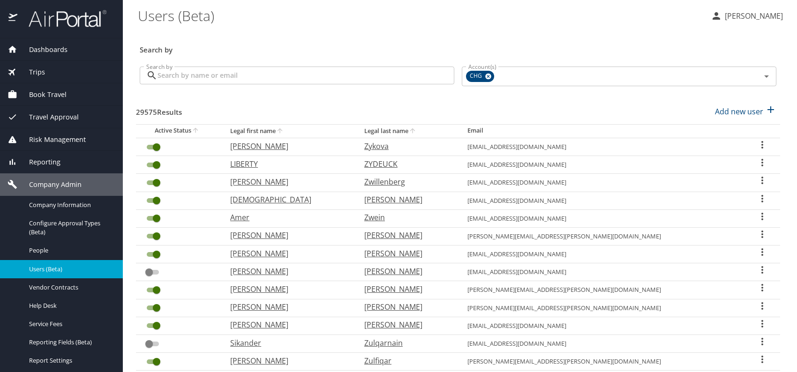
click at [41, 161] on span "Reporting" at bounding box center [38, 162] width 43 height 10
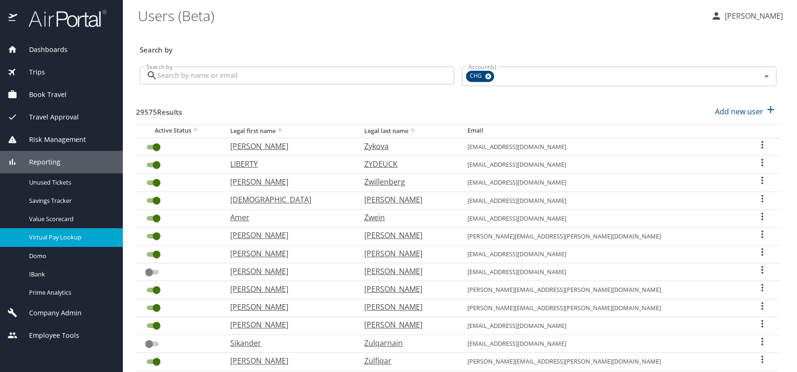
click at [53, 239] on span "Virtual Pay Lookup" at bounding box center [70, 237] width 82 height 9
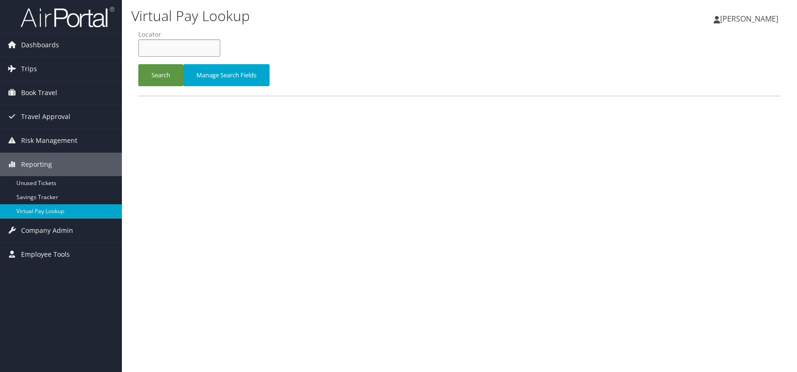
paste input "AIELDD"
click at [158, 45] on input "AIELDD" at bounding box center [179, 47] width 82 height 17
type input "AIELDD"
click at [146, 68] on button "Search" at bounding box center [160, 75] width 45 height 22
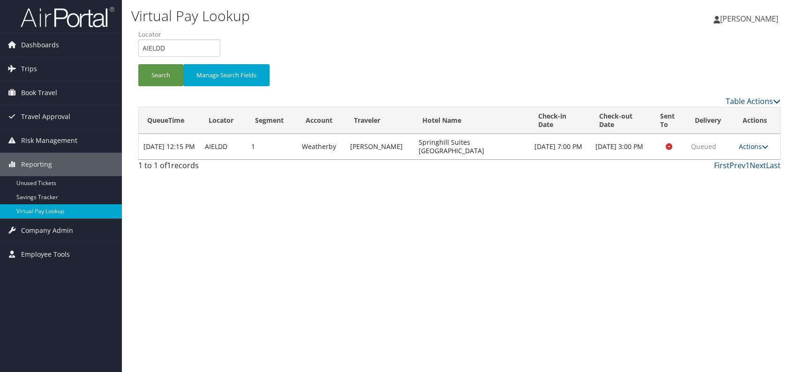
click at [638, 236] on div "Virtual Pay Lookup Romina Kwock Romina Kwock My Settings Travel Agency Contacts…" at bounding box center [459, 186] width 675 height 372
click at [759, 146] on link "Actions" at bounding box center [754, 146] width 30 height 9
click at [746, 155] on link "Resend" at bounding box center [735, 160] width 59 height 16
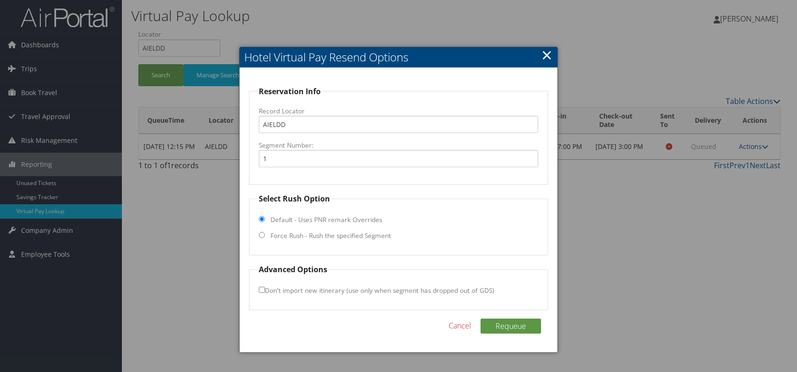
drag, startPoint x: 261, startPoint y: 234, endPoint x: 261, endPoint y: 252, distance: 17.3
click at [261, 234] on input "Force Rush - Rush the specified Segment" at bounding box center [262, 235] width 6 height 6
radio input "true"
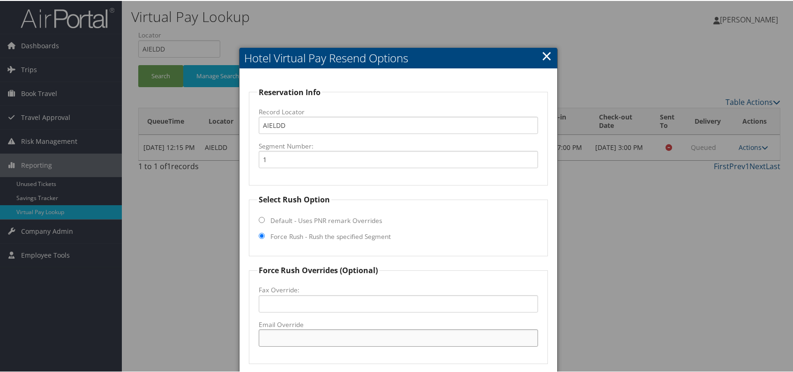
click at [300, 340] on input "Email Override" at bounding box center [398, 336] width 279 height 17
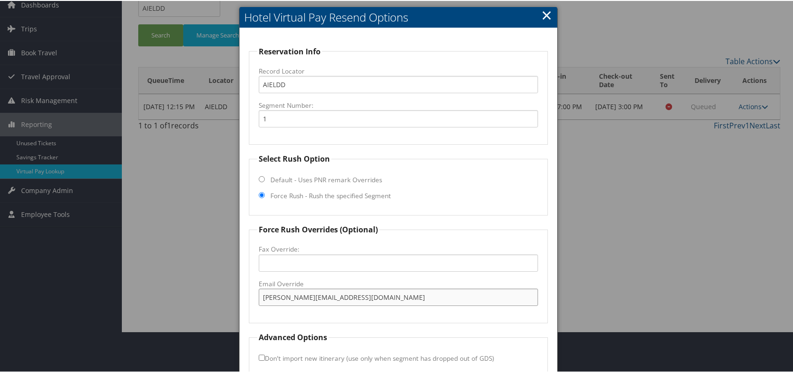
scroll to position [87, 0]
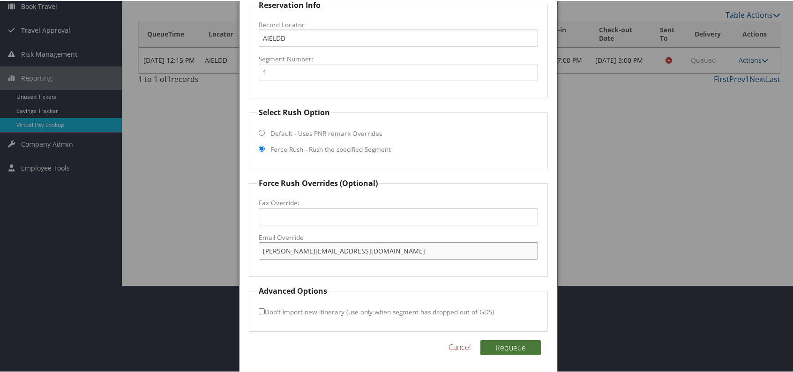
type input "romina.kwock@chghealthcare.com"
click at [500, 346] on button "Requeue" at bounding box center [510, 346] width 60 height 15
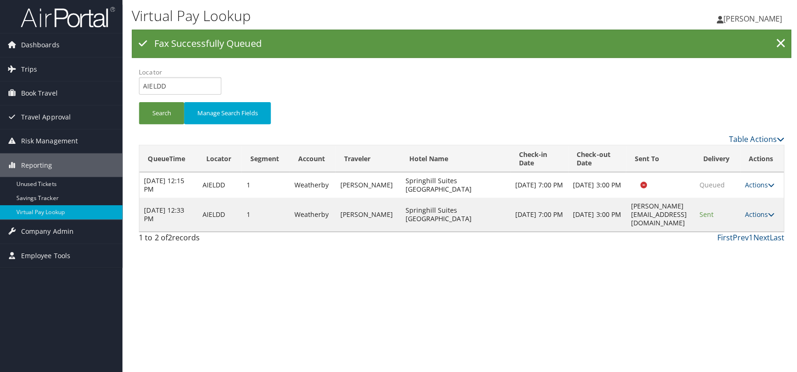
scroll to position [0, 0]
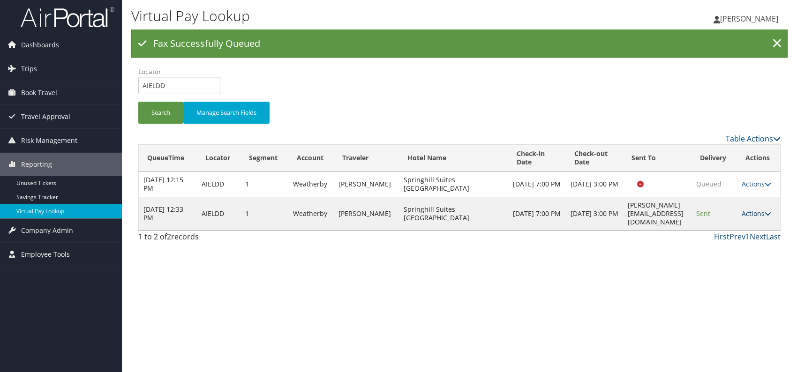
click at [764, 209] on link "Actions" at bounding box center [756, 213] width 30 height 9
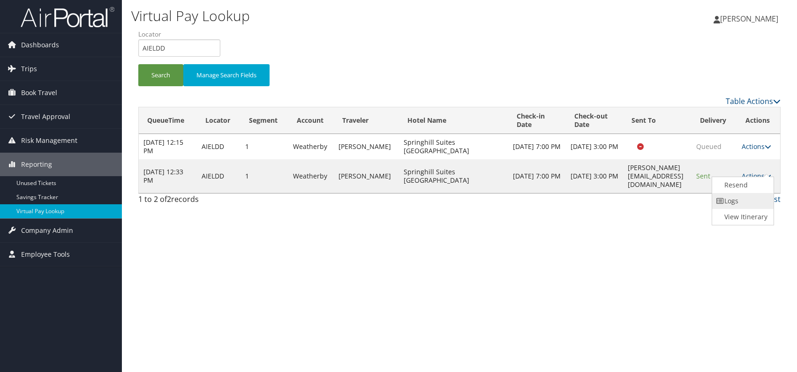
click at [737, 201] on link "Logs" at bounding box center [741, 201] width 59 height 16
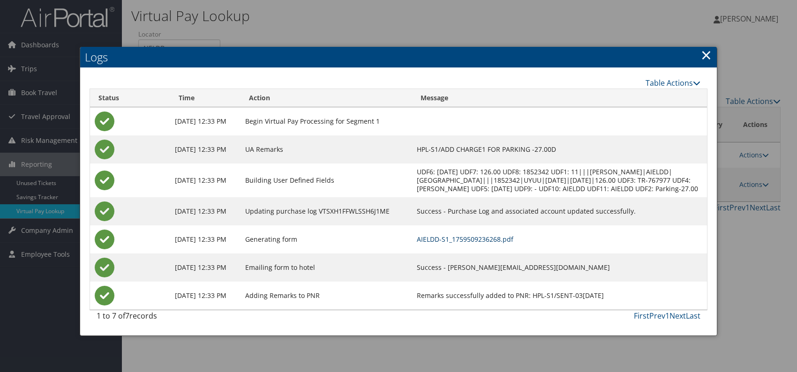
click at [507, 244] on link "AIELDD-S1_1759509236268.pdf" at bounding box center [465, 239] width 97 height 9
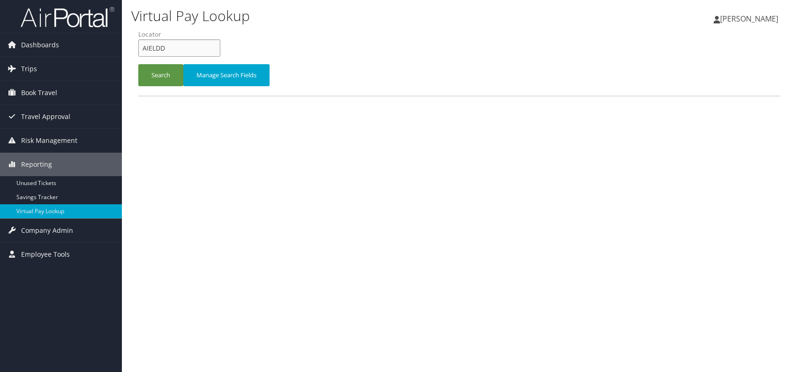
drag, startPoint x: 152, startPoint y: 48, endPoint x: 145, endPoint y: 46, distance: 7.0
click at [138, 51] on form "QueueTime Locator AIELDD Segment Account Traveler Hotel Name Check-in Date Chec…" at bounding box center [459, 63] width 642 height 66
paste input "SAZSYO"
type input "SAZSYO"
click at [164, 67] on button "Search" at bounding box center [160, 75] width 45 height 22
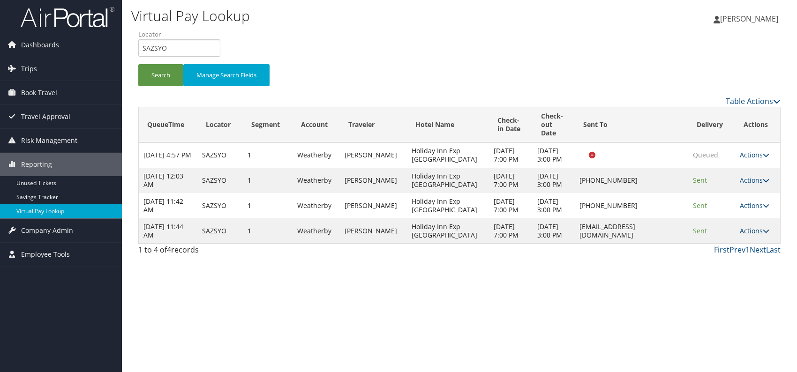
click at [755, 235] on link "Actions" at bounding box center [754, 230] width 30 height 9
click at [728, 292] on link "Logs" at bounding box center [736, 290] width 59 height 16
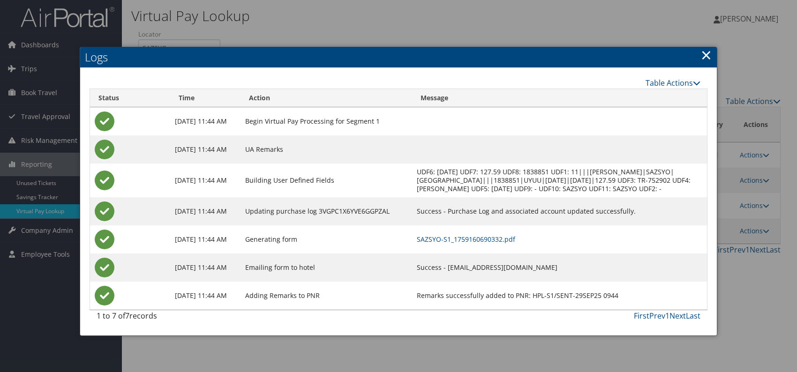
click at [503, 242] on td "SAZSYO-S1_1759160690332.pdf" at bounding box center [559, 239] width 295 height 28
click at [491, 244] on link "SAZSYO-S1_1759160690332.pdf" at bounding box center [466, 239] width 98 height 9
